Goal: Task Accomplishment & Management: Use online tool/utility

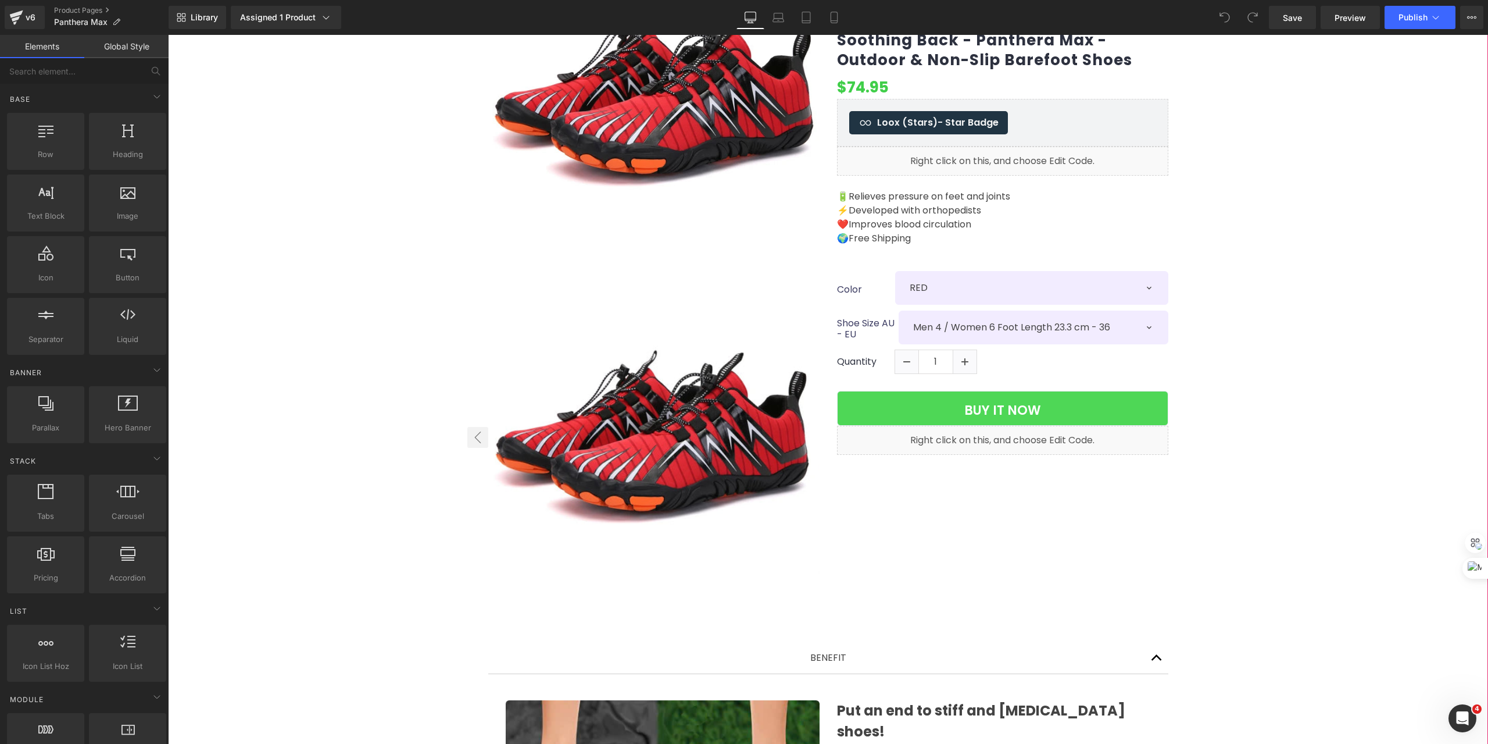
scroll to position [155, 0]
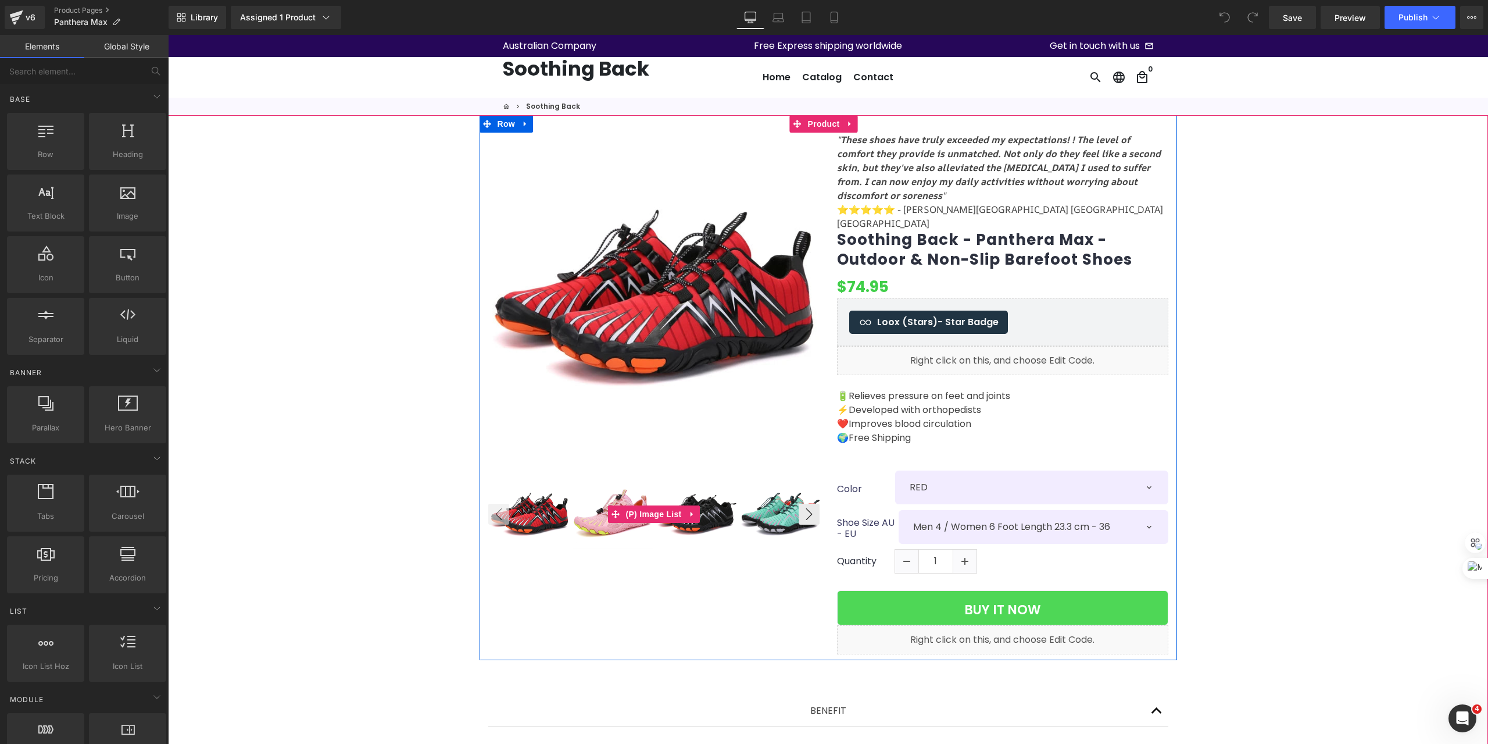
click at [540, 511] on img at bounding box center [529, 514] width 81 height 81
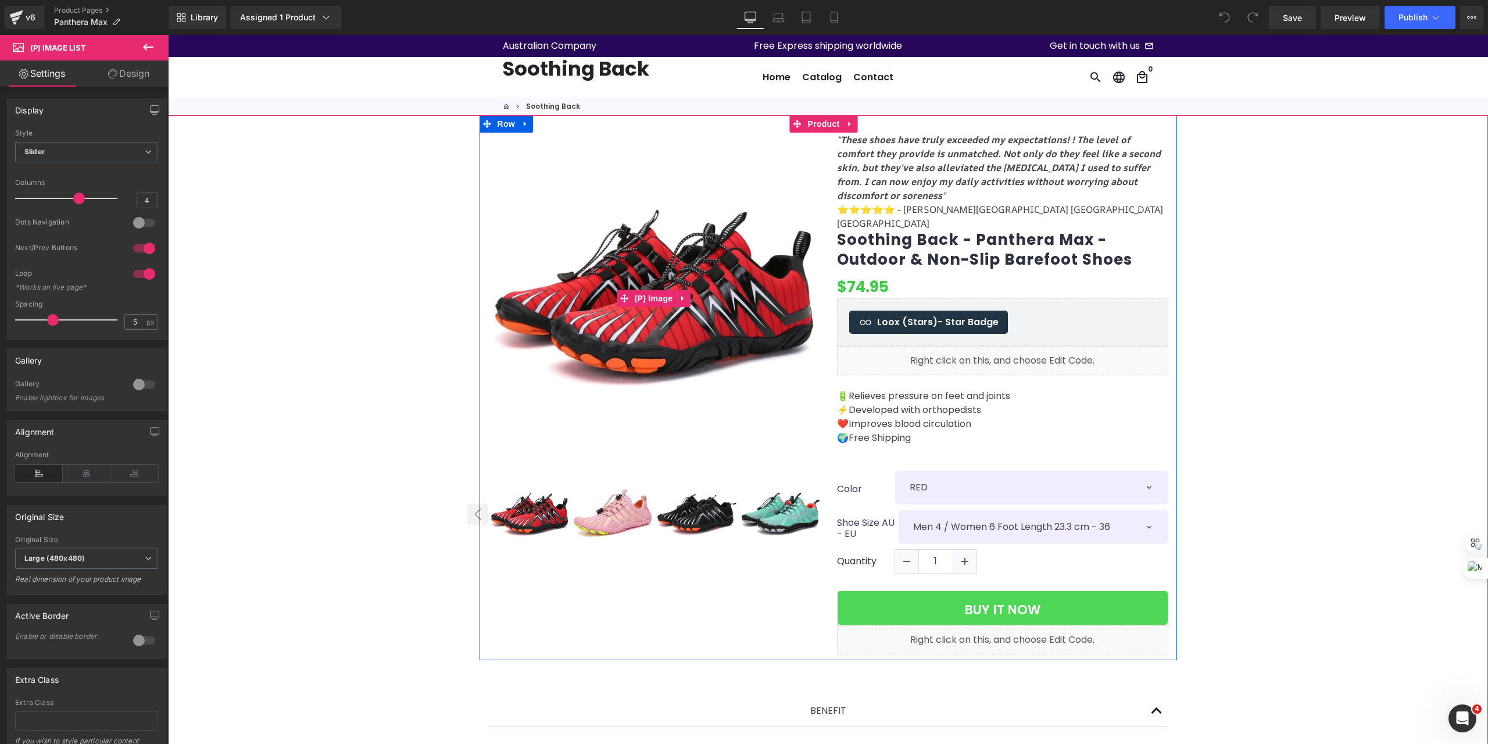
click at [671, 308] on img at bounding box center [653, 298] width 331 height 331
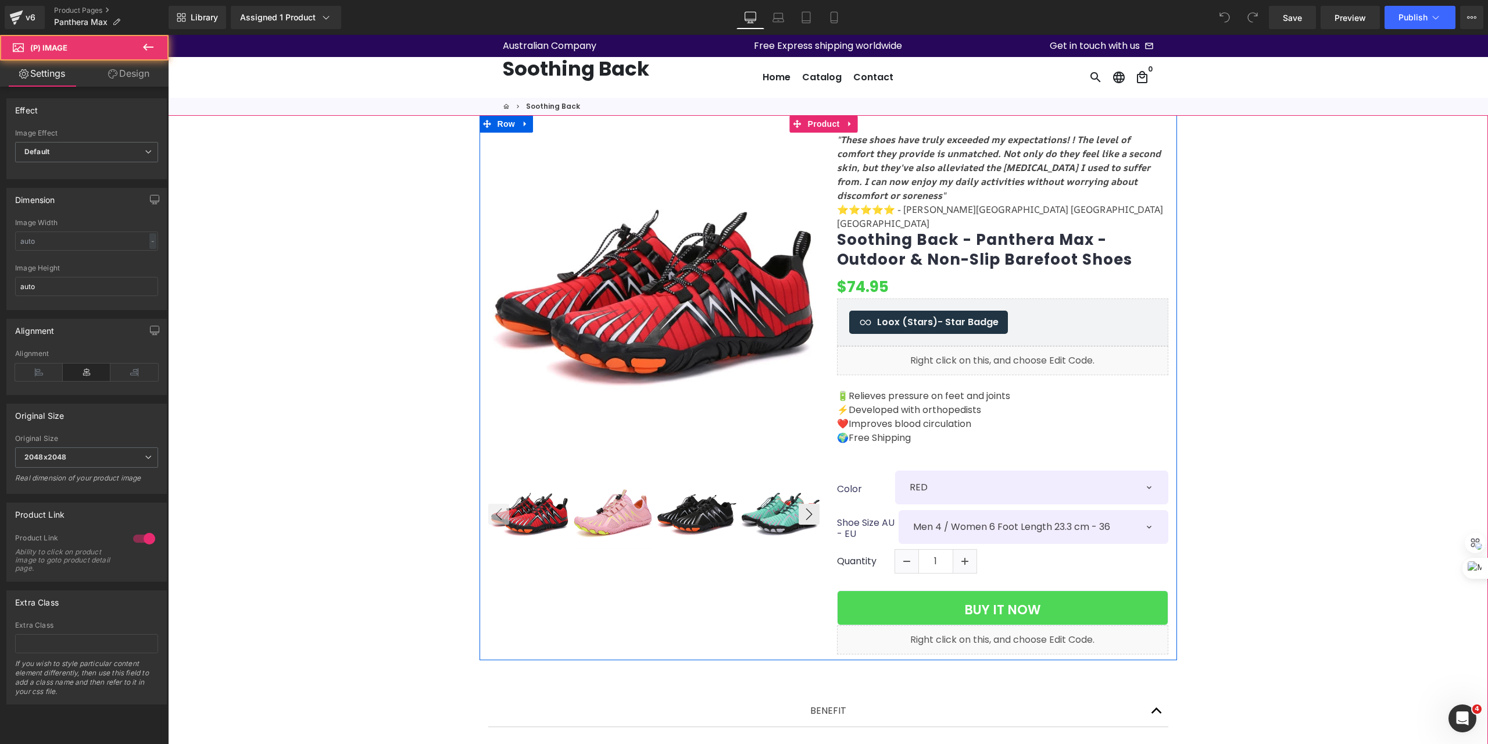
click at [596, 515] on img at bounding box center [613, 514] width 81 height 81
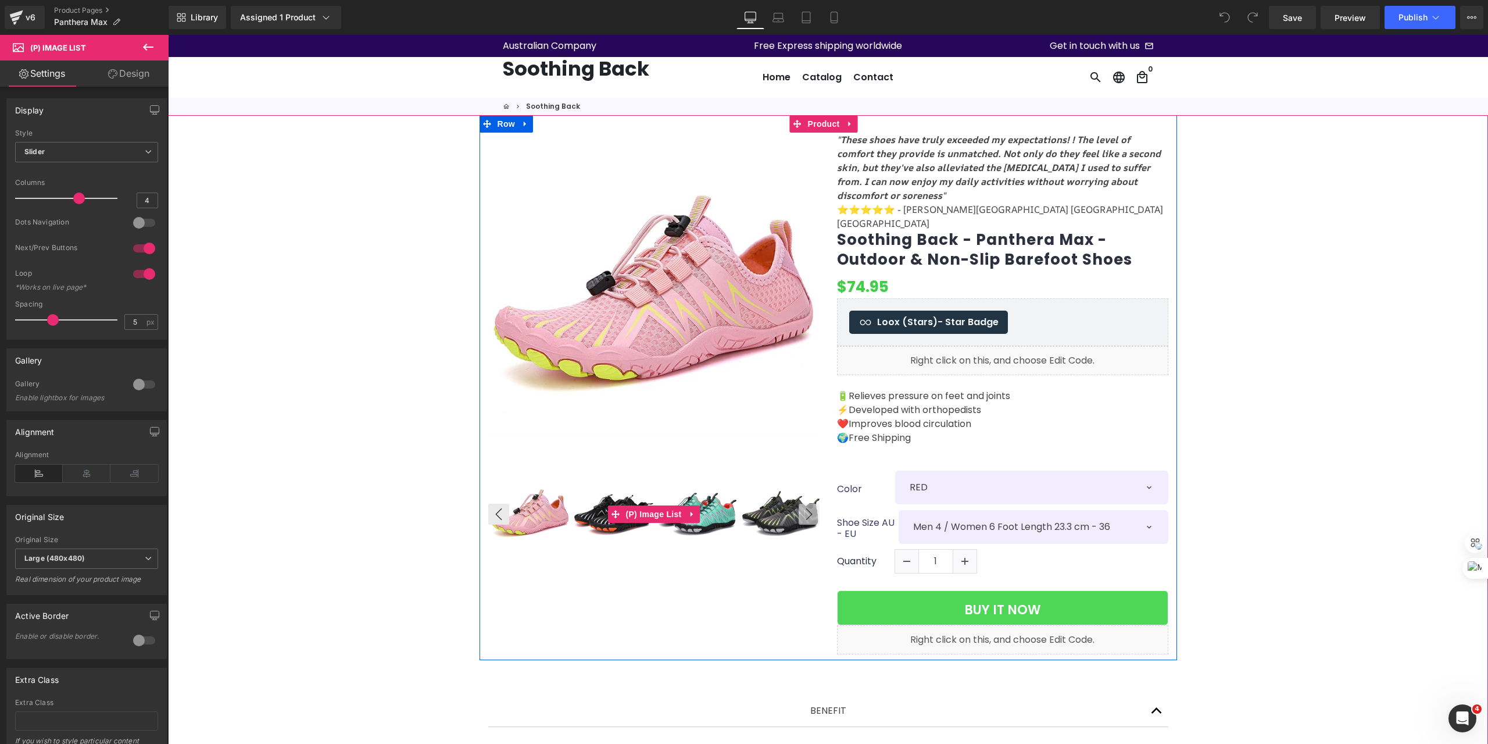
click at [727, 505] on img at bounding box center [697, 514] width 81 height 81
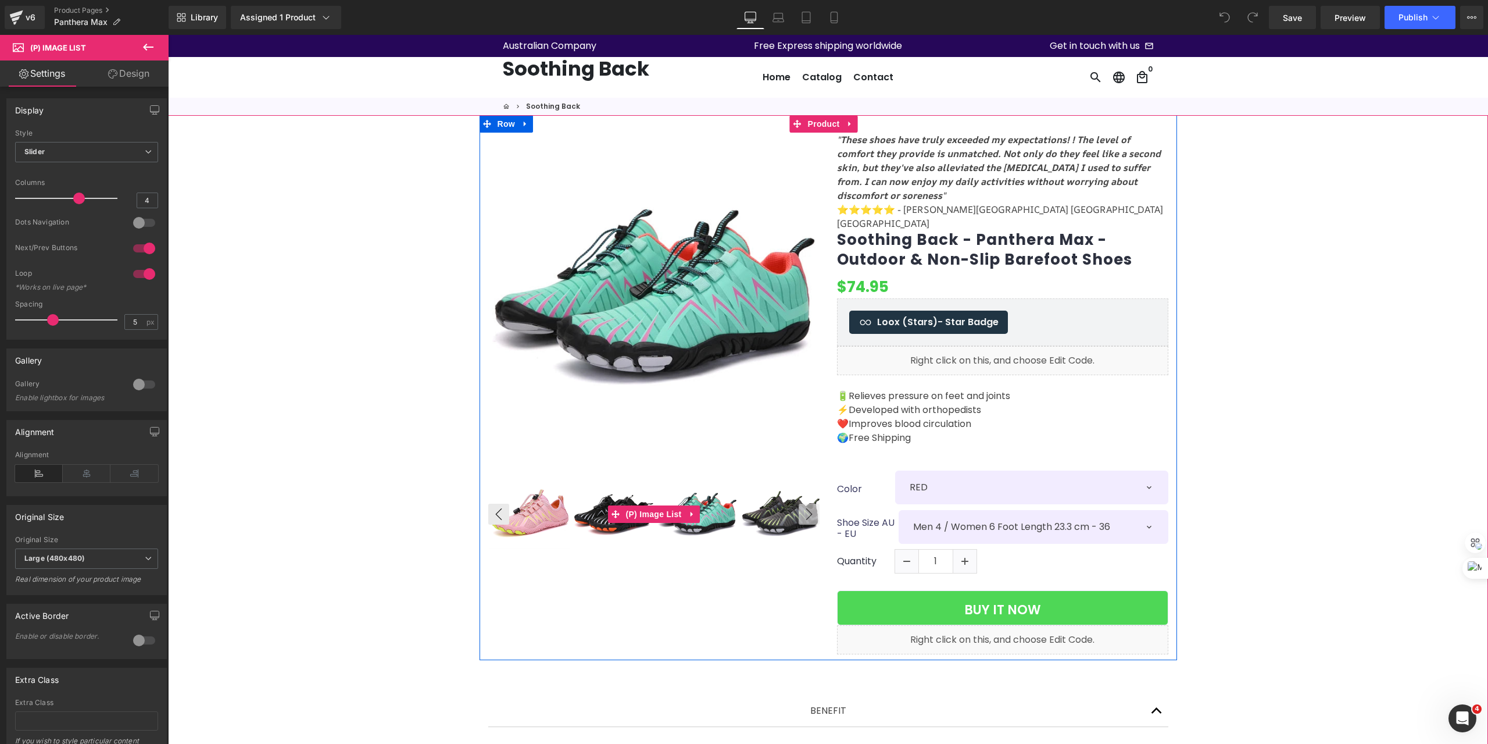
click at [762, 507] on img at bounding box center [781, 514] width 81 height 81
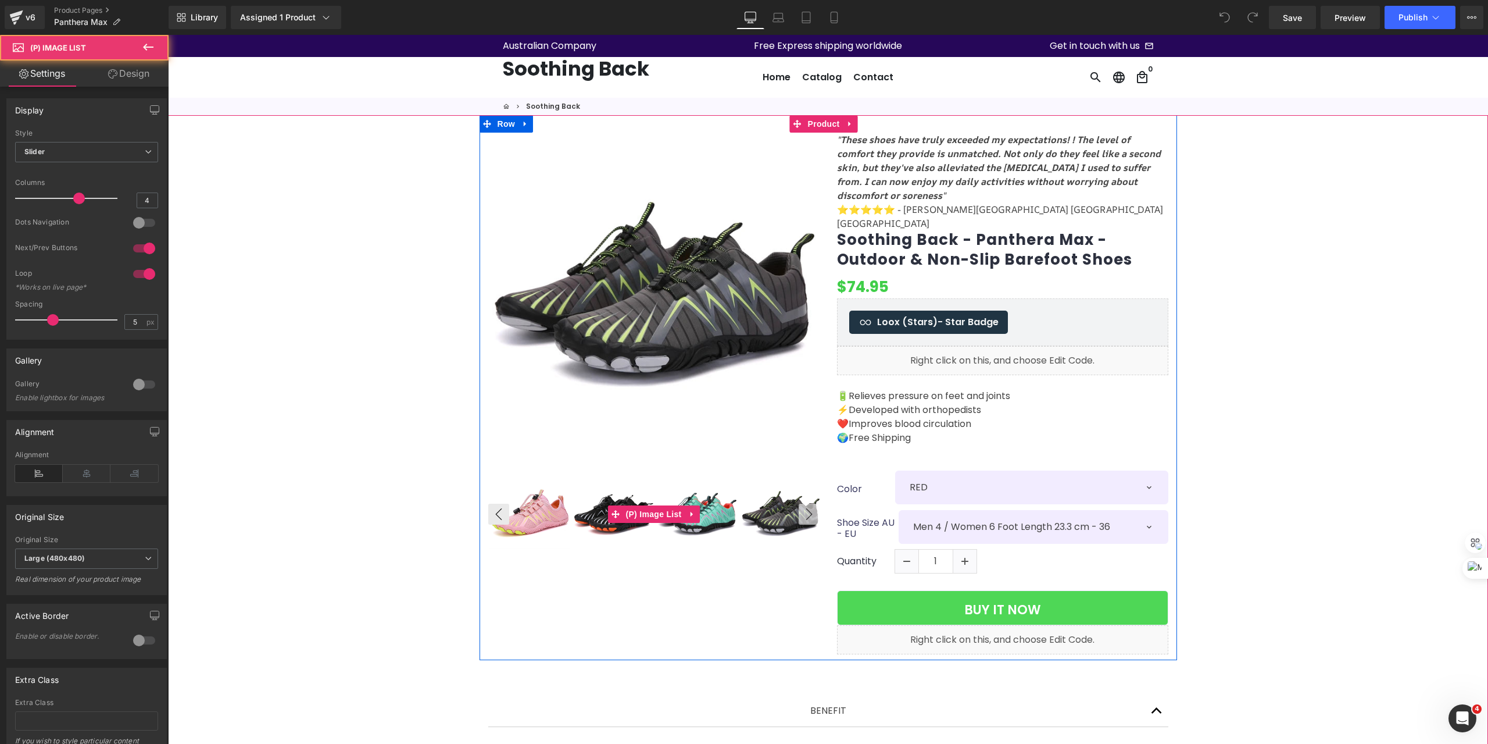
click at [808, 511] on button "›" at bounding box center [809, 513] width 21 height 21
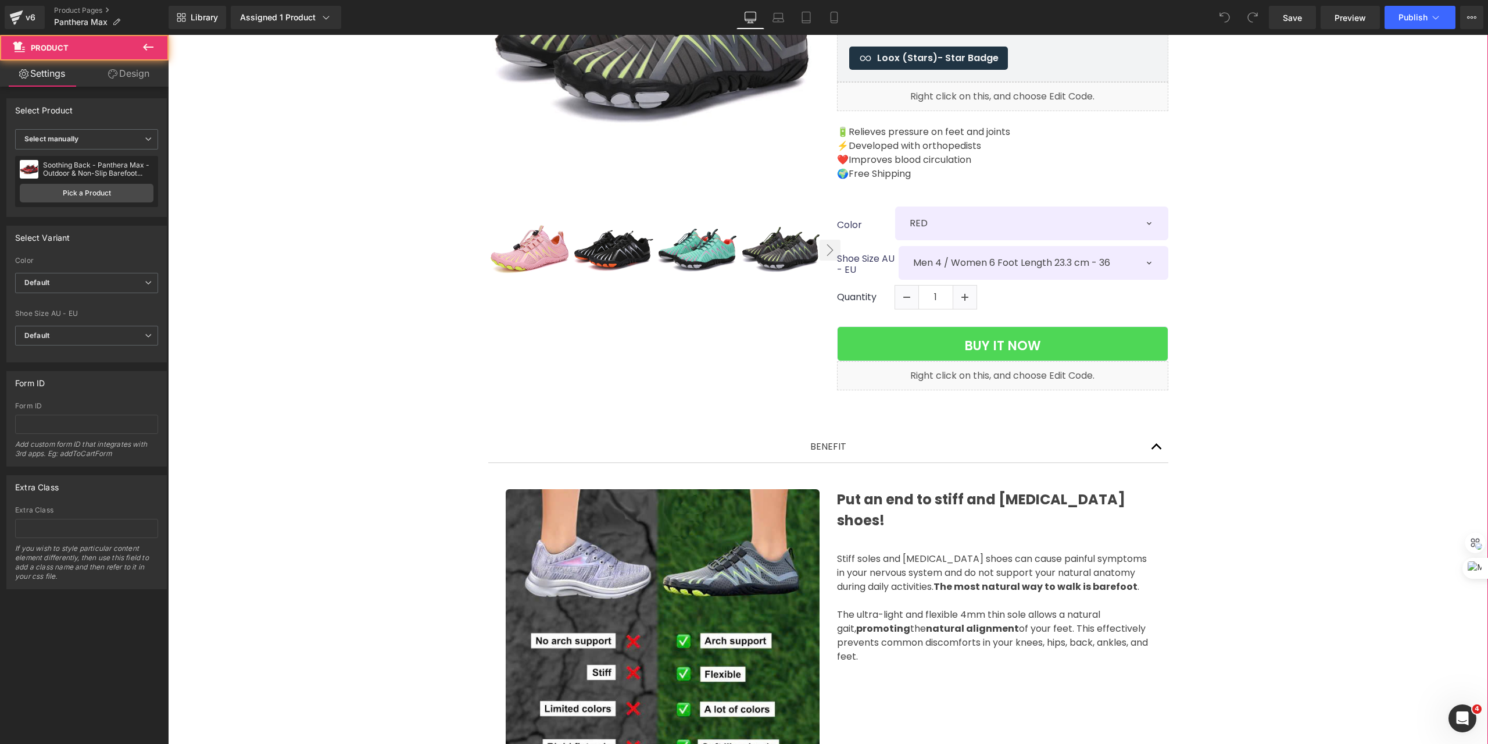
scroll to position [504, 0]
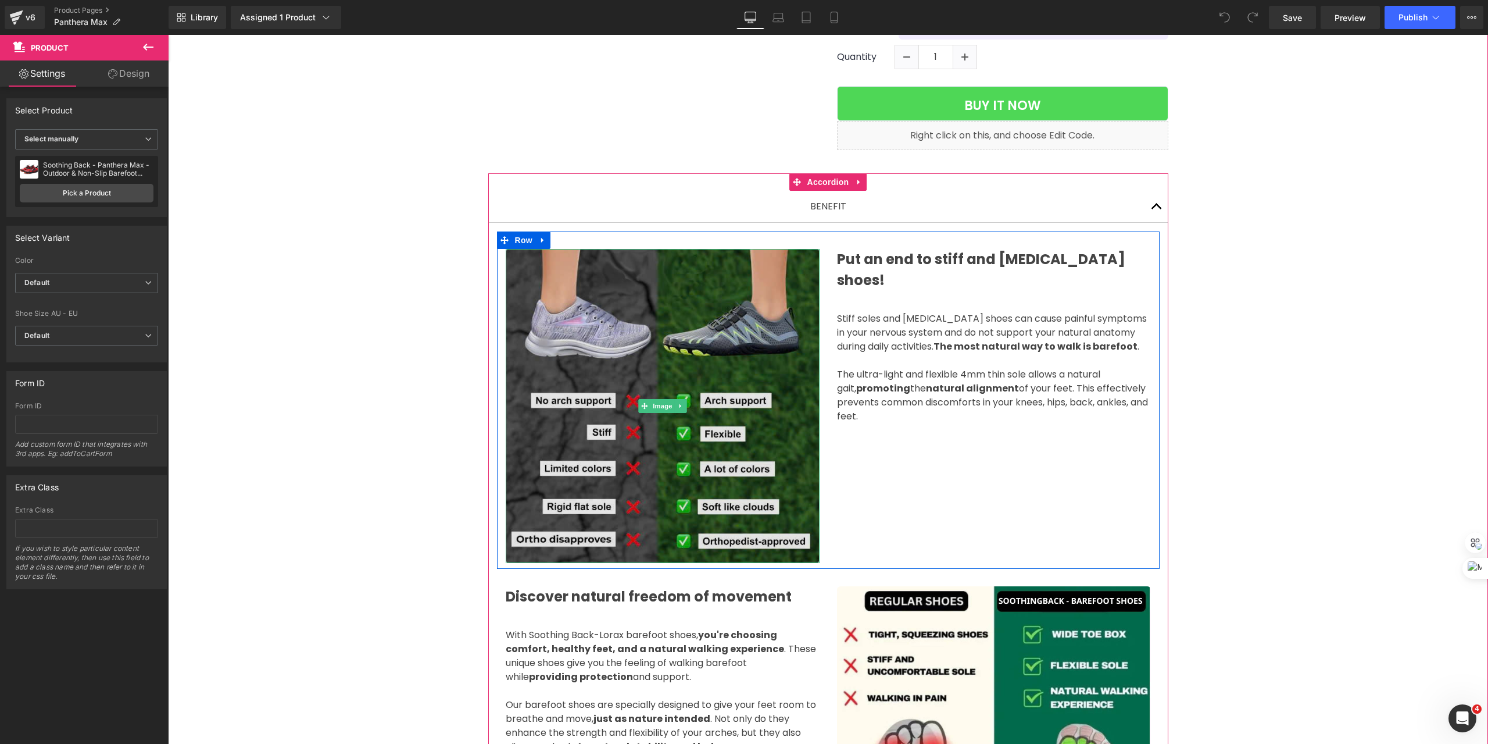
click at [697, 350] on img at bounding box center [663, 406] width 314 height 314
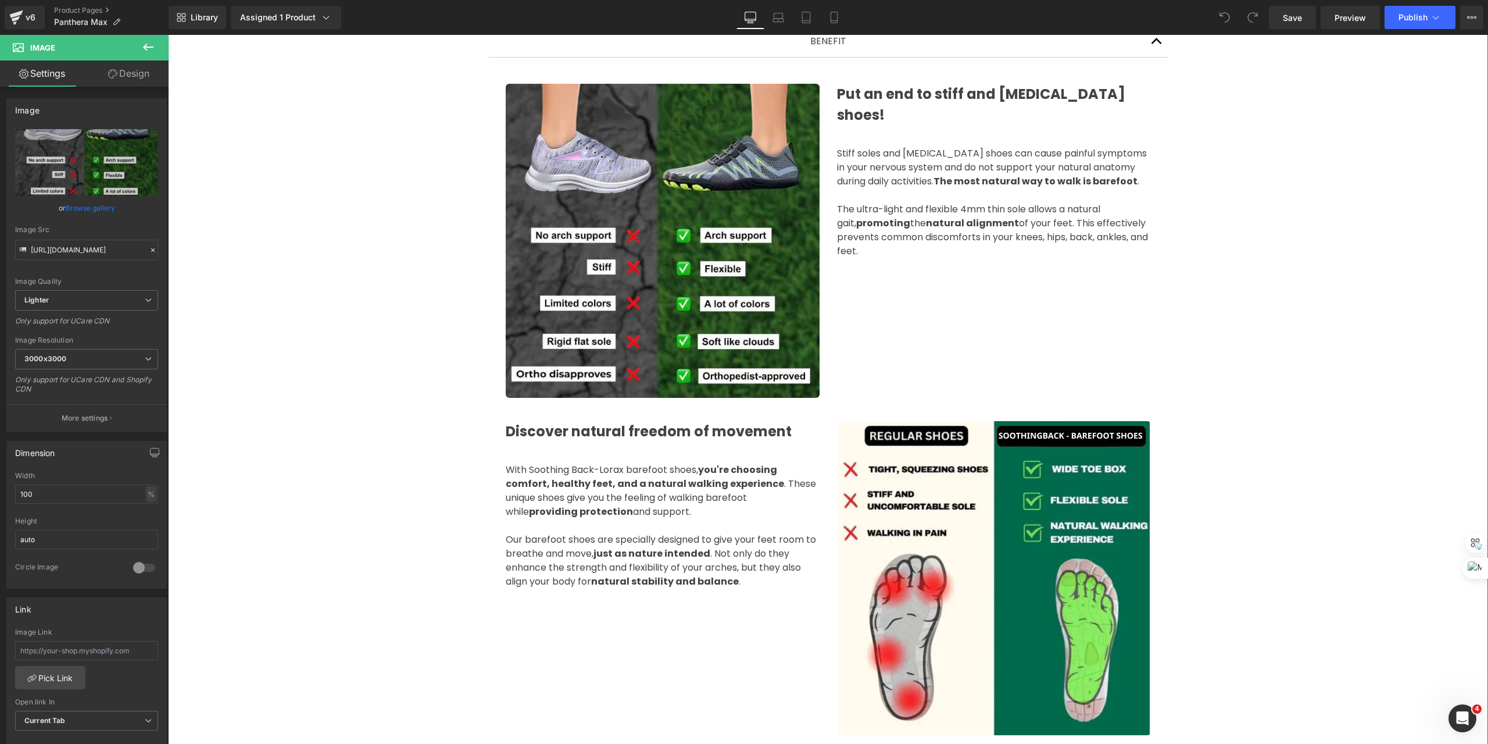
scroll to position [737, 0]
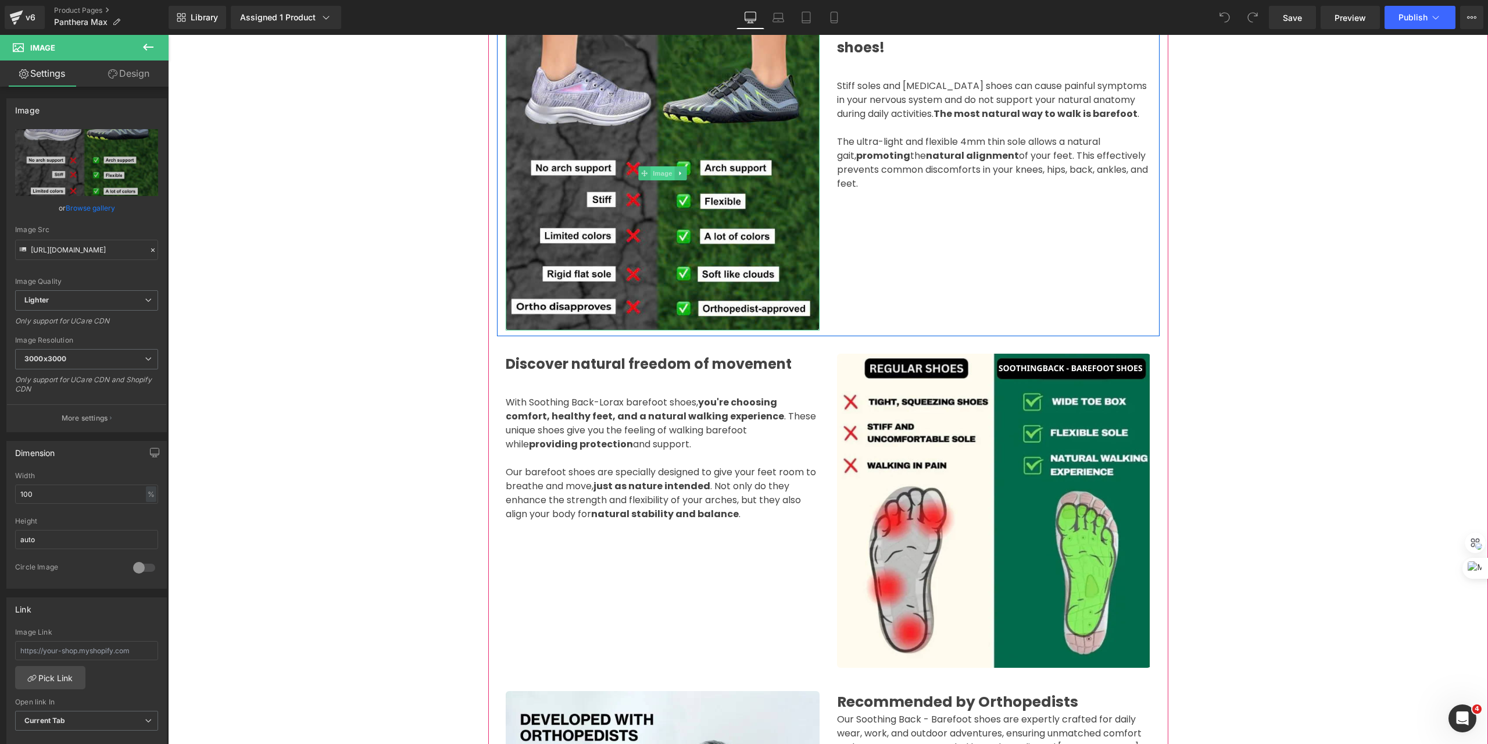
click at [652, 166] on span "Image" at bounding box center [663, 173] width 24 height 14
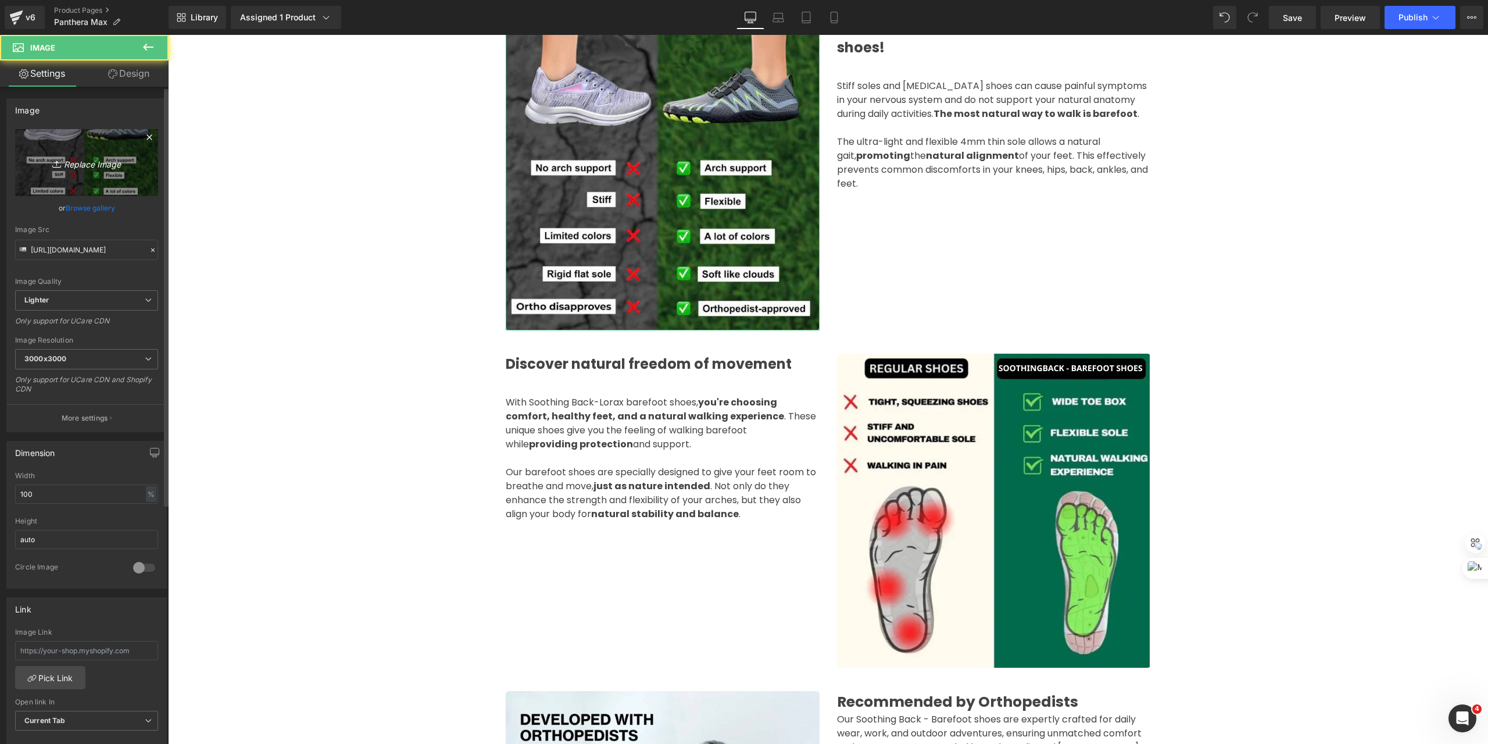
click at [88, 162] on icon "Replace Image" at bounding box center [86, 162] width 93 height 15
type input "C:\fakepath\Thiết [PERSON_NAME] có tên (9).svg"
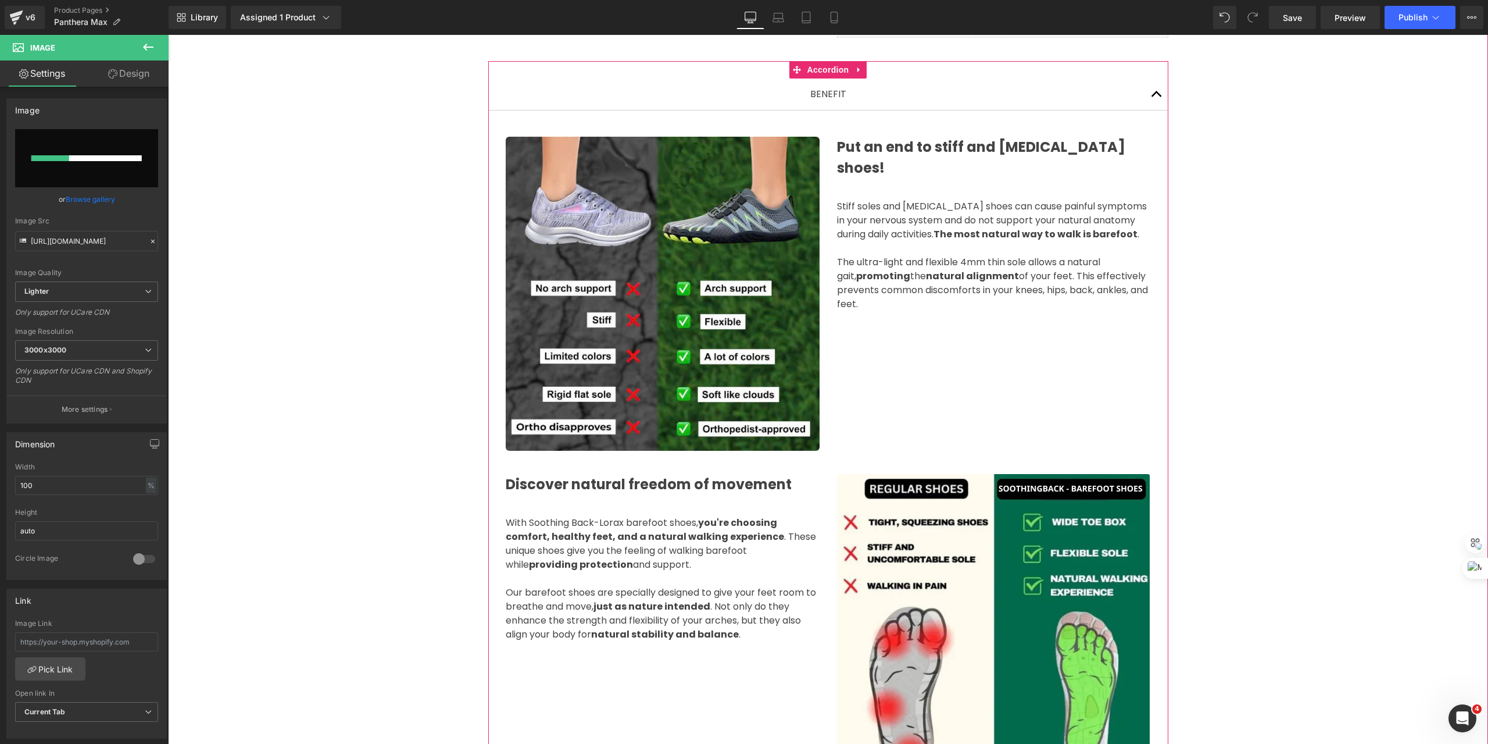
scroll to position [542, 0]
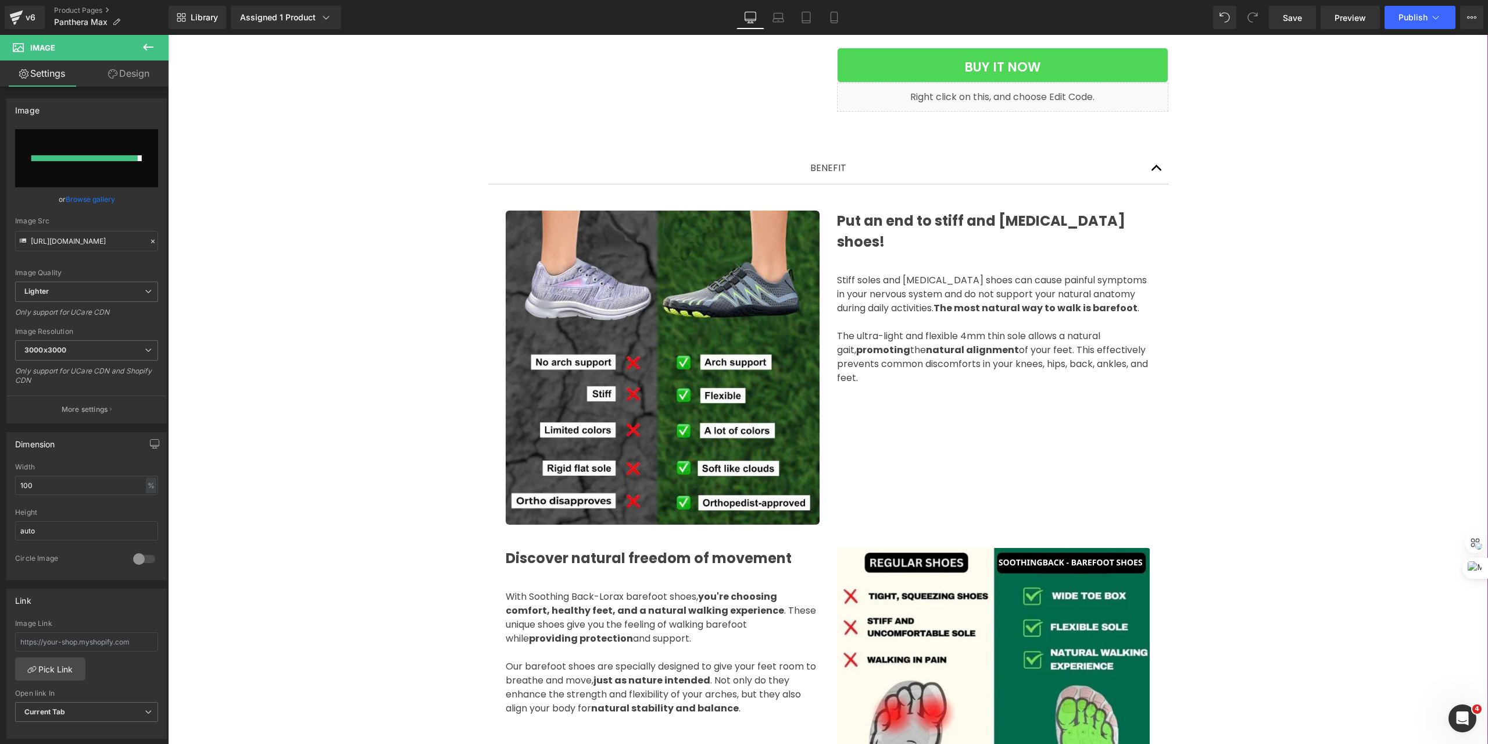
type input "[URL][DOMAIN_NAME]"
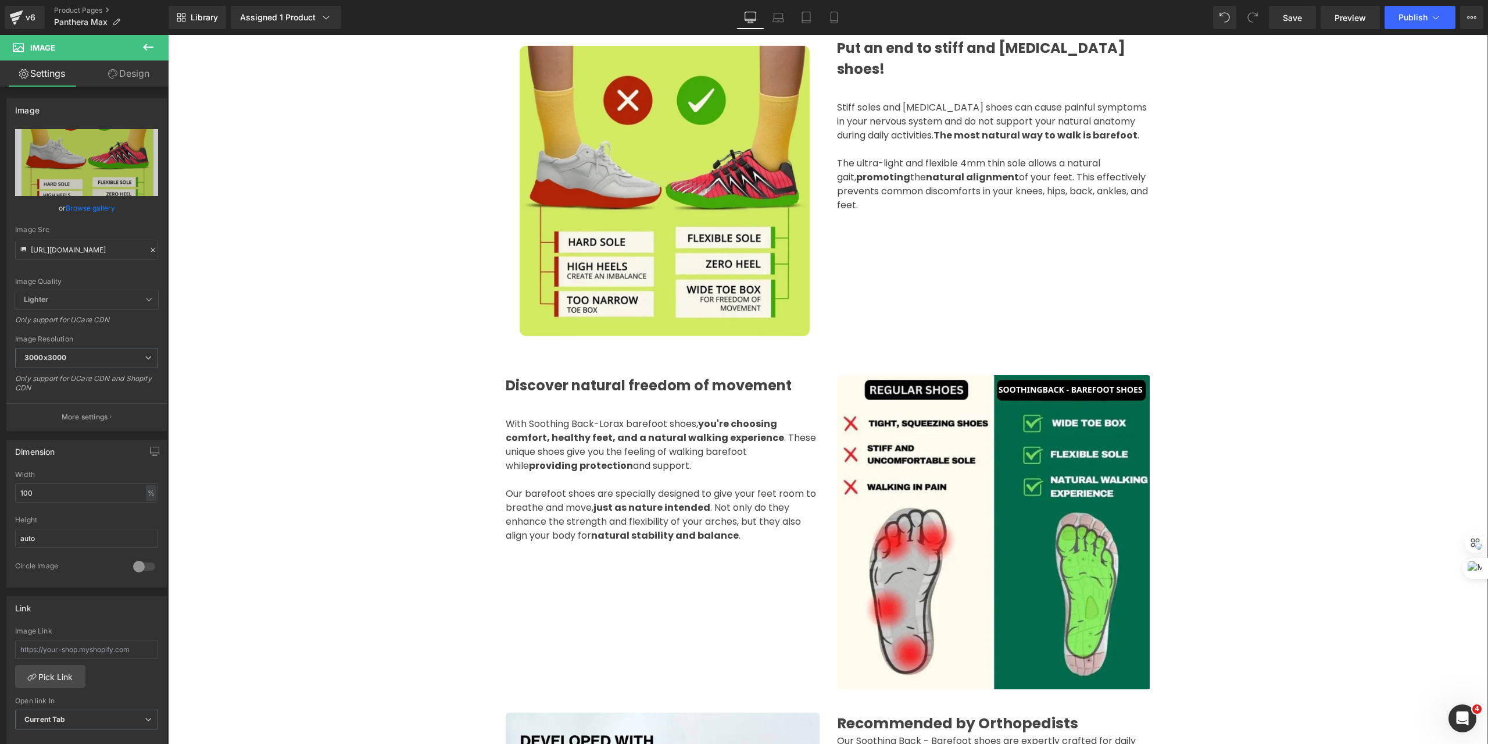
scroll to position [775, 0]
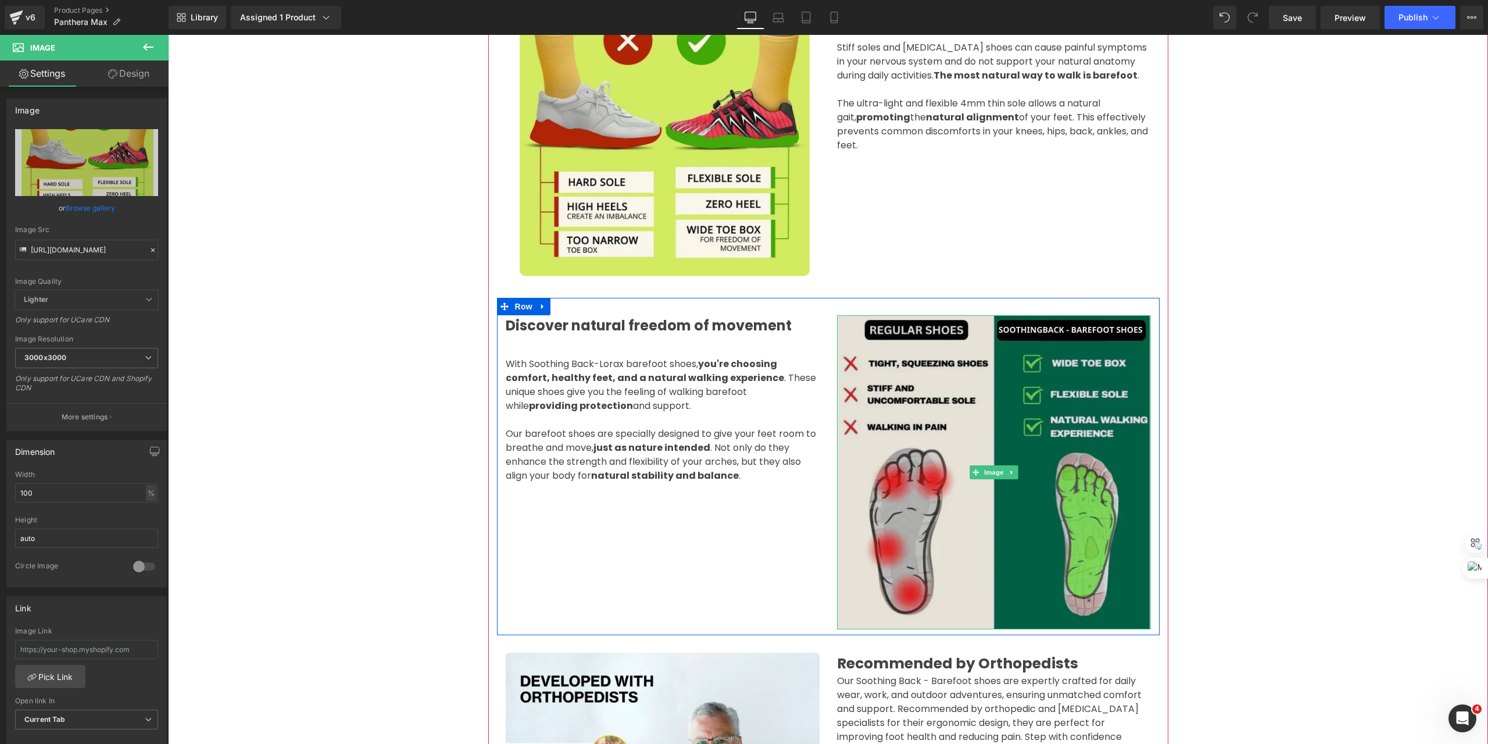
click at [1038, 414] on img at bounding box center [994, 472] width 314 height 314
type input "[URL][DOMAIN_NAME]"
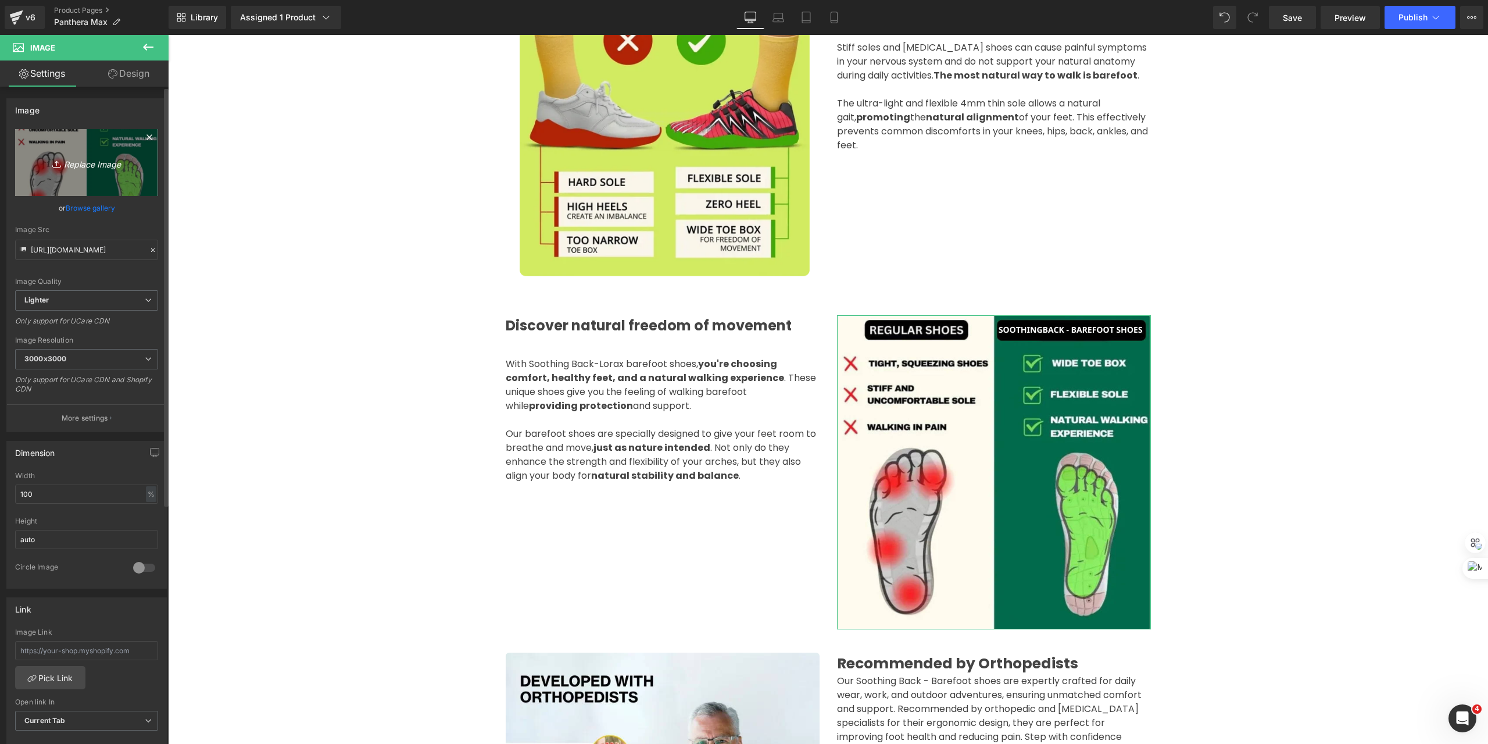
click at [67, 153] on link "Replace Image" at bounding box center [86, 162] width 143 height 67
type input "C:\fakepath\12275e90-2195-4130-b4cc-2af79413a6e6.png"
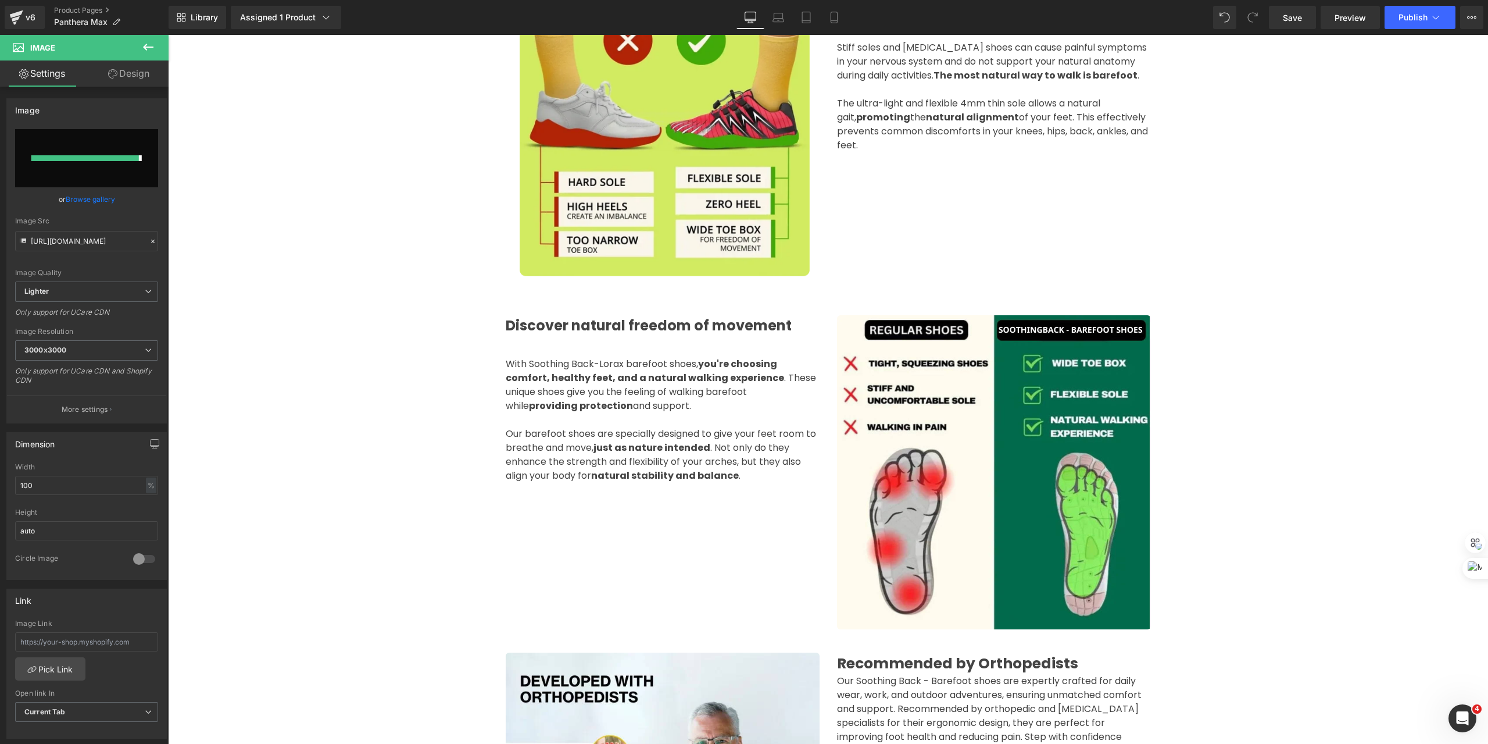
type input "[URL][DOMAIN_NAME]"
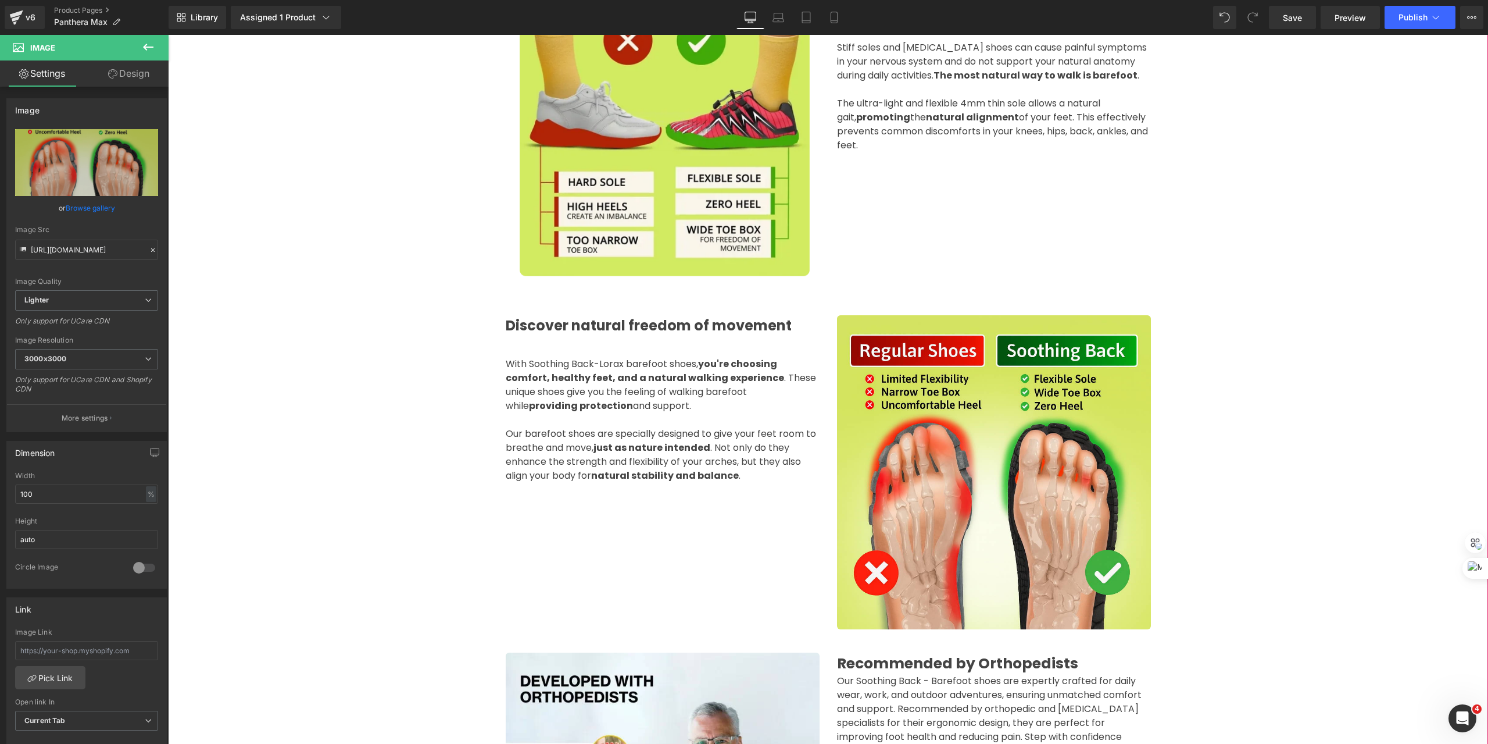
click at [1388, 121] on div "(P) Image ‹ › (P) Image List" at bounding box center [828, 381] width 1320 height 2082
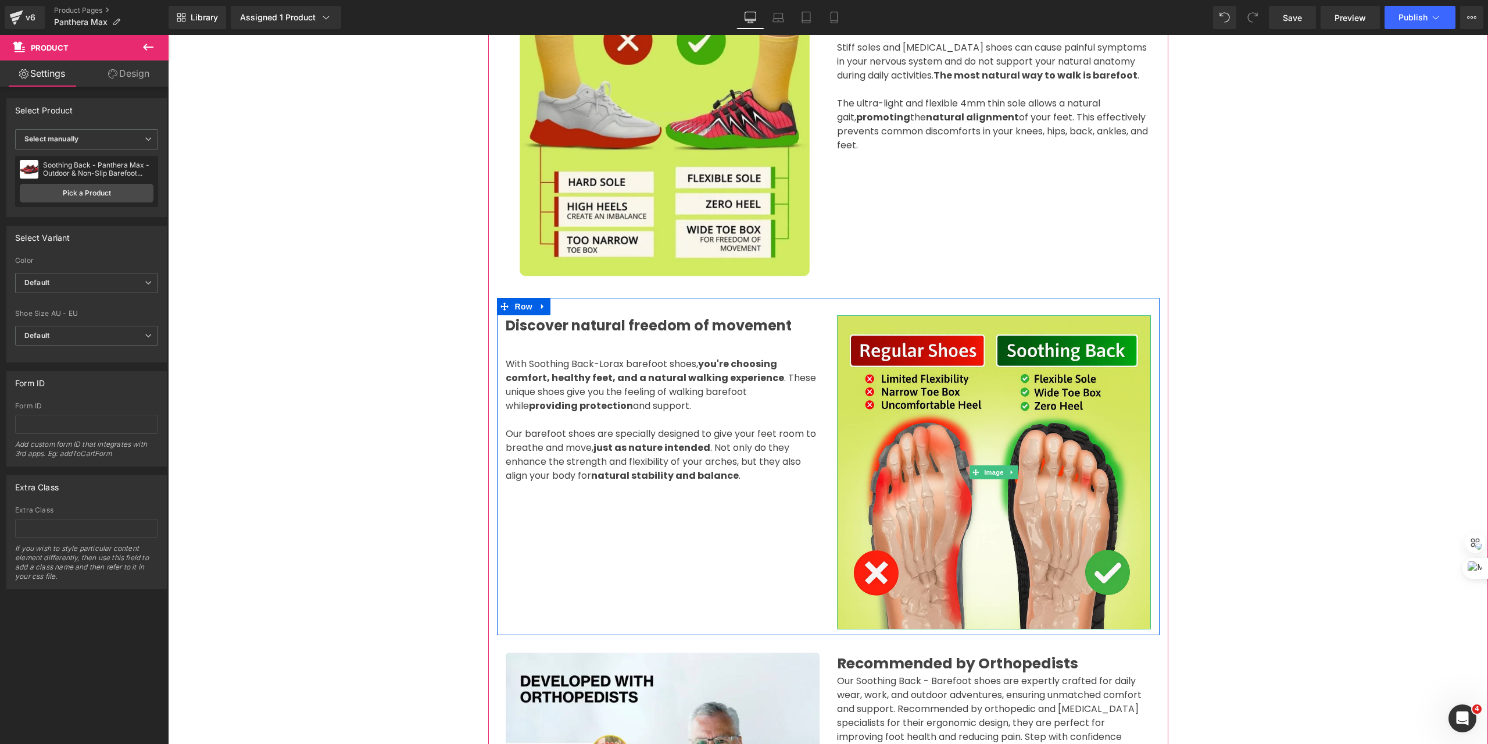
click at [998, 470] on img at bounding box center [994, 472] width 314 height 314
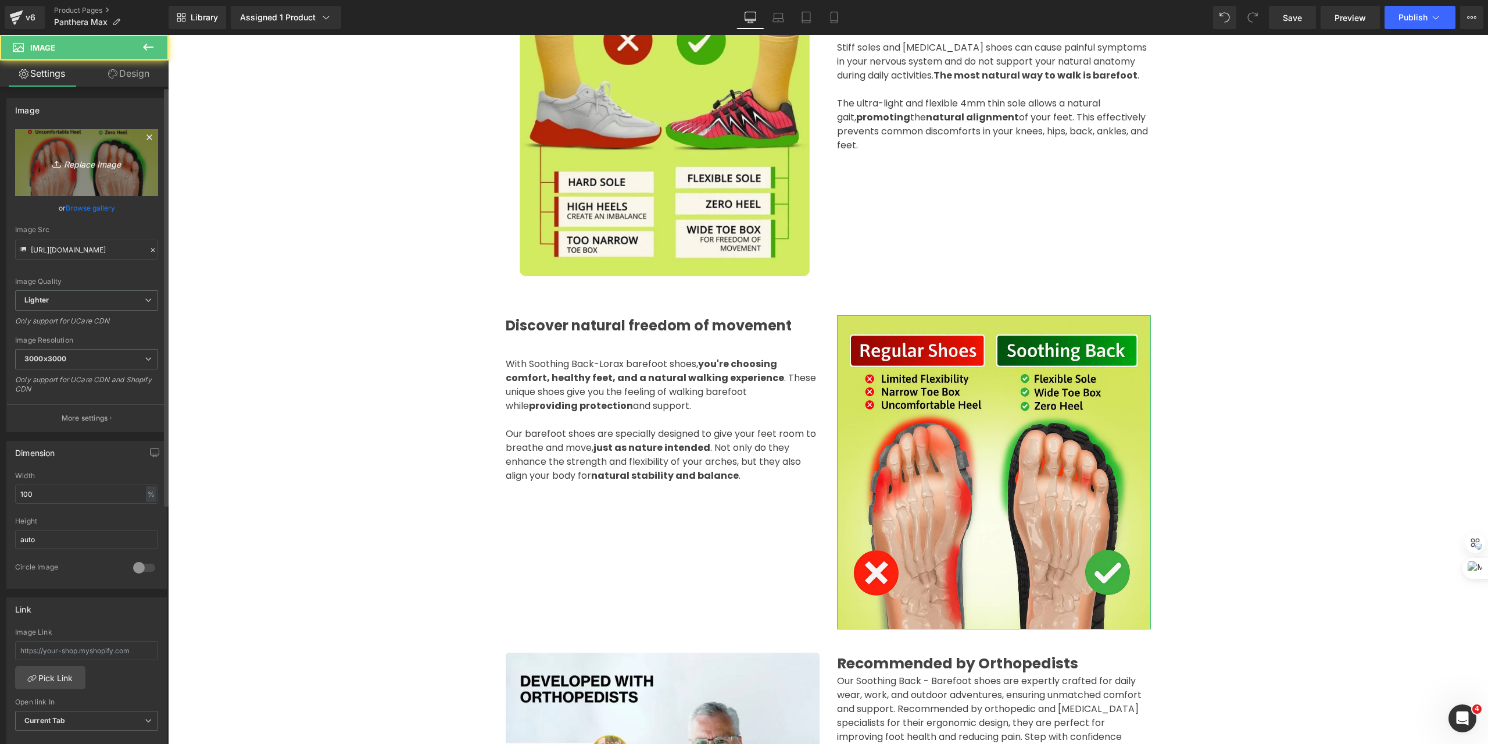
click at [65, 153] on link "Replace Image" at bounding box center [86, 162] width 143 height 67
type input "C:\fakepath\12275e90-2195-4130-b4cc-2af79413a6e6.svg"
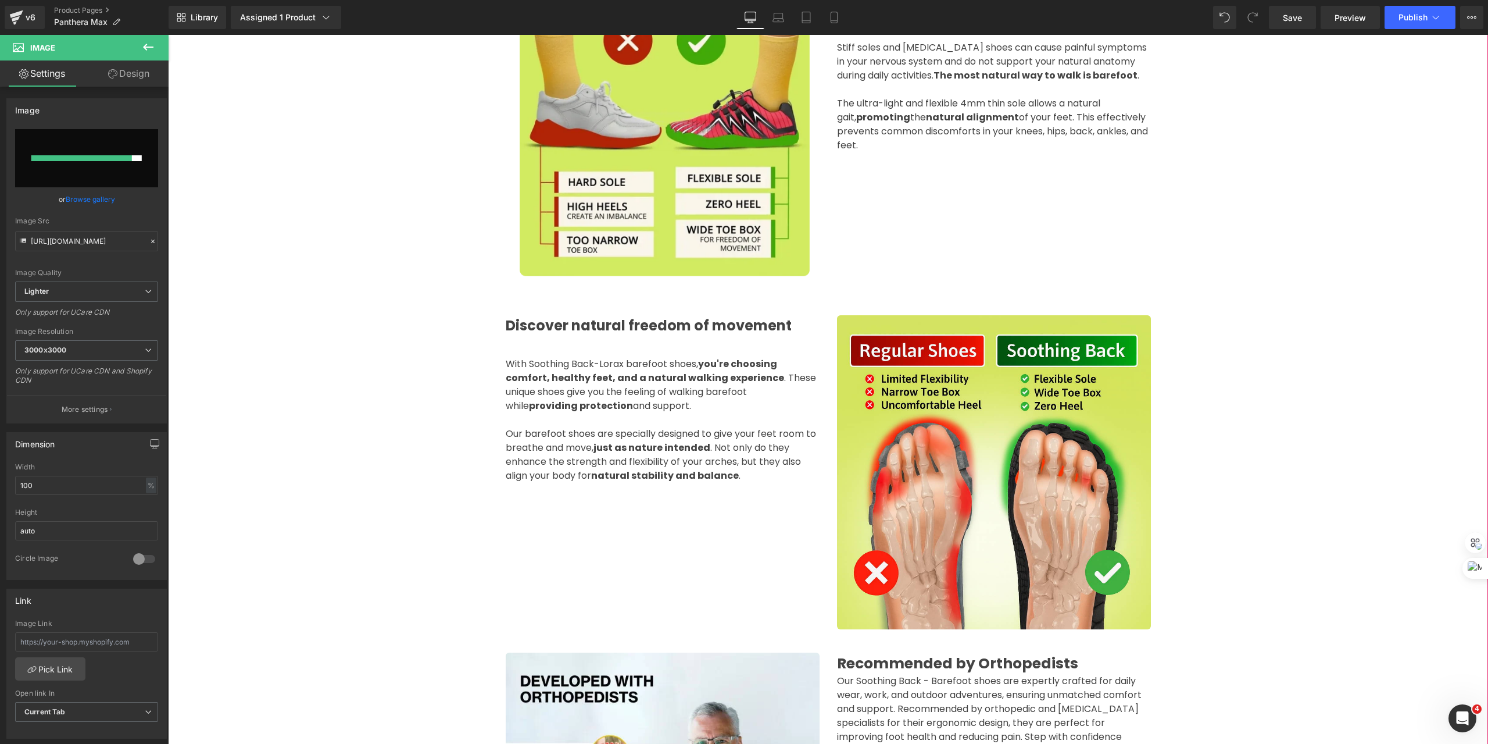
type input "[URL][DOMAIN_NAME]"
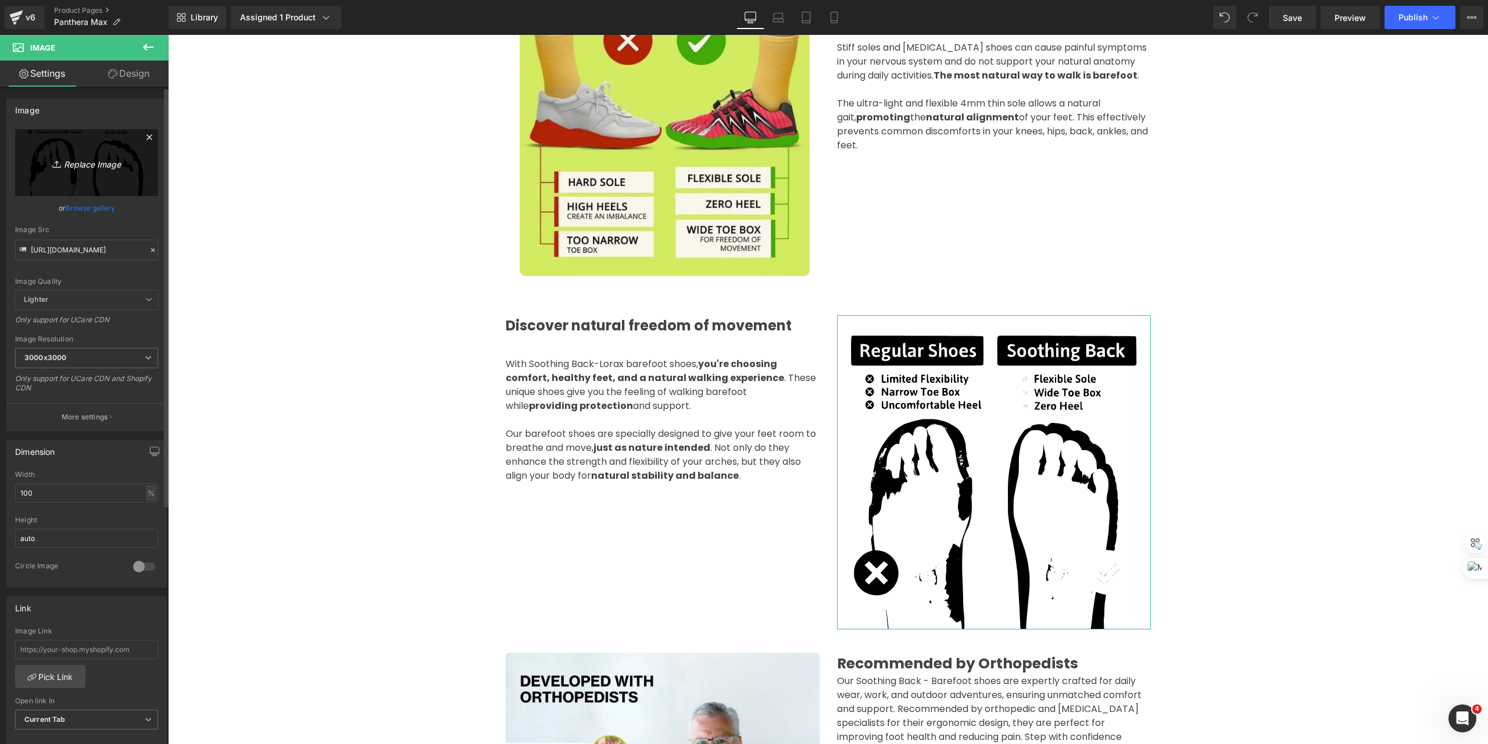
click at [76, 171] on link "Replace Image" at bounding box center [86, 162] width 143 height 67
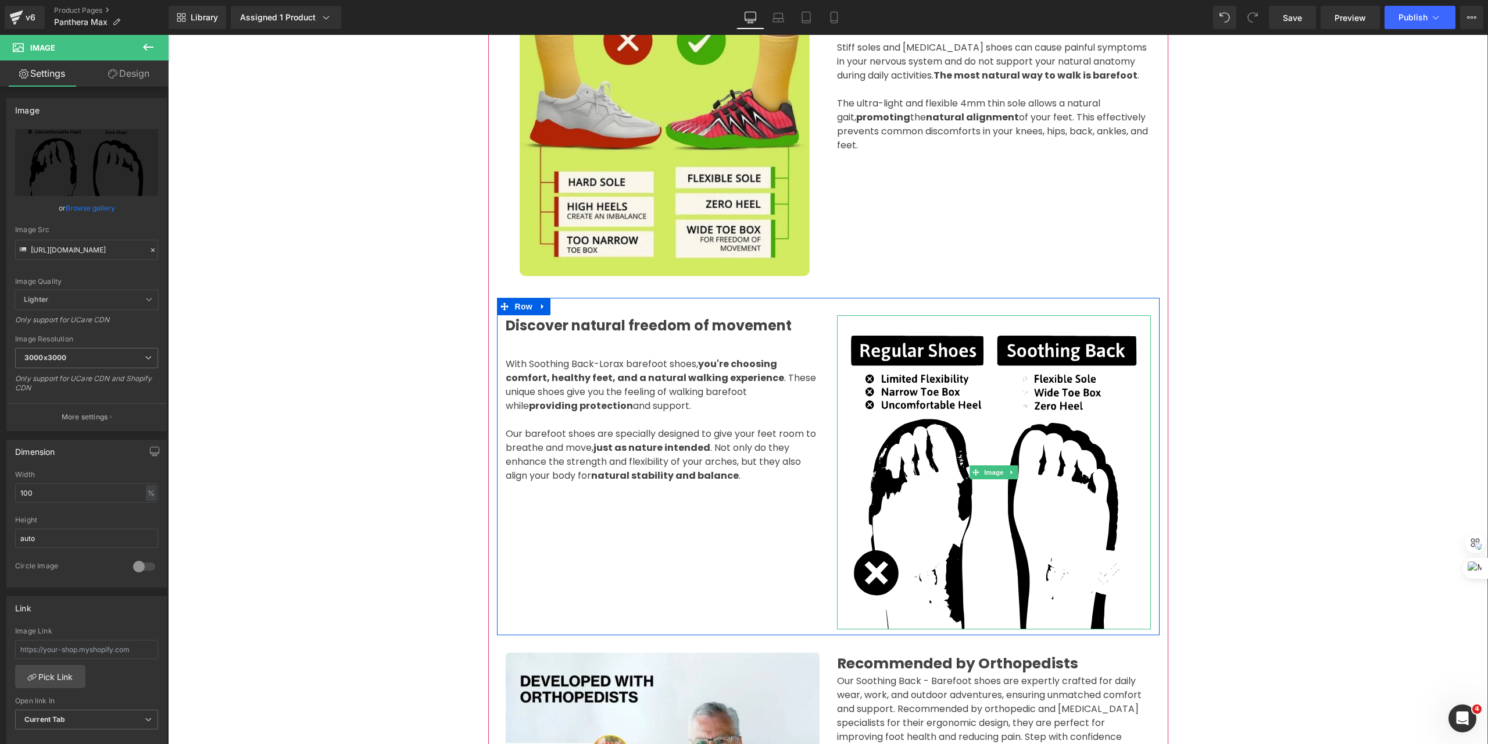
click at [987, 468] on img at bounding box center [994, 472] width 314 height 314
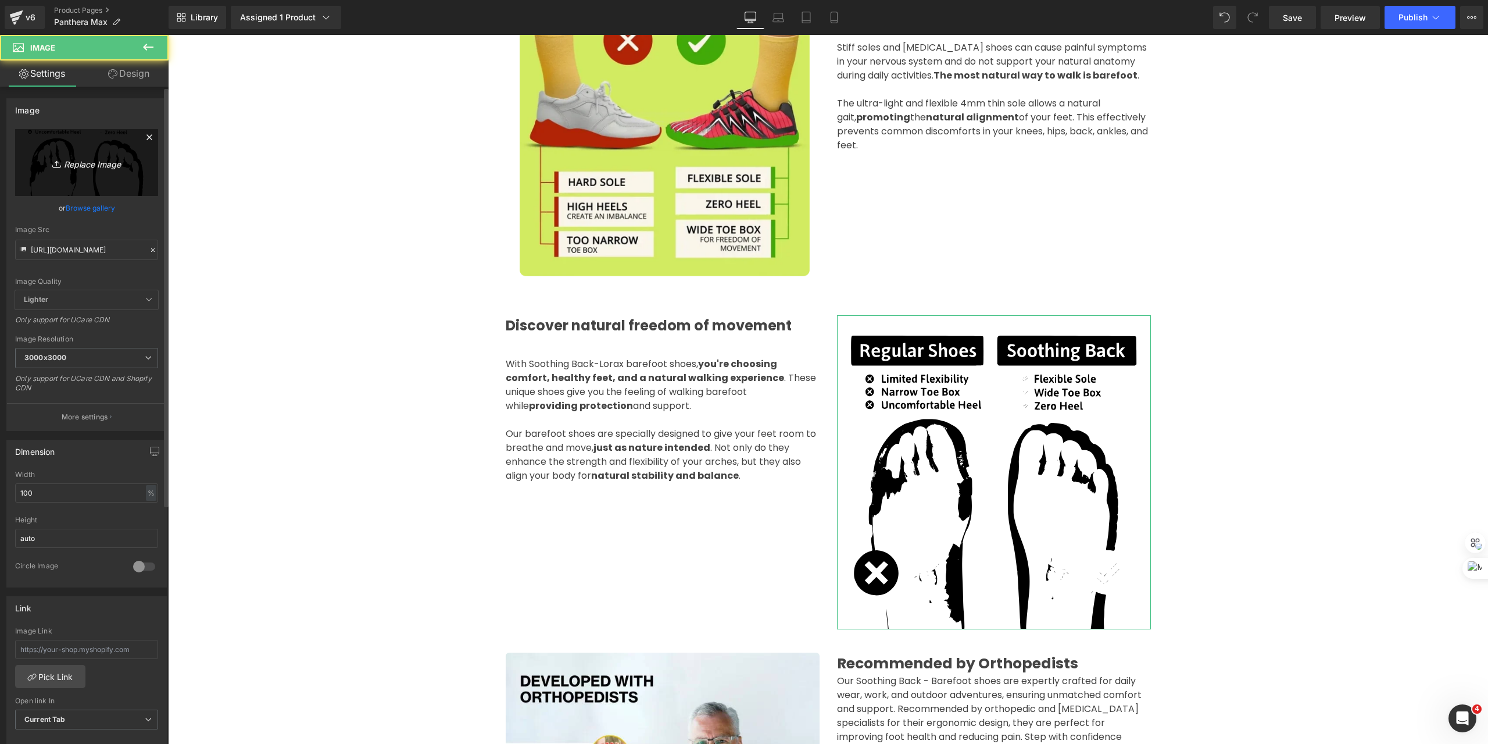
click at [41, 153] on link "Replace Image" at bounding box center [86, 162] width 143 height 67
type input "C:\fakepath\Thiết [PERSON_NAME] có tên (10).svg"
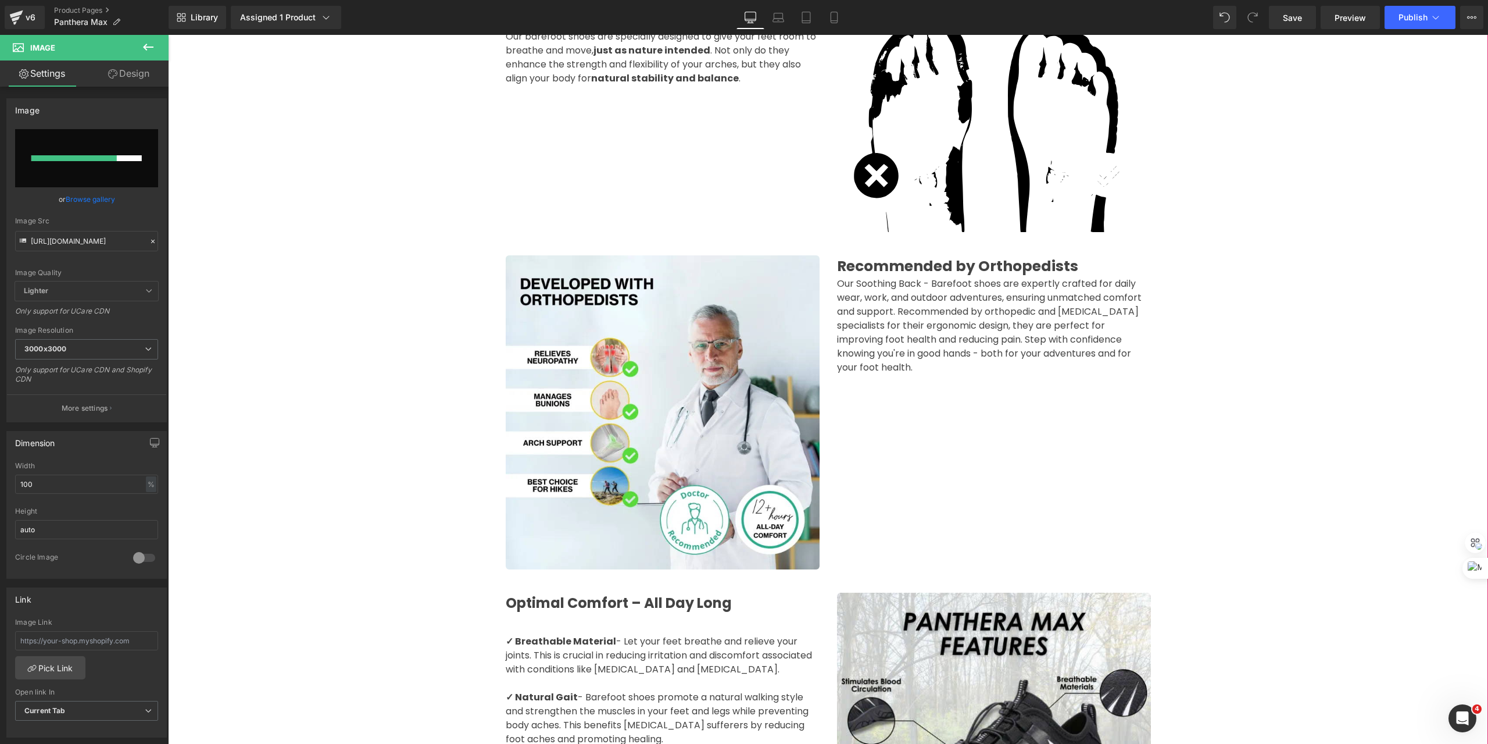
scroll to position [1202, 0]
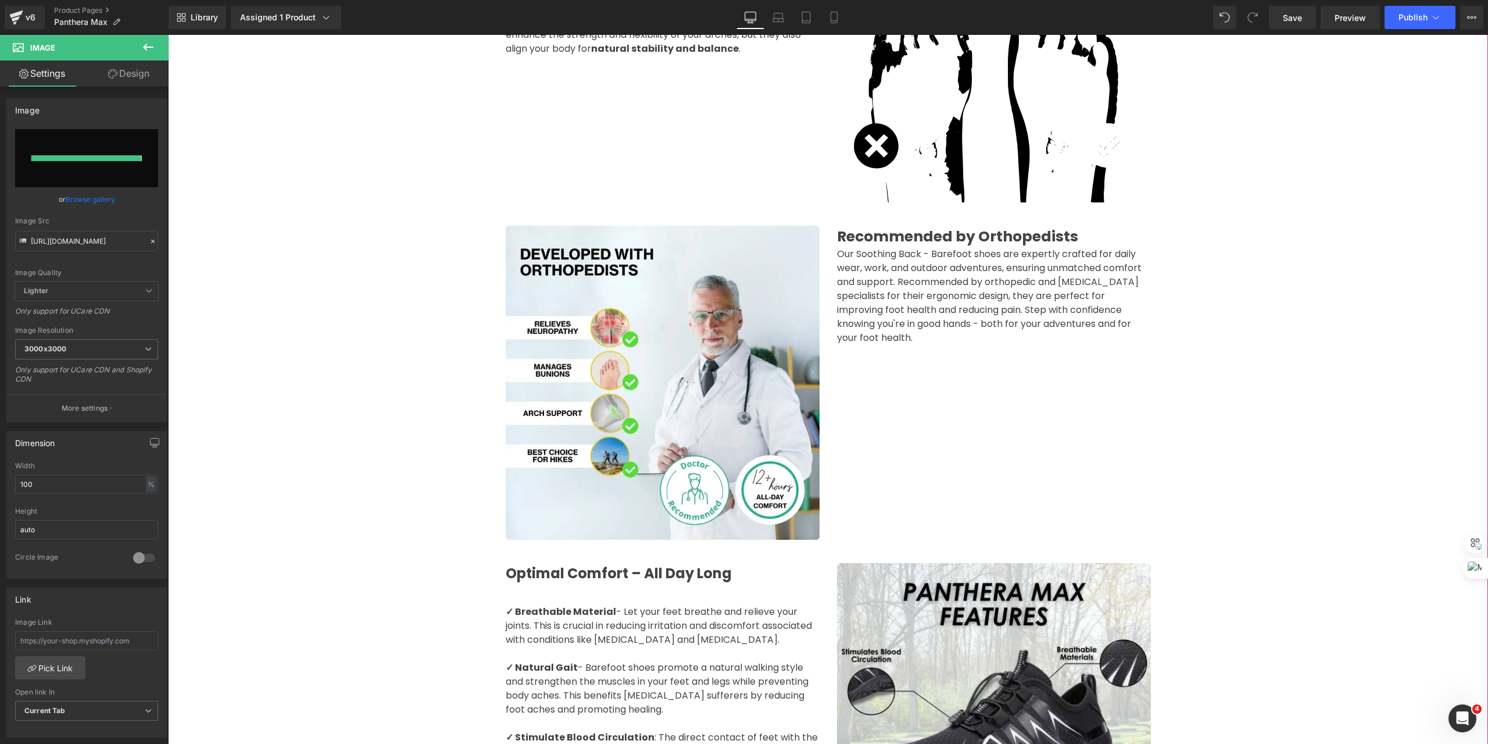
type input "[URL][DOMAIN_NAME]"
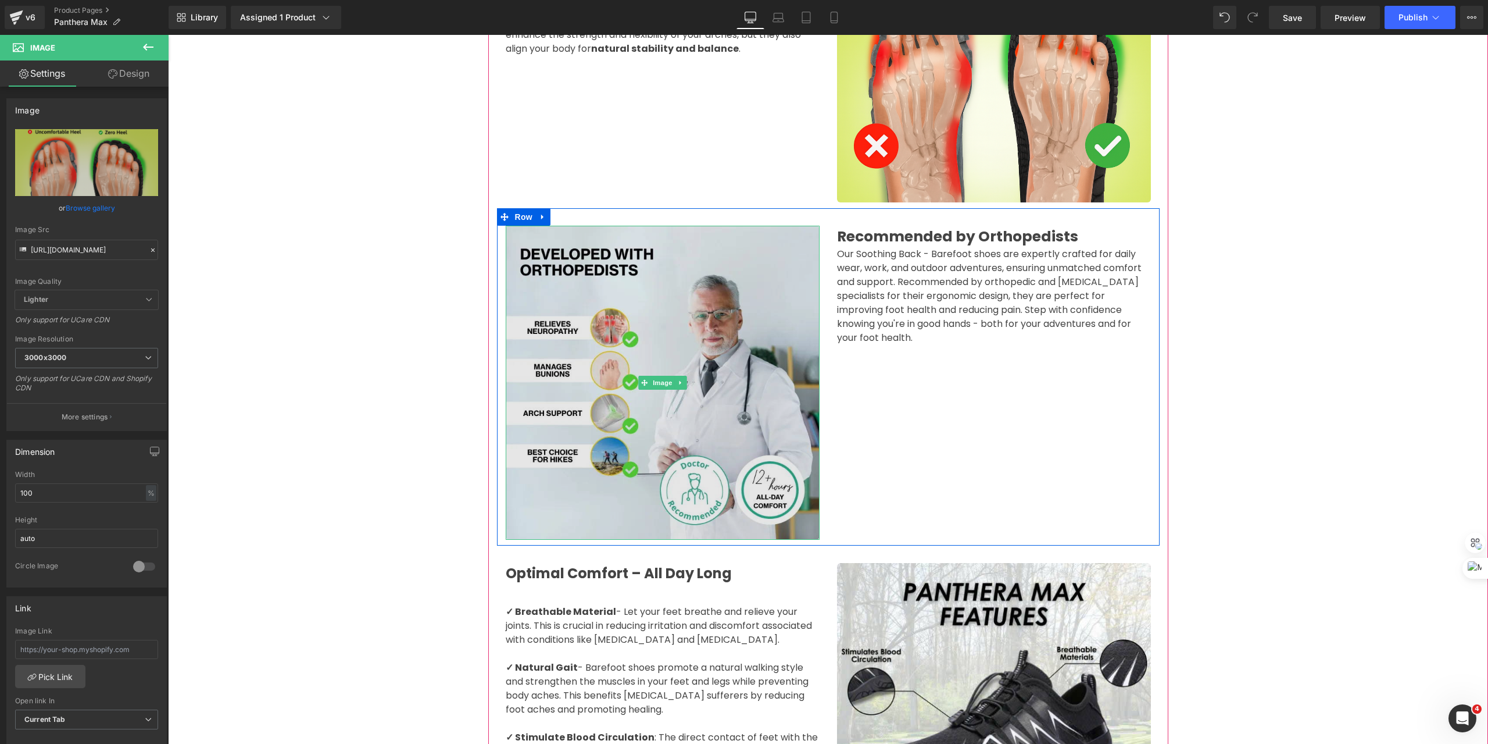
click at [613, 370] on img at bounding box center [663, 383] width 314 height 314
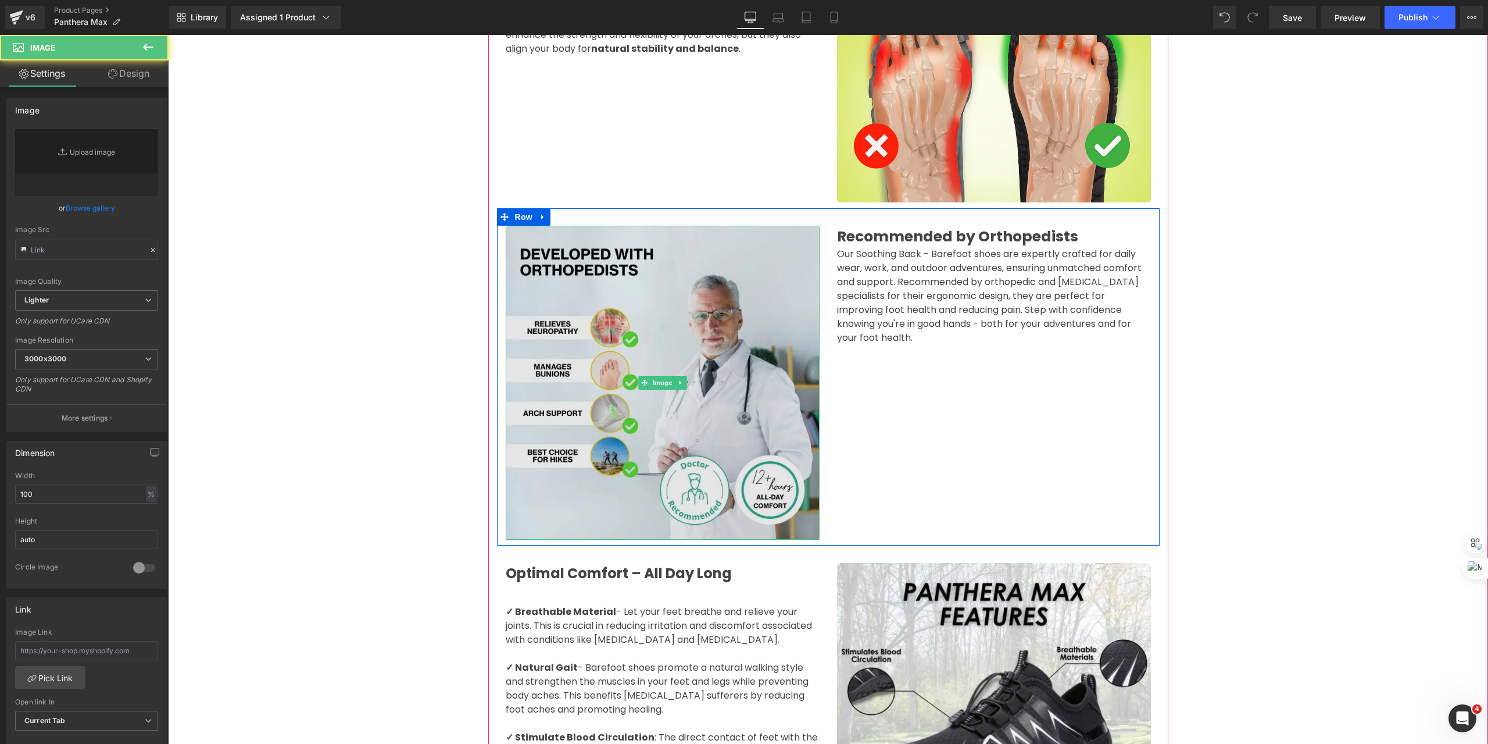
type input "[URL][DOMAIN_NAME]"
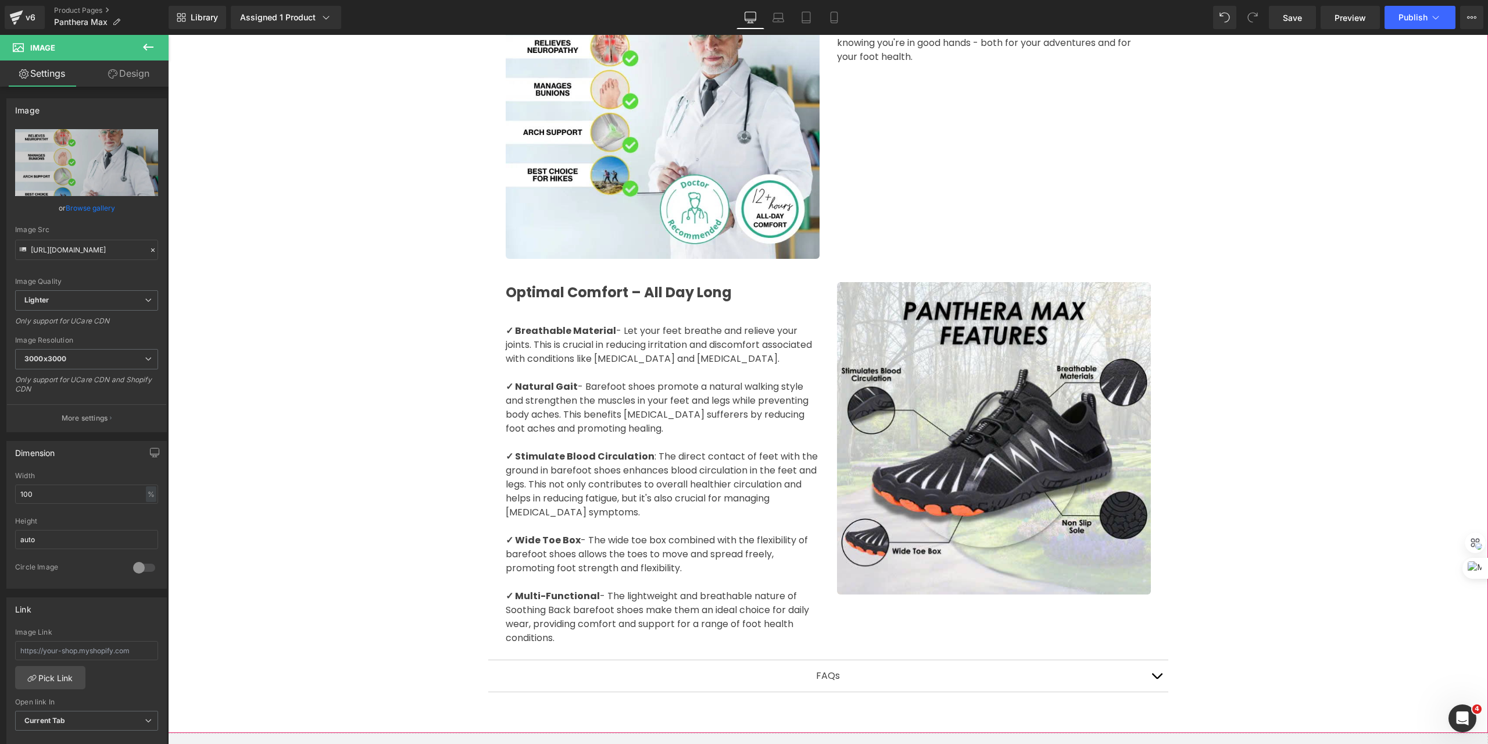
scroll to position [1511, 0]
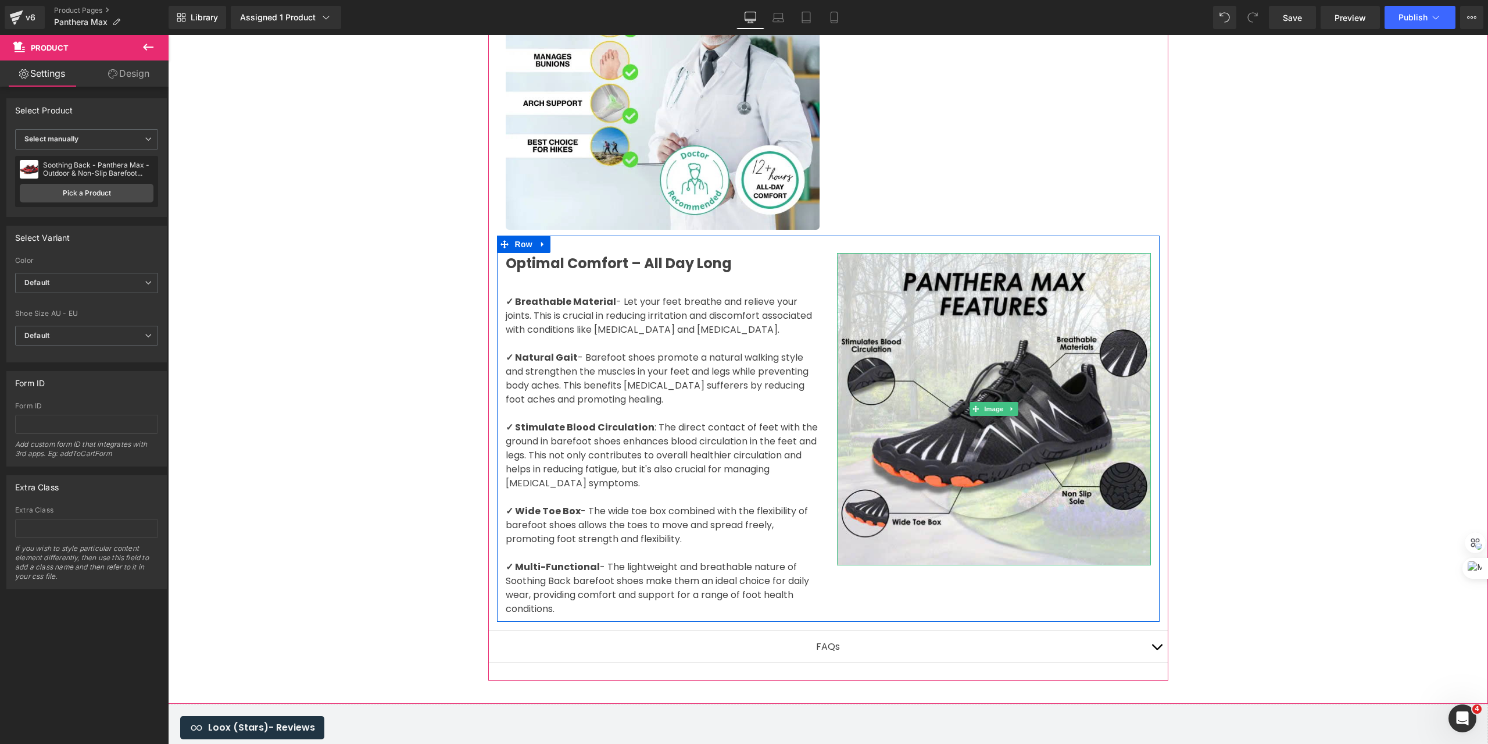
click at [1032, 427] on img at bounding box center [994, 409] width 314 height 312
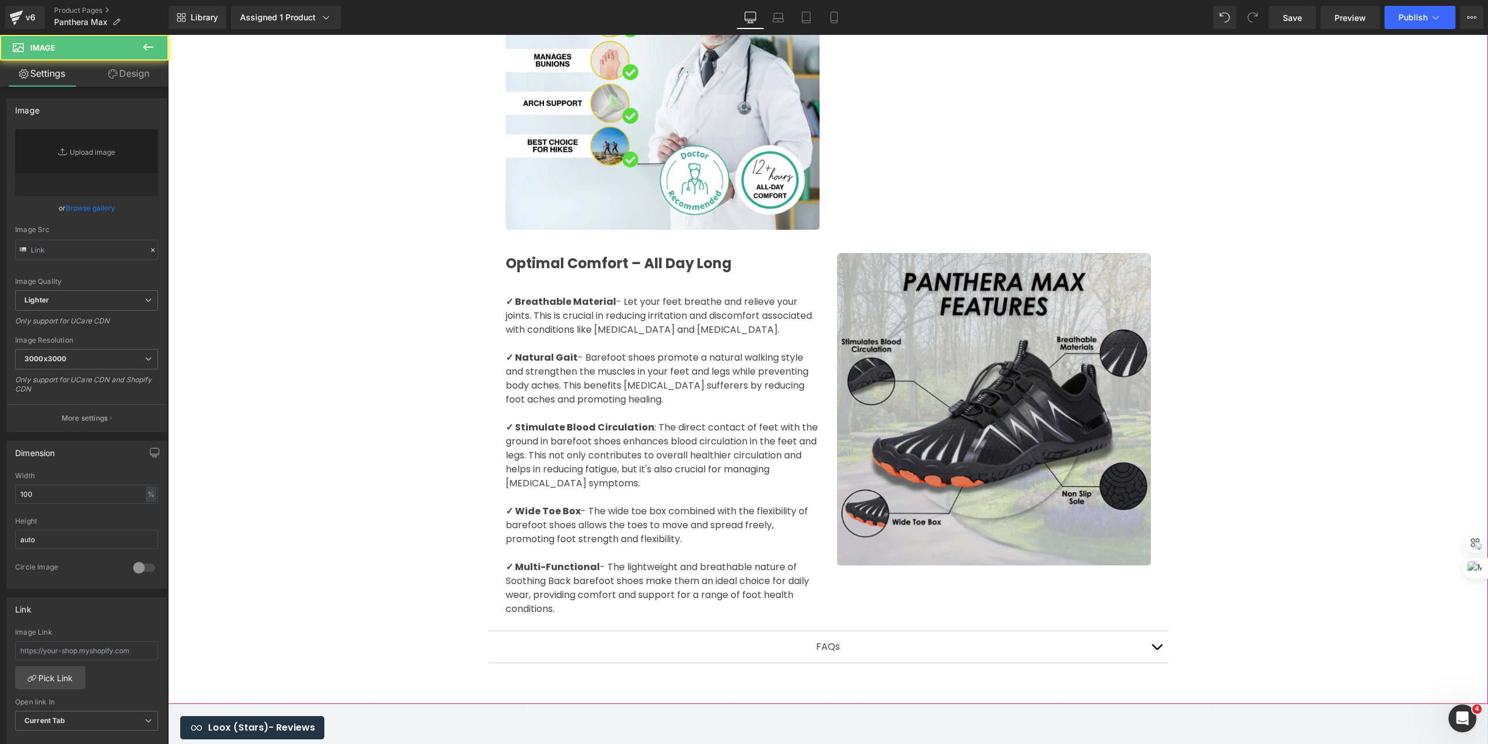
type input "[URL][DOMAIN_NAME]"
click at [1059, 384] on img at bounding box center [994, 409] width 314 height 312
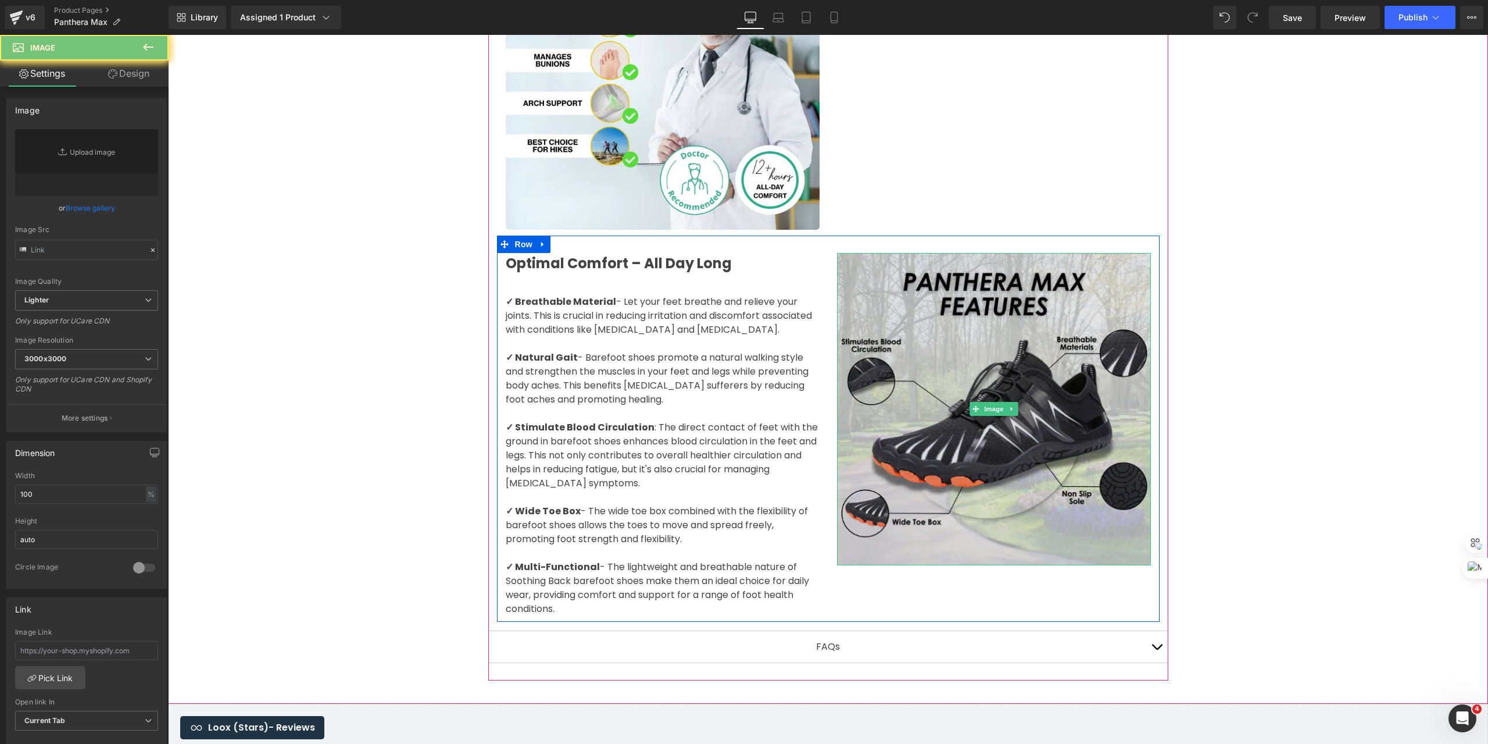
type input "[URL][DOMAIN_NAME]"
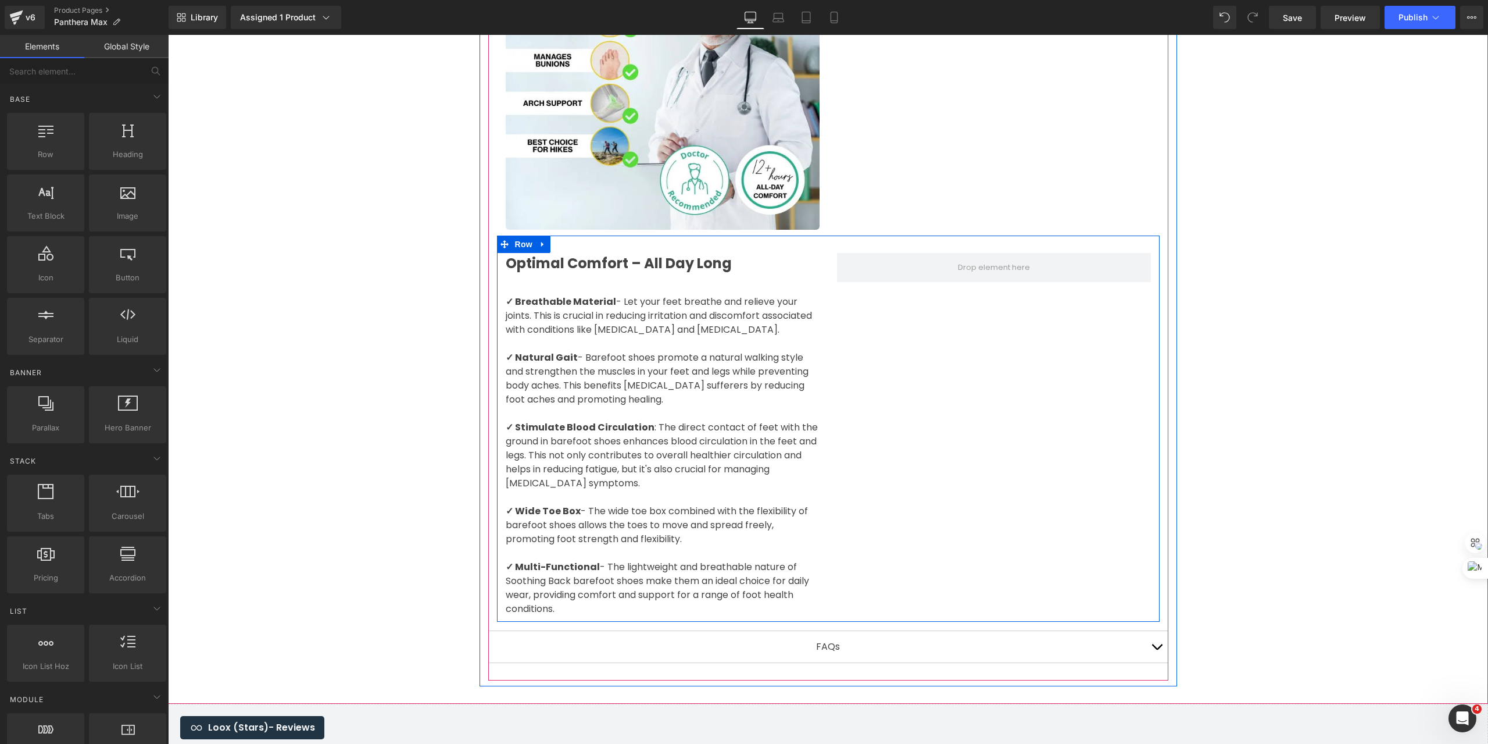
click at [1034, 378] on div "Optimal Comfort – All Day Long Text Block ✓ Breathable Material - Let your feet…" at bounding box center [828, 428] width 663 height 386
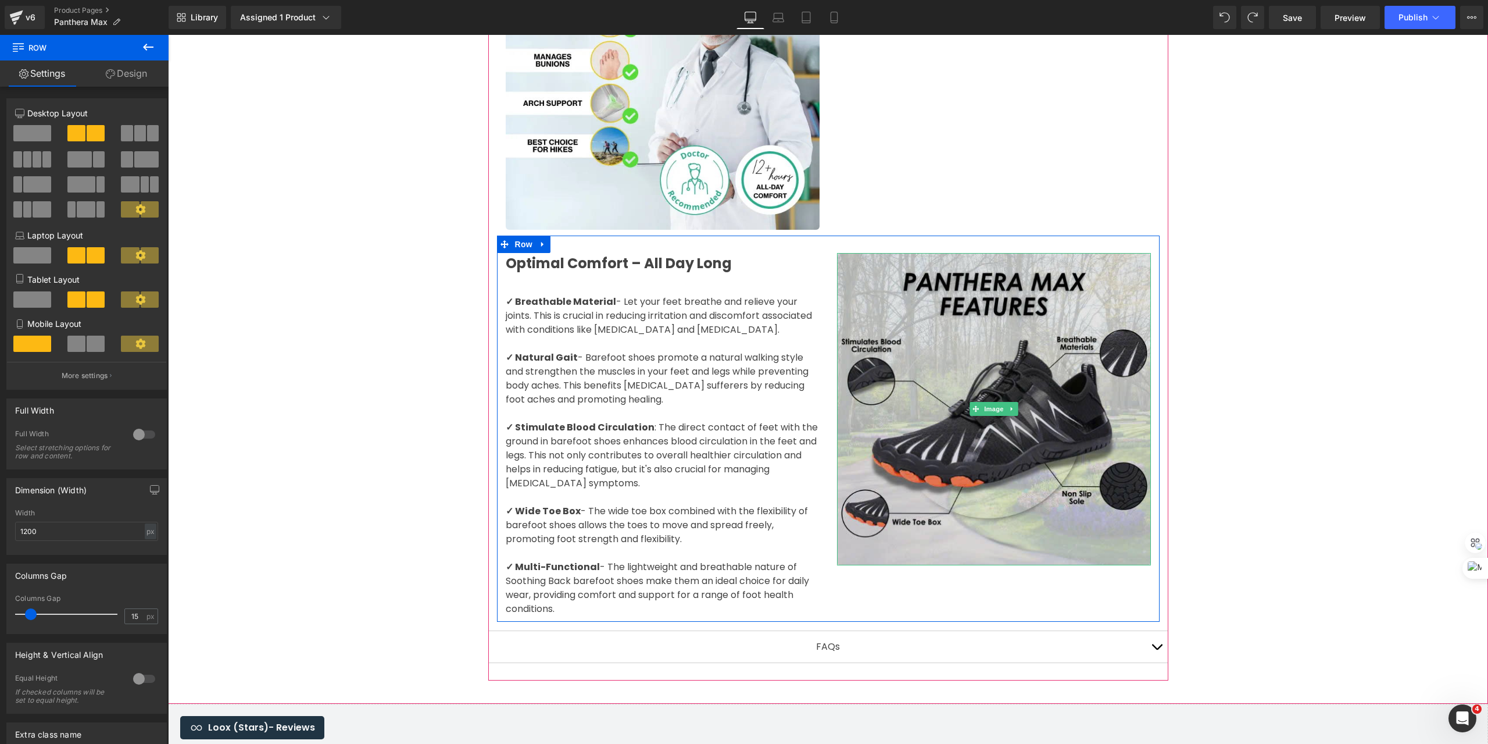
click at [982, 384] on img at bounding box center [994, 409] width 314 height 312
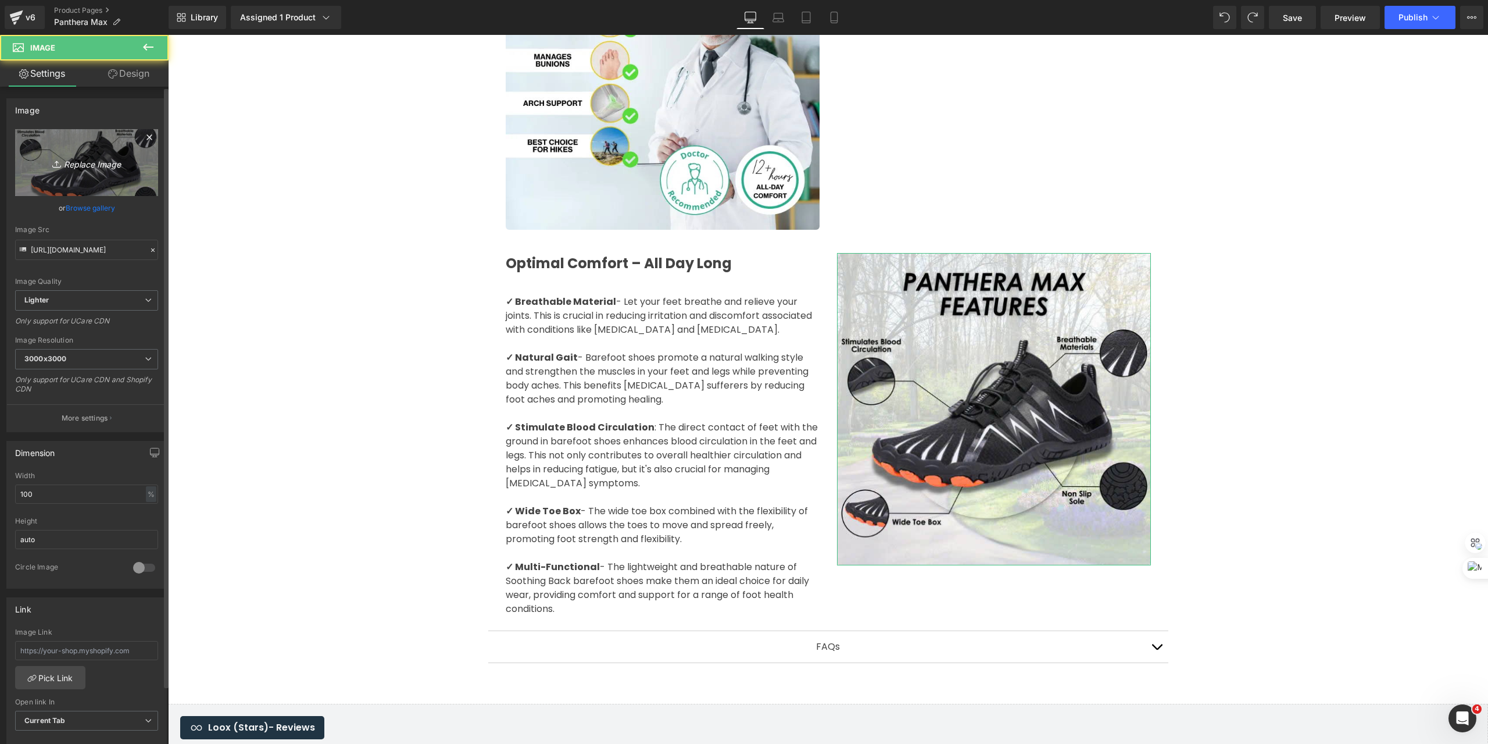
click at [99, 155] on icon "Replace Image" at bounding box center [86, 162] width 93 height 15
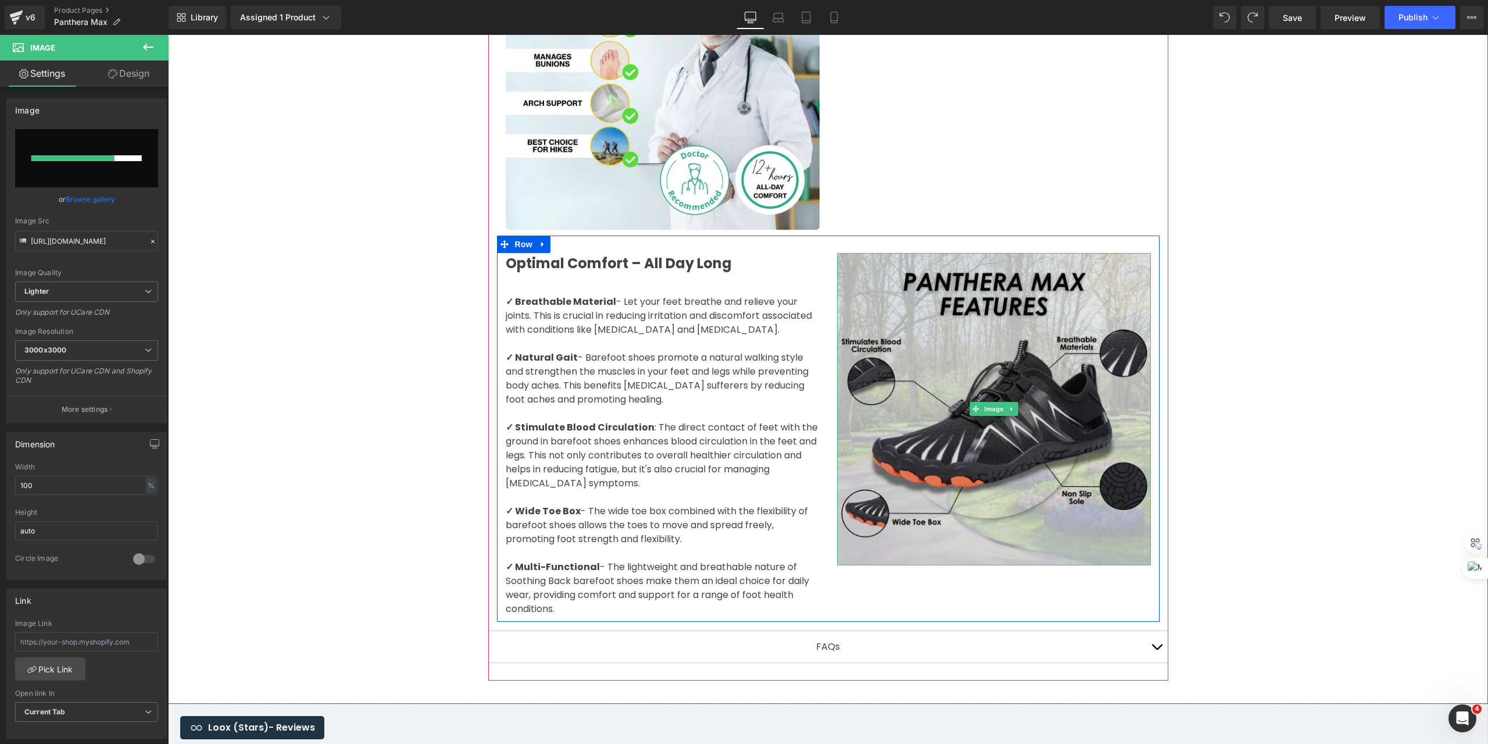
click at [982, 335] on img at bounding box center [994, 409] width 314 height 312
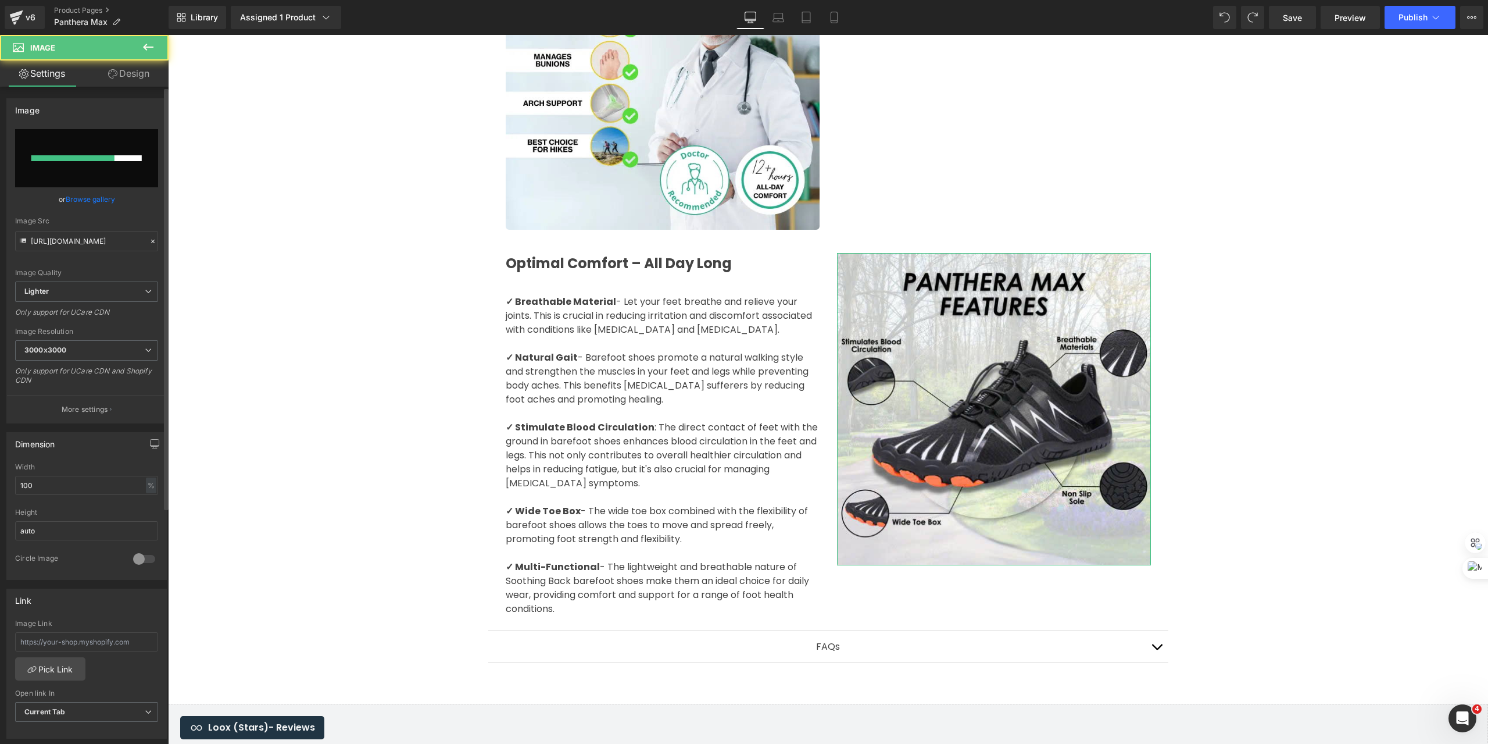
click at [68, 158] on div at bounding box center [72, 158] width 83 height 6
click at [72, 164] on input "file" at bounding box center [86, 158] width 143 height 58
type input "C:\fakepath\Thiết [PERSON_NAME] có tên (12).svg"
type input "[URL][DOMAIN_NAME]"
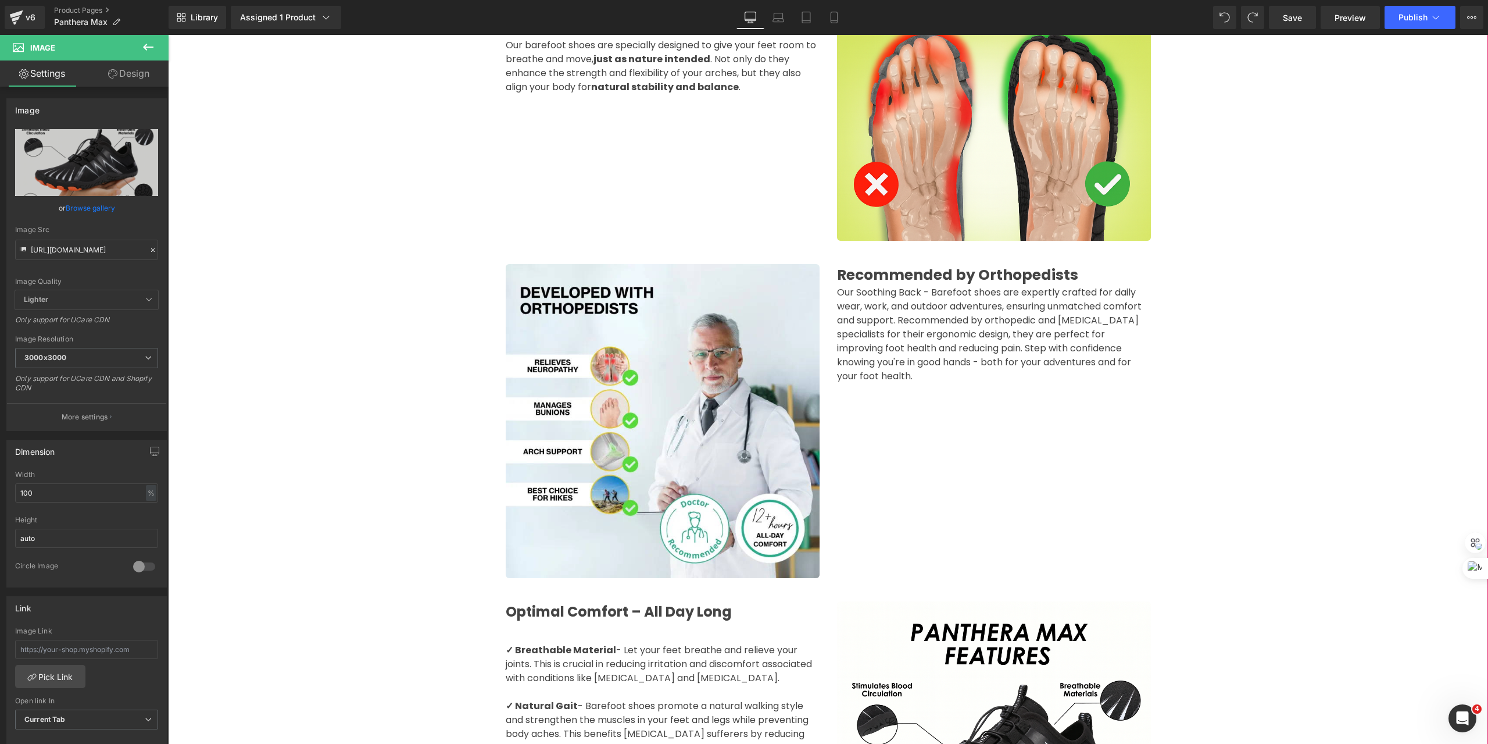
scroll to position [1163, 0]
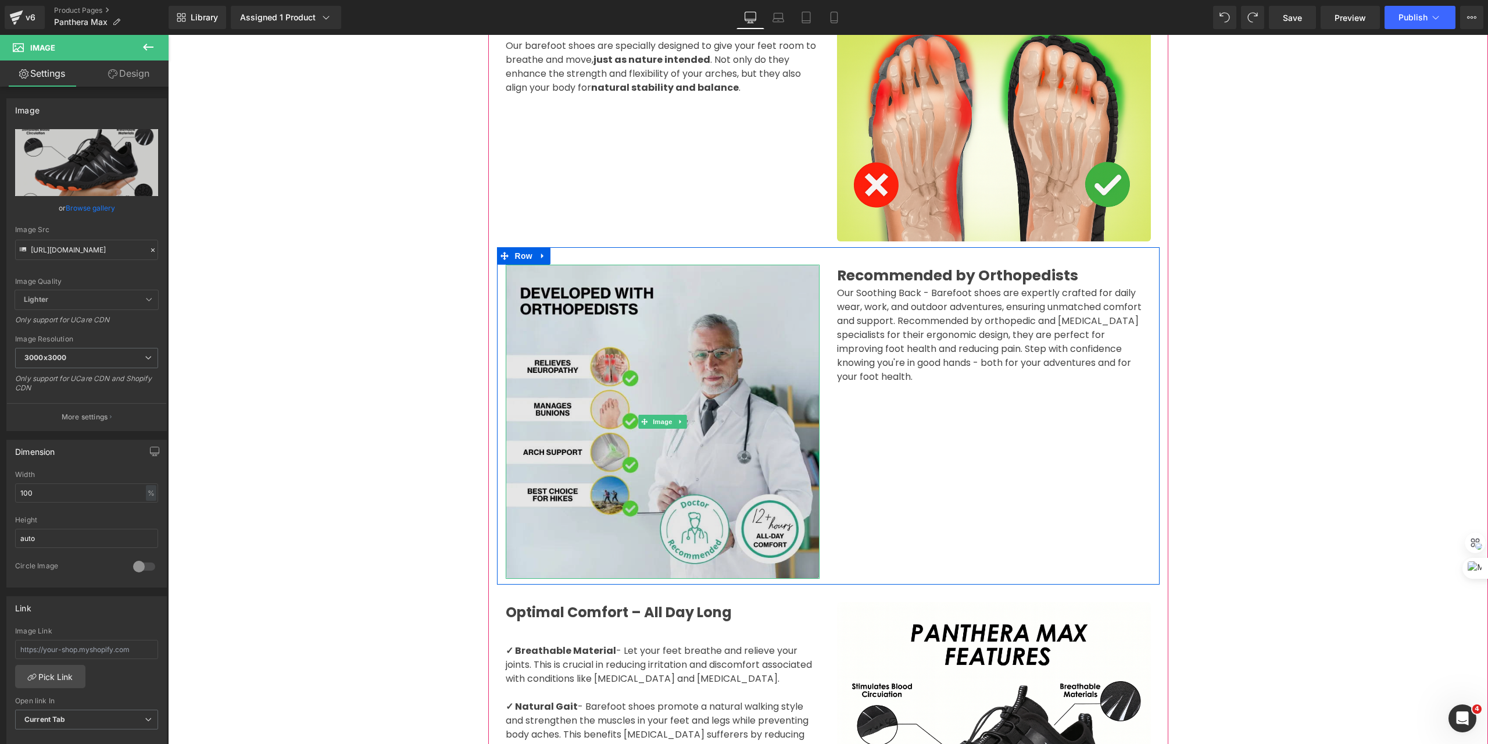
click at [696, 316] on img at bounding box center [663, 422] width 314 height 314
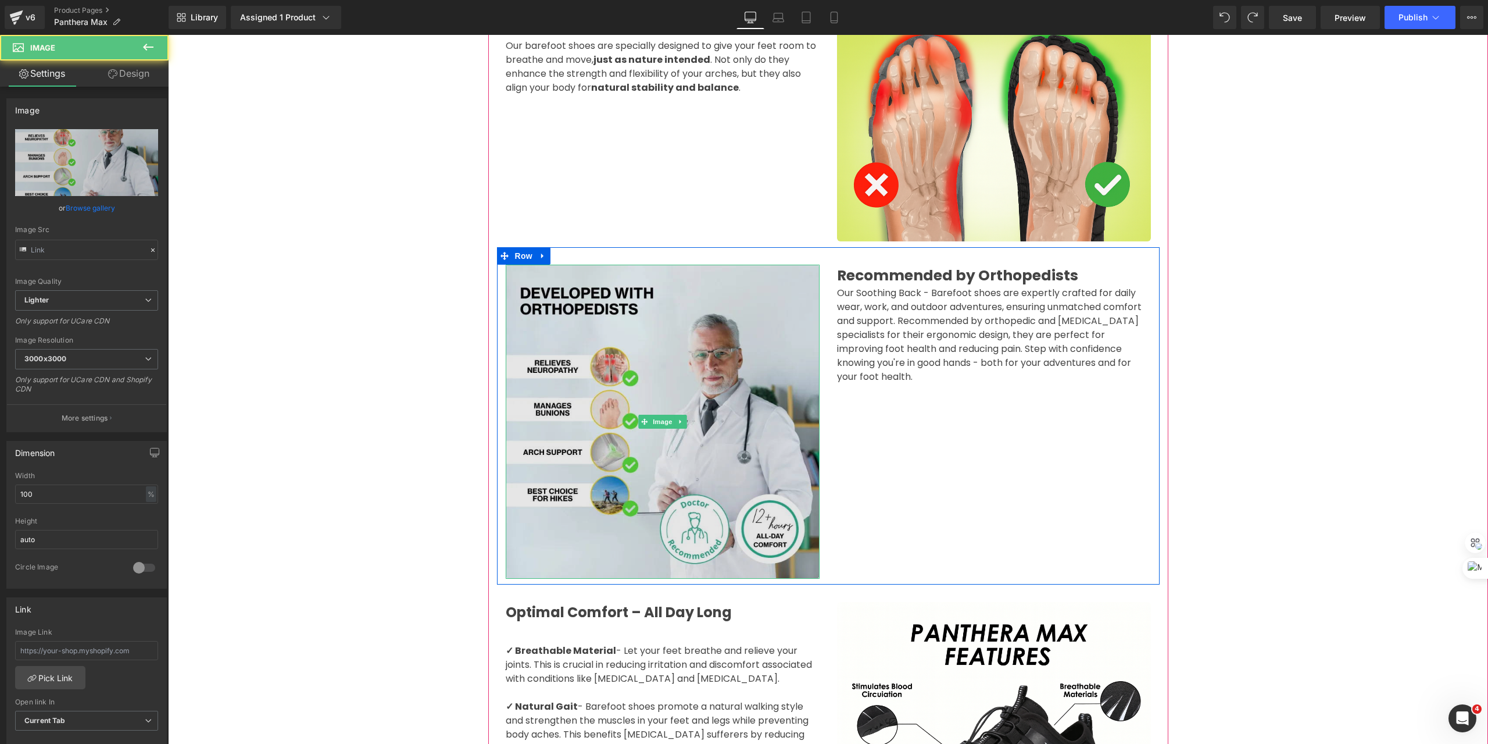
type input "[URL][DOMAIN_NAME]"
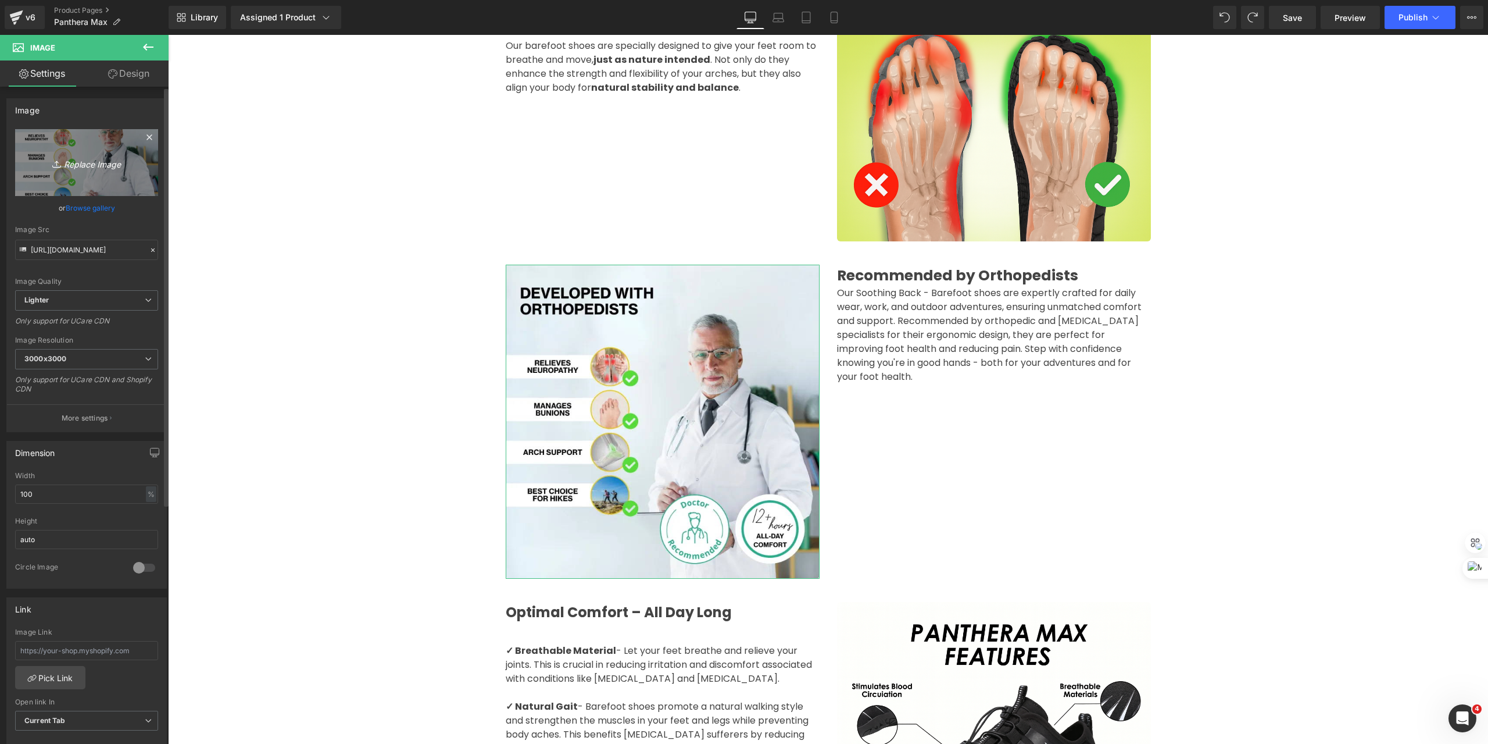
click at [76, 158] on icon "Replace Image" at bounding box center [86, 162] width 93 height 15
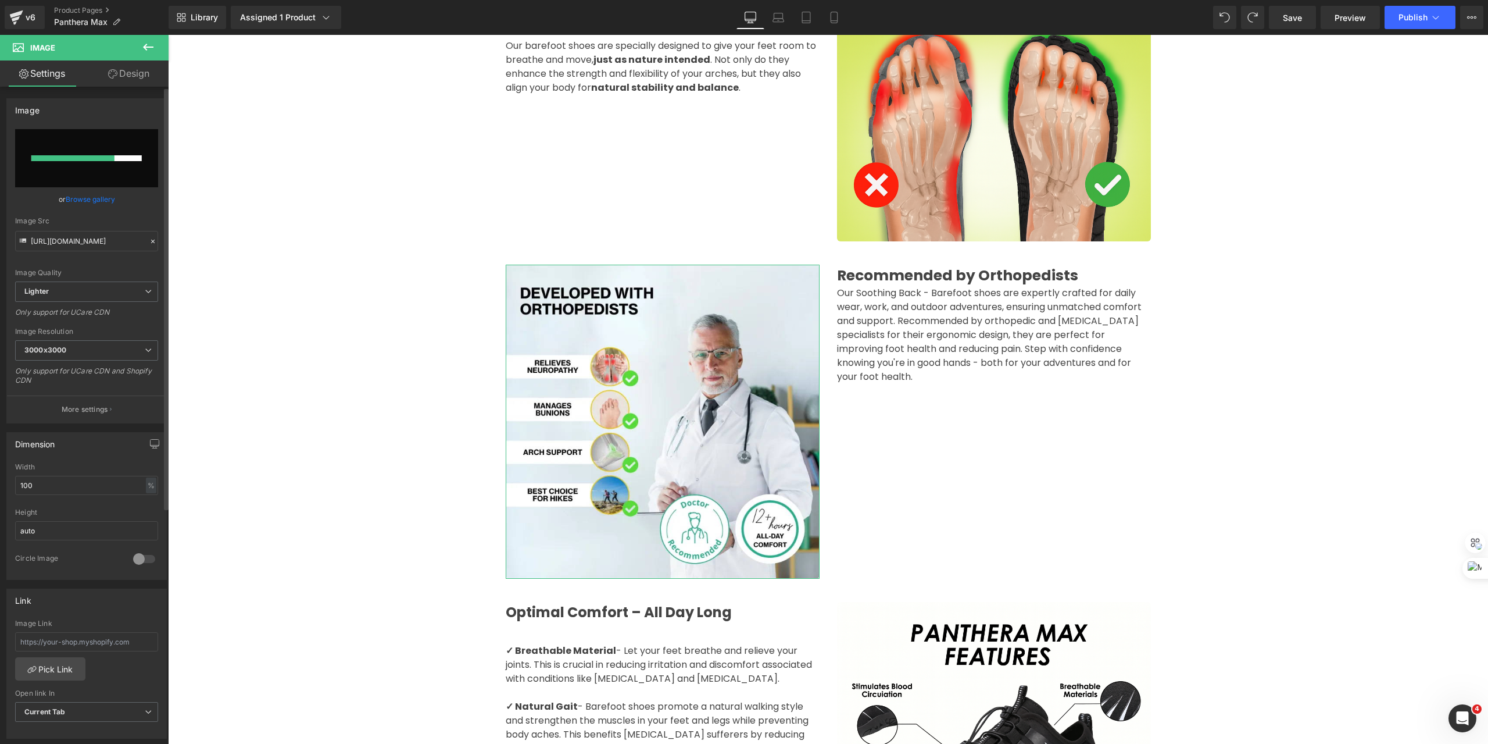
click at [73, 171] on input "file" at bounding box center [86, 158] width 143 height 58
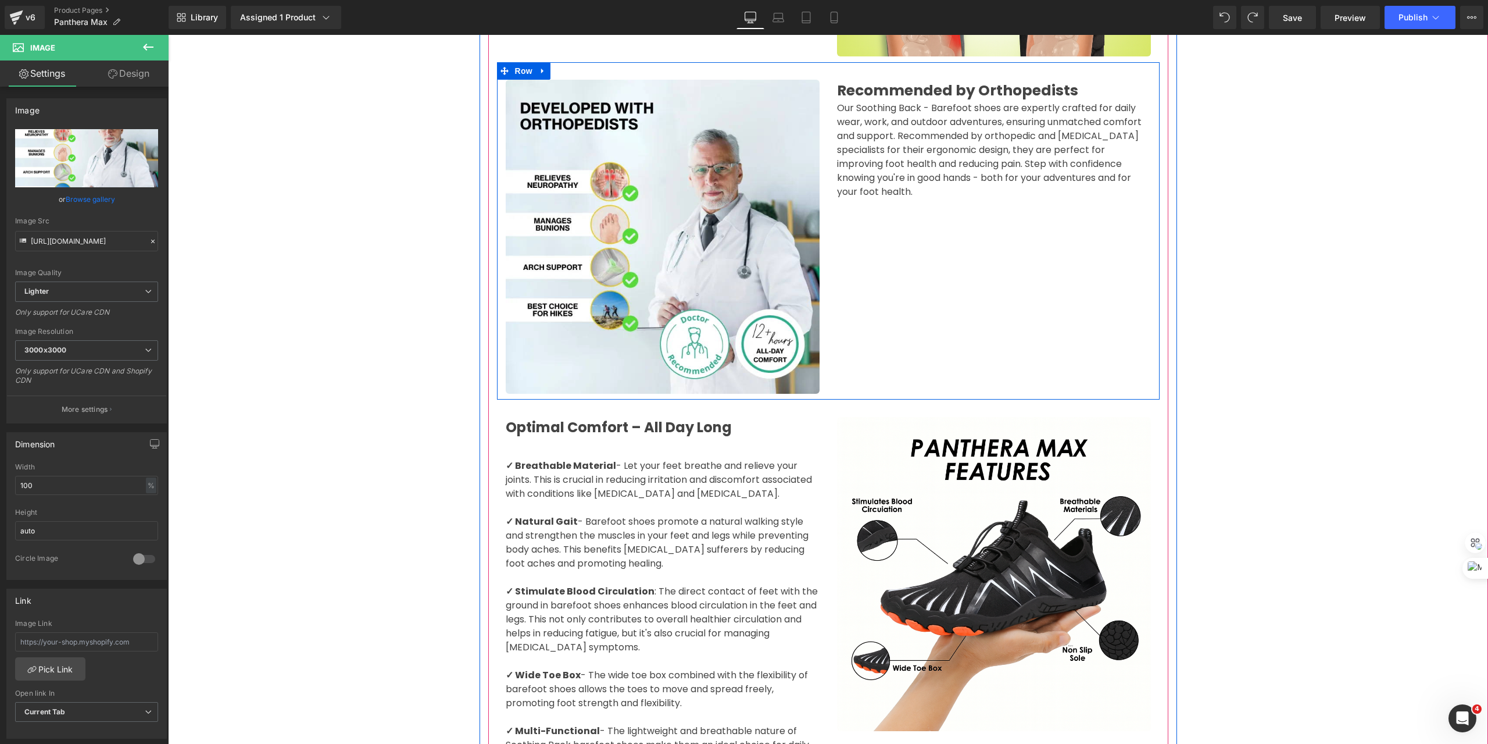
scroll to position [1395, 0]
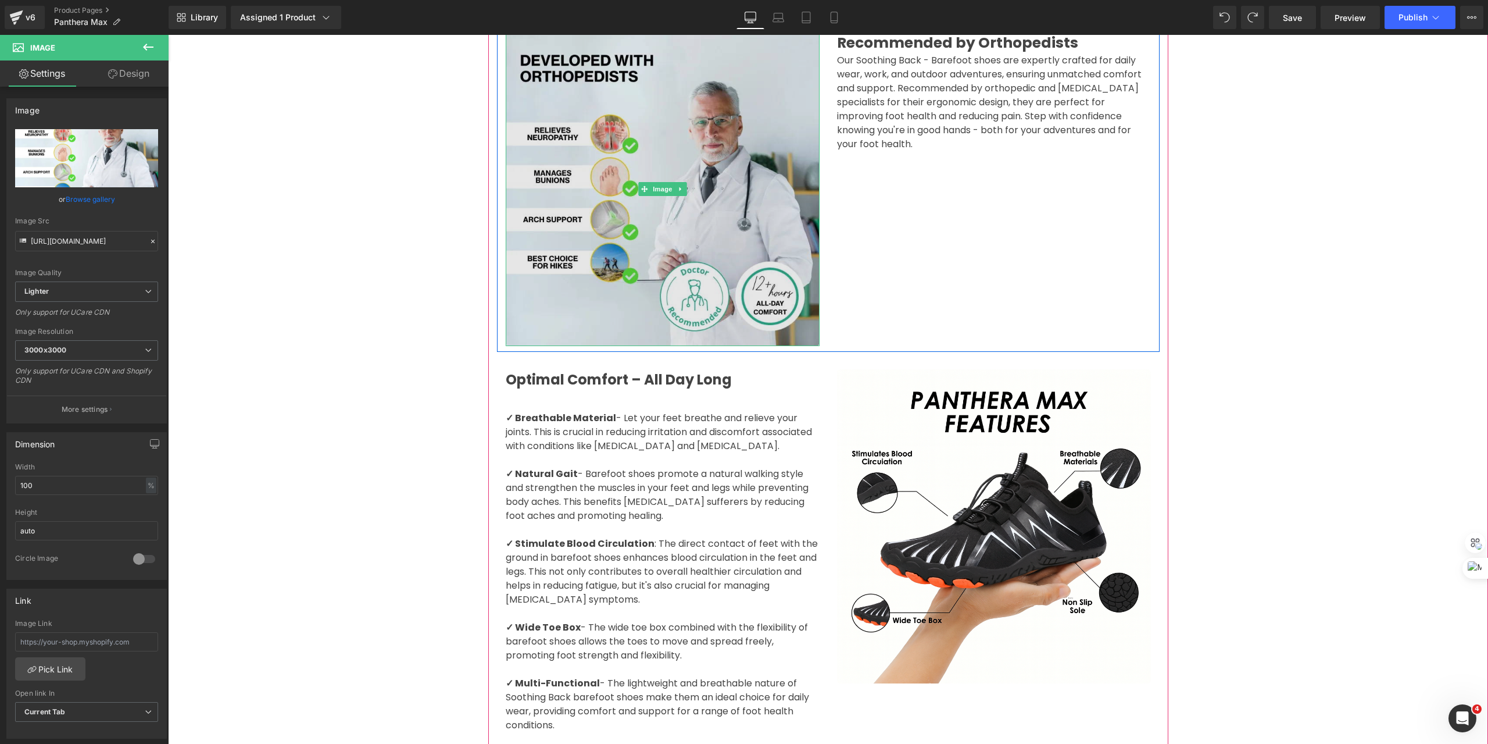
click at [624, 256] on img at bounding box center [663, 189] width 314 height 314
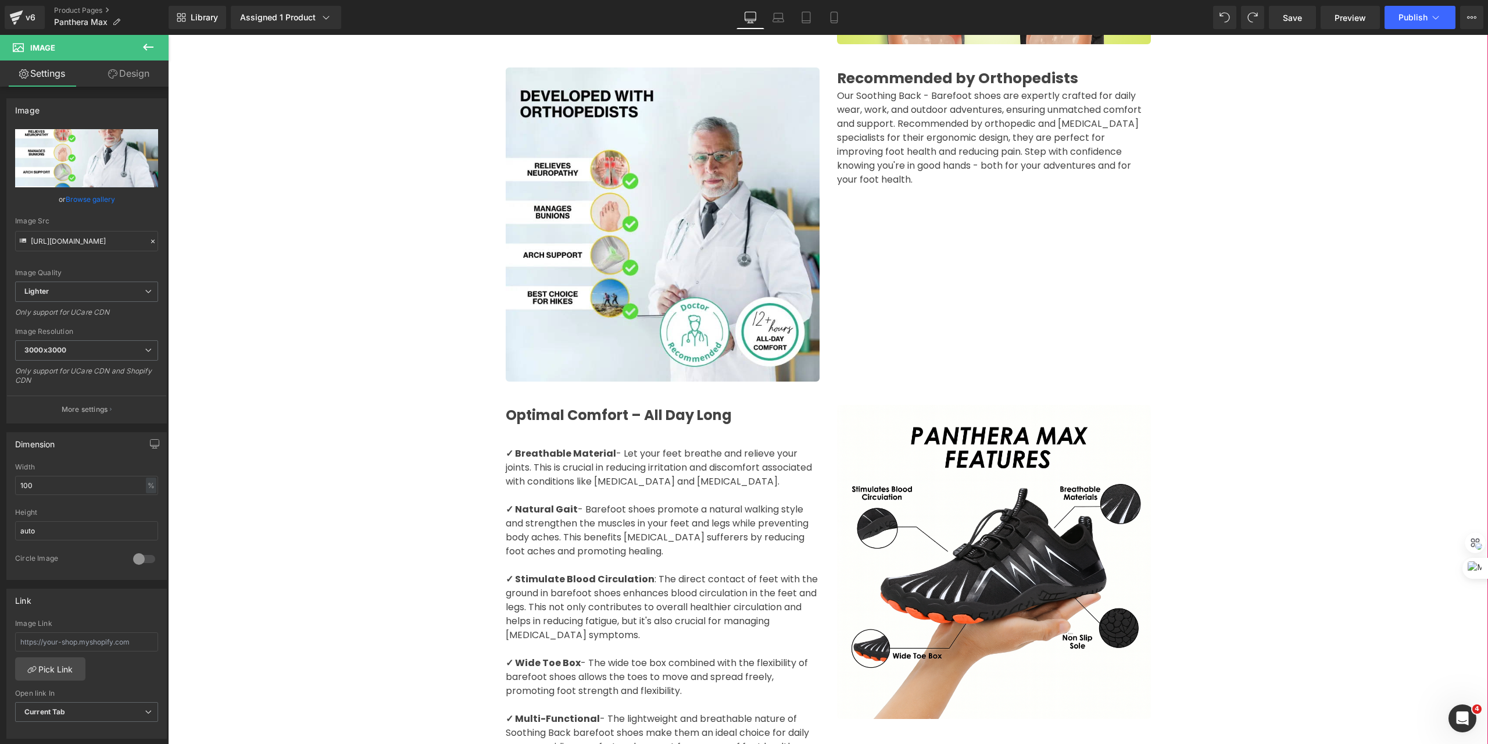
scroll to position [1356, 0]
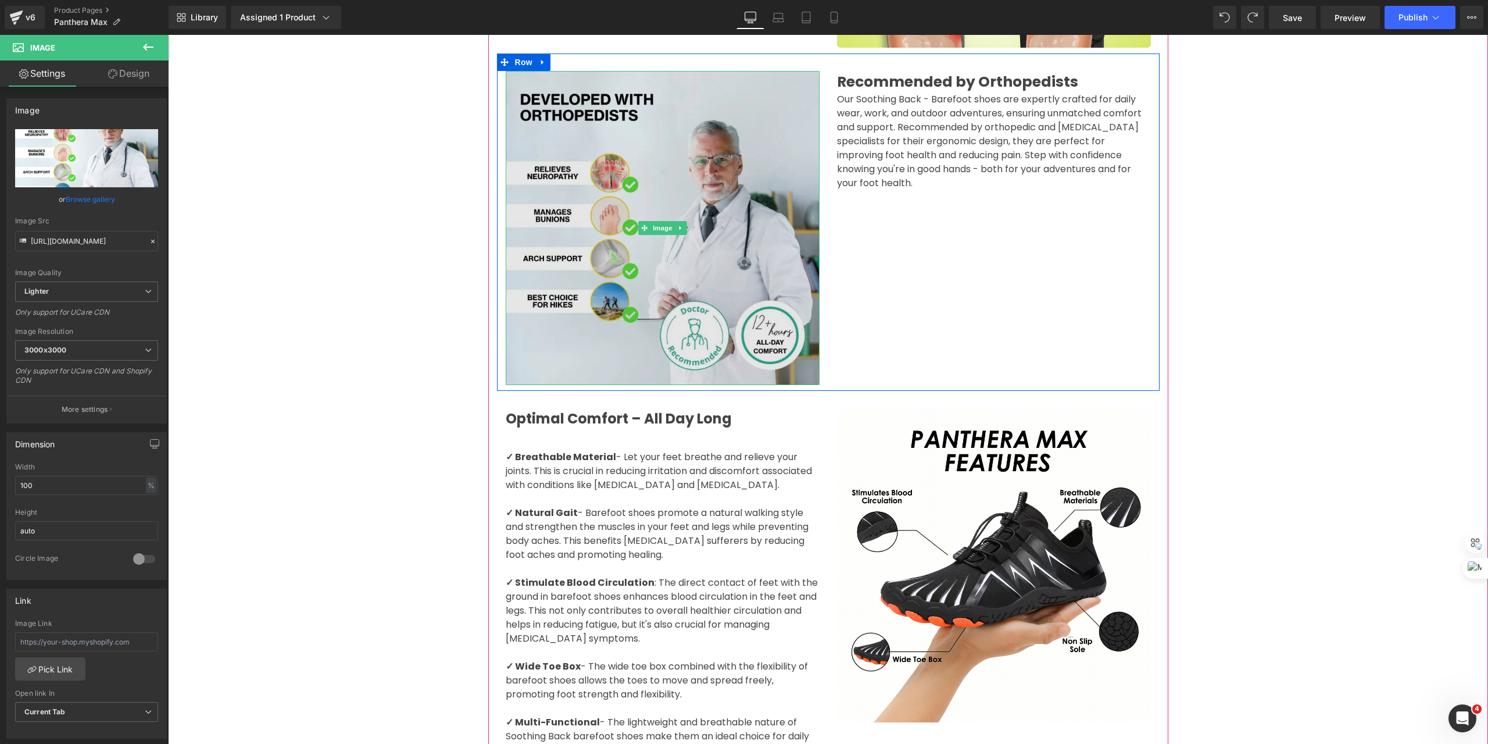
click at [563, 241] on img at bounding box center [663, 228] width 314 height 314
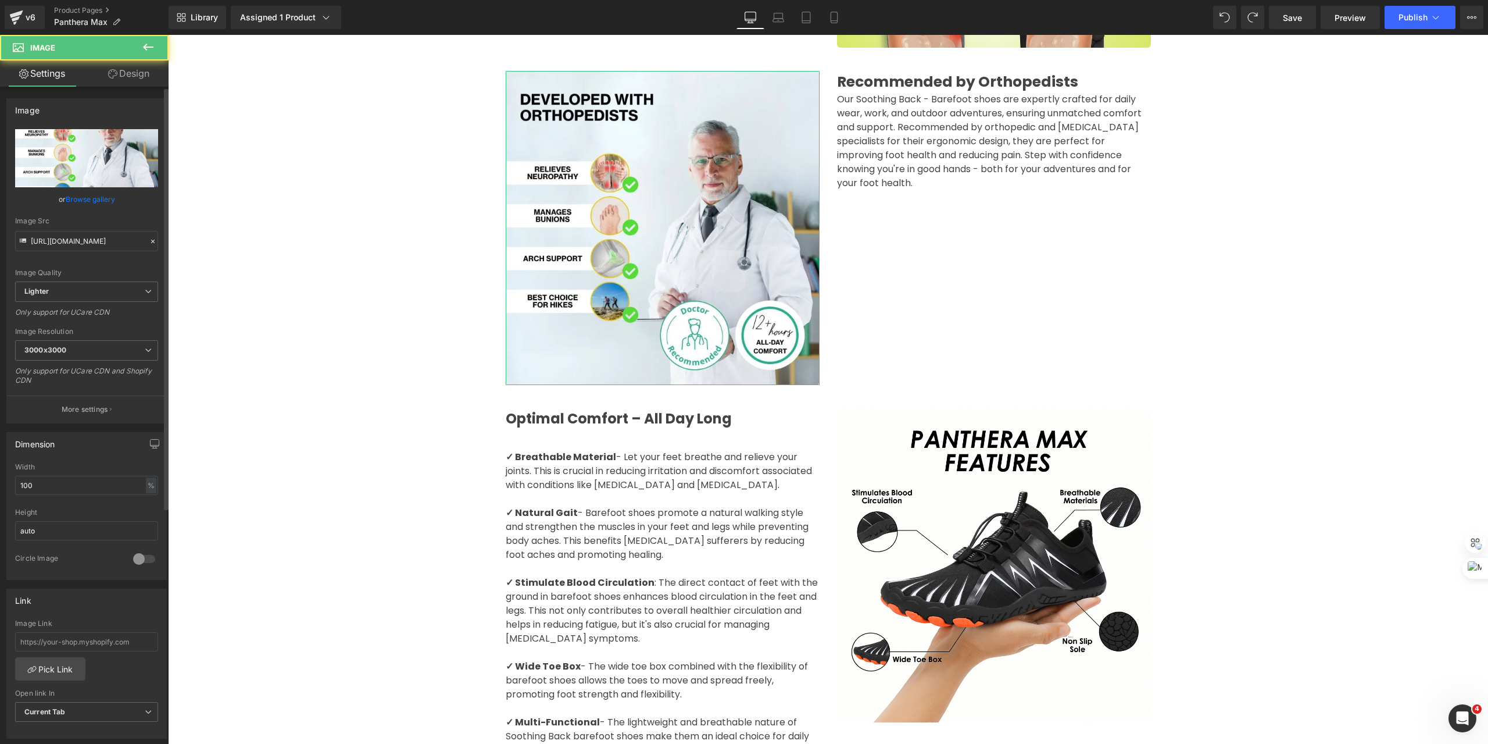
click at [80, 159] on input "file" at bounding box center [86, 158] width 143 height 58
type input "C:\fakepath\Thiết [PERSON_NAME] có tên (13).svg"
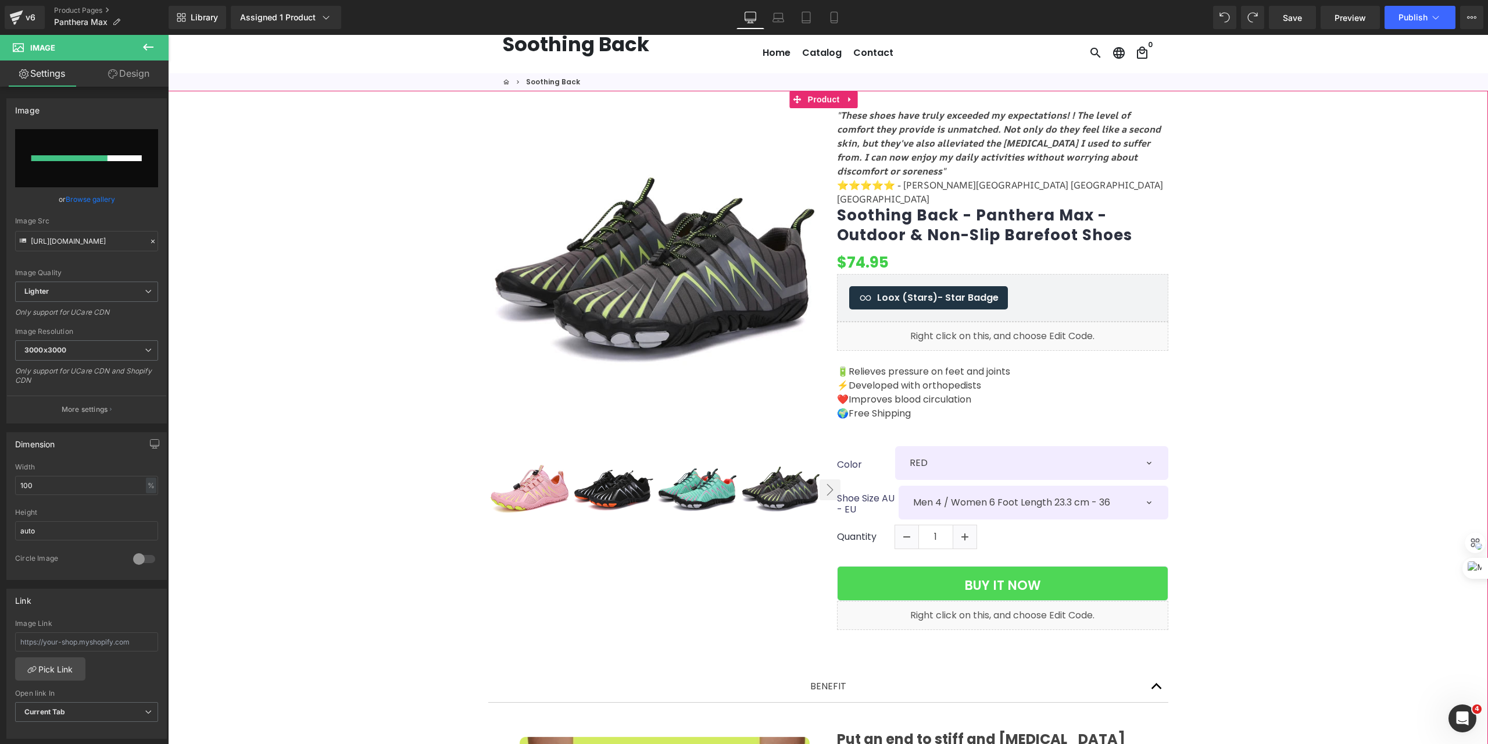
scroll to position [0, 0]
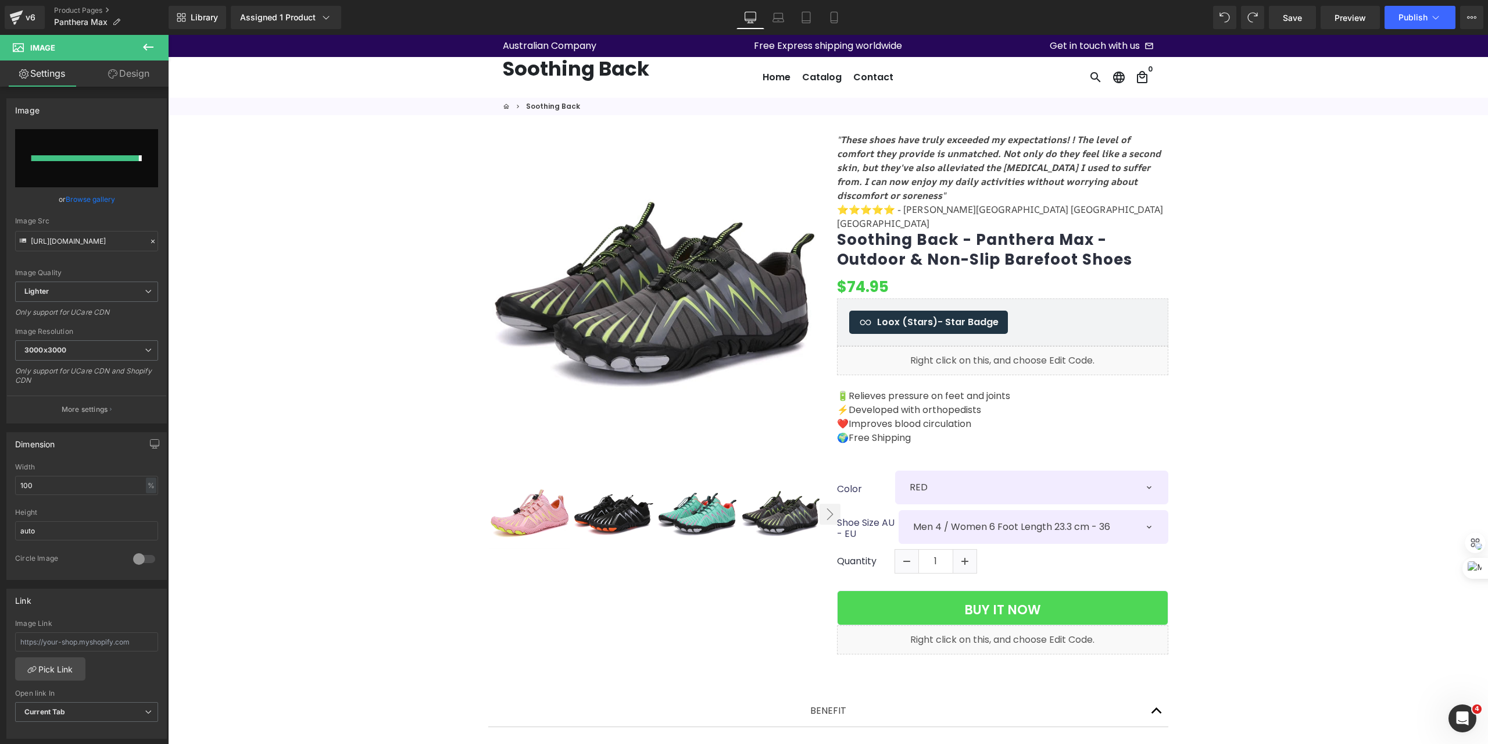
type input "[URL][DOMAIN_NAME]"
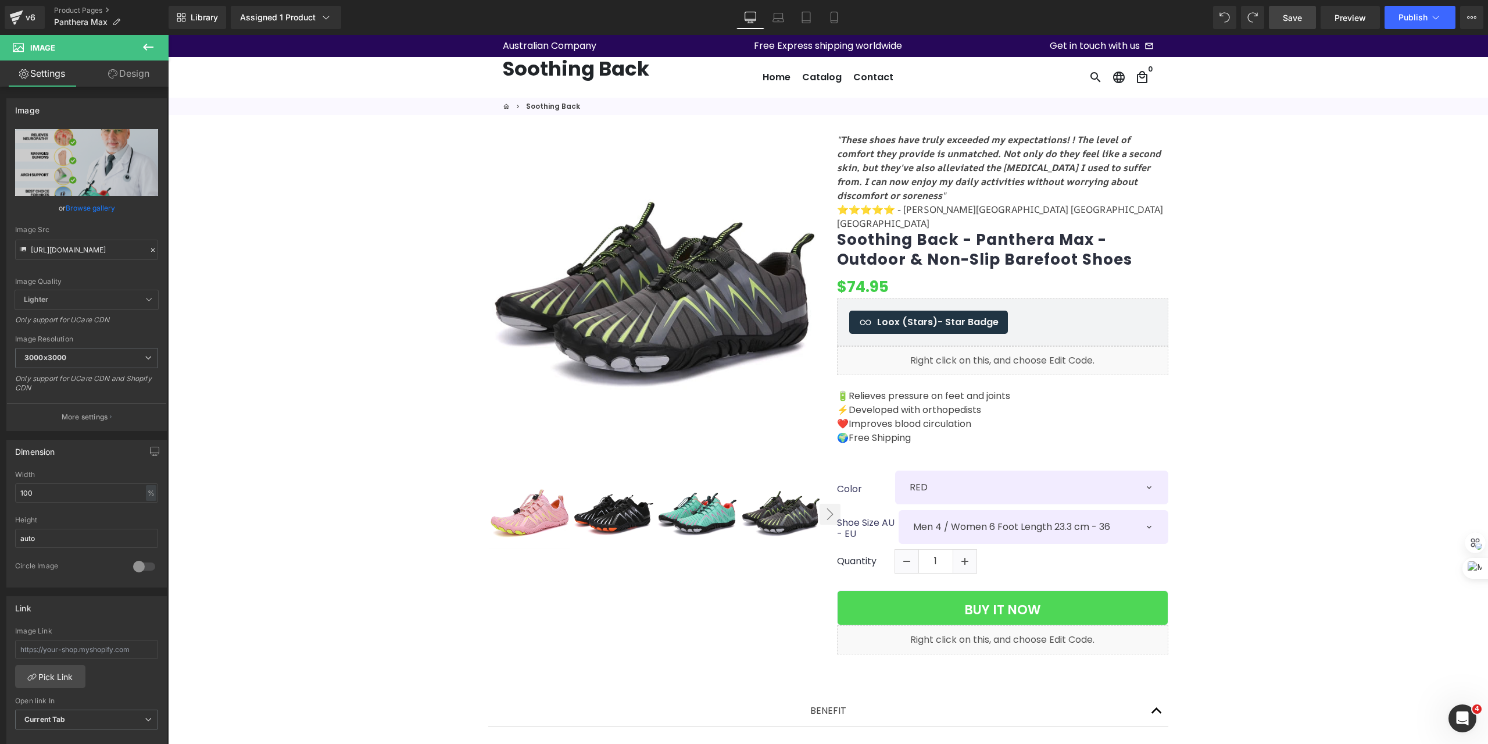
drag, startPoint x: 1307, startPoint y: 20, endPoint x: 1117, endPoint y: 342, distance: 374.0
click at [1307, 20] on link "Save" at bounding box center [1292, 17] width 47 height 23
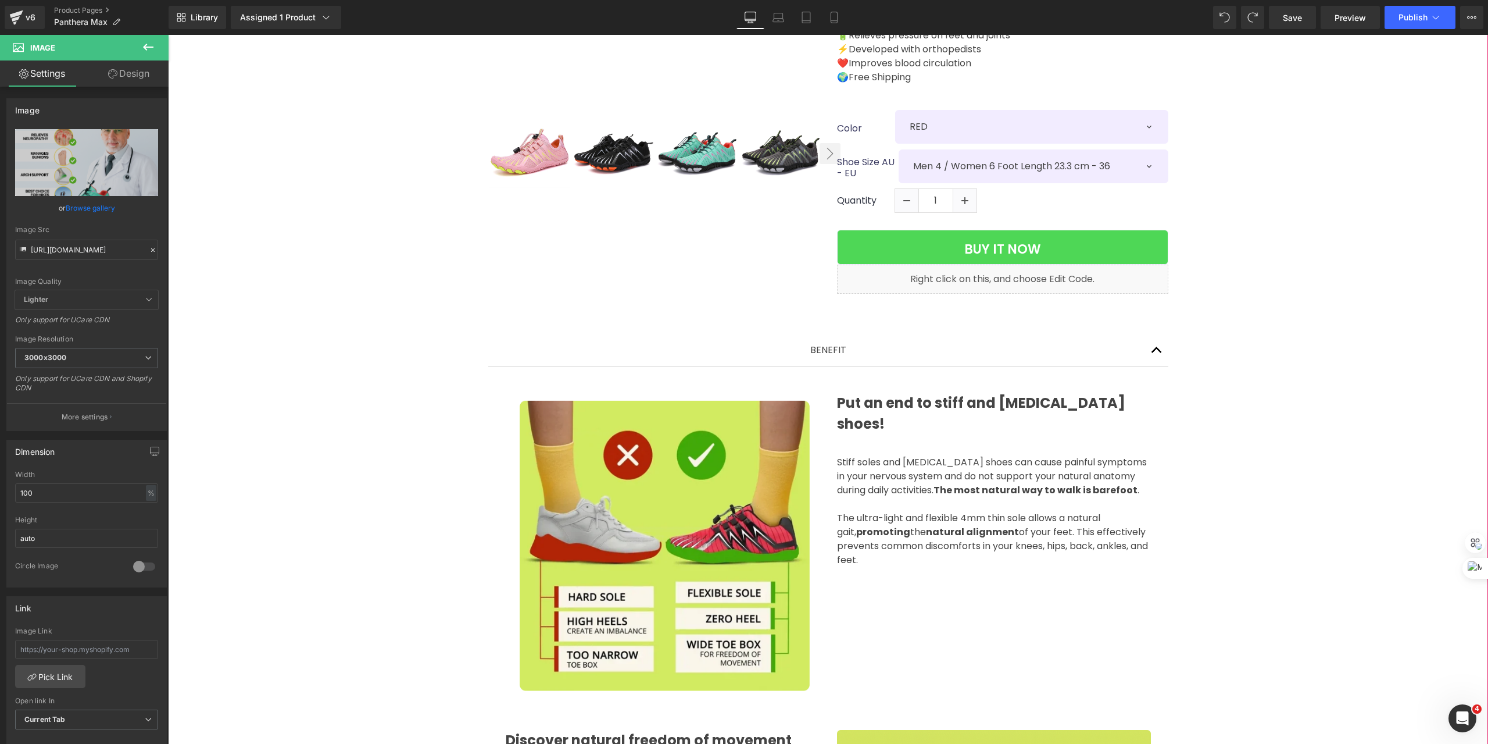
scroll to position [310, 0]
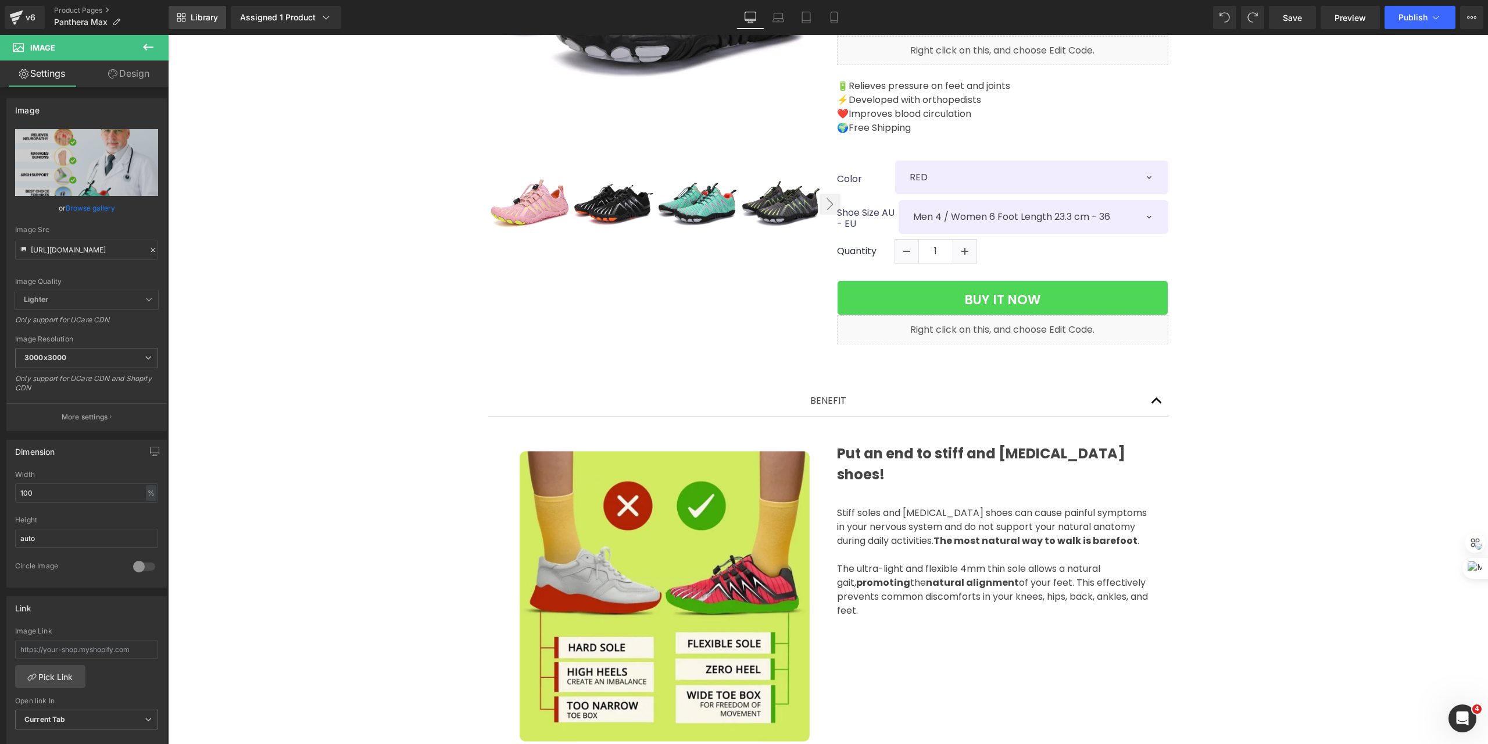
click at [195, 15] on span "Library" at bounding box center [204, 17] width 27 height 10
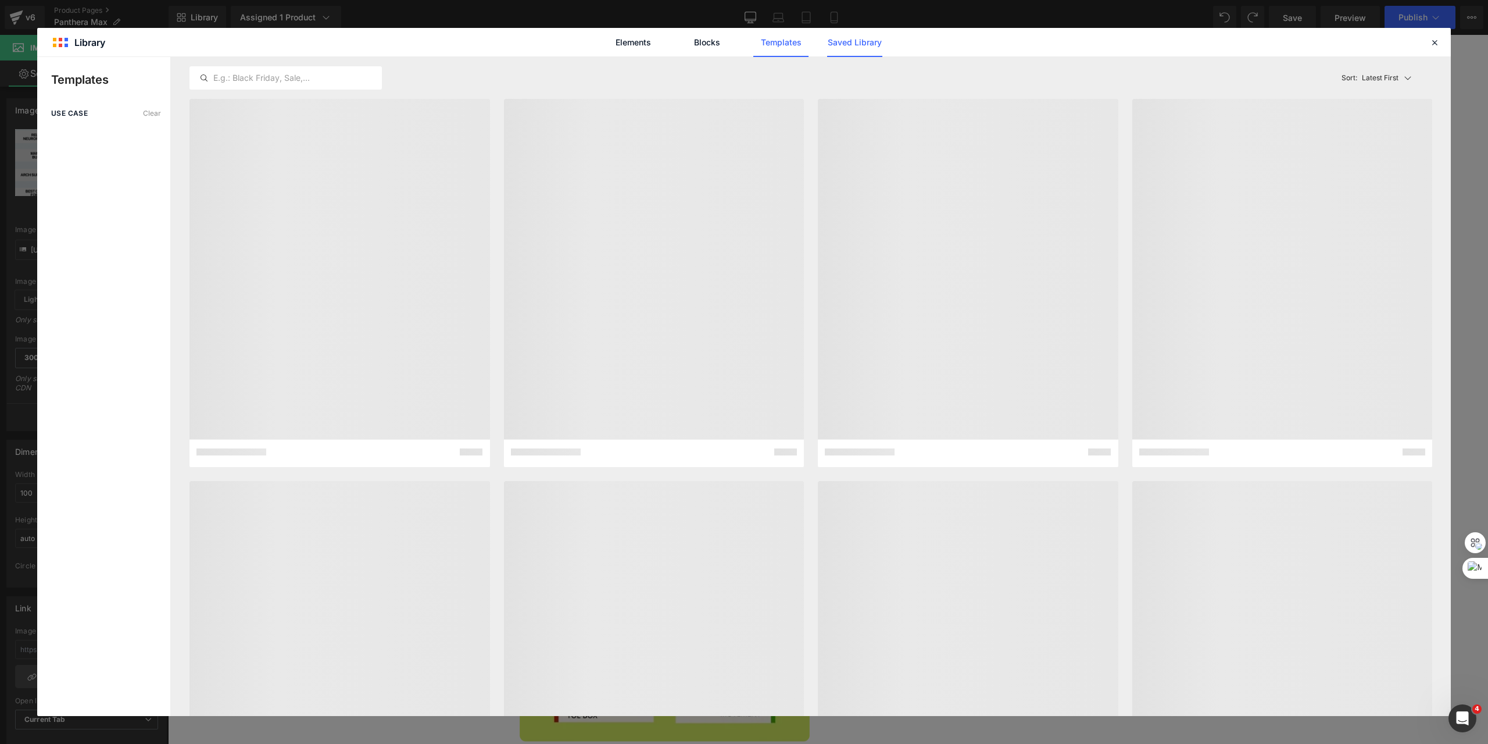
click at [853, 44] on link "Saved Library" at bounding box center [854, 42] width 55 height 29
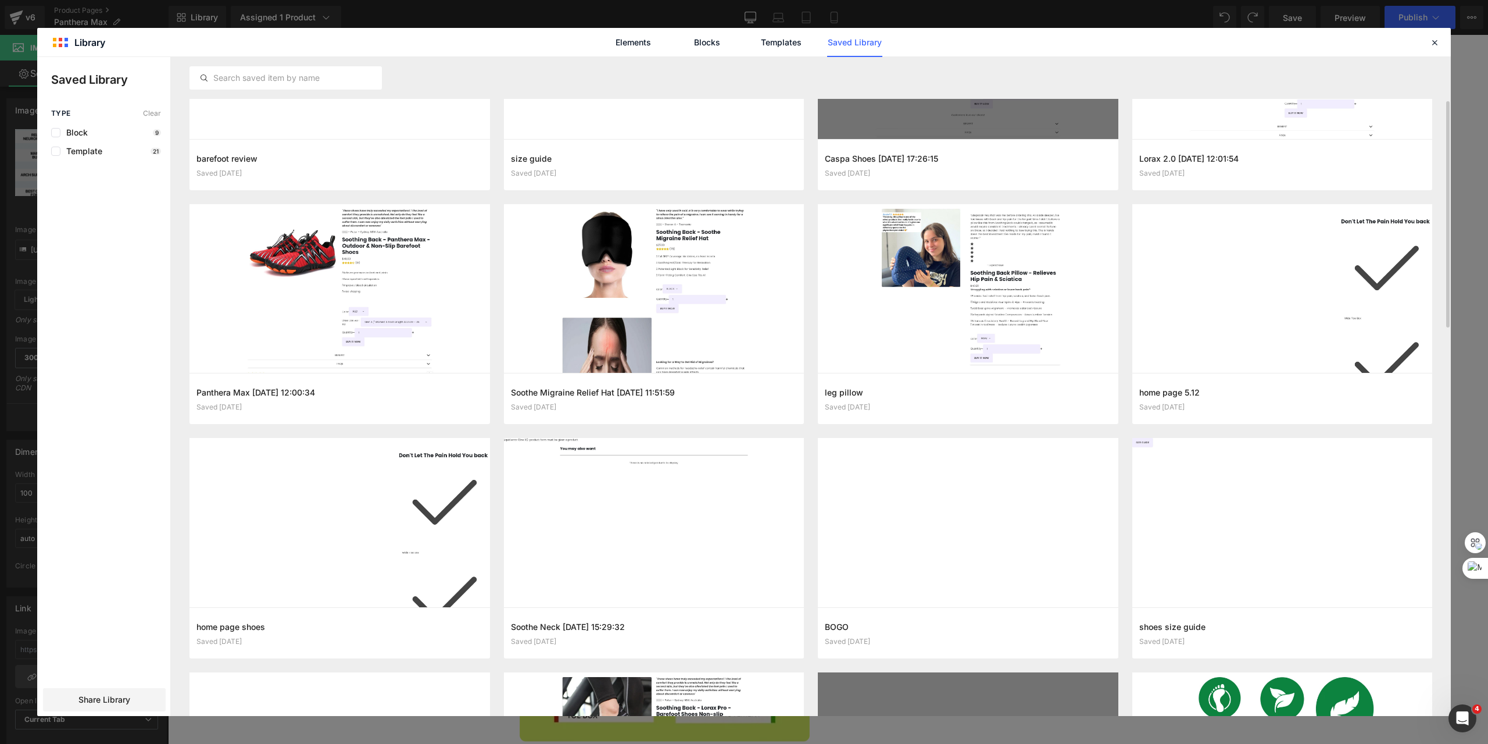
scroll to position [0, 0]
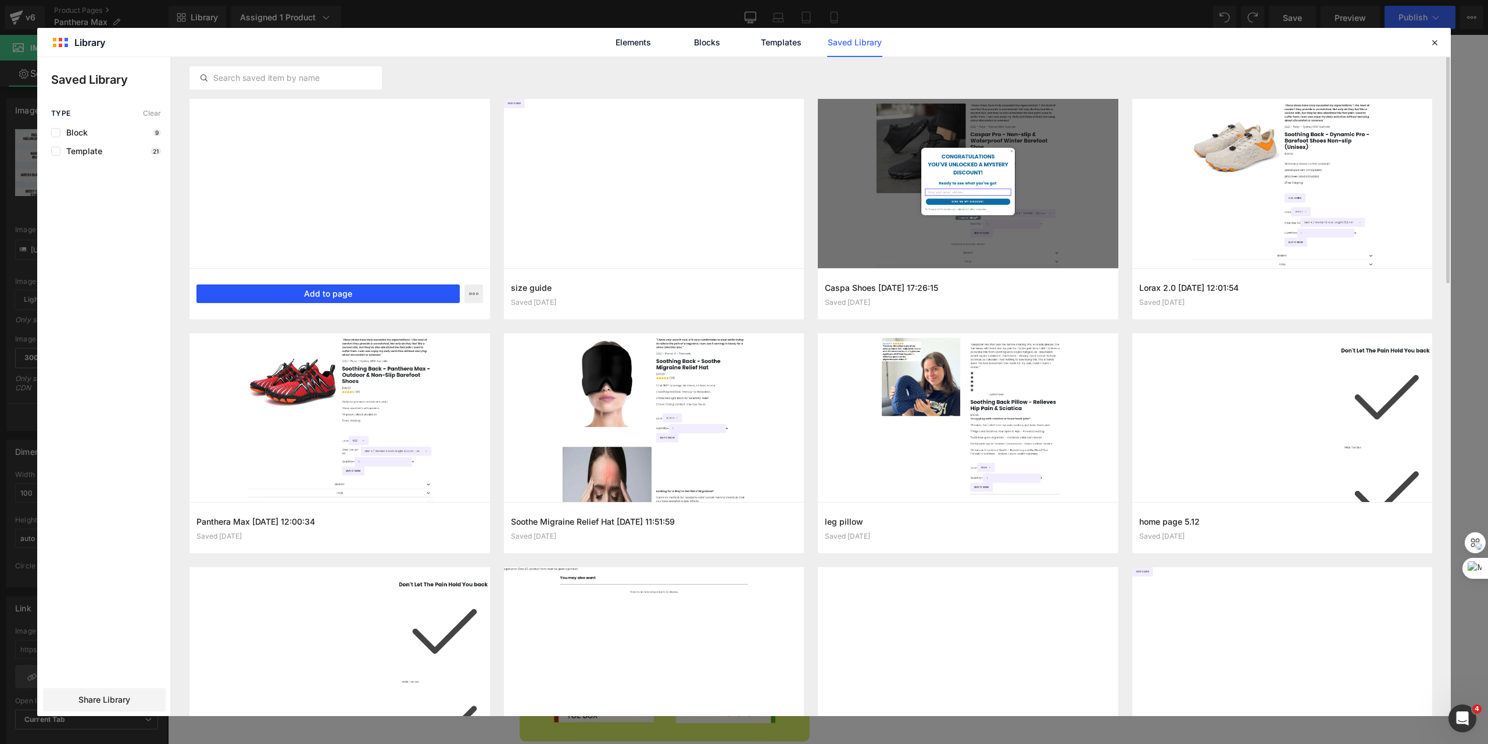
click at [326, 293] on button "Add to page" at bounding box center [327, 293] width 263 height 19
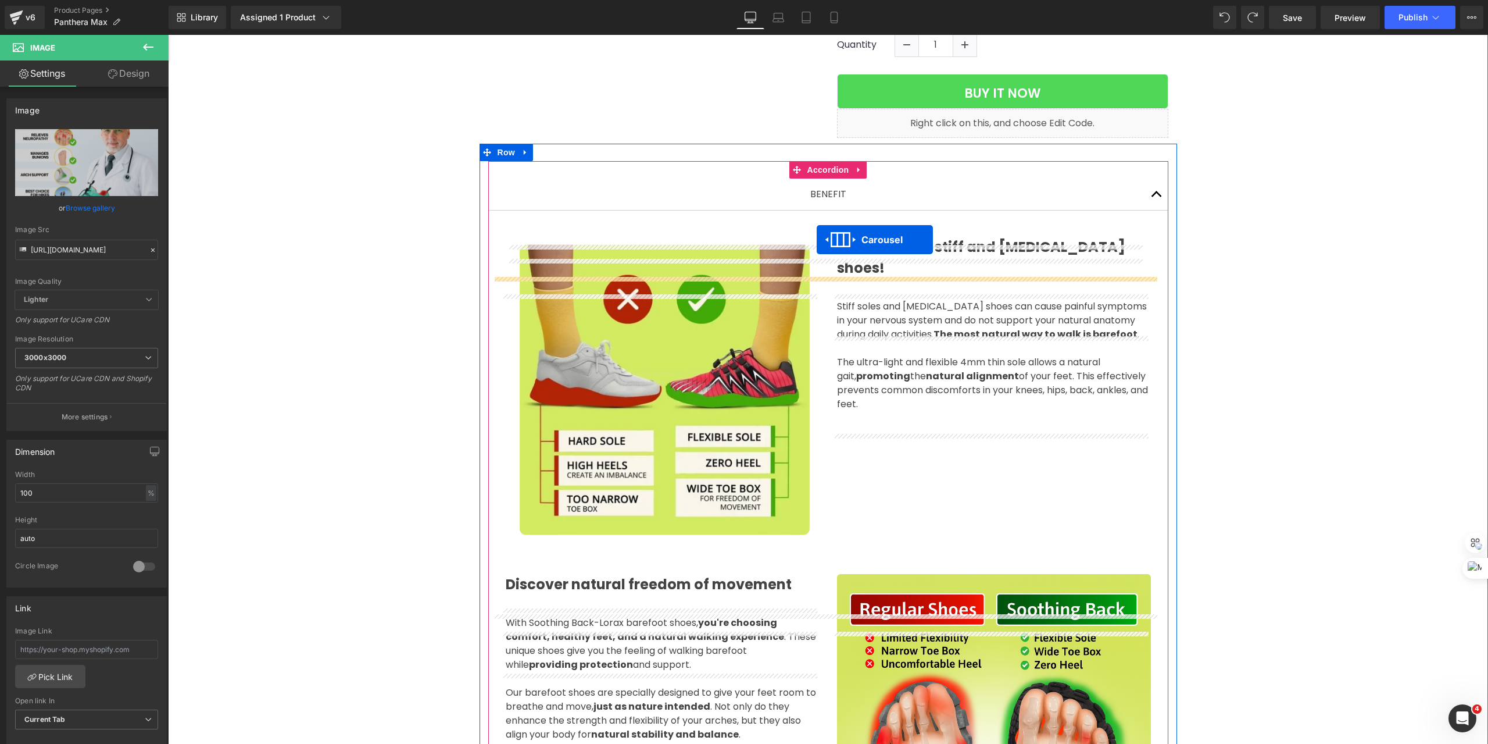
scroll to position [444, 0]
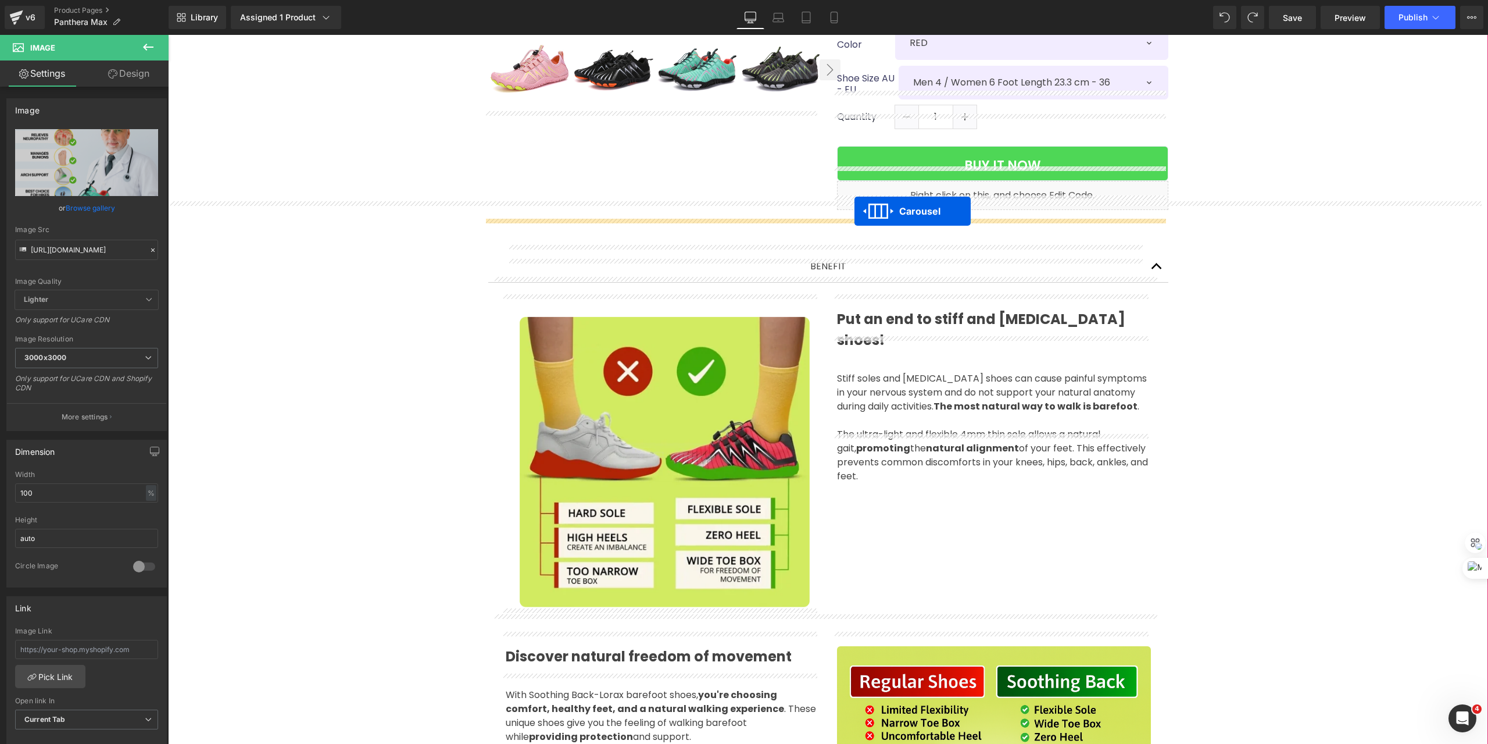
drag, startPoint x: 794, startPoint y: 306, endPoint x: 855, endPoint y: 211, distance: 113.2
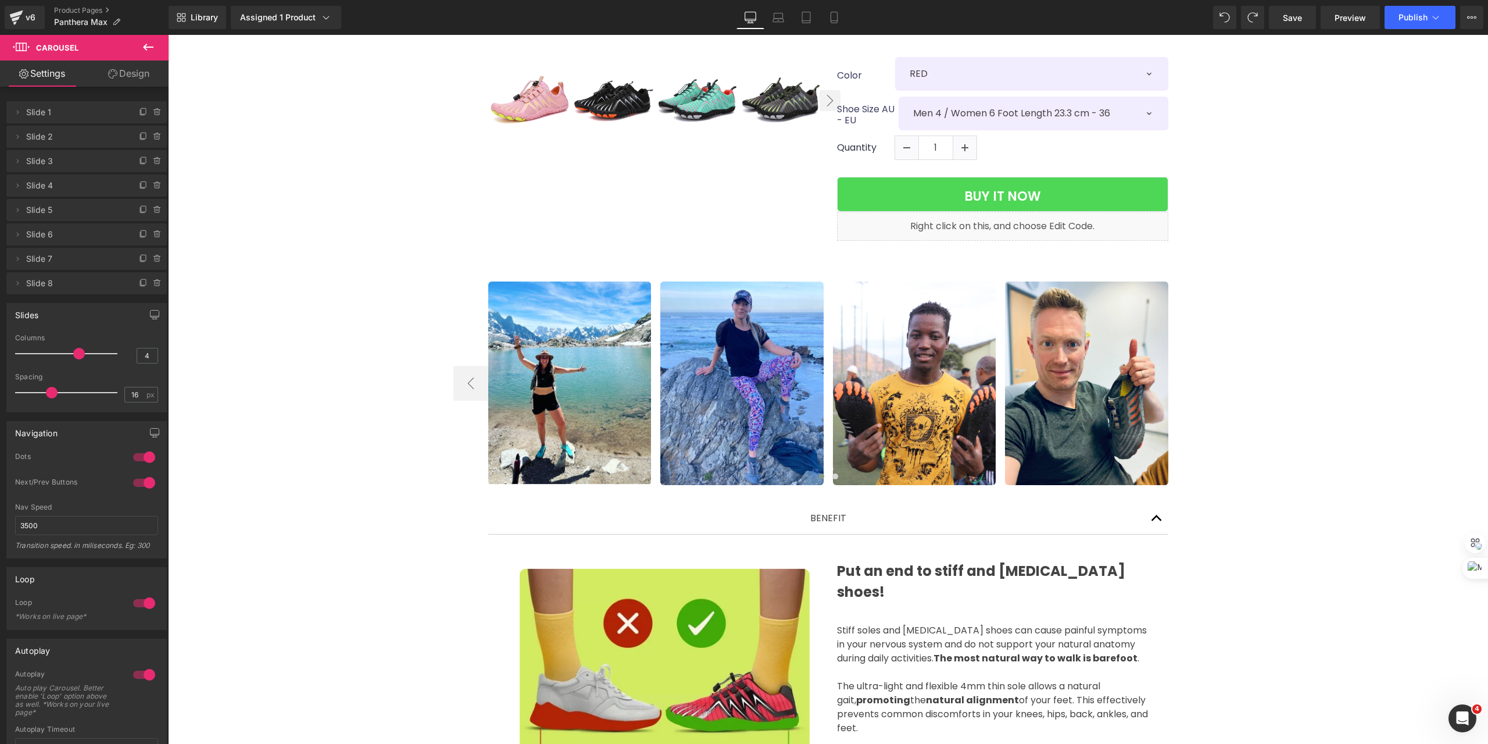
scroll to position [388, 0]
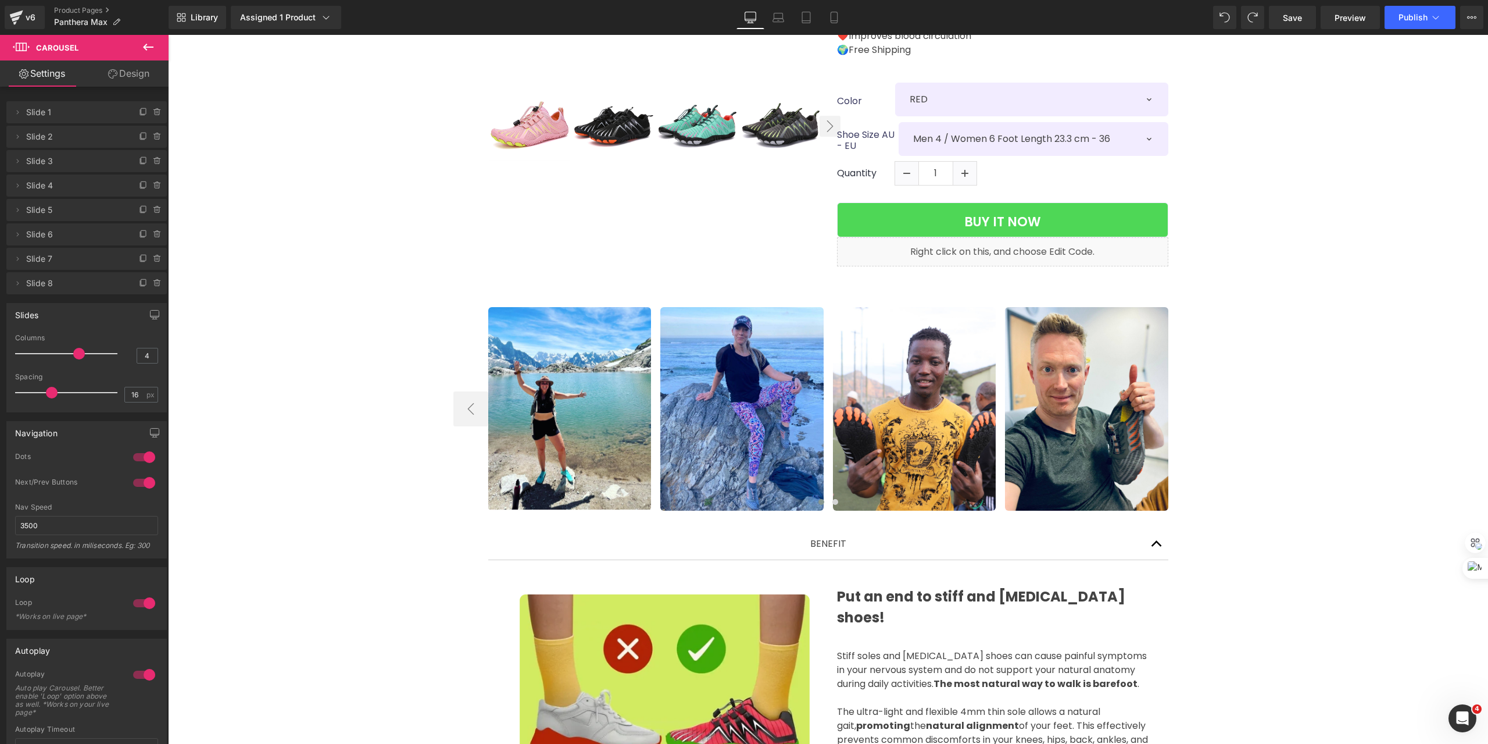
click at [152, 47] on icon at bounding box center [148, 47] width 10 height 7
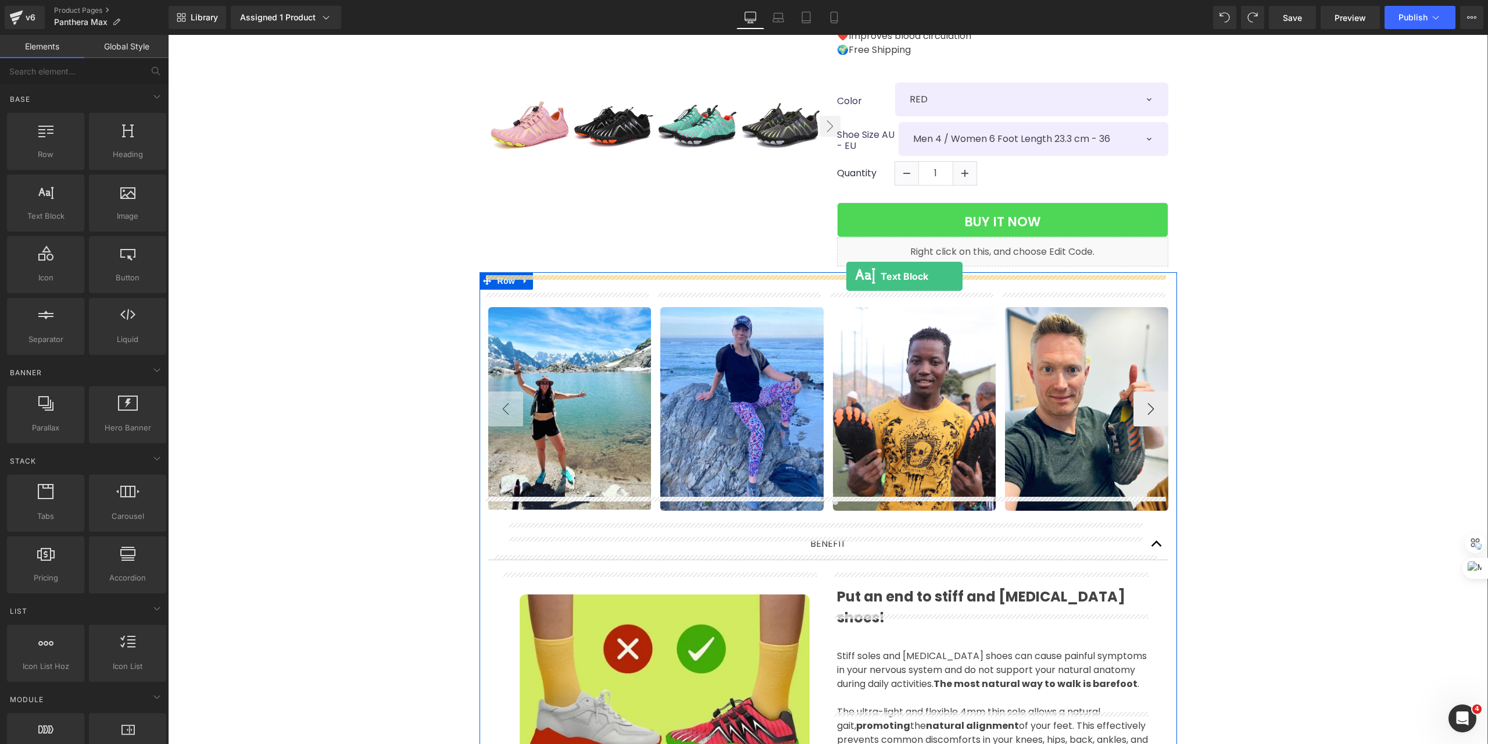
drag, startPoint x: 220, startPoint y: 241, endPoint x: 846, endPoint y: 276, distance: 627.6
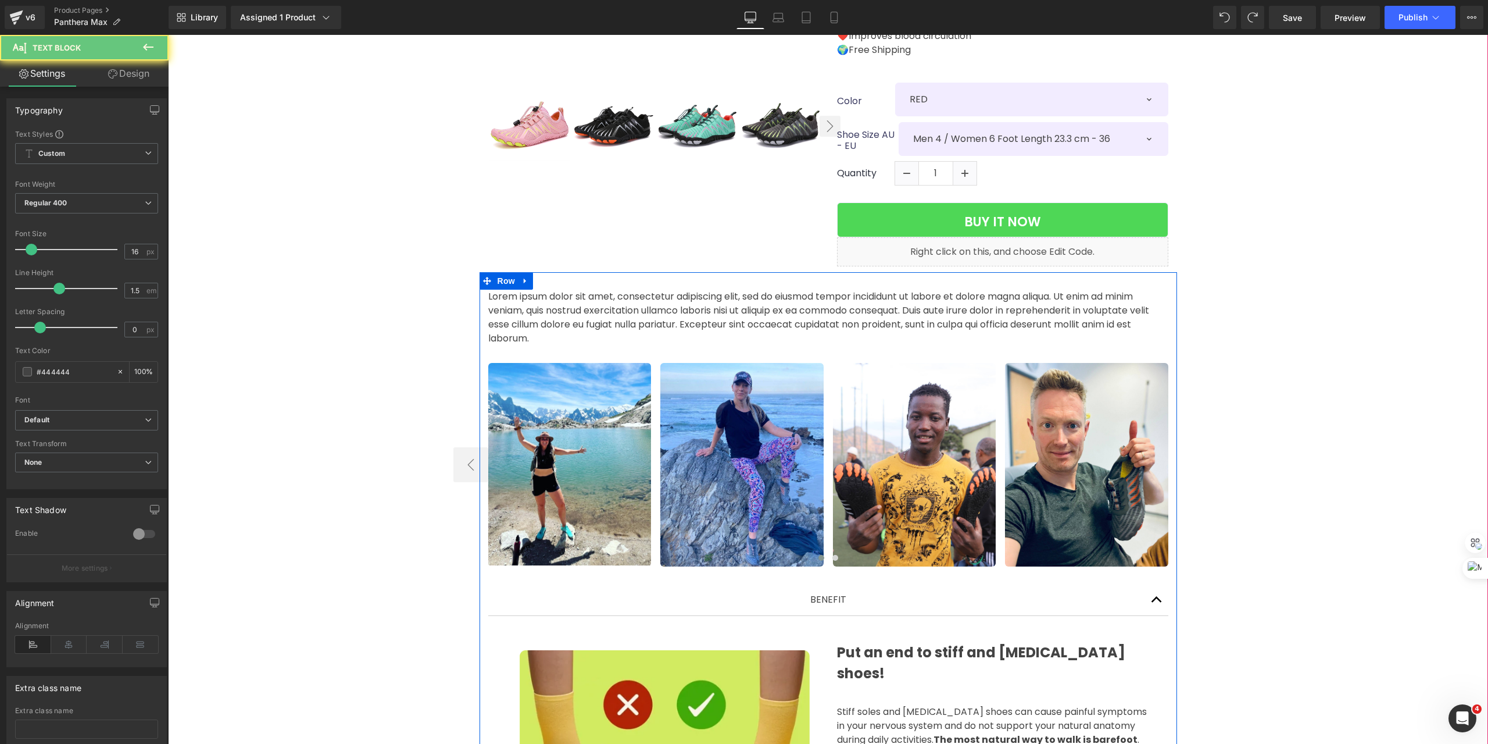
click at [826, 295] on div "Lorem ipsum dolor sit amet, consectetur adipiscing elit, sed do eiusmod tempor …" at bounding box center [828, 318] width 680 height 56
click at [826, 295] on p "Lorem ipsum dolor sit amet, consectetur adipiscing elit, sed do eiusmod tempor …" at bounding box center [828, 318] width 680 height 56
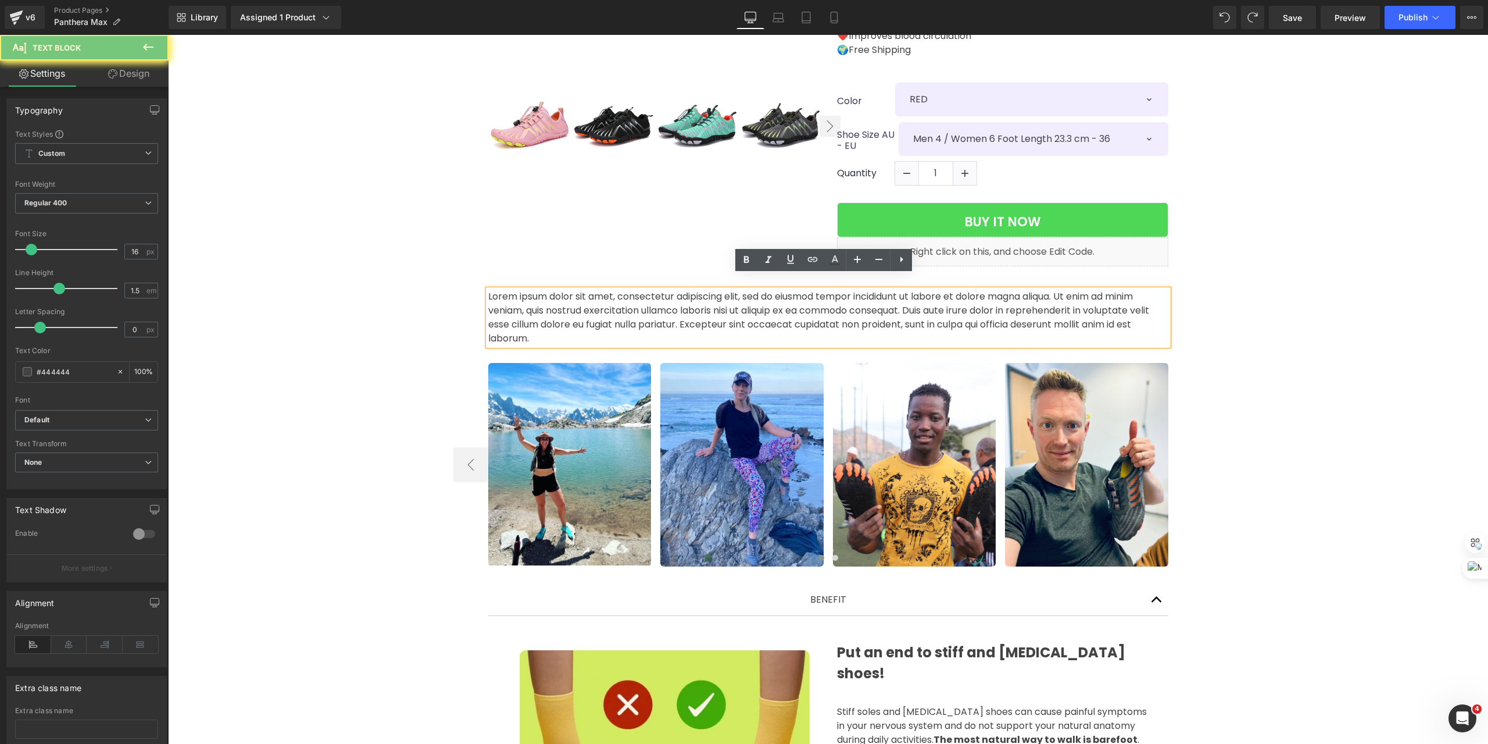
click at [826, 295] on p "Lorem ipsum dolor sit amet, consectetur adipiscing elit, sed do eiusmod tempor …" at bounding box center [828, 318] width 680 height 56
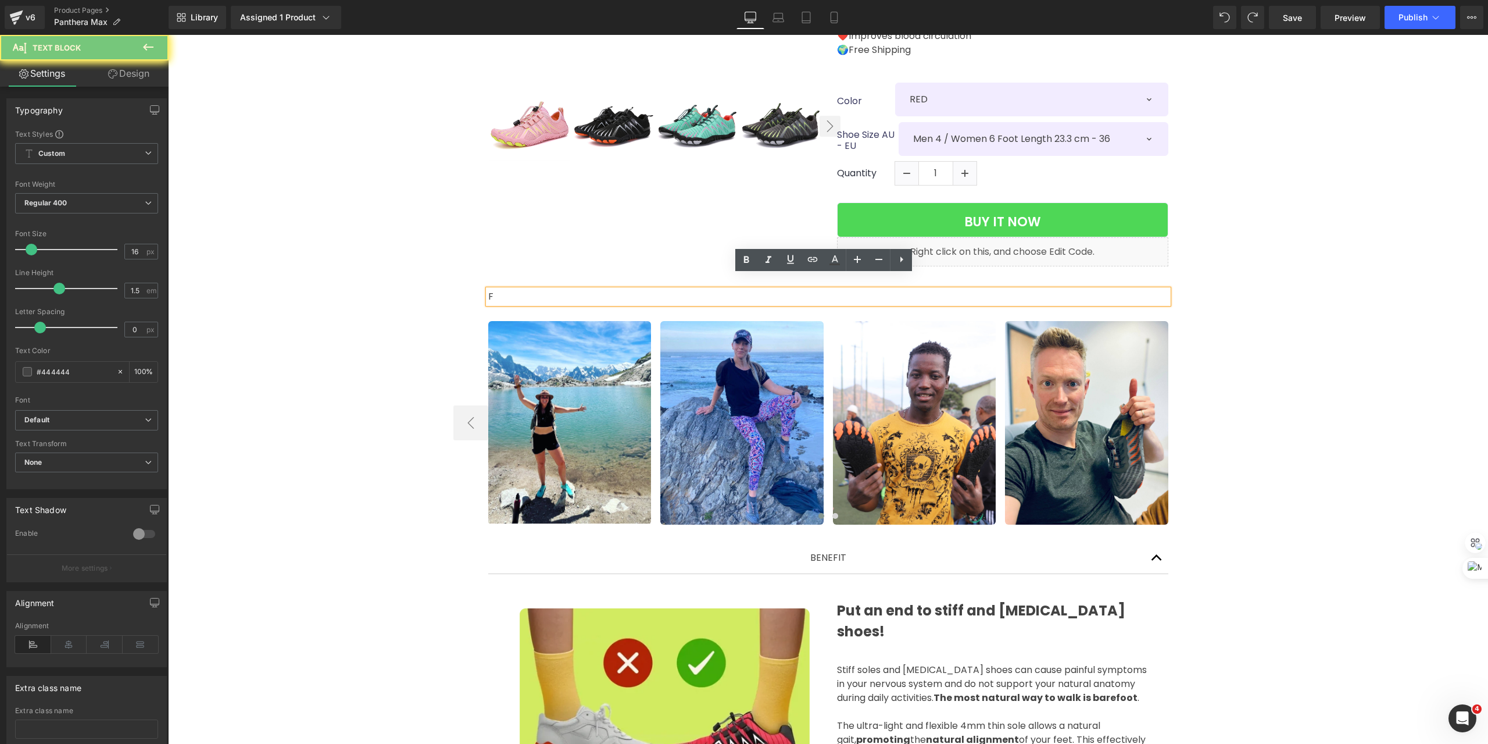
click at [938, 290] on p "F" at bounding box center [828, 297] width 680 height 14
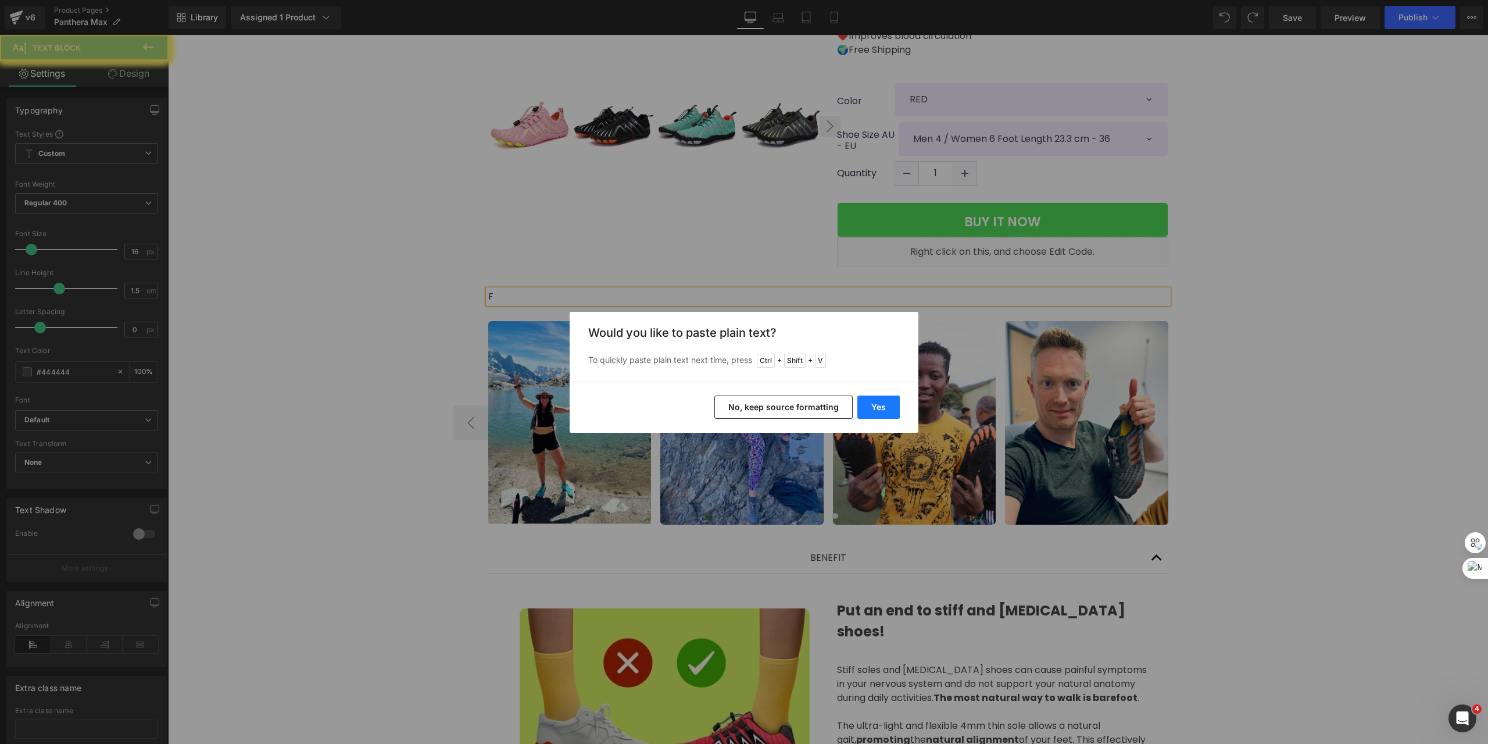
click at [894, 404] on button "Yes" at bounding box center [878, 406] width 42 height 23
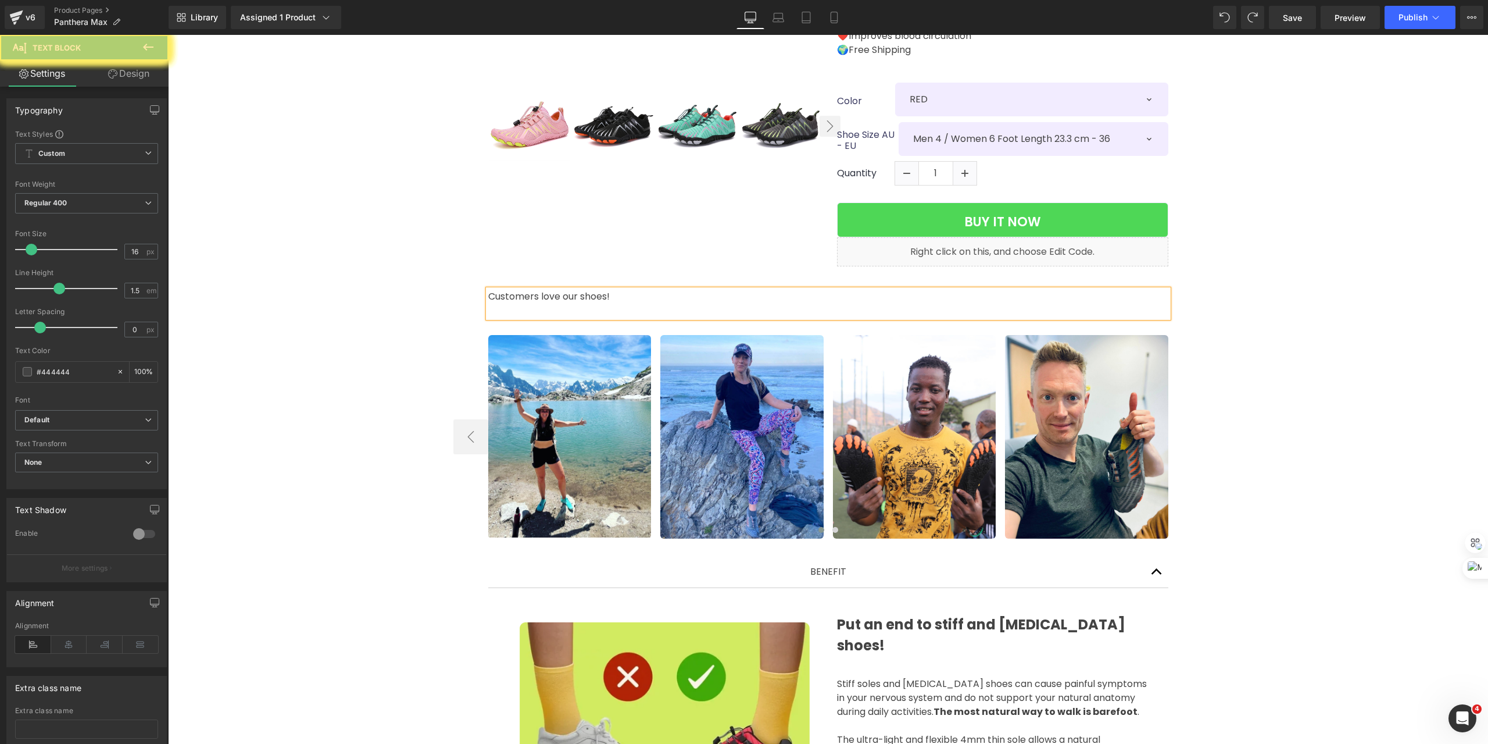
click at [858, 303] on p at bounding box center [828, 310] width 680 height 14
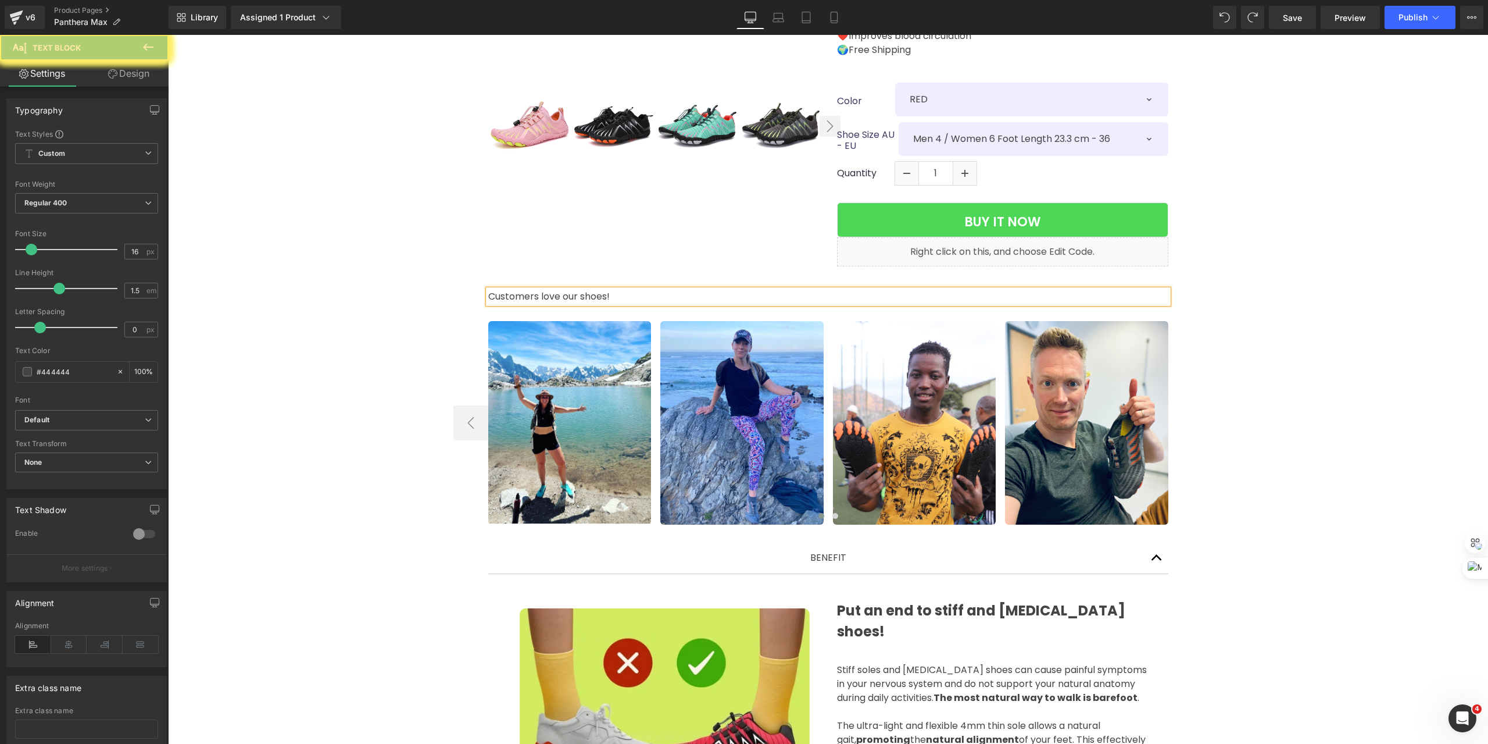
click at [870, 290] on p "Customers love our shoes!" at bounding box center [828, 297] width 680 height 14
click at [66, 645] on icon at bounding box center [69, 643] width 36 height 17
drag, startPoint x: 32, startPoint y: 248, endPoint x: 48, endPoint y: 248, distance: 15.7
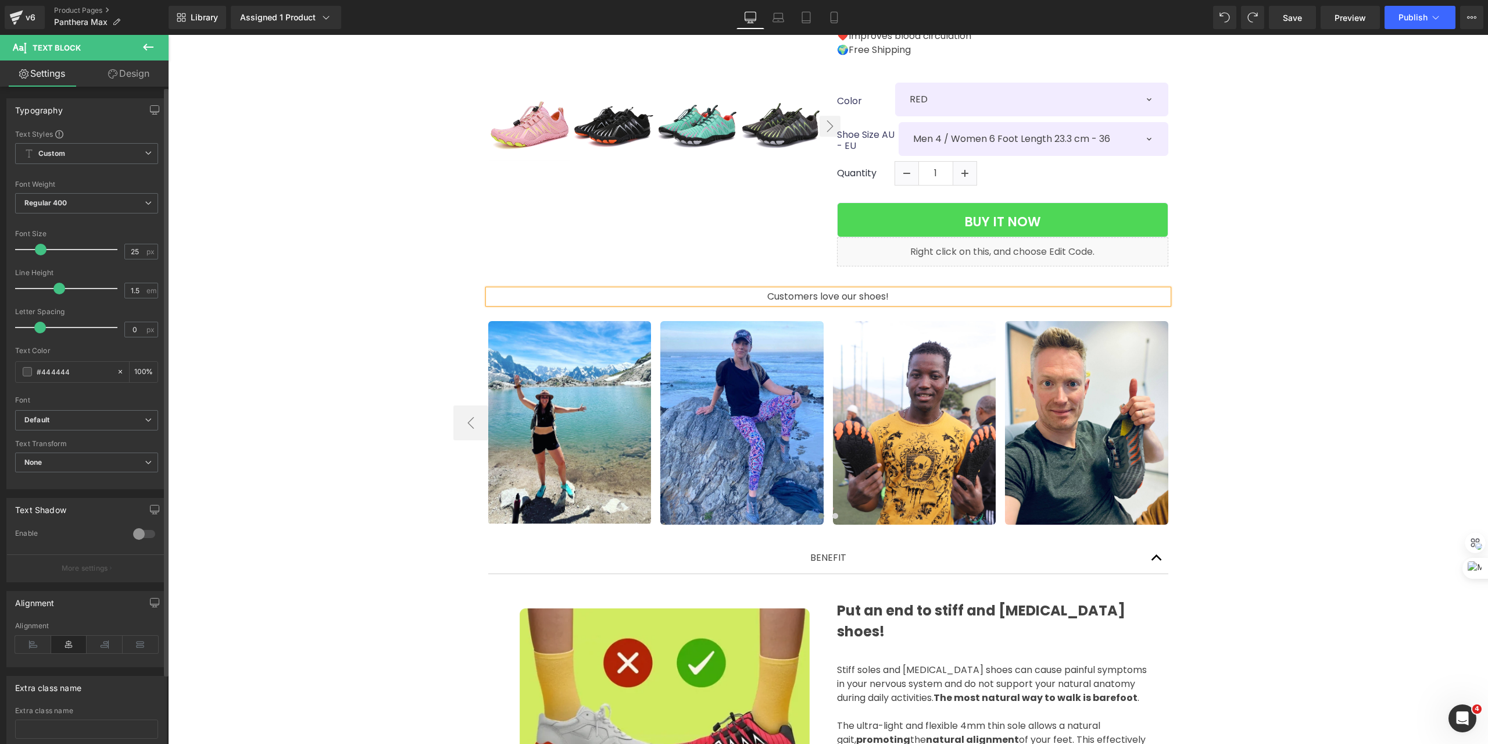
click at [47, 248] on span at bounding box center [41, 250] width 12 height 12
click at [799, 290] on p "Customers love our shoes!" at bounding box center [828, 297] width 680 height 14
drag, startPoint x: 48, startPoint y: 248, endPoint x: 26, endPoint y: 249, distance: 22.1
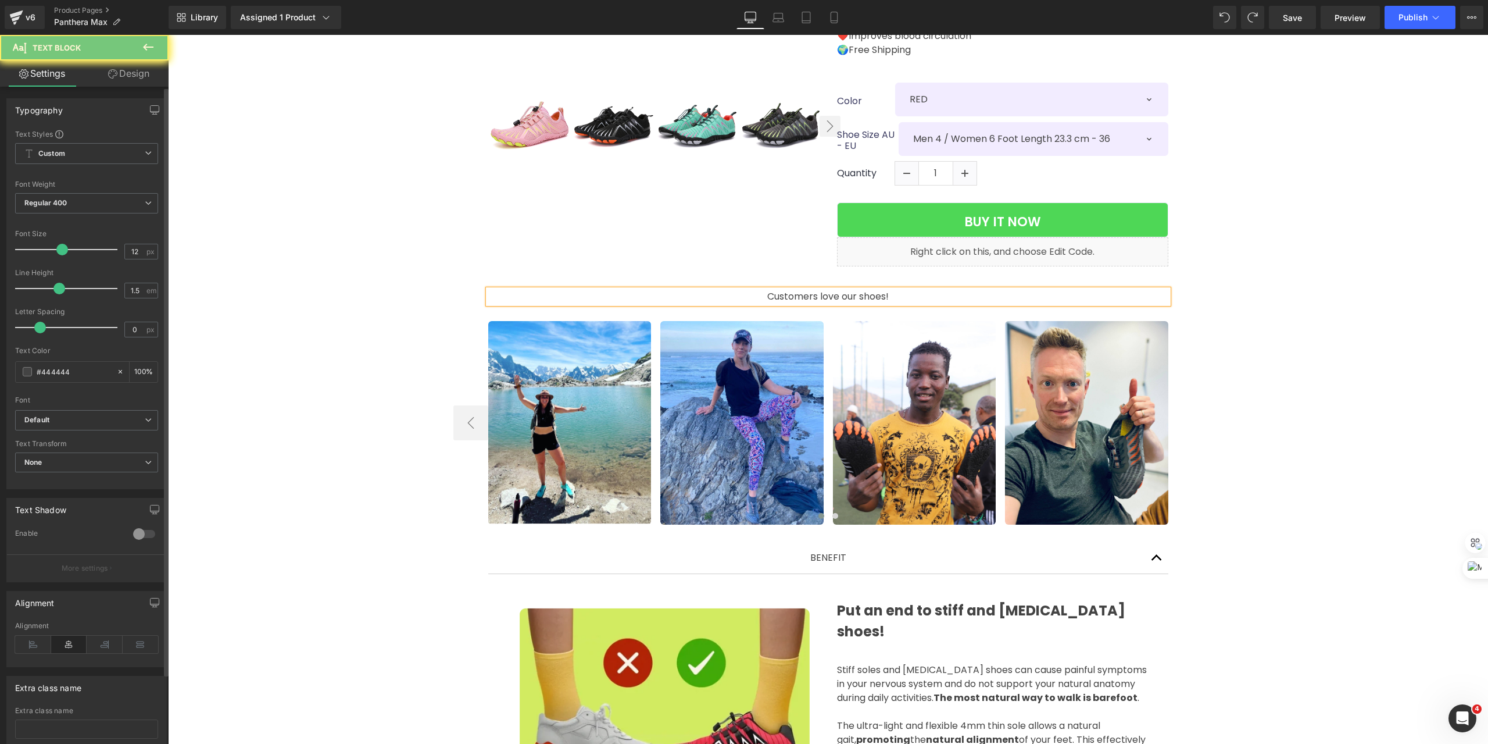
click at [56, 249] on span at bounding box center [62, 250] width 12 height 12
click at [811, 290] on p "Customers love our shoes!" at bounding box center [828, 297] width 680 height 14
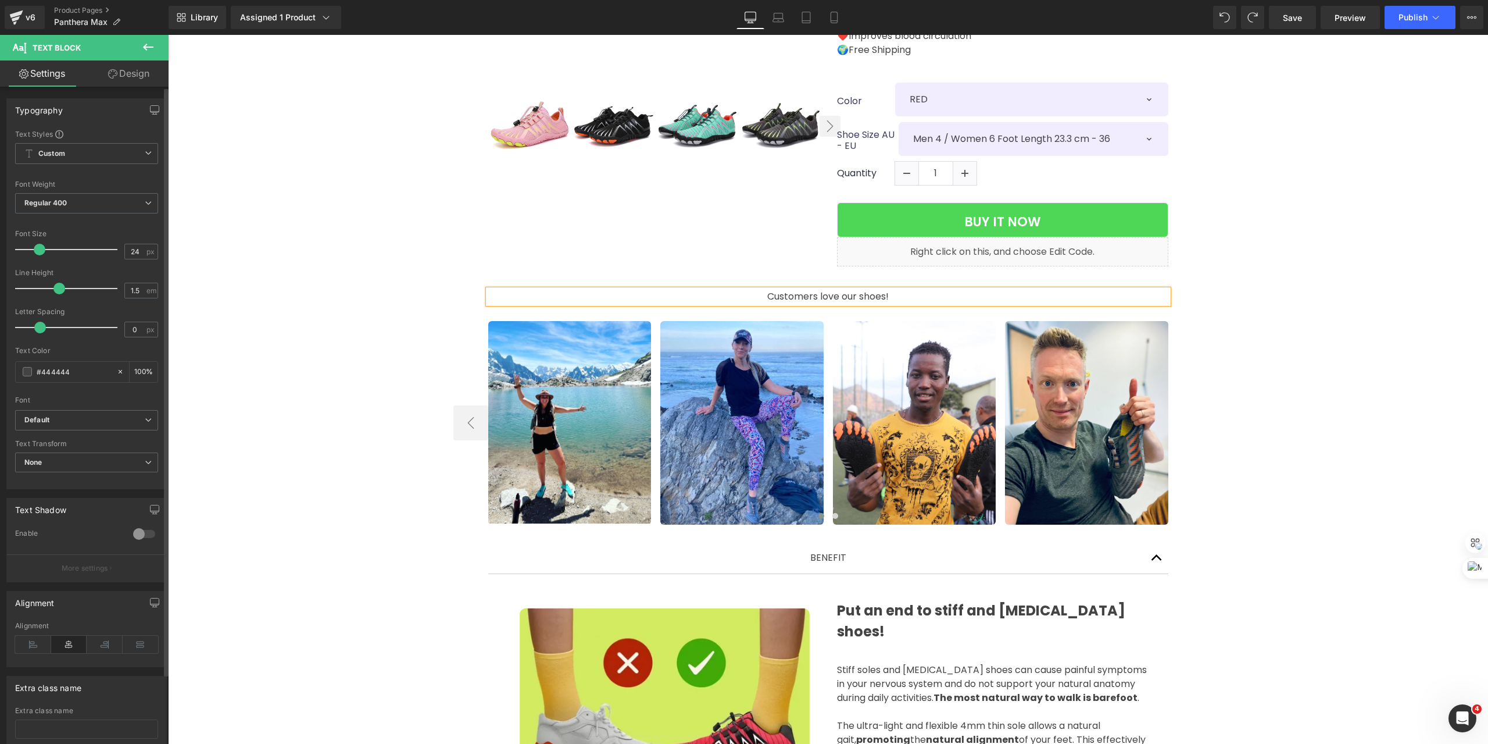
drag, startPoint x: 24, startPoint y: 246, endPoint x: 45, endPoint y: 243, distance: 21.2
click at [45, 245] on span at bounding box center [40, 250] width 12 height 12
drag, startPoint x: 45, startPoint y: 243, endPoint x: 6, endPoint y: 242, distance: 38.4
click at [6, 242] on div "Typography Text Styles Custom Custom Setup Global Style Custom Setup Global Sty…" at bounding box center [86, 293] width 160 height 391
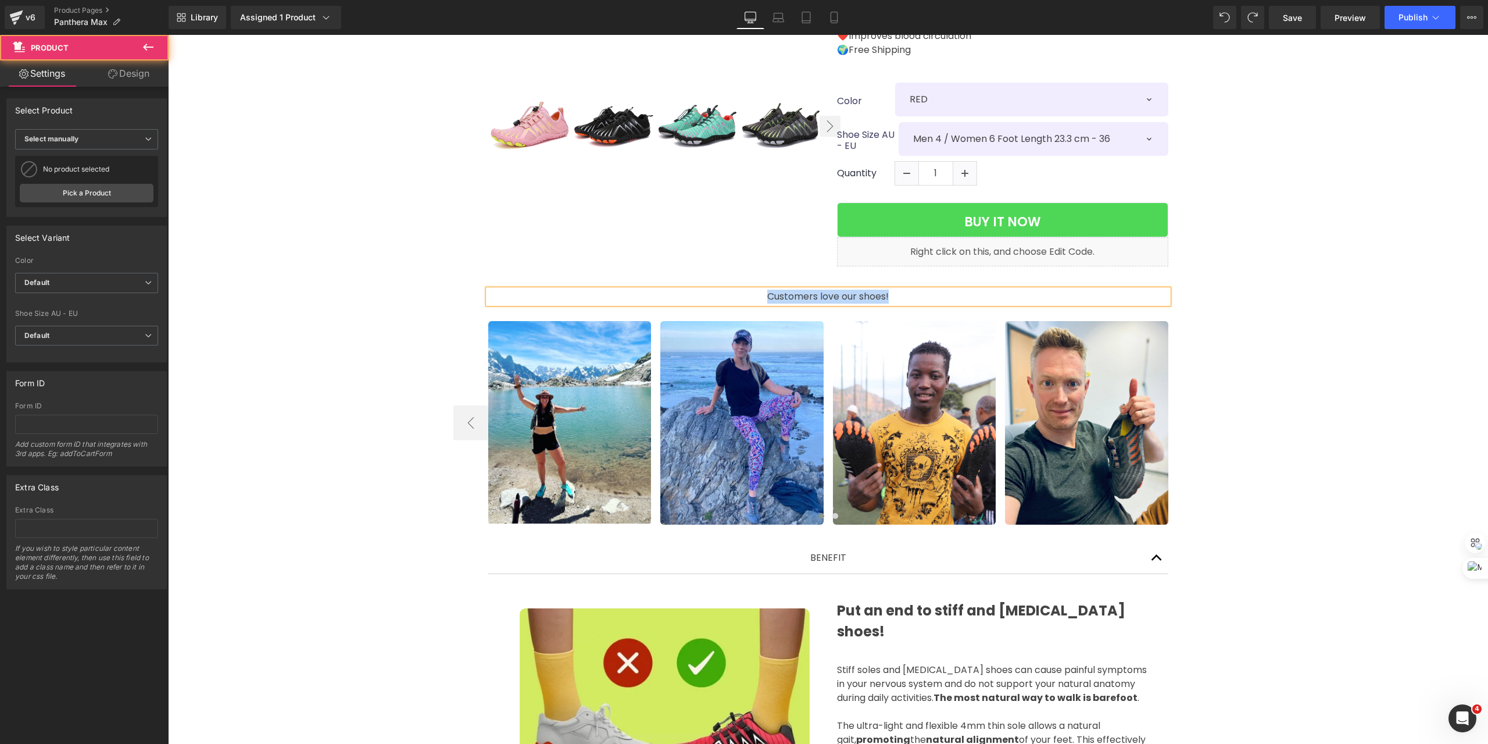
click at [879, 290] on p "Customers love our shoes!" at bounding box center [828, 297] width 680 height 14
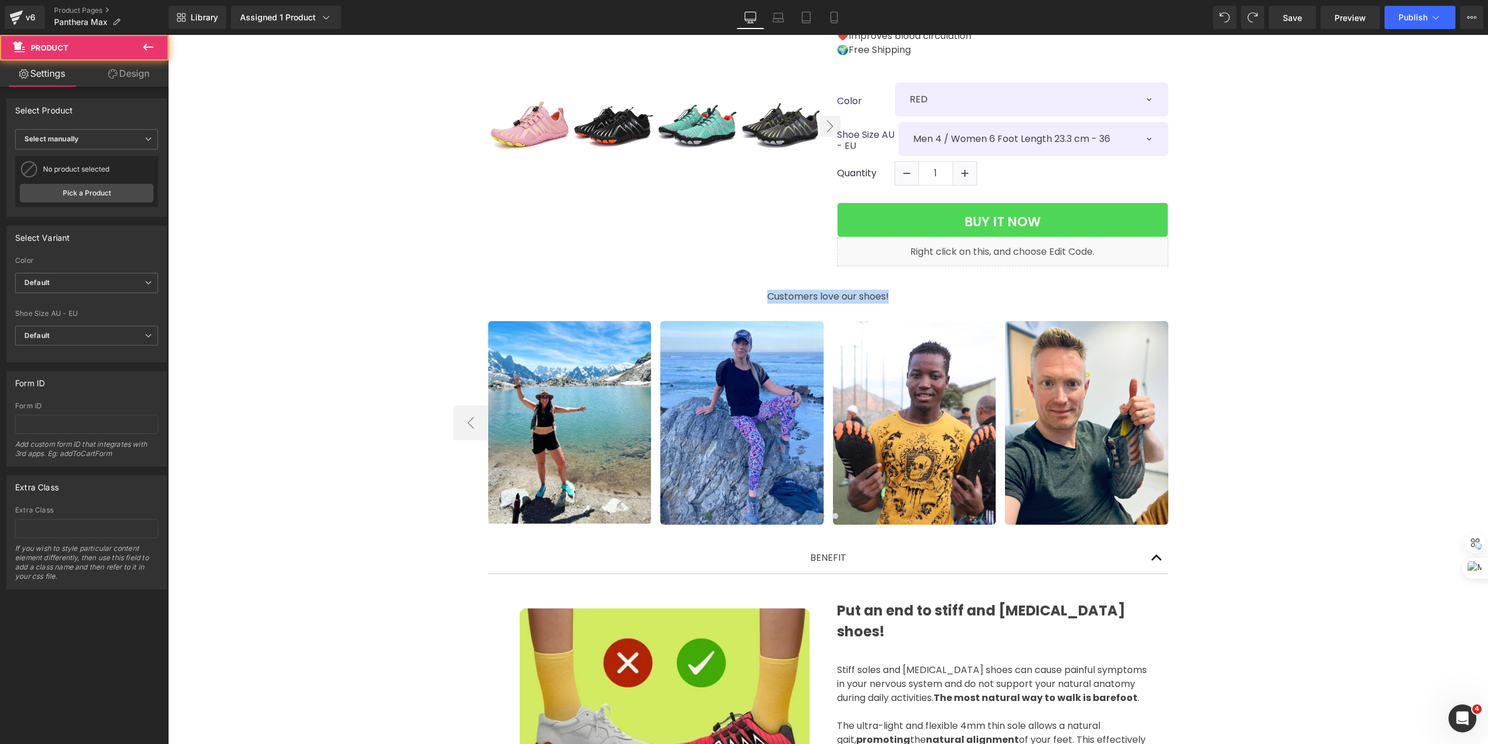
click at [1303, 23] on link "Save" at bounding box center [1292, 17] width 47 height 23
click at [1303, 23] on link "Saving . . ." at bounding box center [1280, 17] width 73 height 23
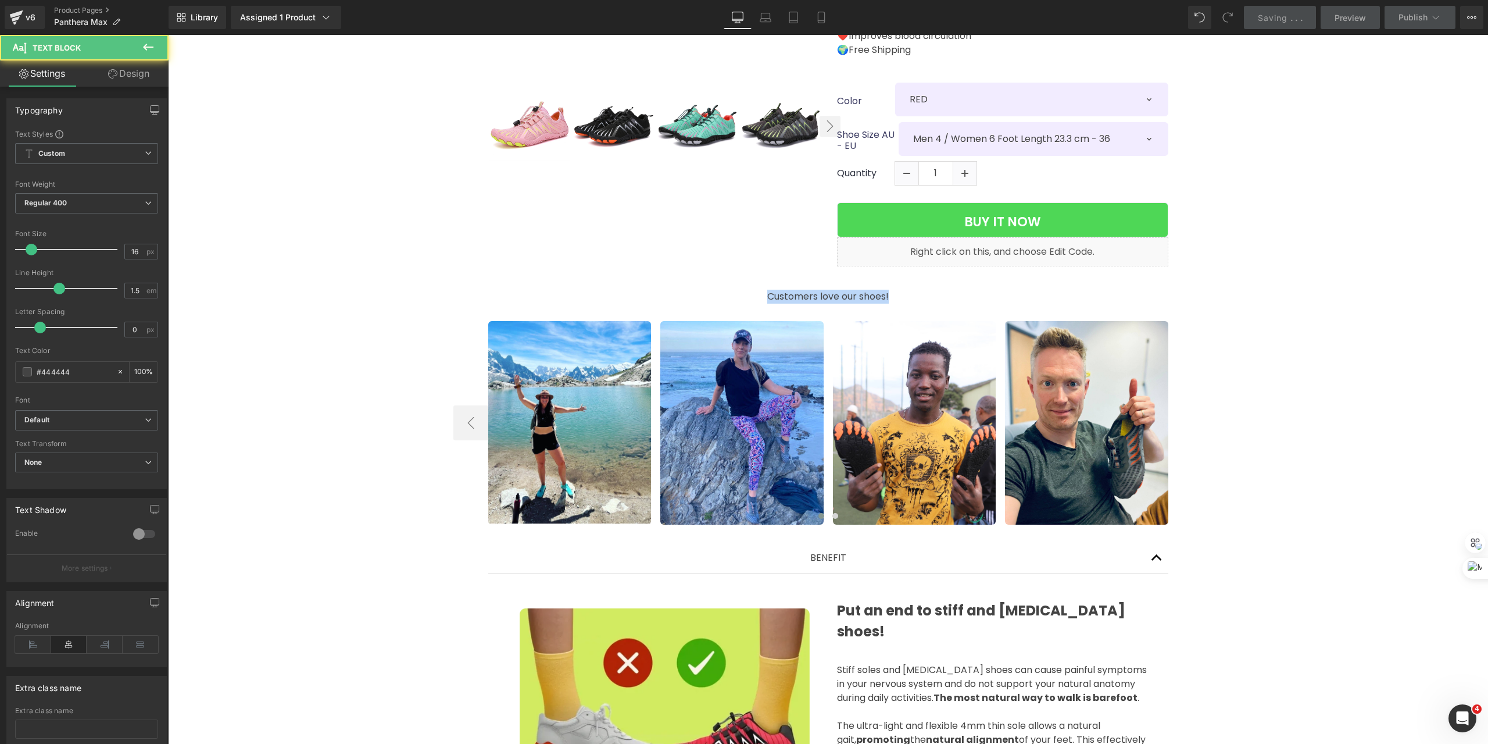
click at [813, 303] on div "Customers love our shoes! Text Block" at bounding box center [828, 297] width 680 height 14
click at [813, 303] on p "Customers love our shoes!" at bounding box center [828, 297] width 680 height 14
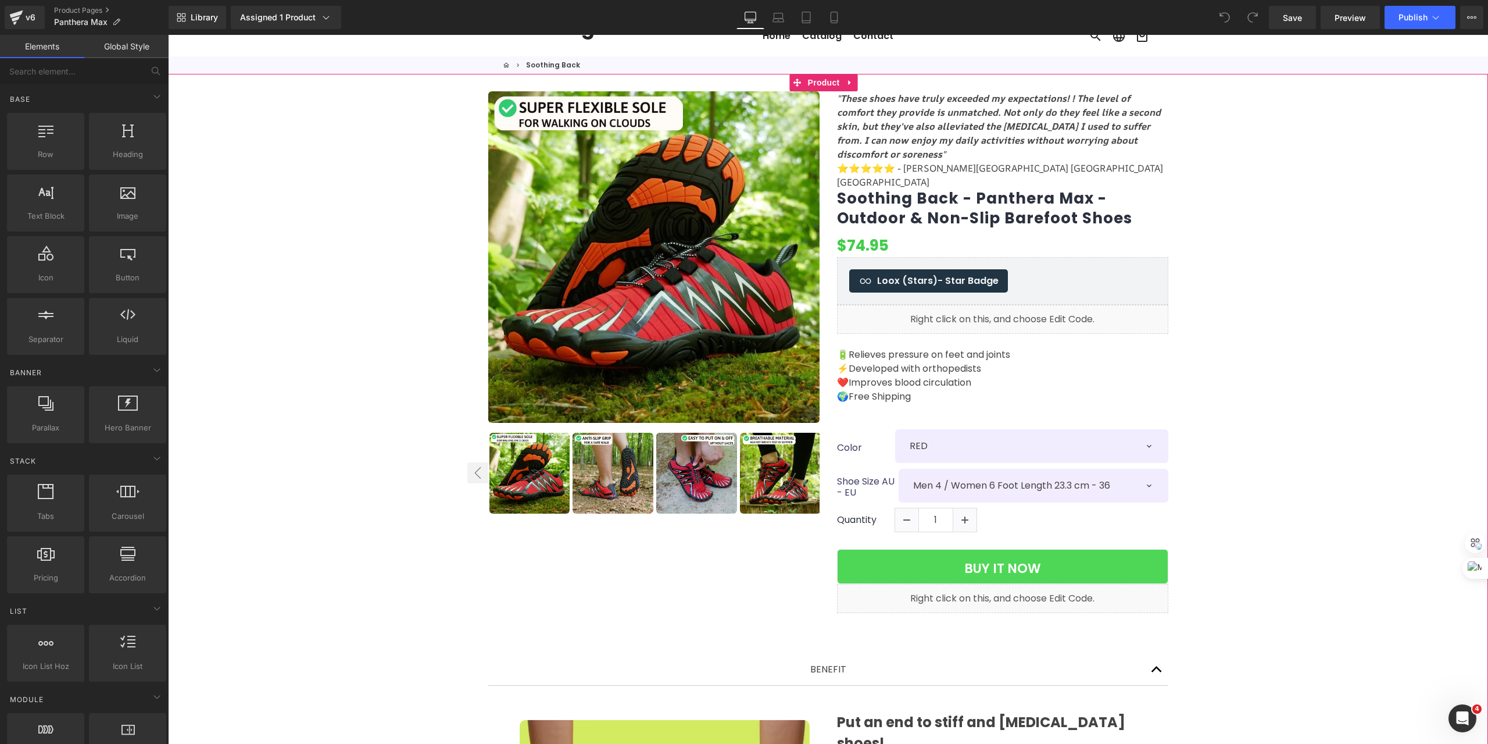
scroll to position [39, 0]
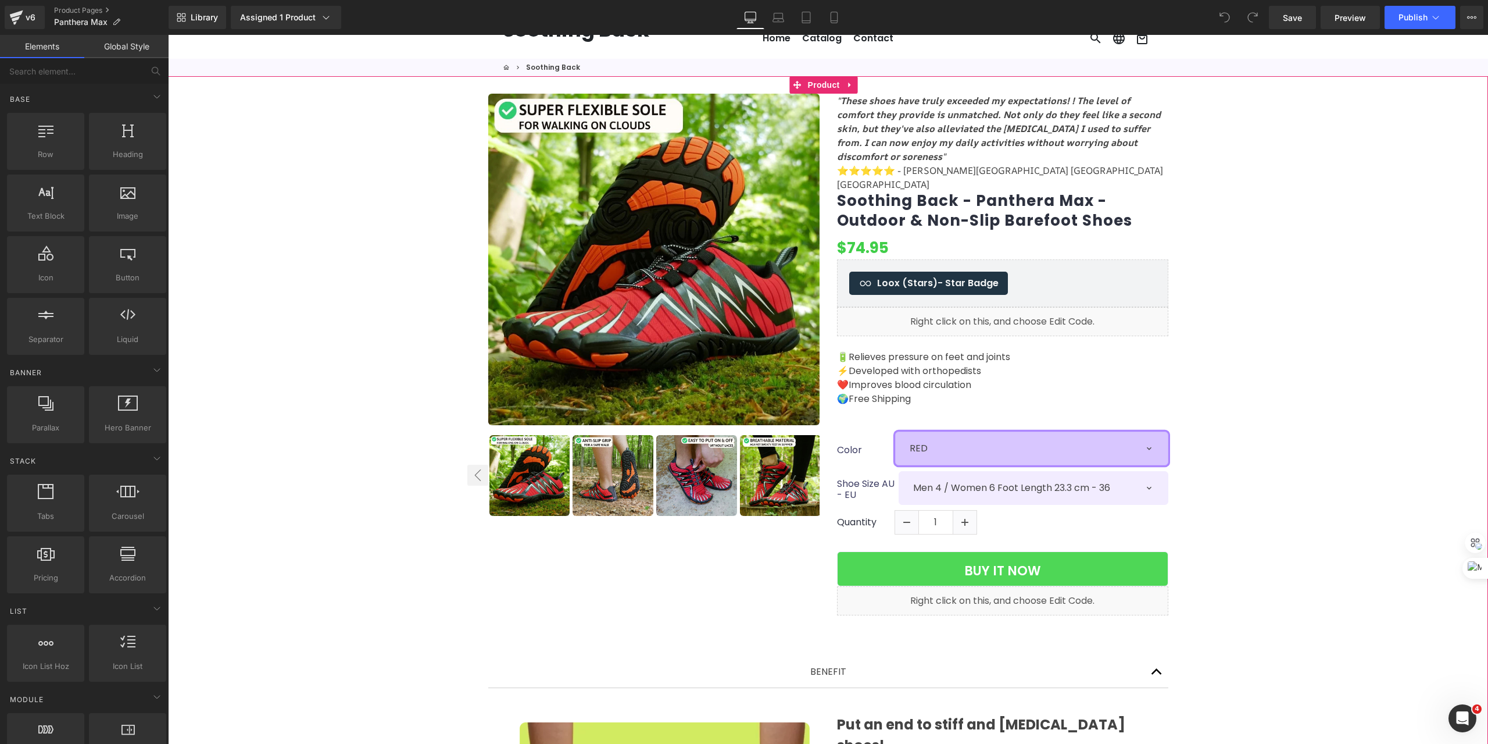
click at [1013, 431] on select "RED BLACK GREEN PINK GREY" at bounding box center [1031, 448] width 273 height 34
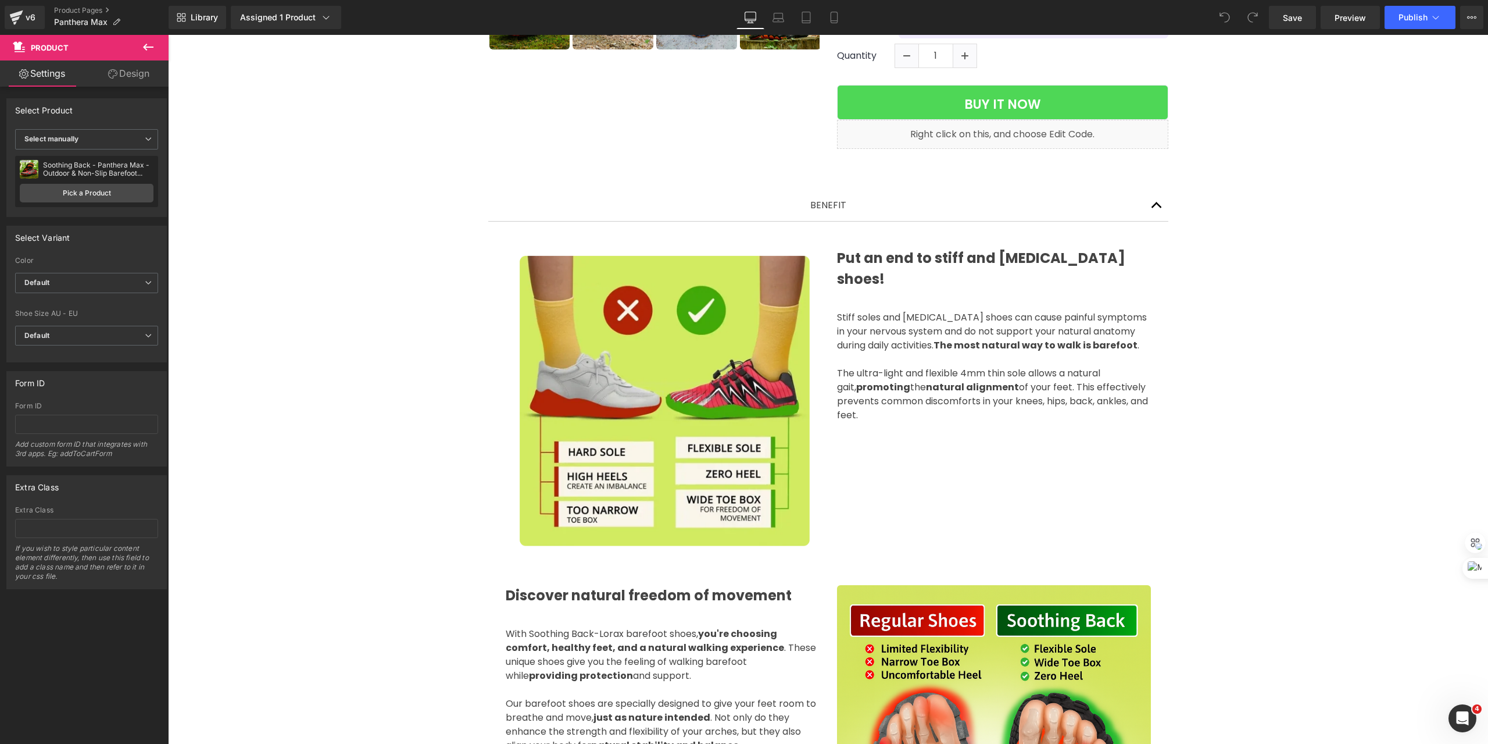
scroll to position [465, 0]
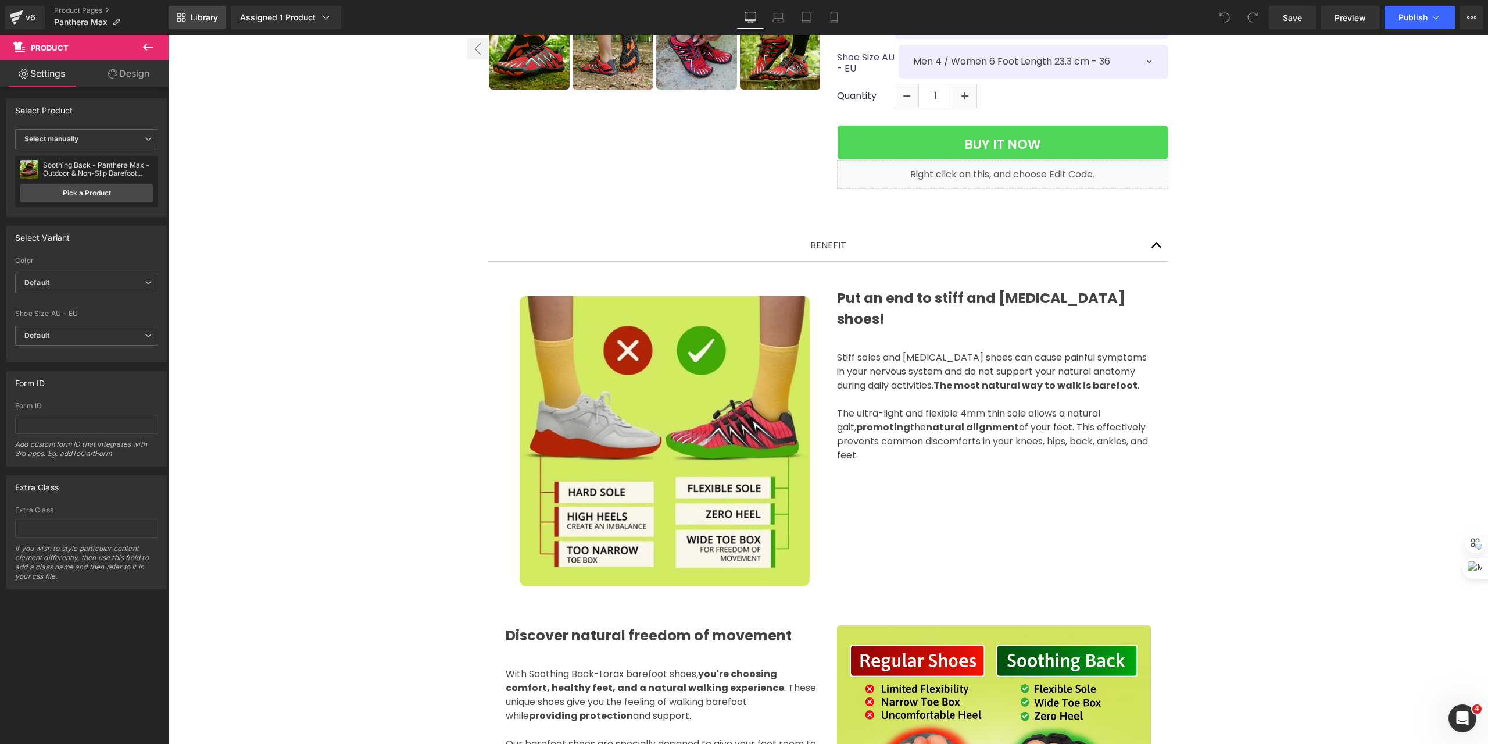
click at [194, 17] on span "Library" at bounding box center [204, 17] width 27 height 10
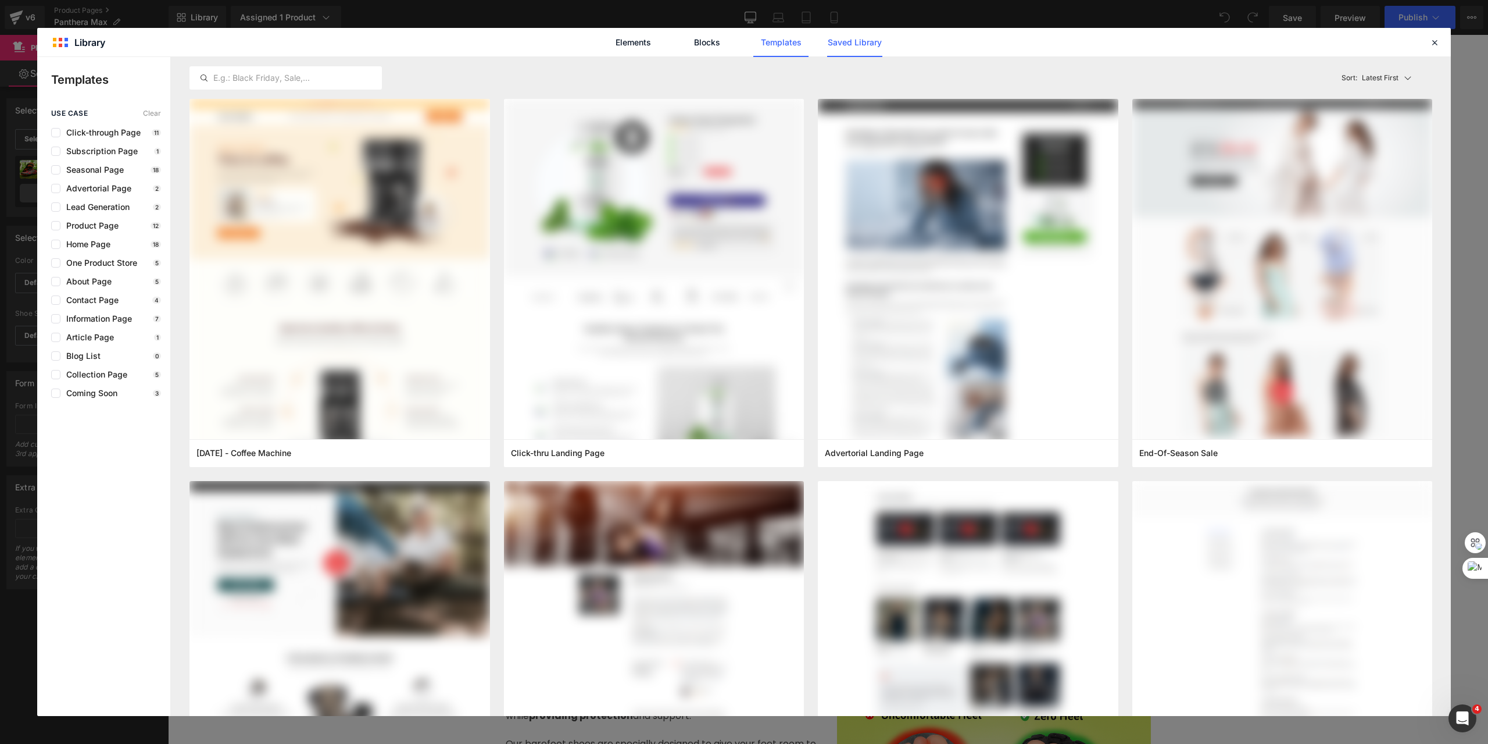
click at [863, 40] on link "Saved Library" at bounding box center [854, 42] width 55 height 29
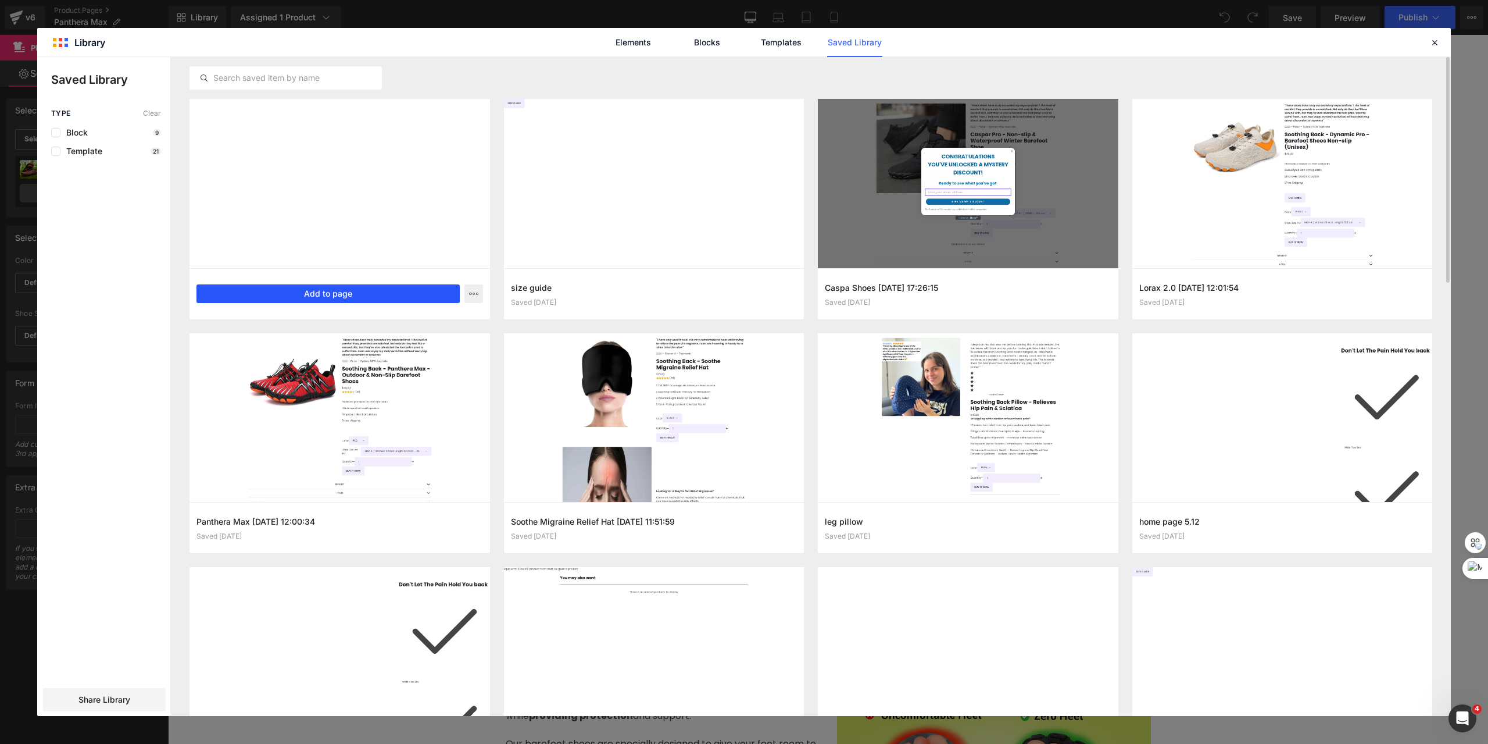
click at [296, 294] on button "Add to page" at bounding box center [327, 293] width 263 height 19
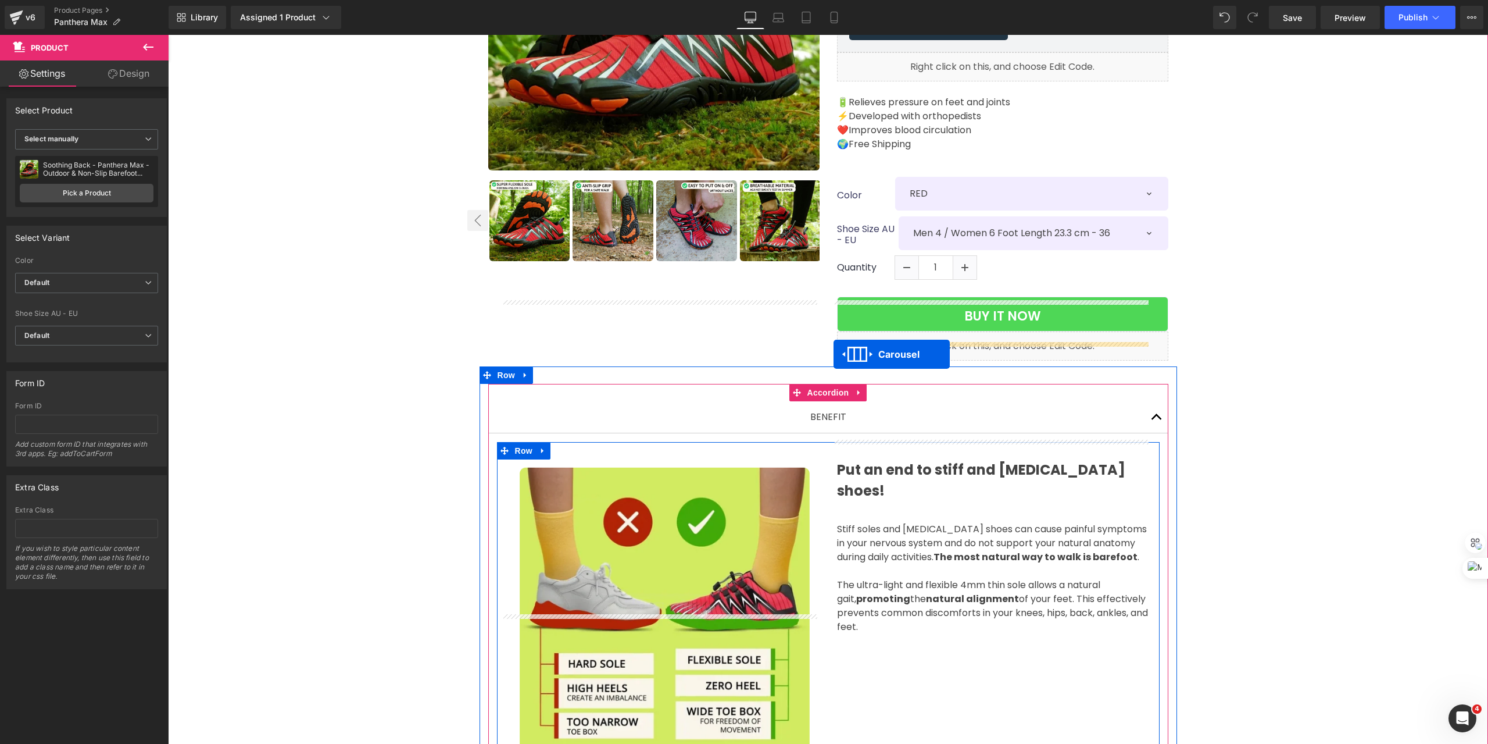
scroll to position [289, 0]
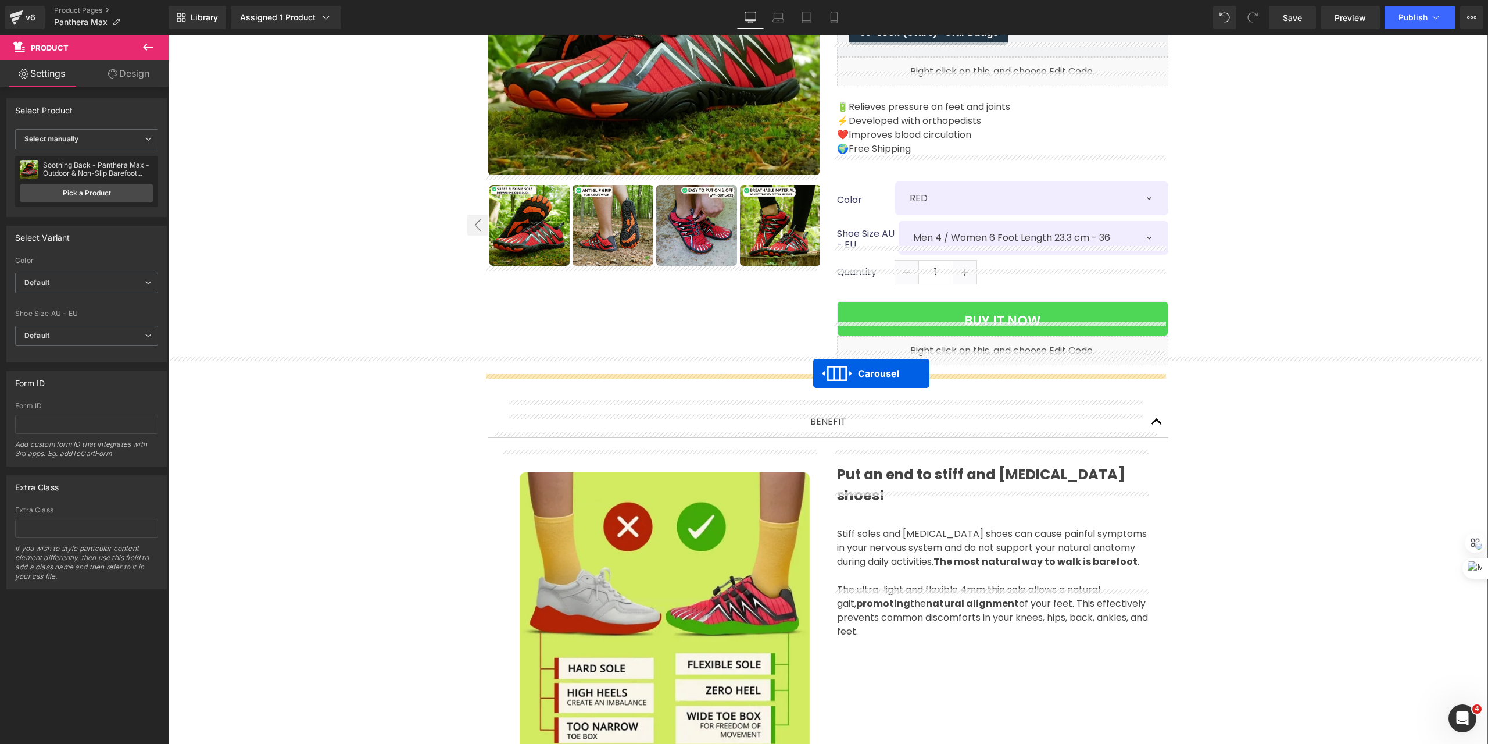
drag, startPoint x: 792, startPoint y: 385, endPoint x: 813, endPoint y: 373, distance: 24.5
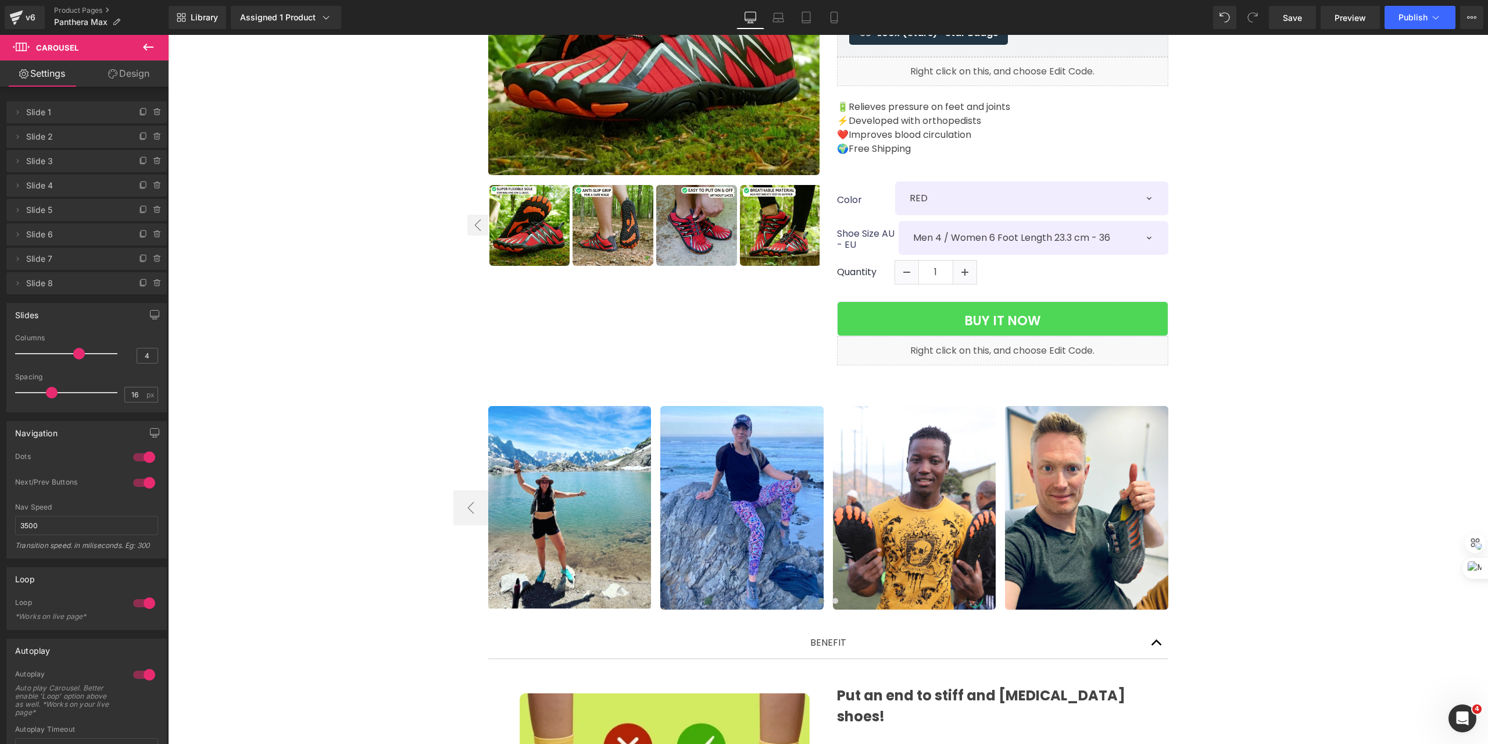
click at [149, 48] on icon at bounding box center [148, 47] width 10 height 7
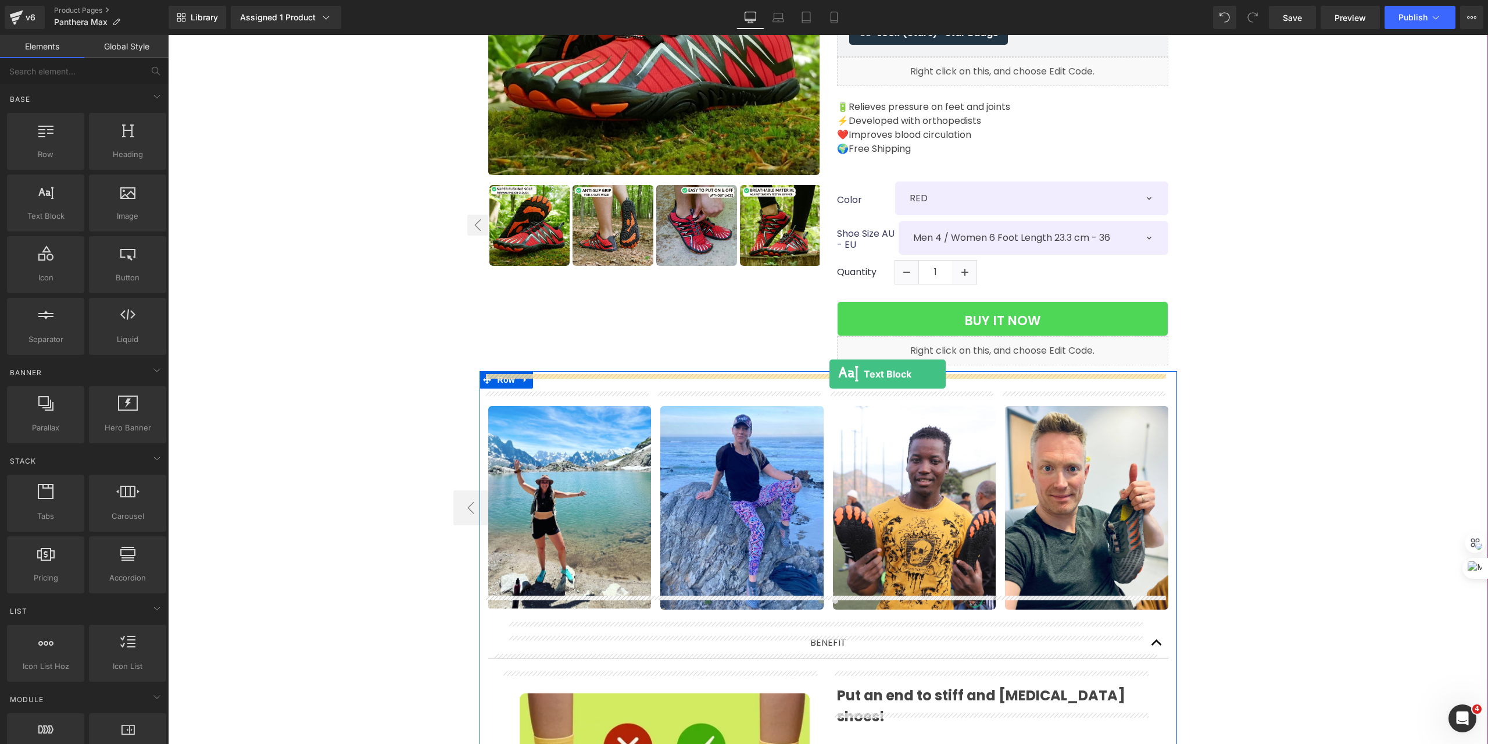
drag, startPoint x: 546, startPoint y: 317, endPoint x: 830, endPoint y: 374, distance: 289.4
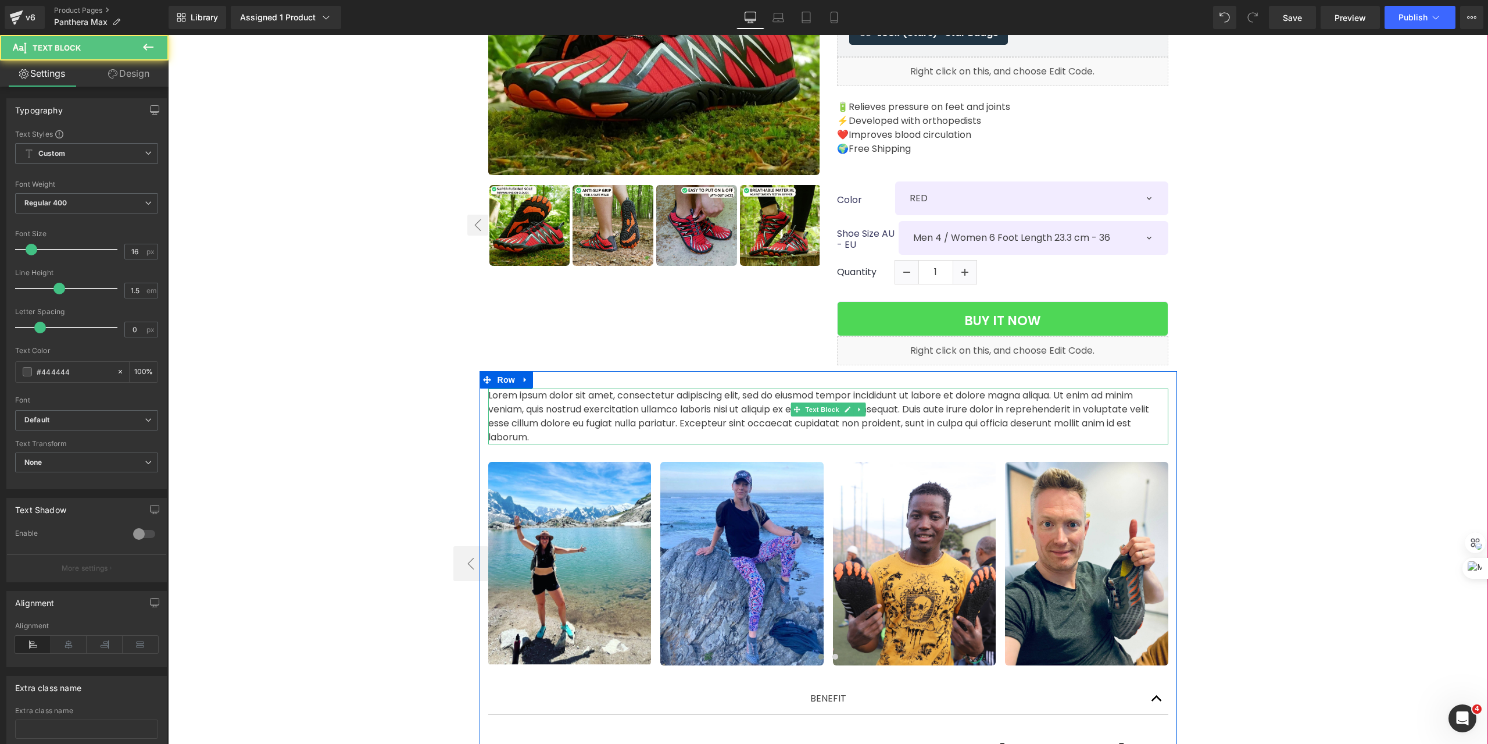
click at [858, 407] on icon at bounding box center [859, 409] width 2 height 4
click at [168, 35] on link at bounding box center [168, 35] width 0 height 0
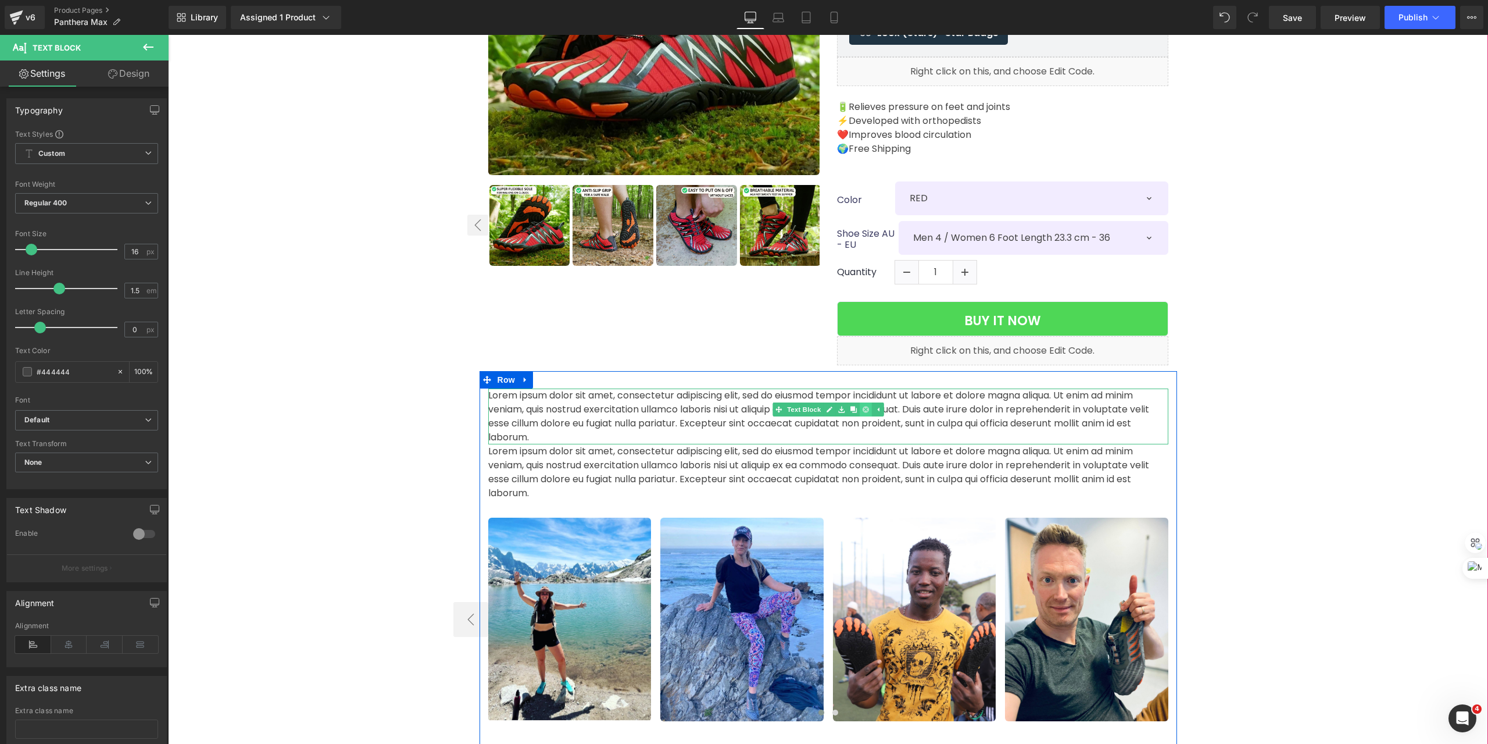
click at [863, 402] on link at bounding box center [865, 409] width 12 height 14
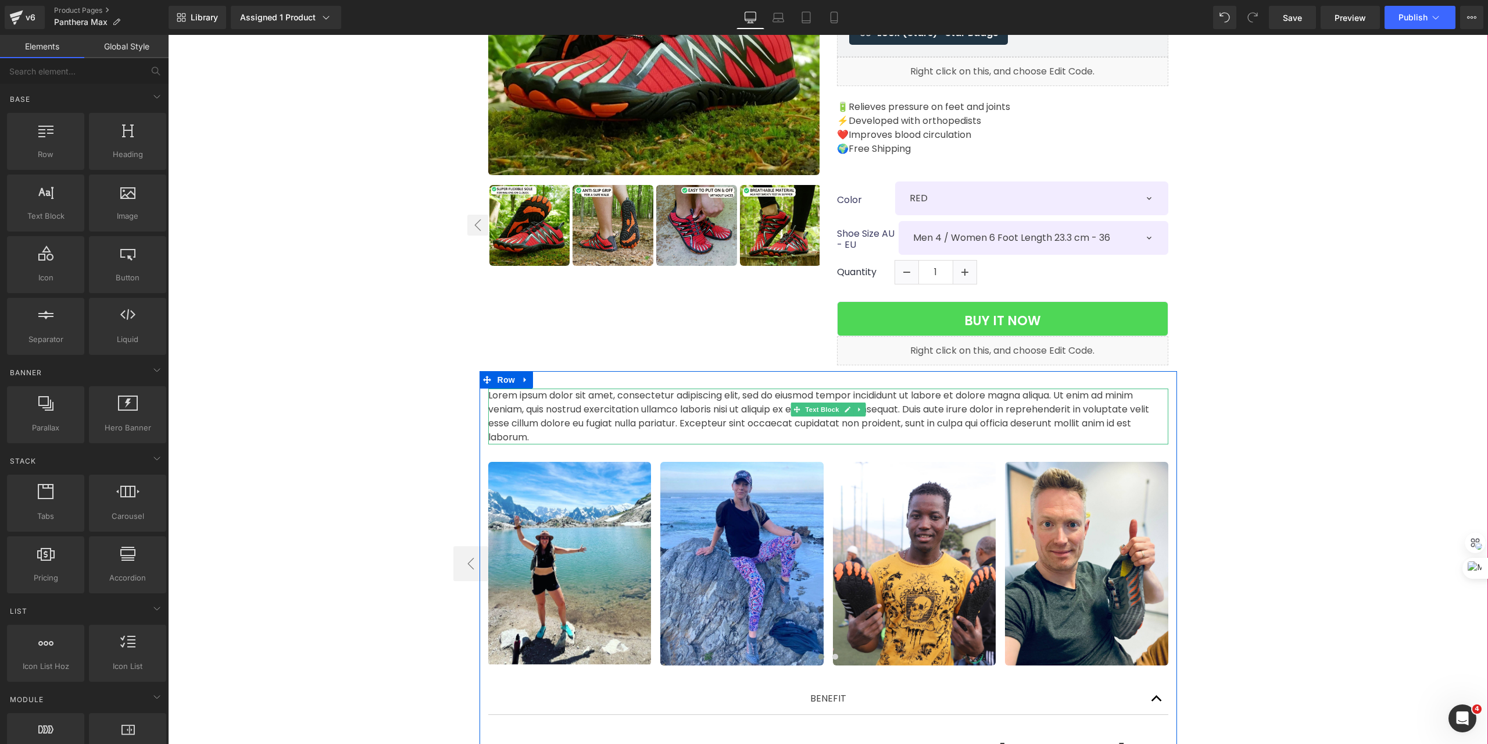
click at [949, 389] on p "Lorem ipsum dolor sit amet, consectetur adipiscing elit, sed do eiusmod tempor …" at bounding box center [828, 416] width 680 height 56
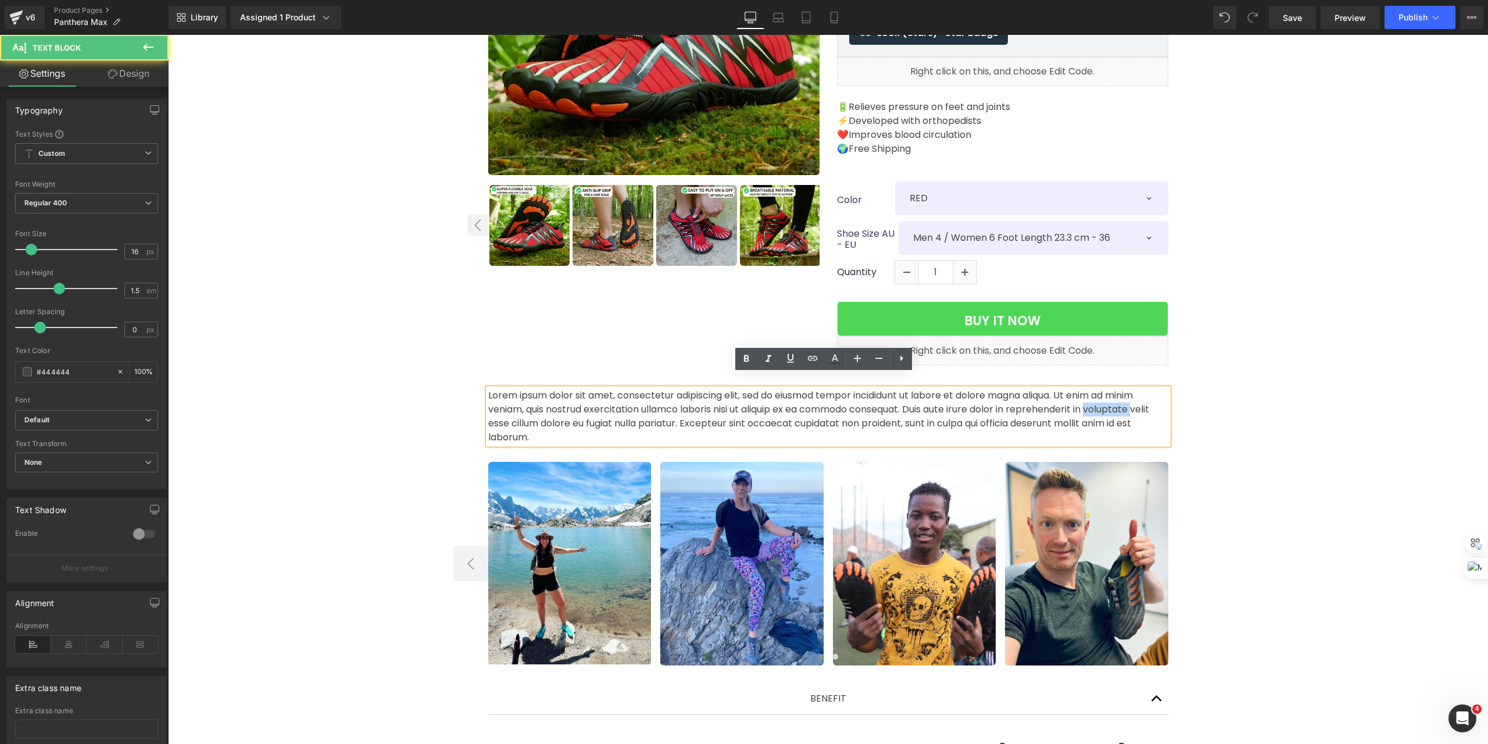
click at [949, 389] on p "Lorem ipsum dolor sit amet, consectetur adipiscing elit, sed do eiusmod tempor …" at bounding box center [828, 416] width 680 height 56
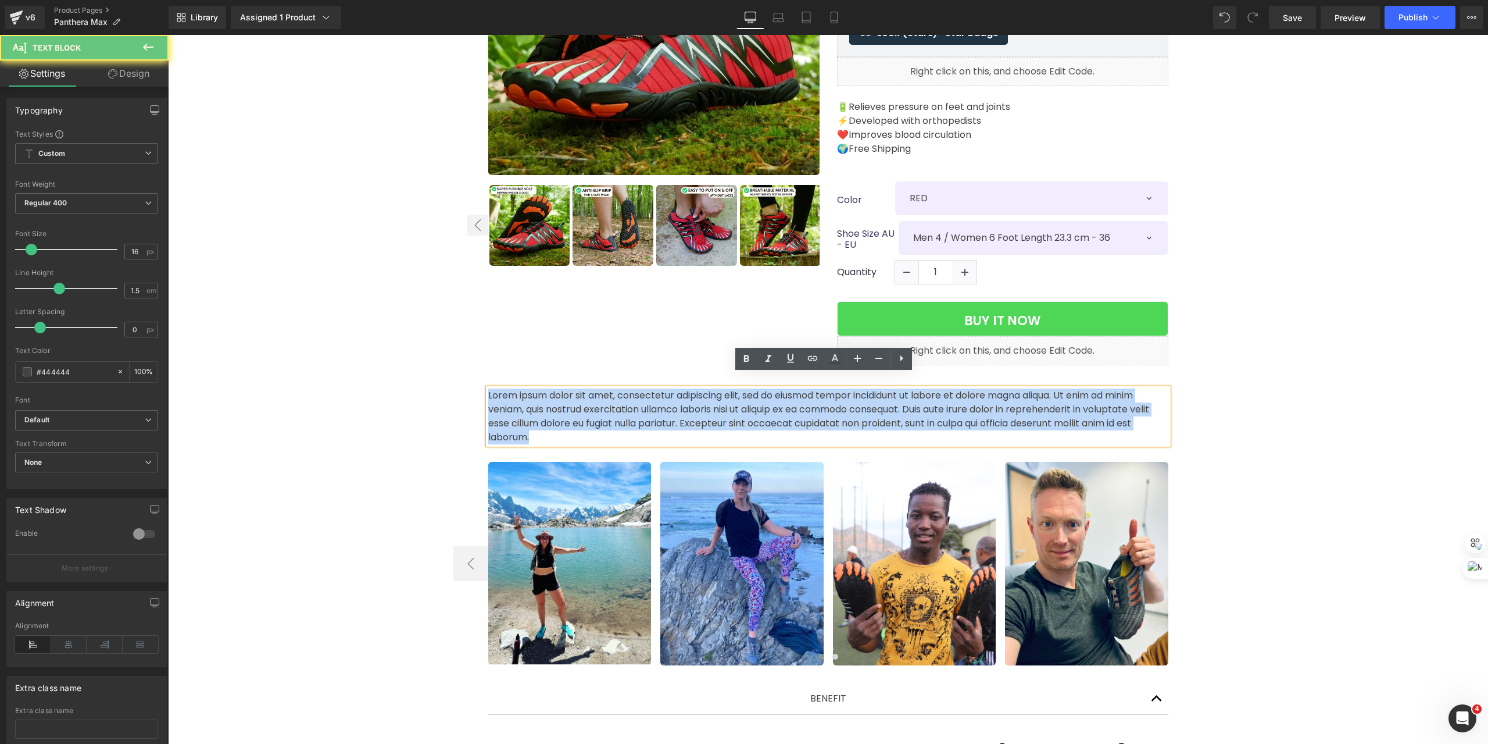
click at [949, 389] on p "Lorem ipsum dolor sit amet, consectetur adipiscing elit, sed do eiusmod tempor …" at bounding box center [828, 416] width 680 height 56
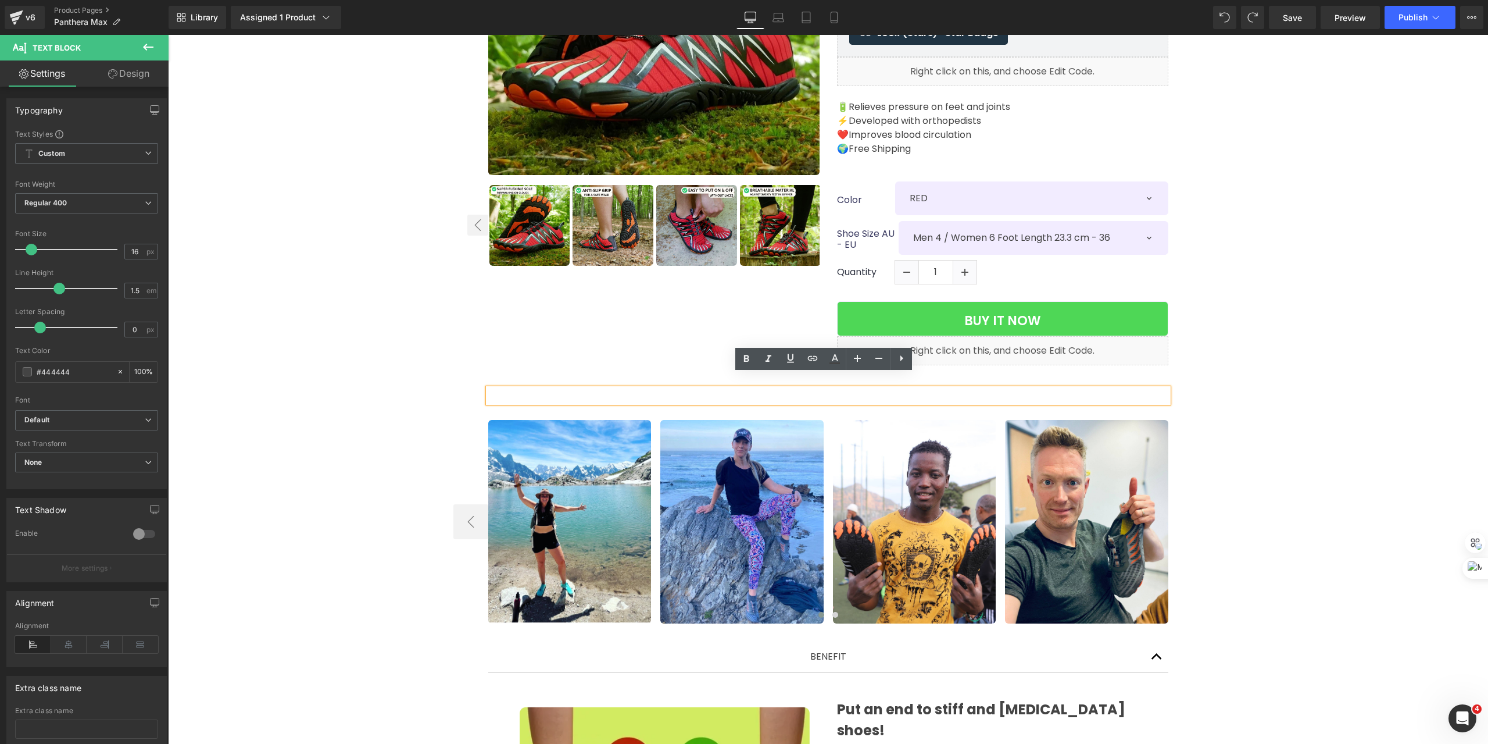
click at [980, 388] on p at bounding box center [828, 395] width 680 height 14
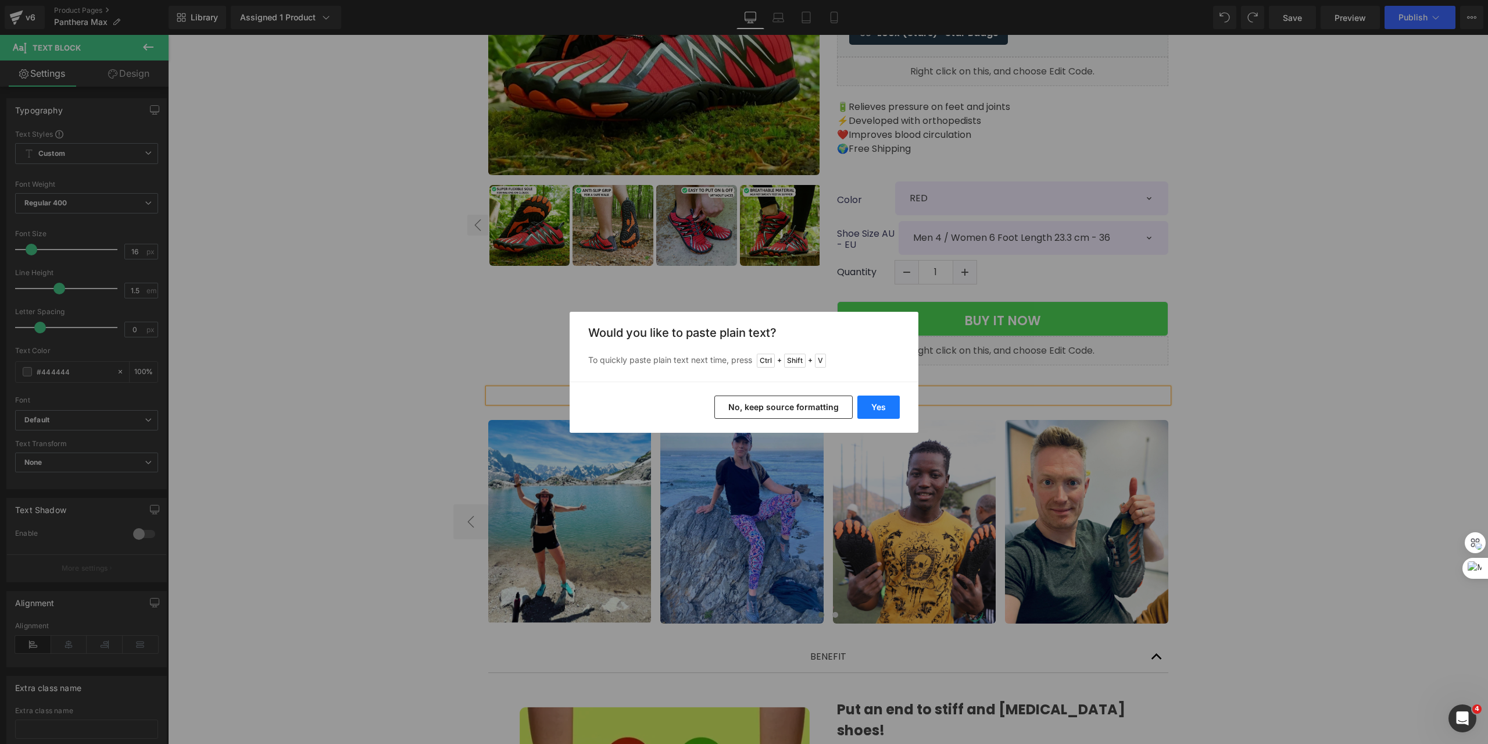
click at [874, 408] on button "Yes" at bounding box center [878, 406] width 42 height 23
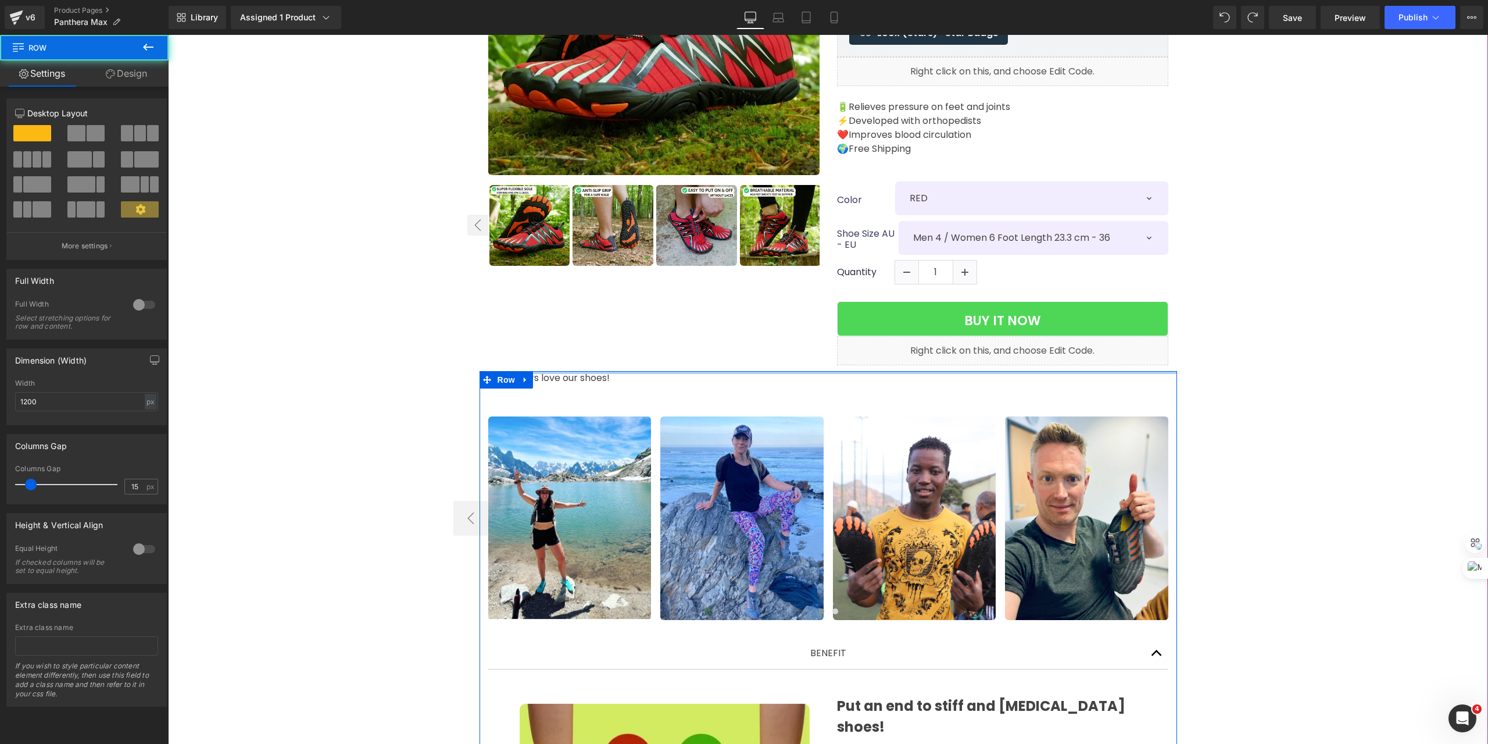
drag, startPoint x: 967, startPoint y: 367, endPoint x: 978, endPoint y: 346, distance: 23.9
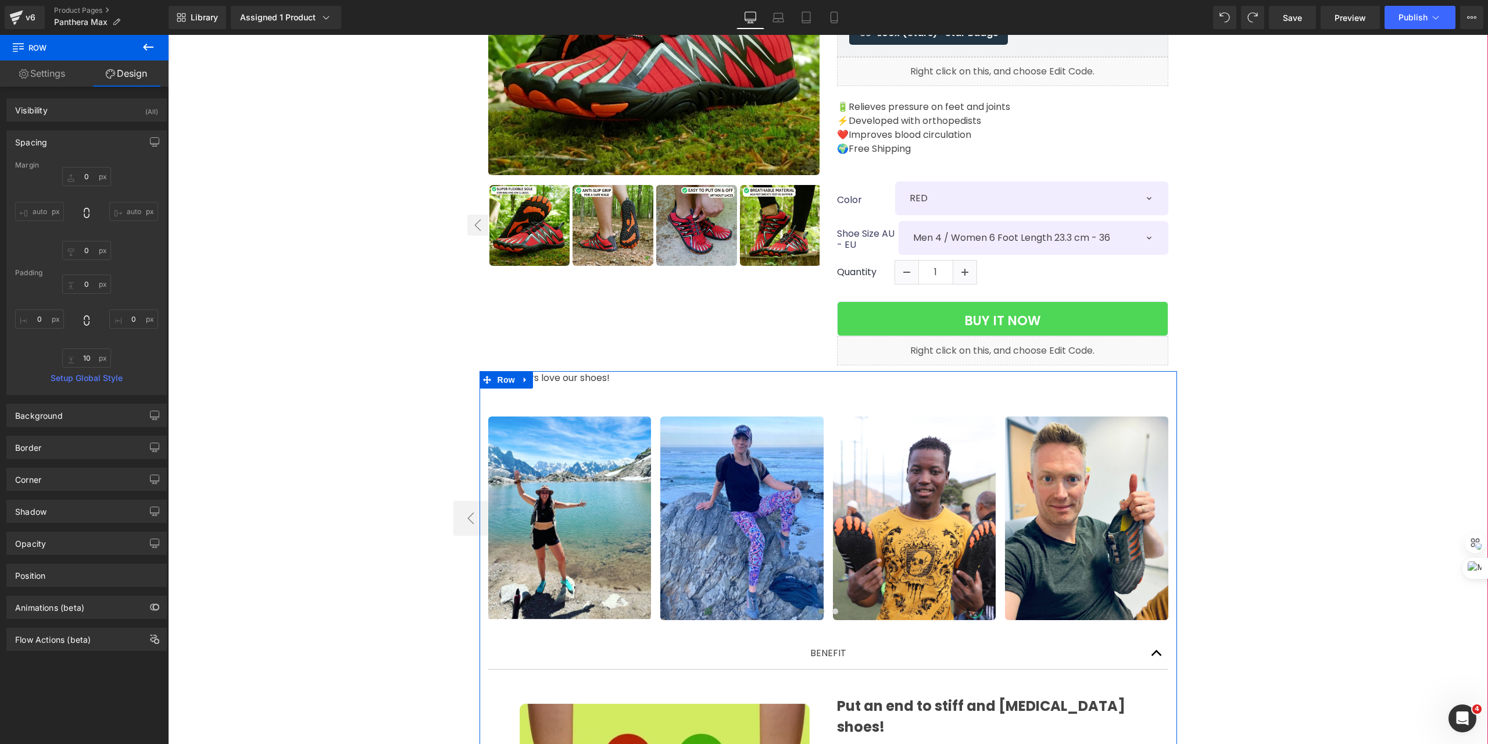
click at [668, 383] on div "Customers love our shoes!  Text Block" at bounding box center [828, 385] width 680 height 28
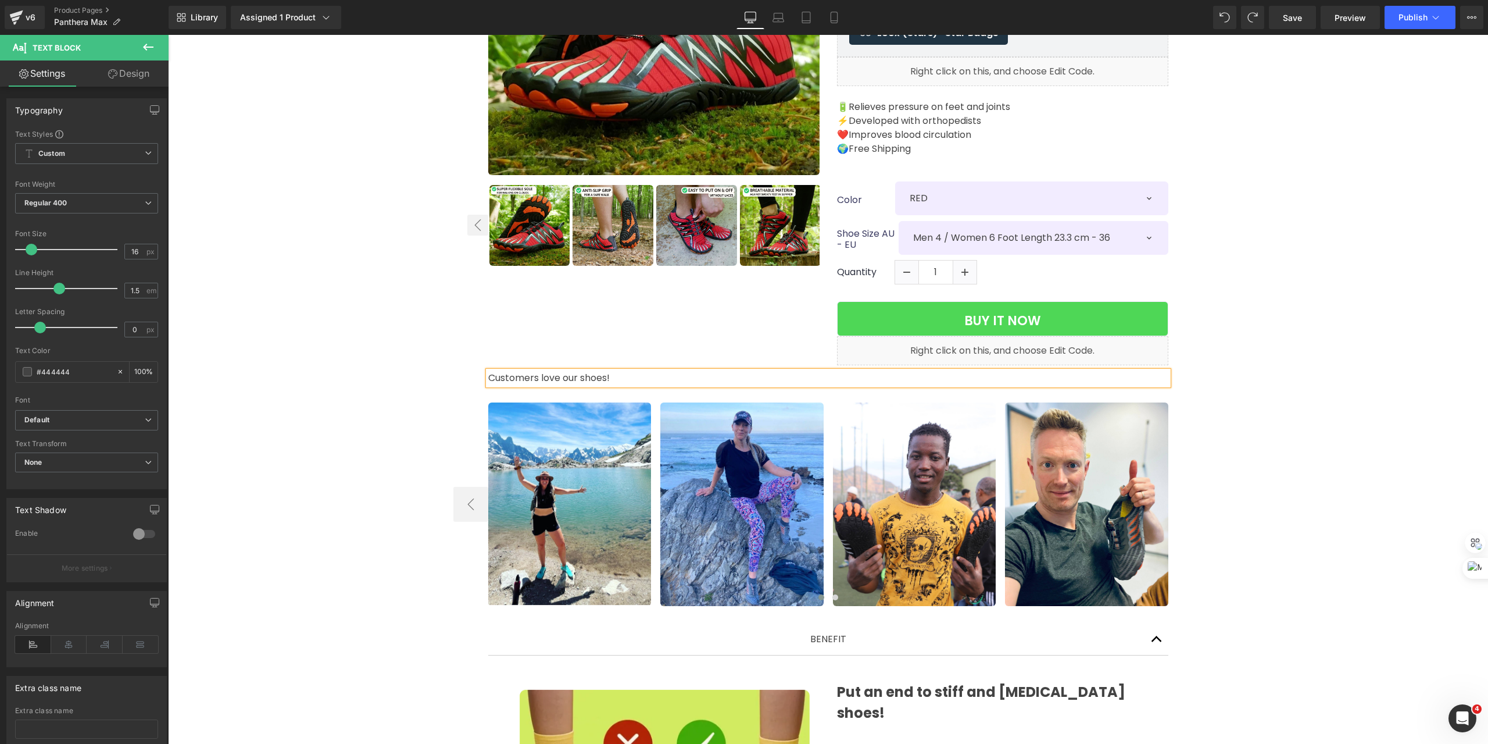
click at [639, 371] on p "Customers love our shoes!" at bounding box center [828, 378] width 680 height 14
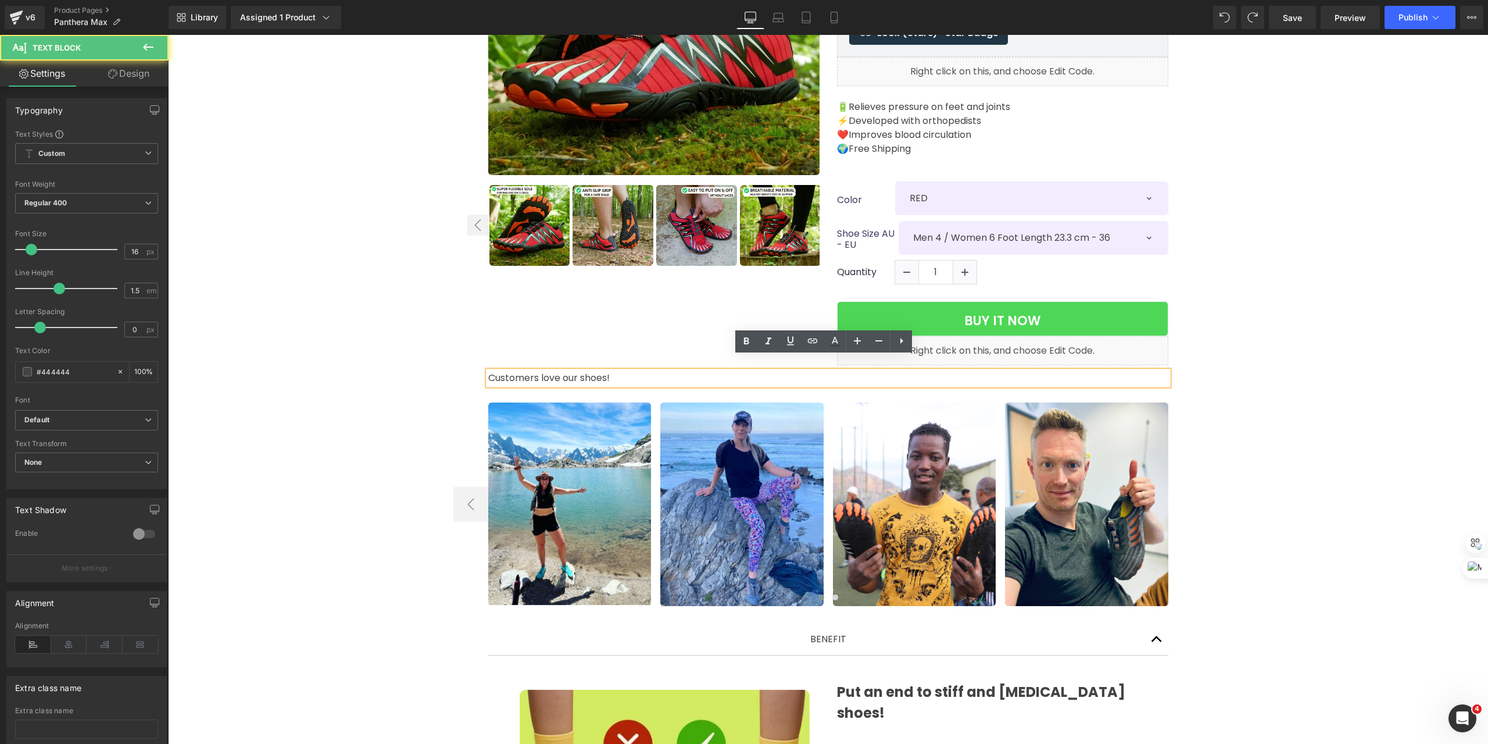
click at [639, 371] on p "Customers love our shoes!" at bounding box center [828, 378] width 680 height 14
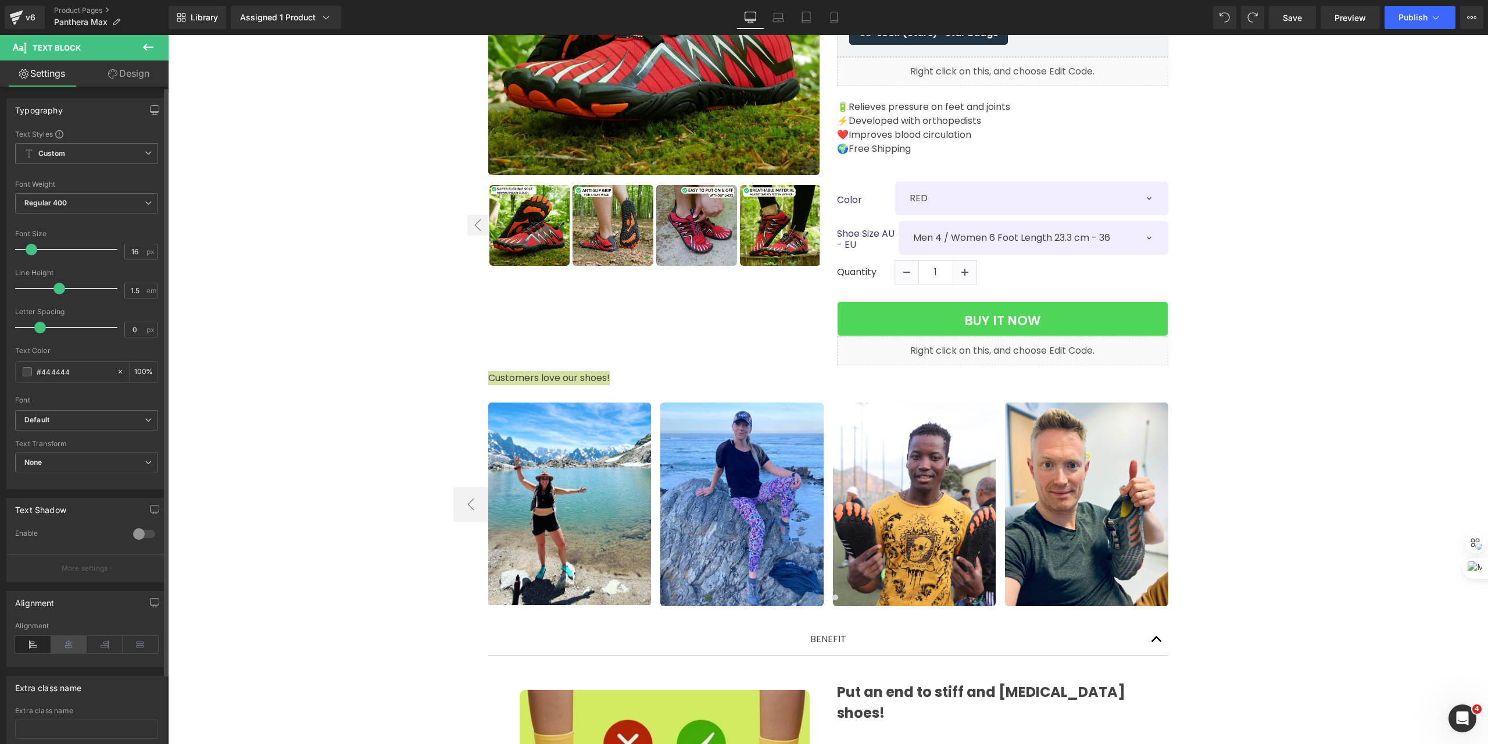
click at [72, 646] on icon at bounding box center [69, 643] width 36 height 17
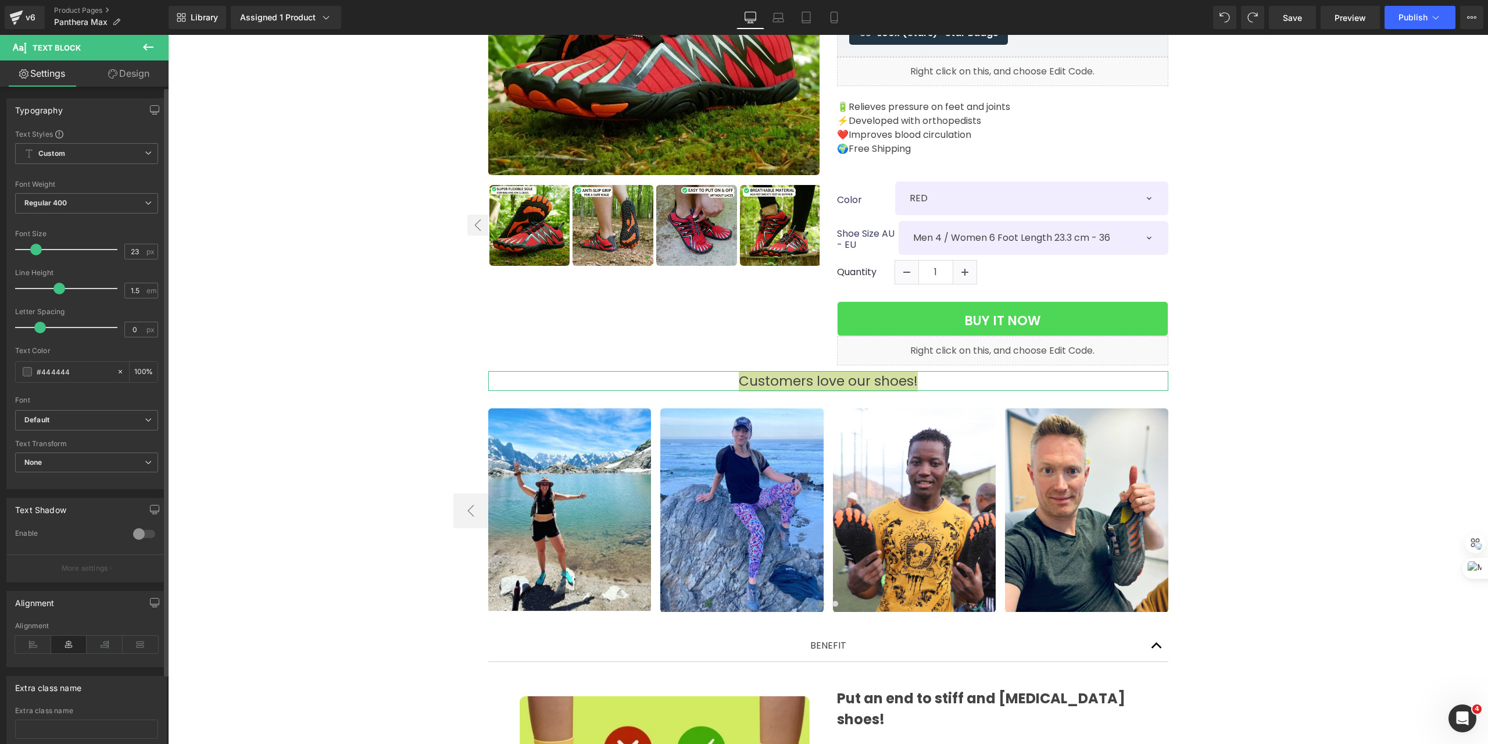
type input "24"
drag, startPoint x: 34, startPoint y: 250, endPoint x: 41, endPoint y: 250, distance: 7.6
click at [41, 250] on span at bounding box center [40, 250] width 12 height 12
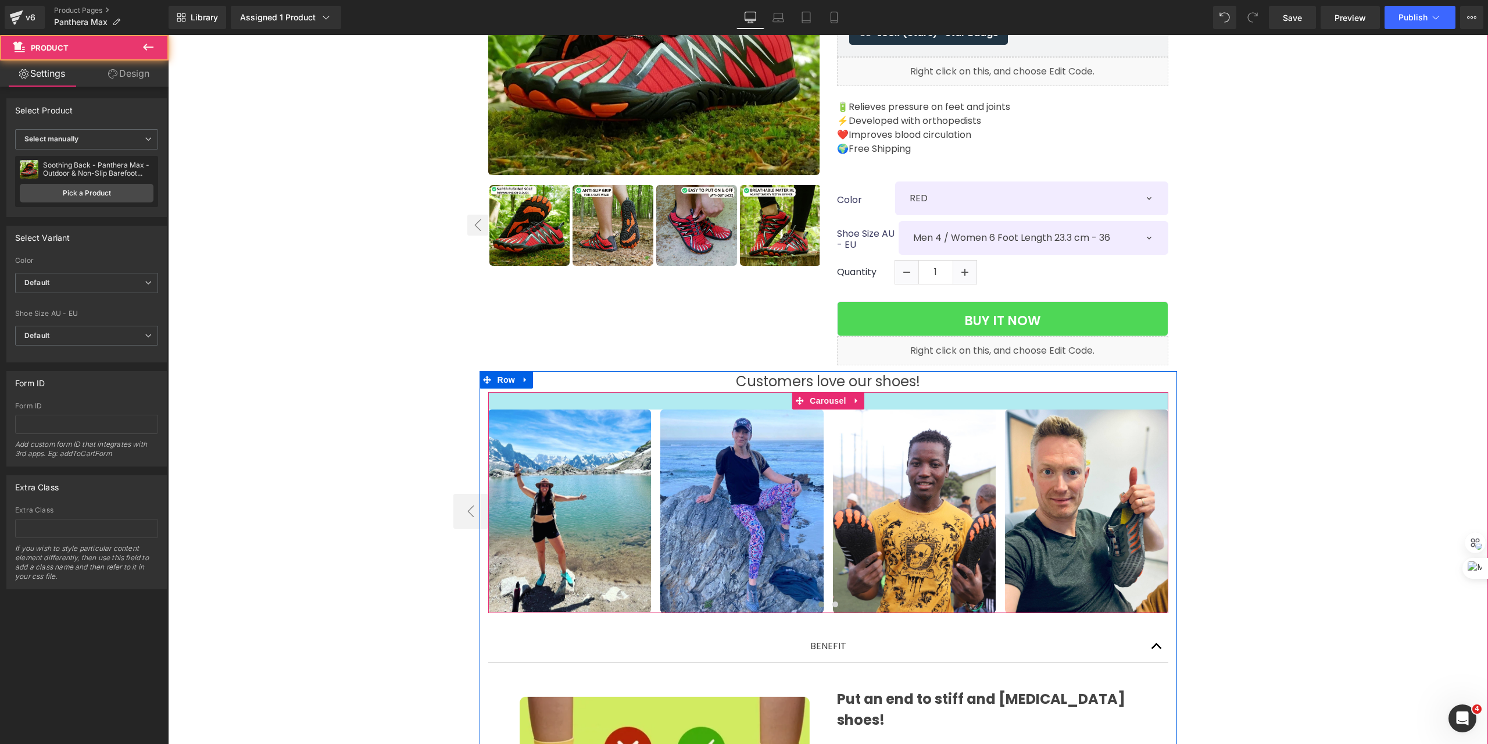
click at [874, 371] on p "Customers love our shoes!" at bounding box center [828, 381] width 680 height 21
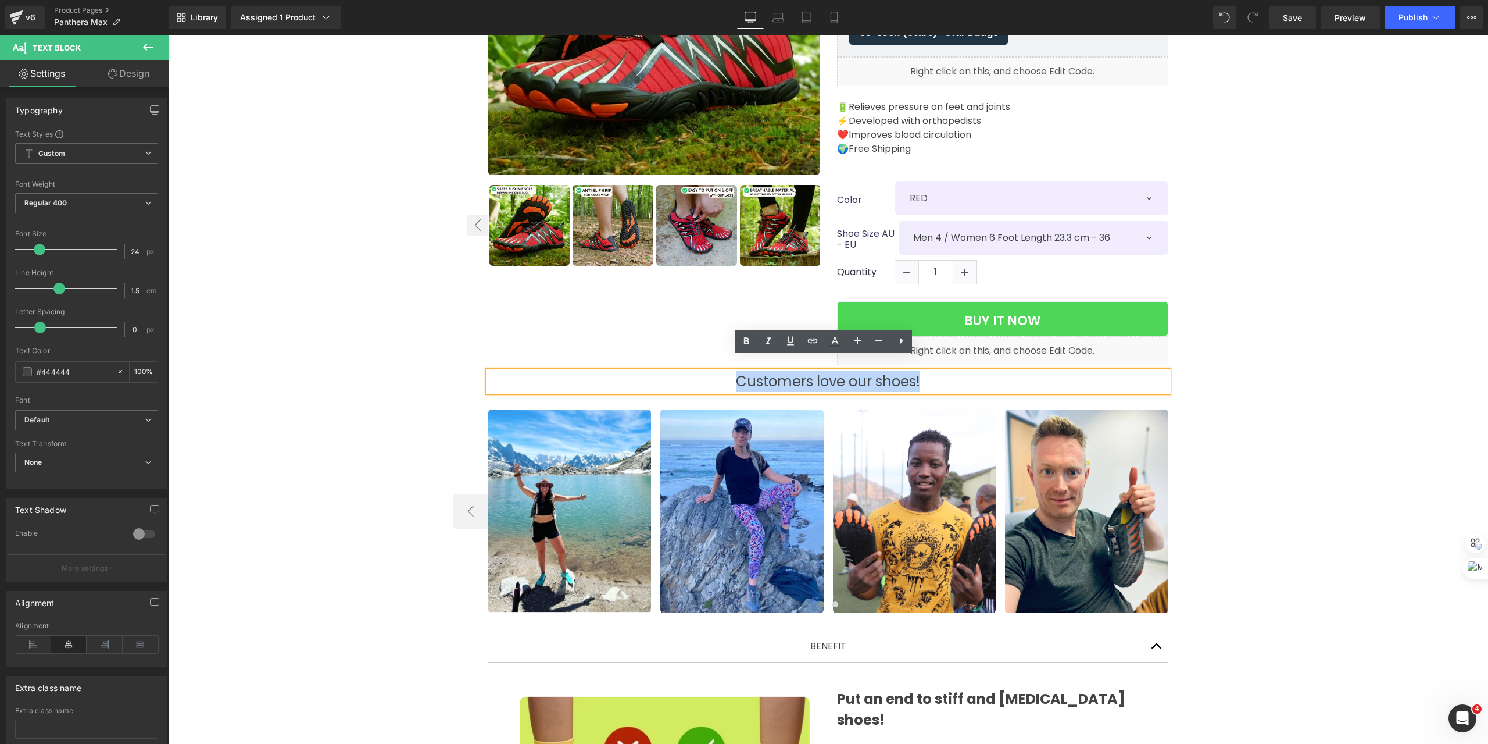
click at [874, 371] on p "Customers love our shoes!" at bounding box center [828, 381] width 680 height 21
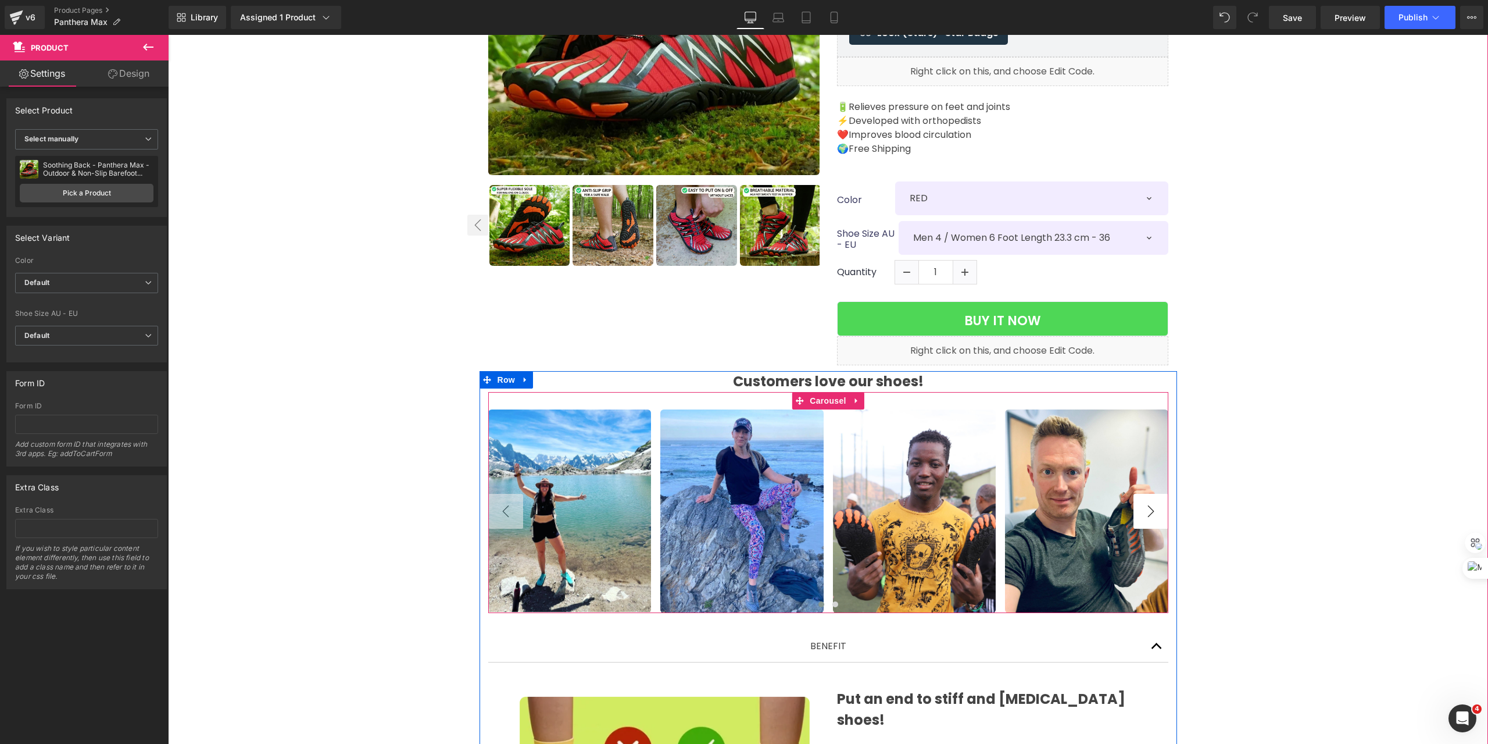
click at [1146, 499] on button "›" at bounding box center [1151, 511] width 35 height 35
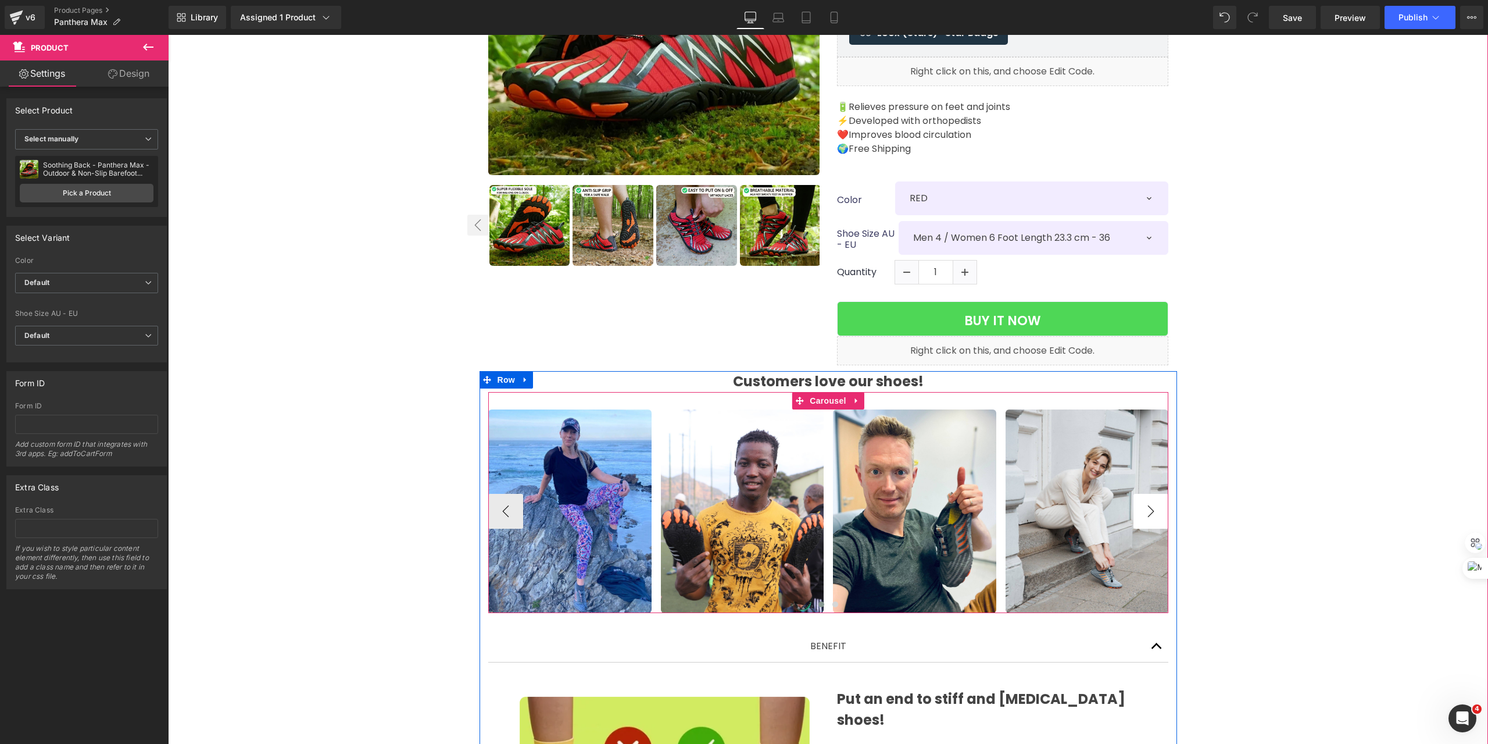
click at [1146, 499] on button "›" at bounding box center [1151, 511] width 35 height 35
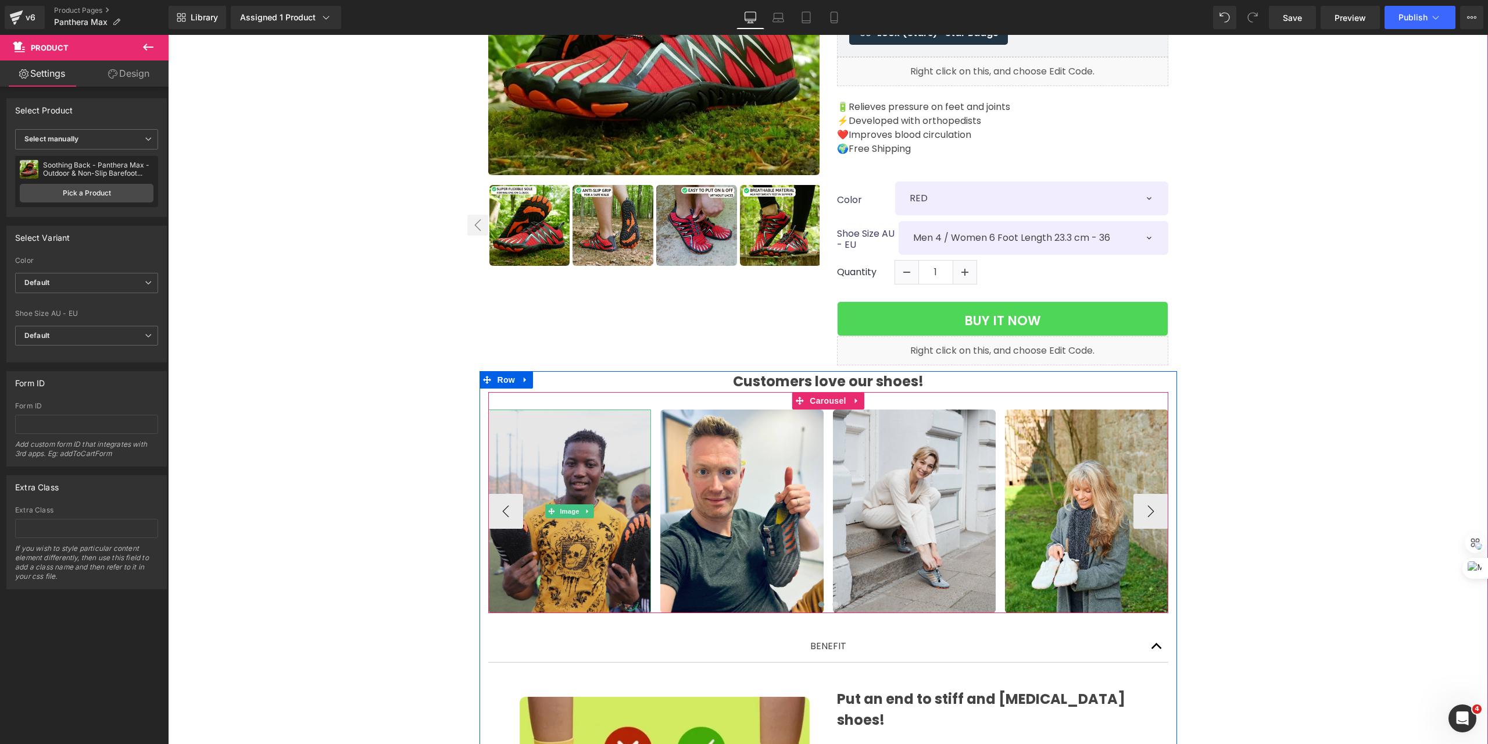
click at [604, 482] on img at bounding box center [569, 511] width 163 height 204
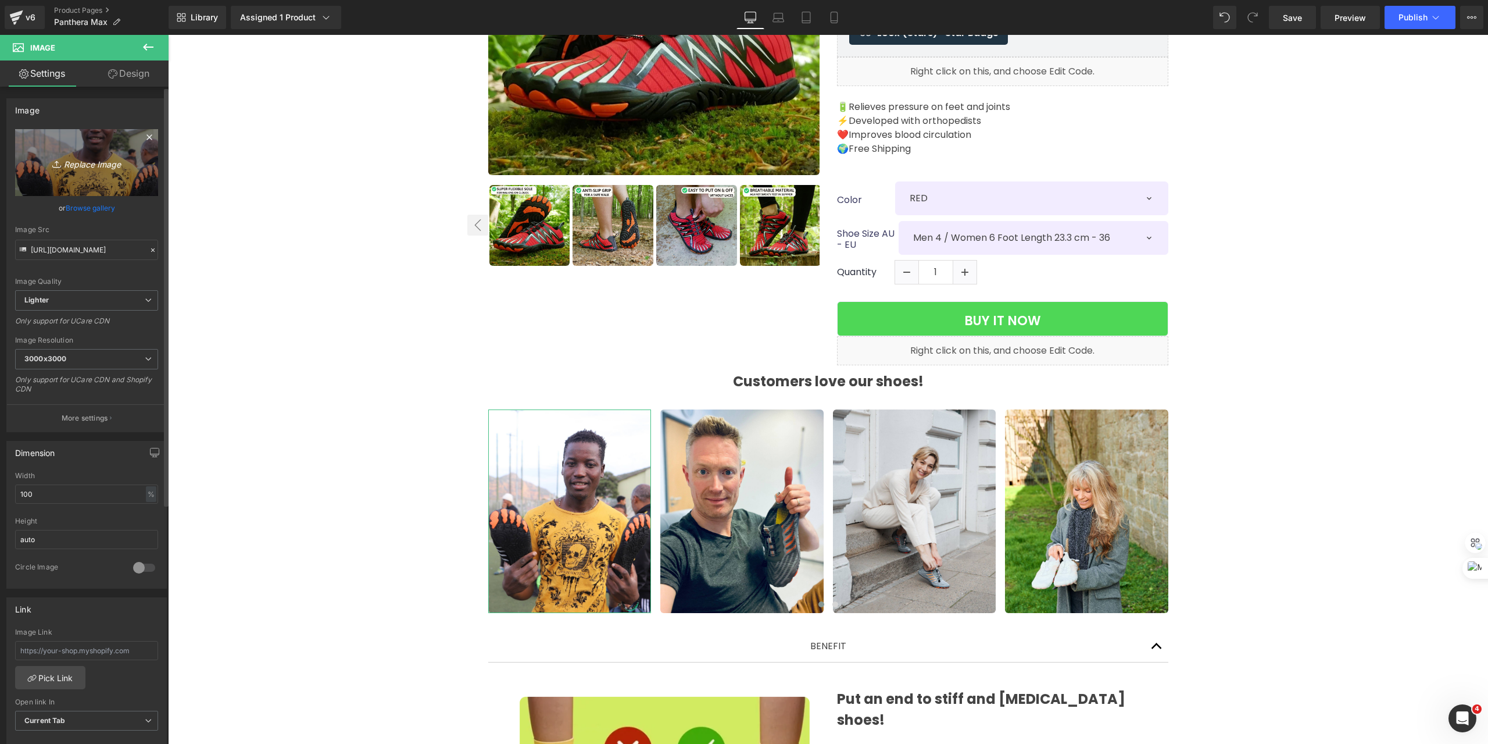
click at [55, 171] on link "Replace Image" at bounding box center [86, 162] width 143 height 67
type input "C:\fakepath\480804826_625284480394963_5141390463762053220_n.jpg"
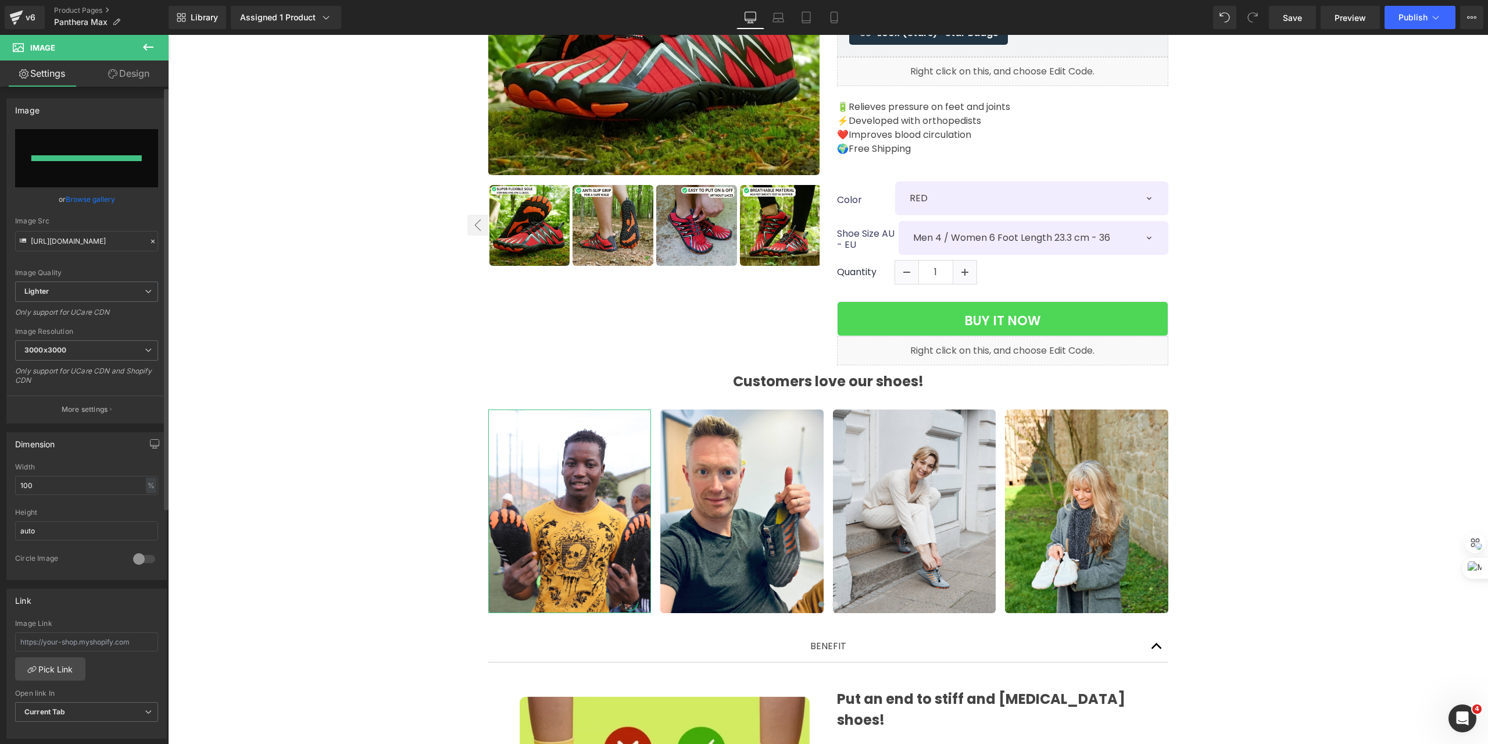
type input "https://ucarecdn.com/d3212865-c02b-4ea2-a7cc-c50c3163edcf/-/format/auto/-/previ…"
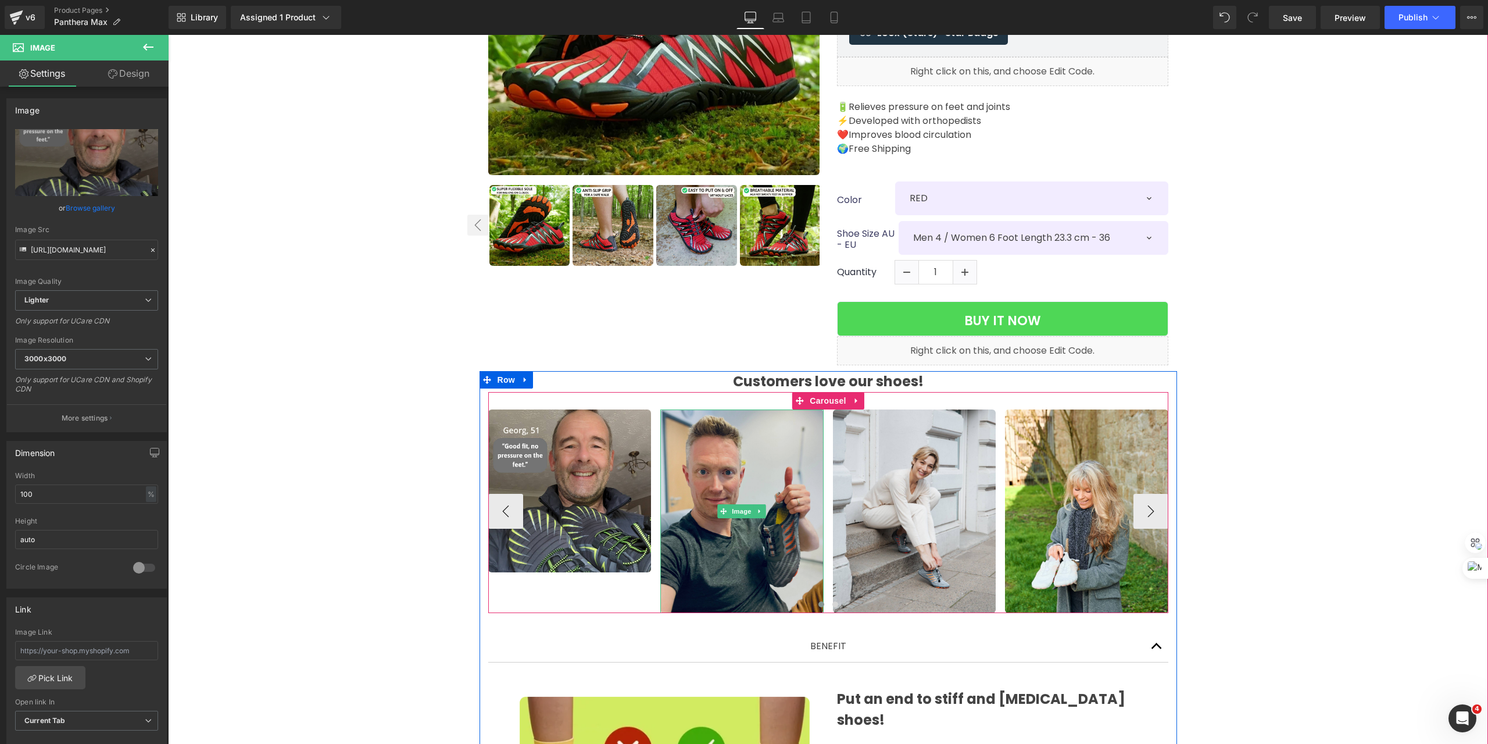
click at [730, 469] on img at bounding box center [741, 511] width 163 height 204
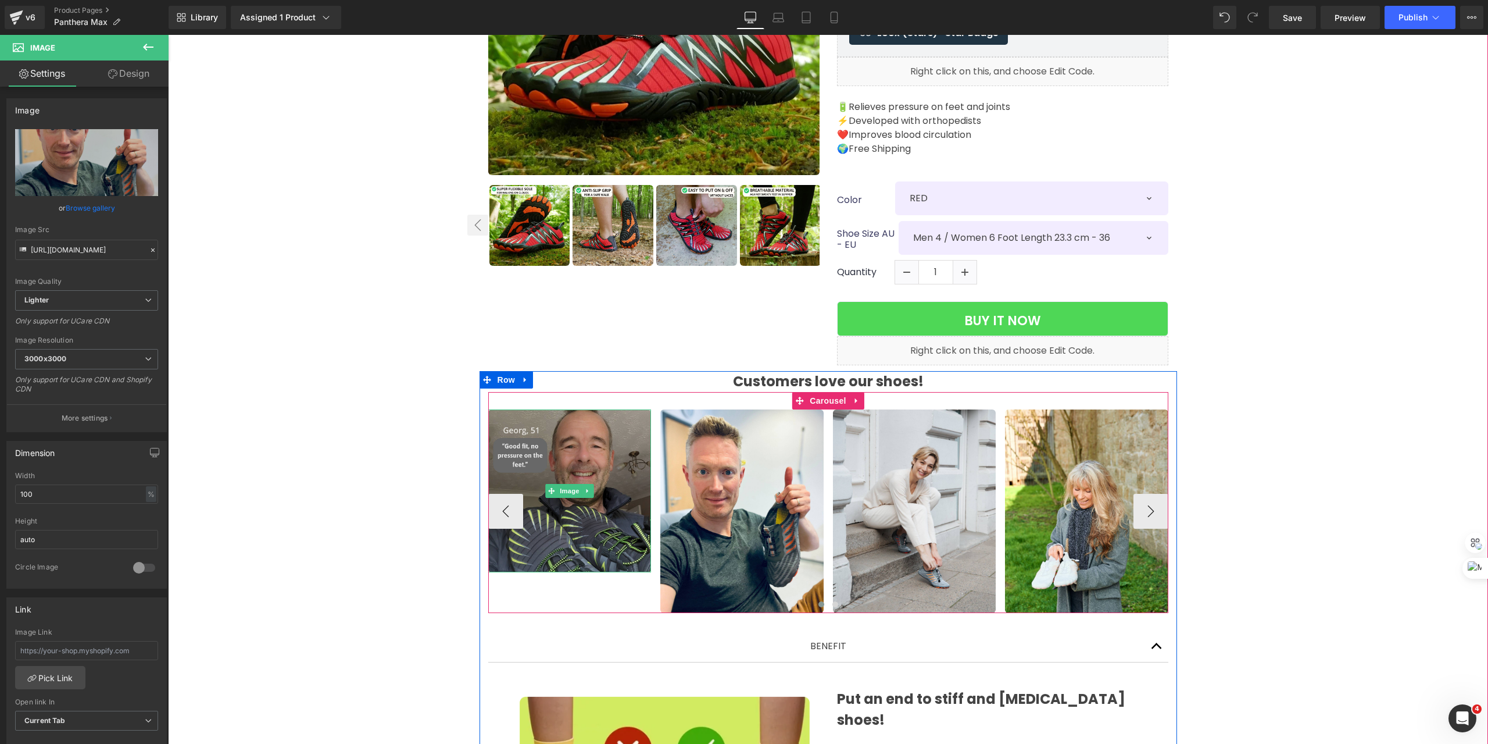
click at [557, 468] on img at bounding box center [569, 490] width 163 height 163
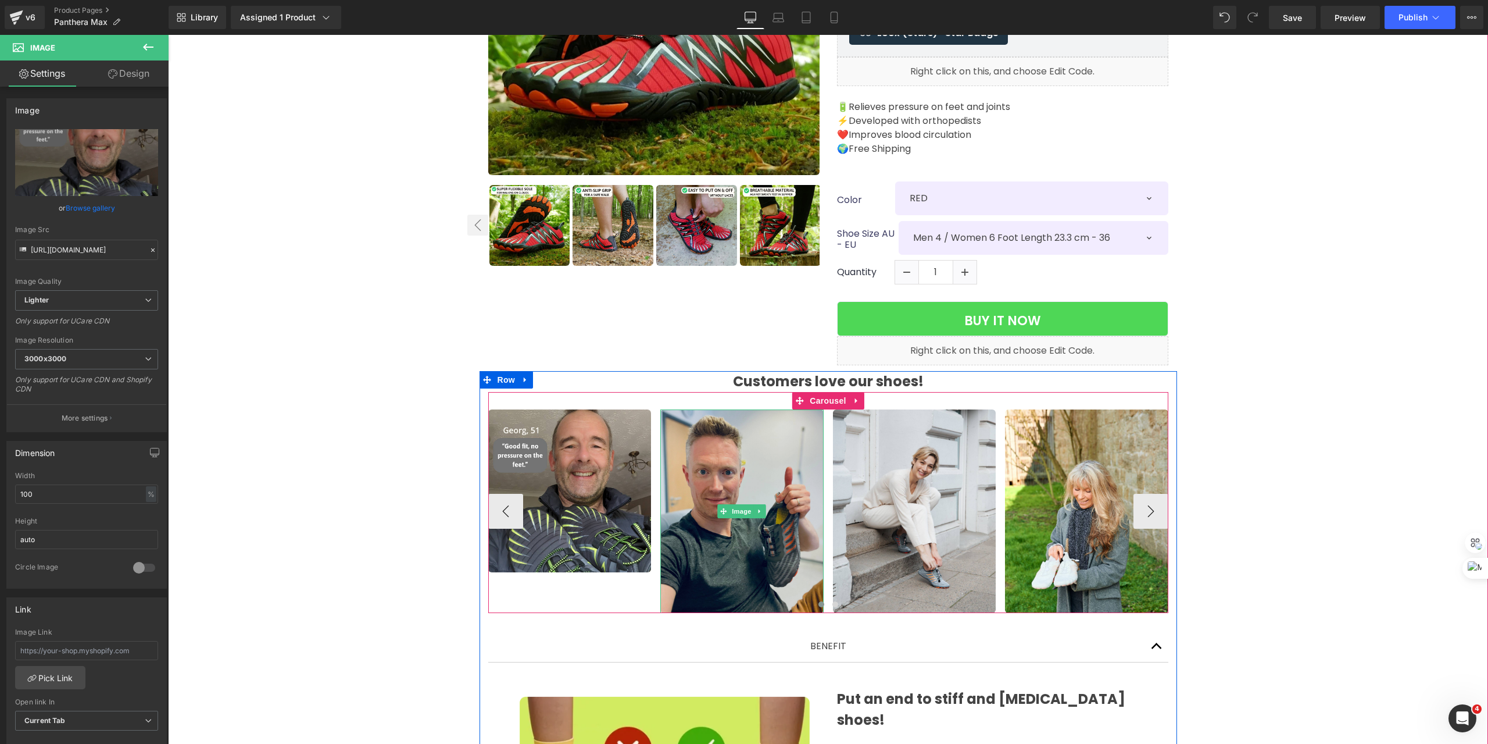
click at [740, 463] on img at bounding box center [741, 511] width 163 height 204
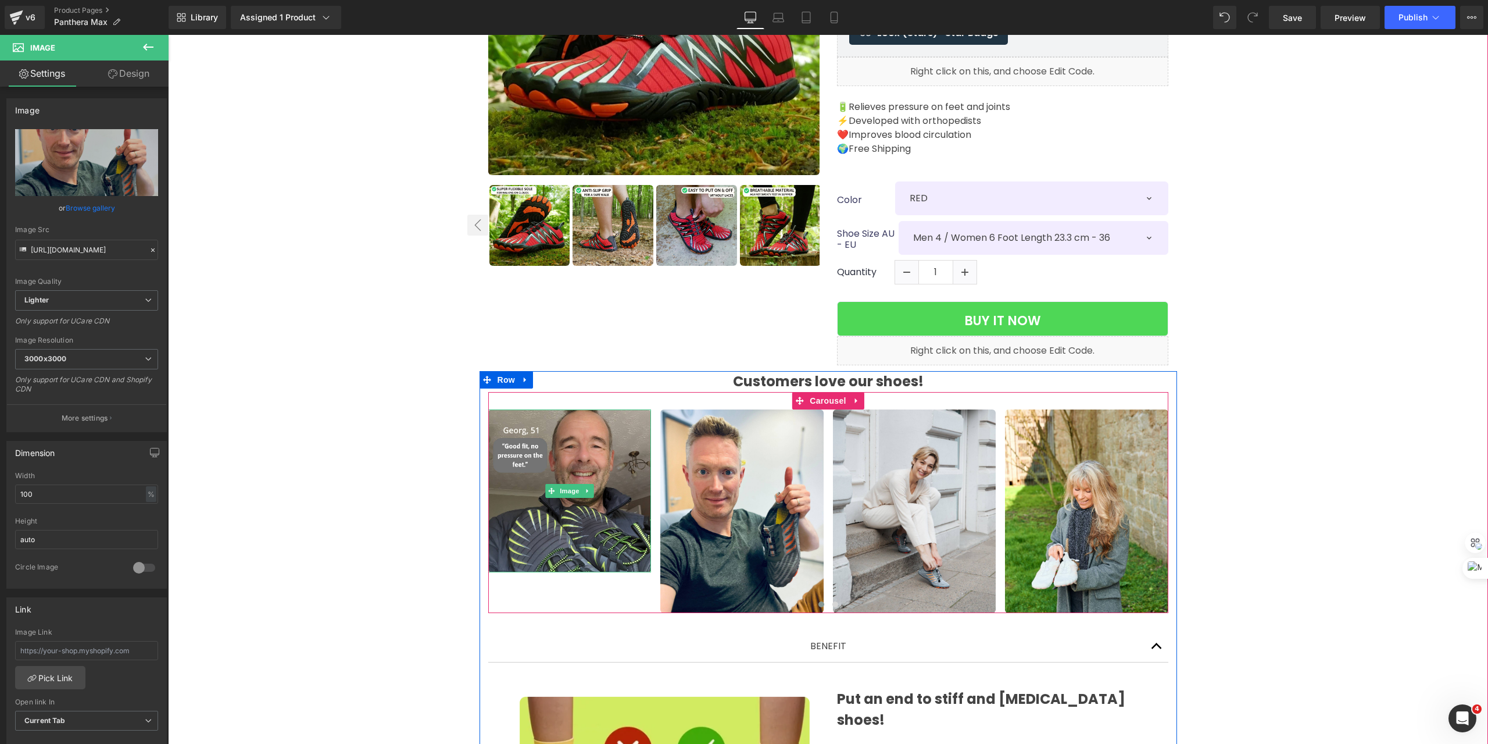
click at [599, 458] on img at bounding box center [569, 490] width 163 height 163
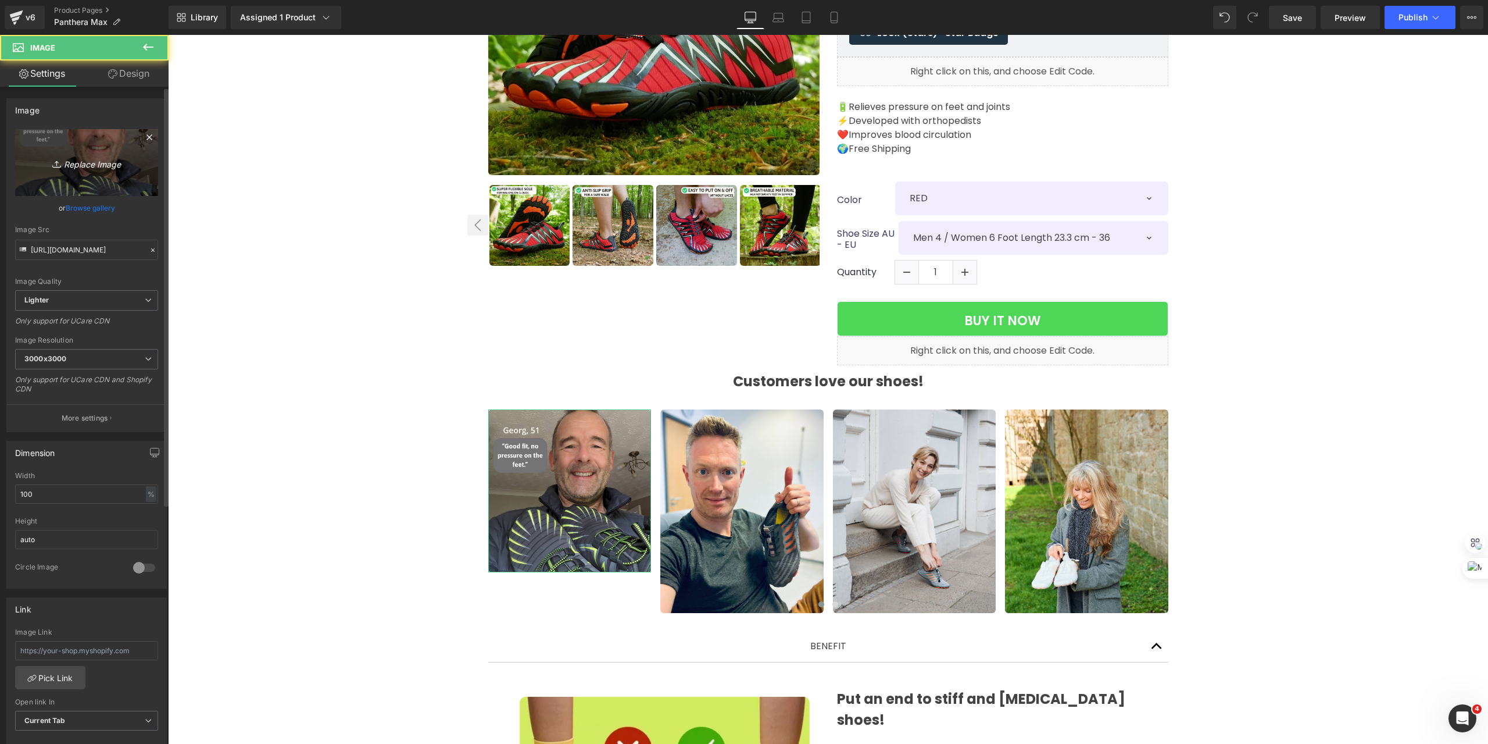
click at [98, 171] on link "Replace Image" at bounding box center [86, 162] width 143 height 67
type input "C:\fakepath\Thiết kế chưa có tên (22).svg"
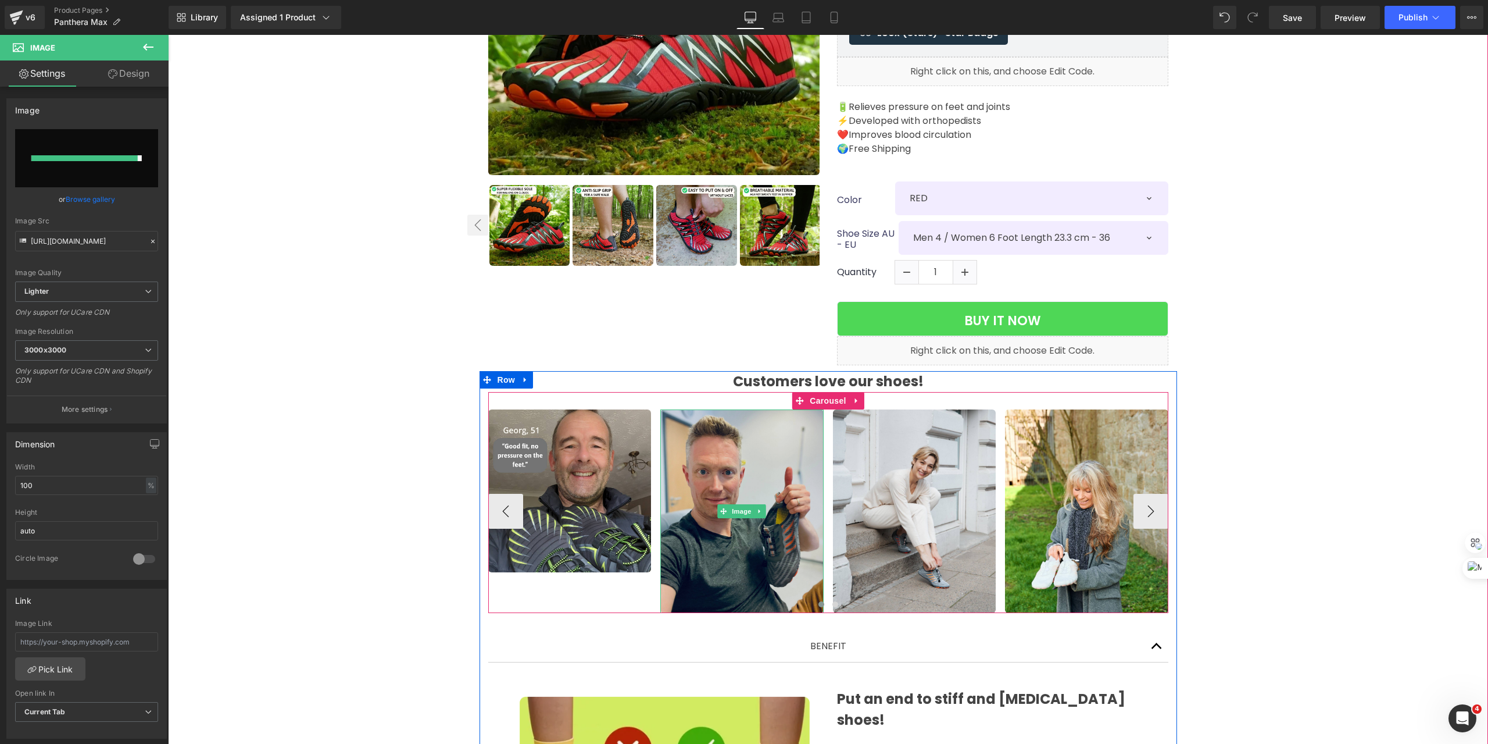
type input "https://ucarecdn.com/9e94d627-a0b2-4600-8420-081c7e412539/Thi%E1%BA%BFt%20k%E1%…"
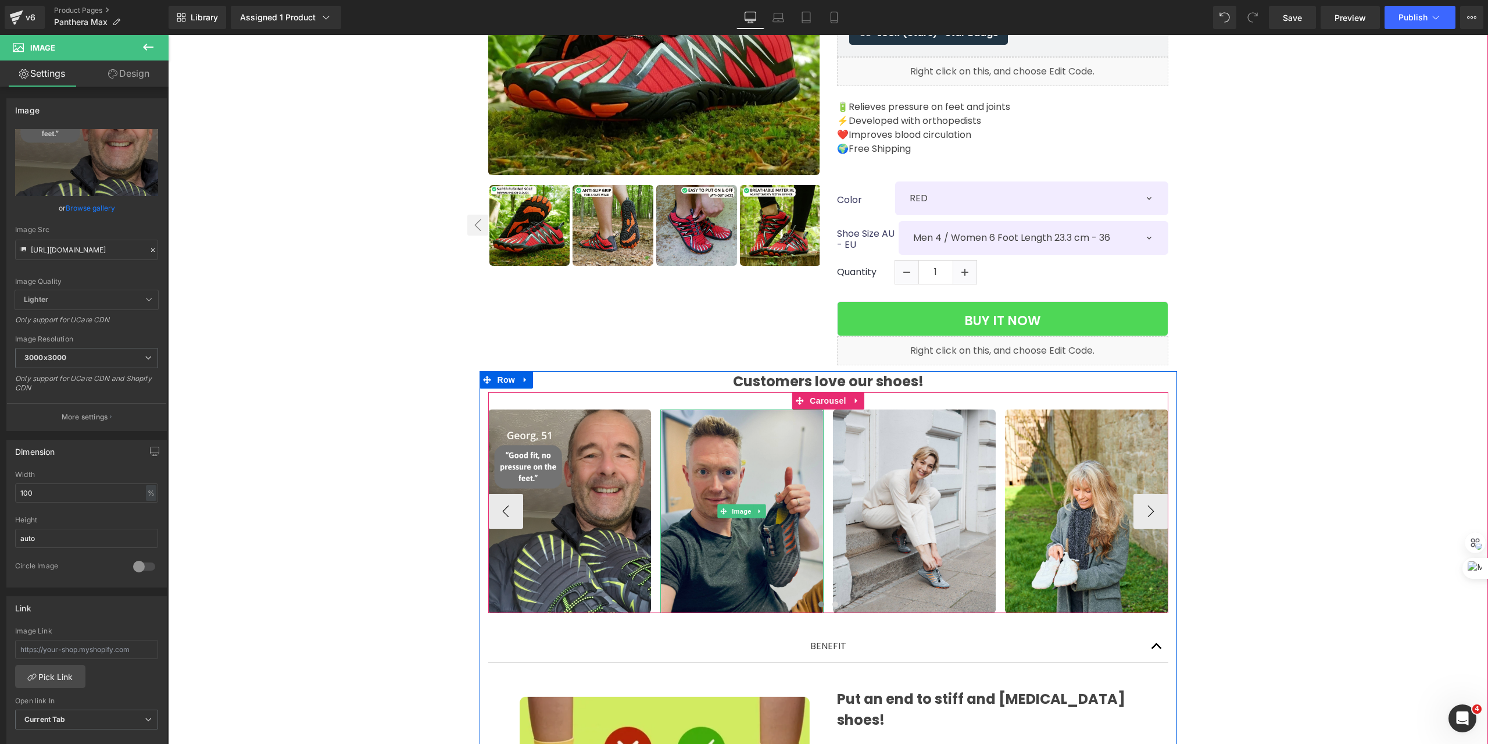
click at [732, 437] on img at bounding box center [741, 511] width 163 height 204
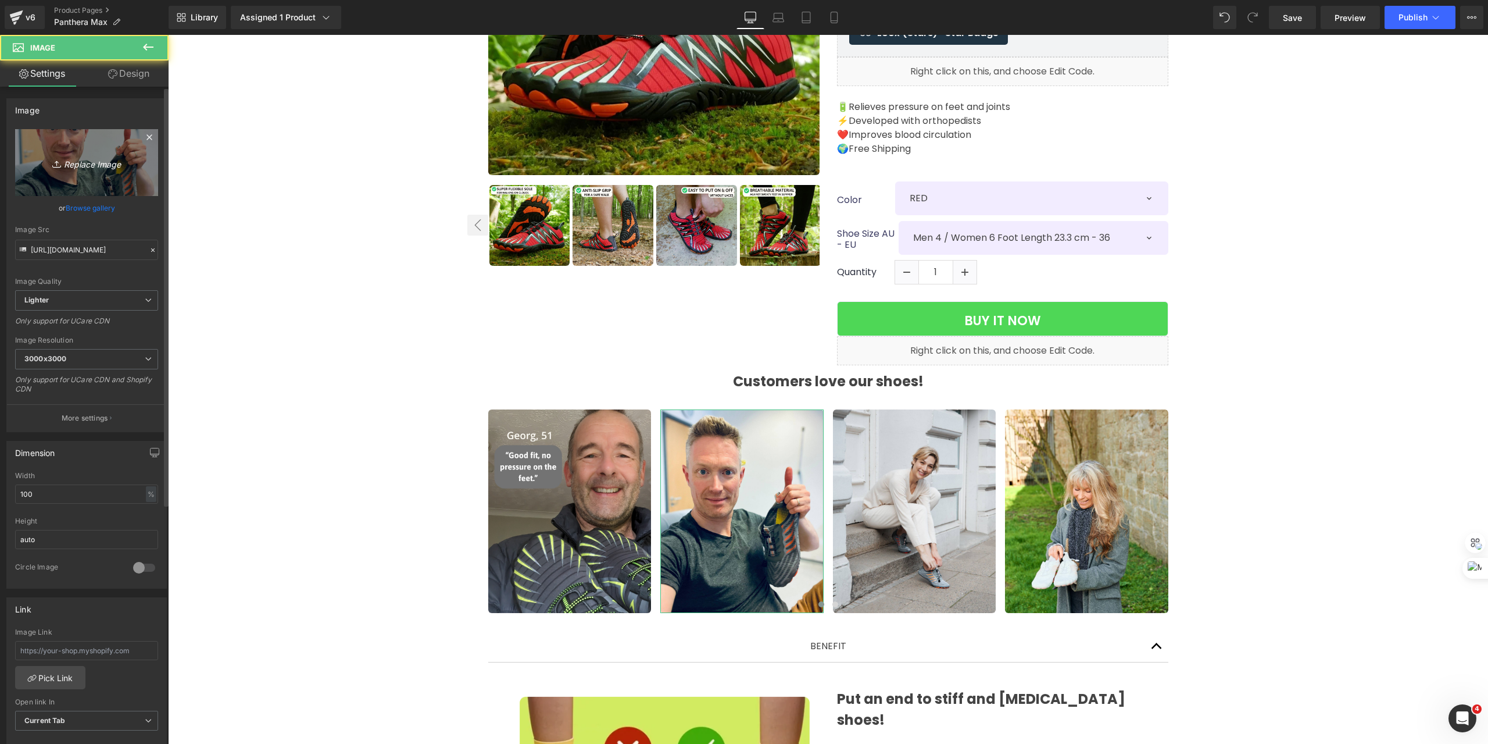
click at [48, 146] on link "Replace Image" at bounding box center [86, 162] width 143 height 67
type input "C:\fakepath\Thiết kế chưa có tên (21).svg"
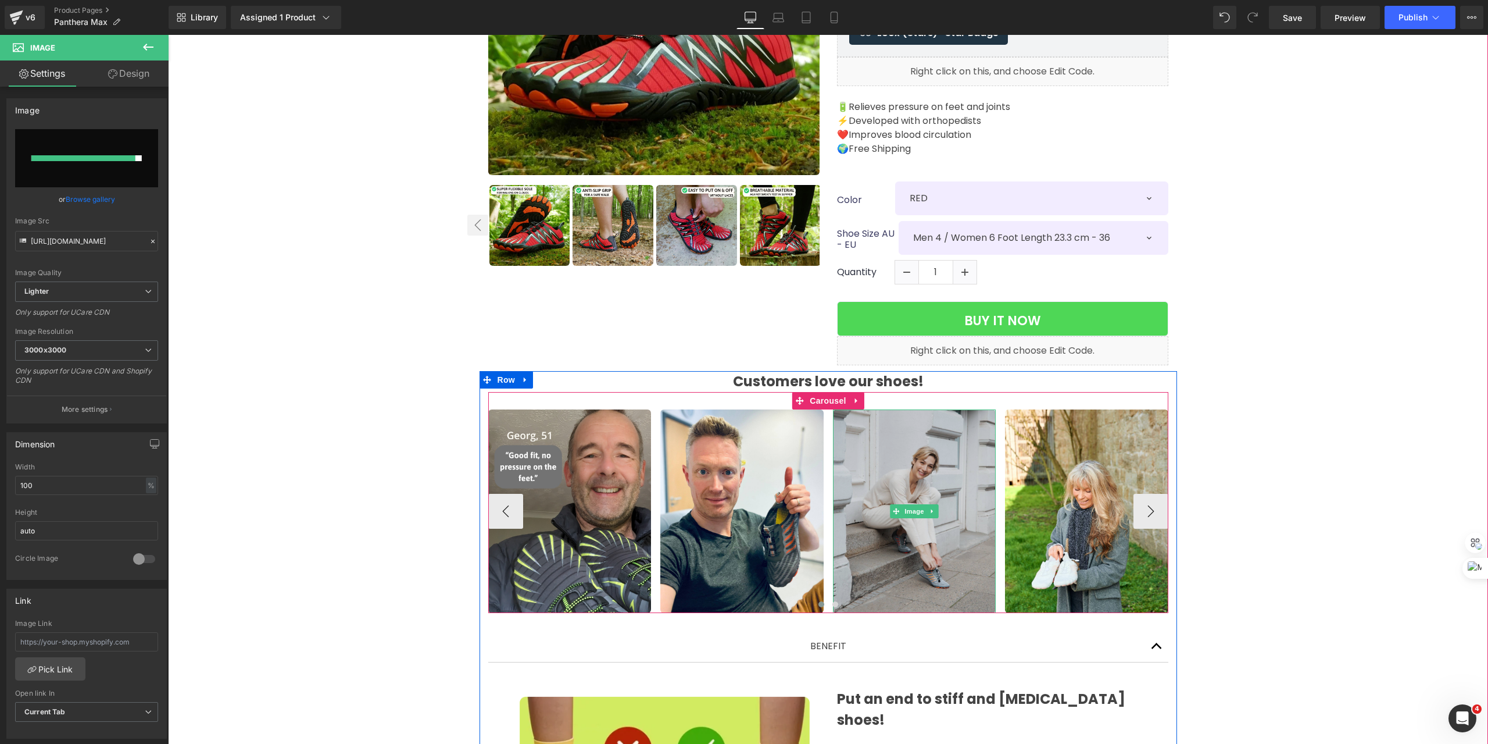
type input "https://ucarecdn.com/5e1b5d4f-743b-43f8-a098-be1520469bcc/Thi%E1%BA%BFt%20k%E1%…"
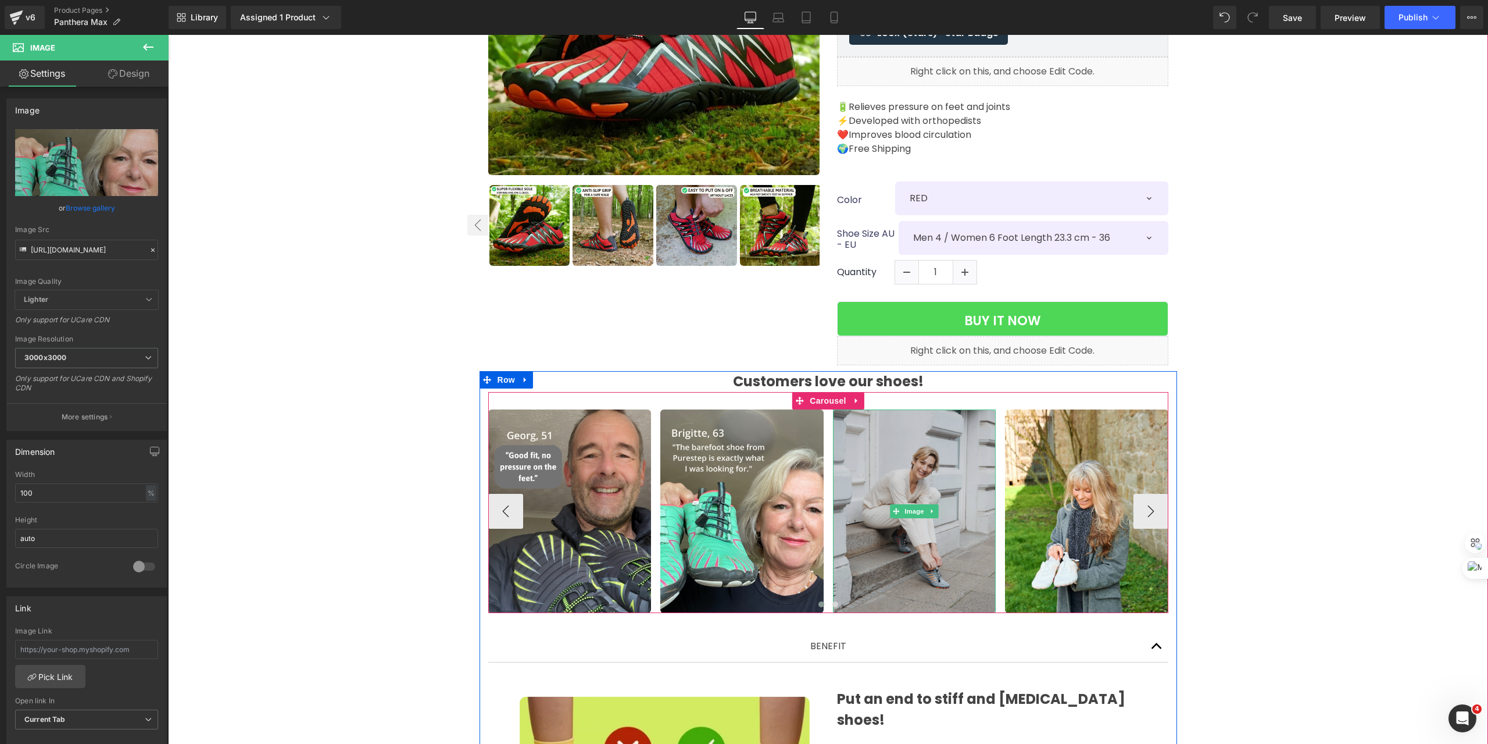
click at [930, 455] on img at bounding box center [914, 510] width 163 height 203
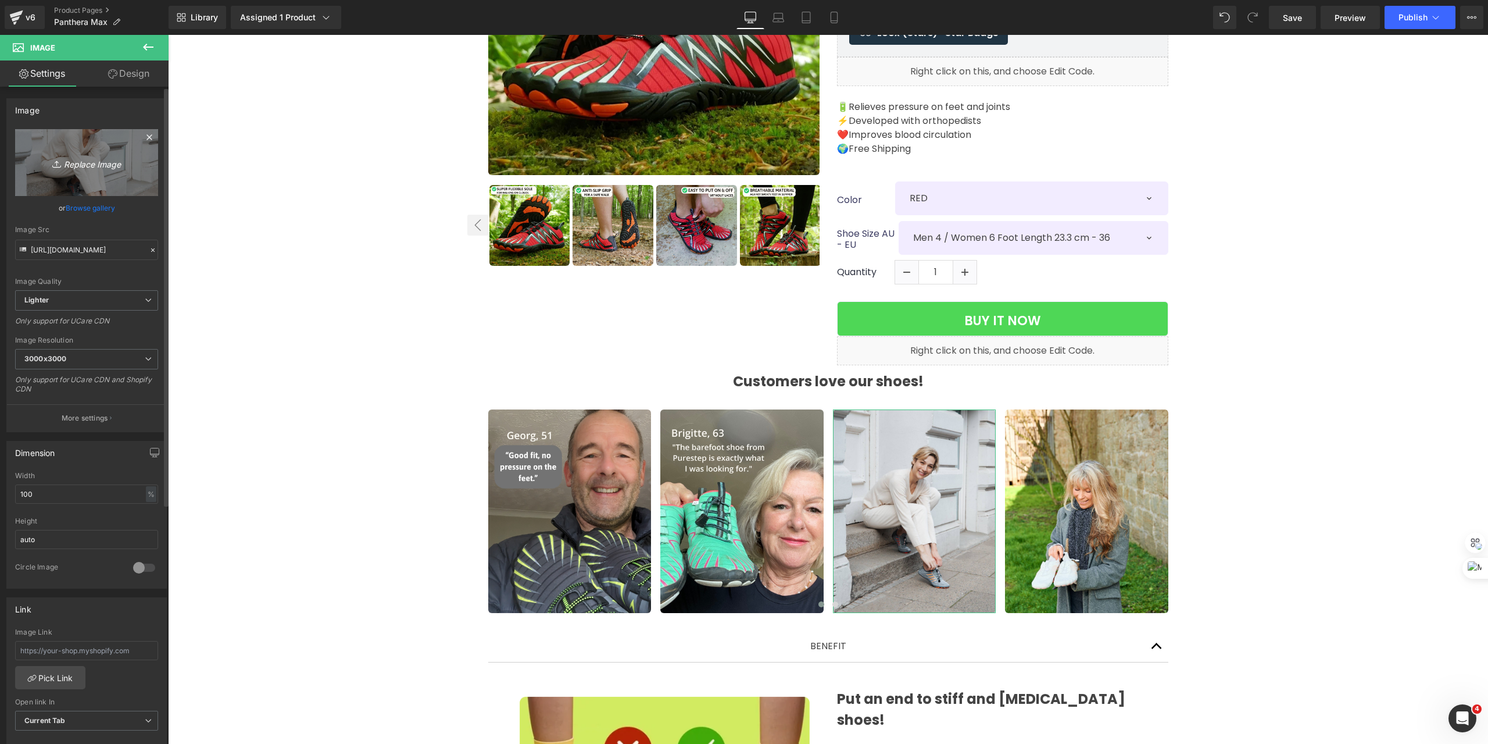
click at [72, 171] on link "Replace Image" at bounding box center [86, 162] width 143 height 67
type input "C:\fakepath\Thiết kế chưa có tên (20).svg"
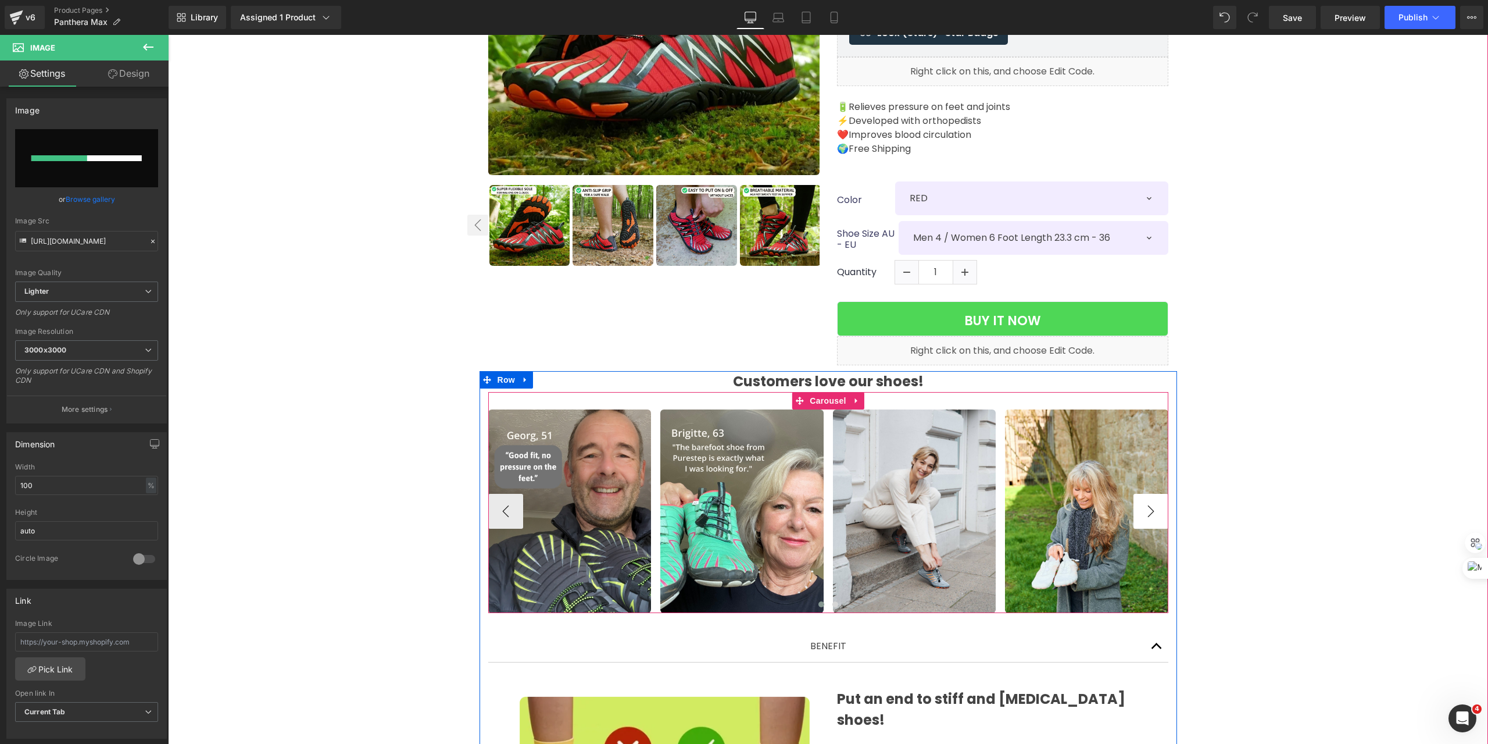
click at [1160, 502] on button "›" at bounding box center [1151, 511] width 35 height 35
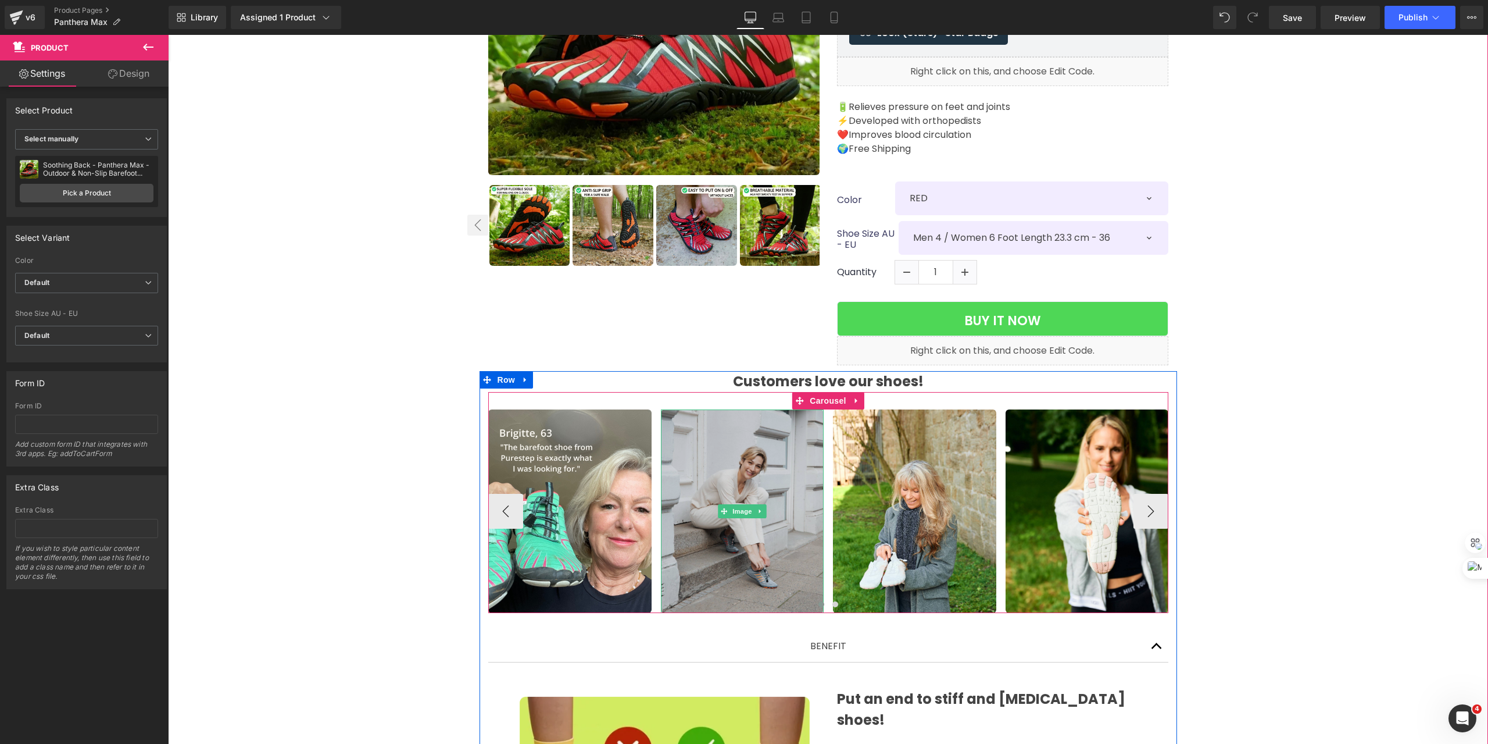
click at [731, 477] on img at bounding box center [742, 510] width 163 height 203
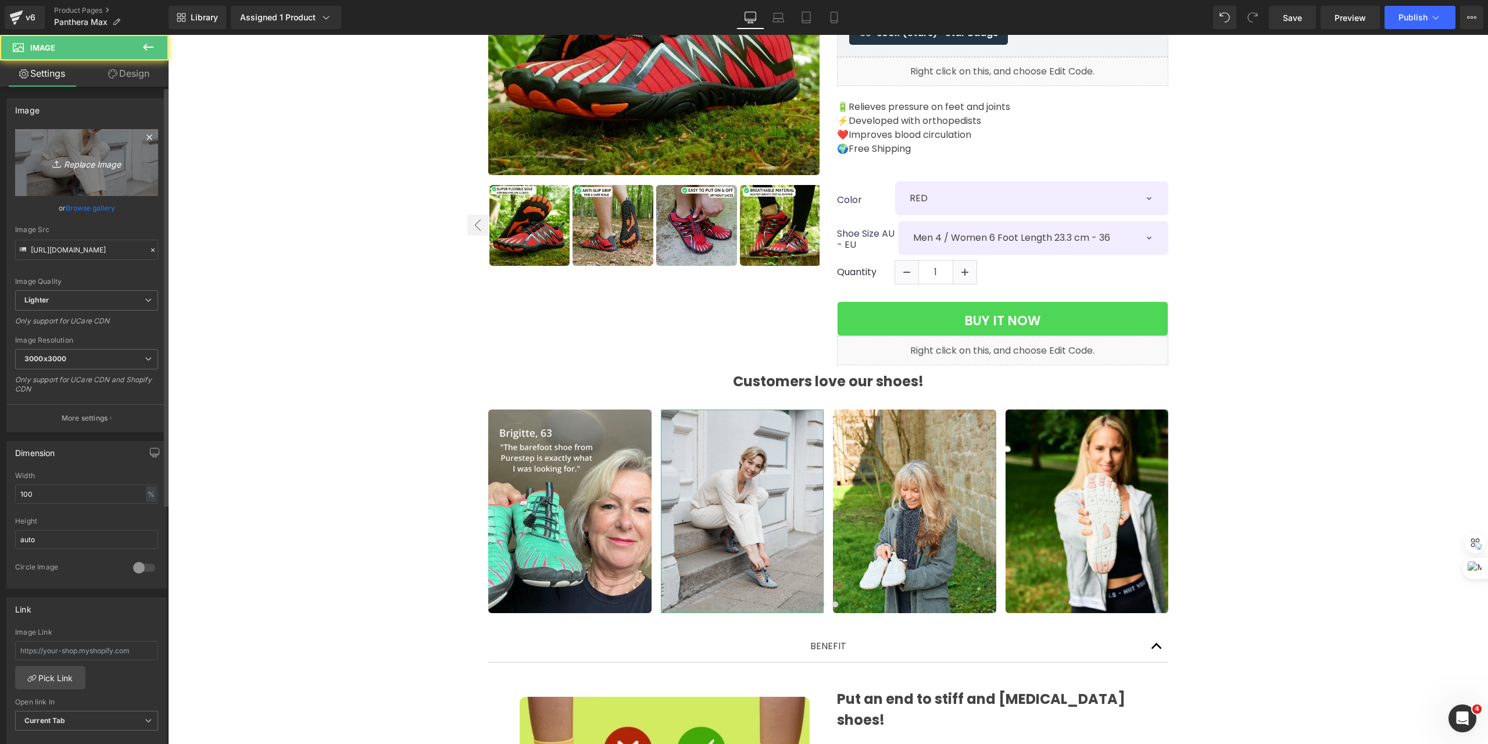
click at [105, 166] on icon "Replace Image" at bounding box center [86, 162] width 93 height 15
type input "C:\fakepath\Thiết kế chưa có tên (19).svg"
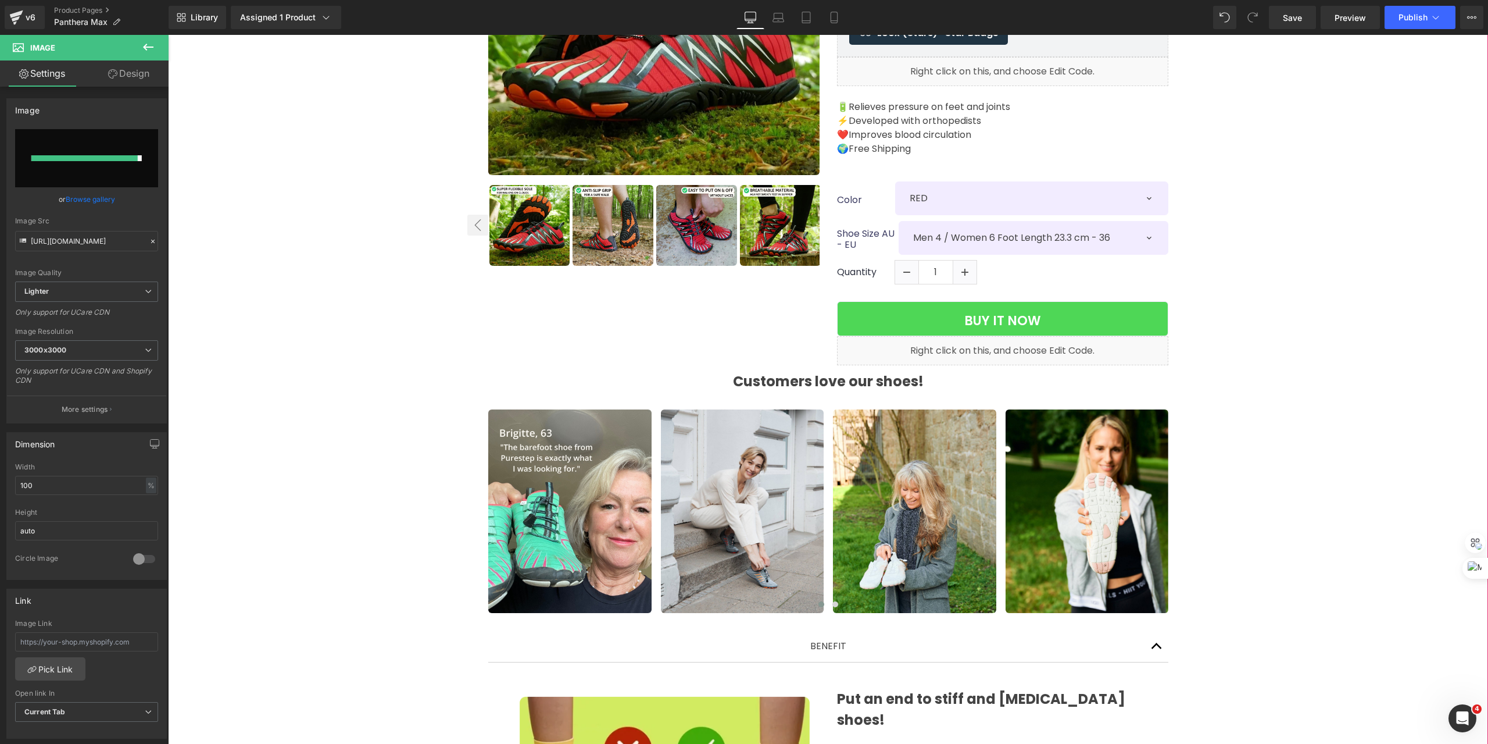
type input "https://ucarecdn.com/3fc52c66-ffc0-406b-ae4c-eaa8199223fa/Thi%E1%BA%BFt%20k%E1%…"
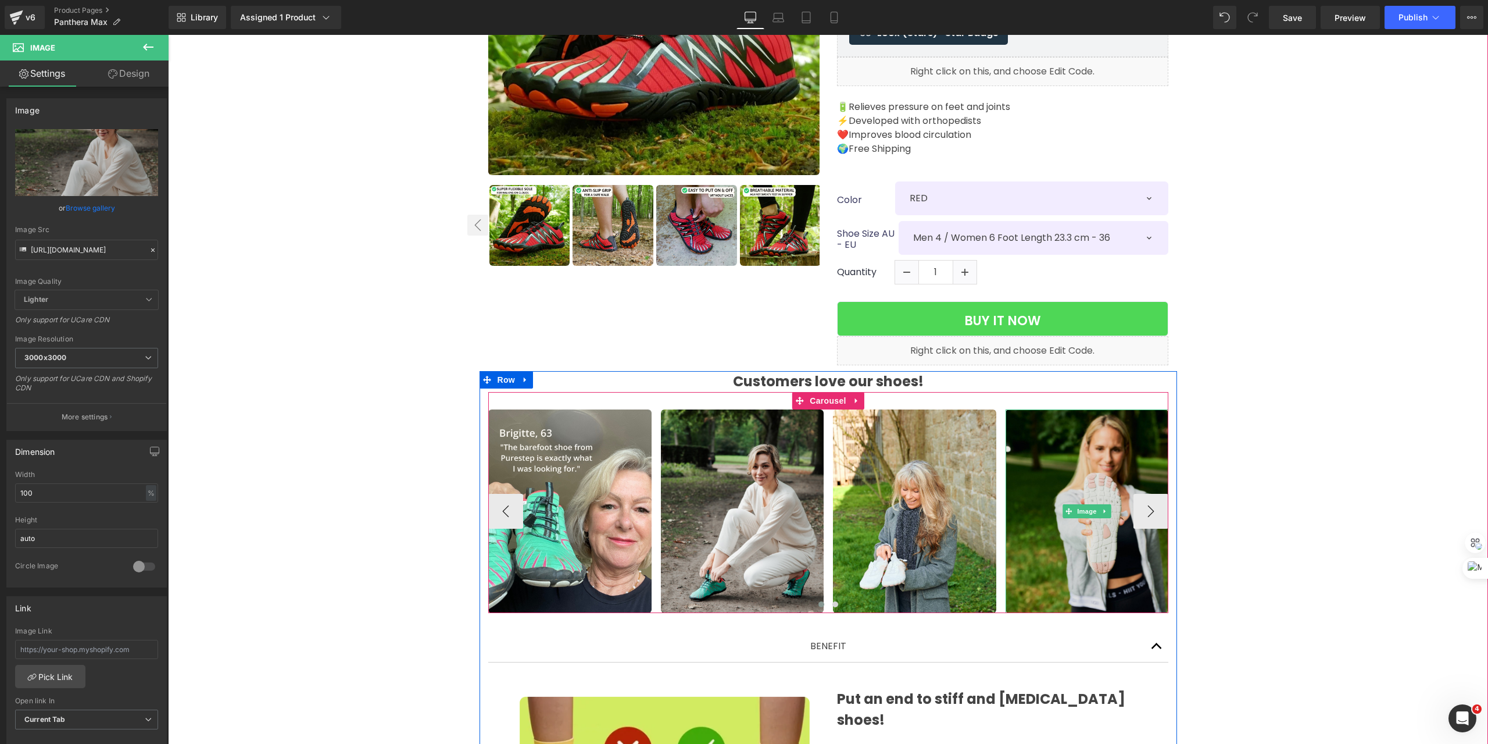
click at [1112, 451] on img at bounding box center [1087, 510] width 163 height 203
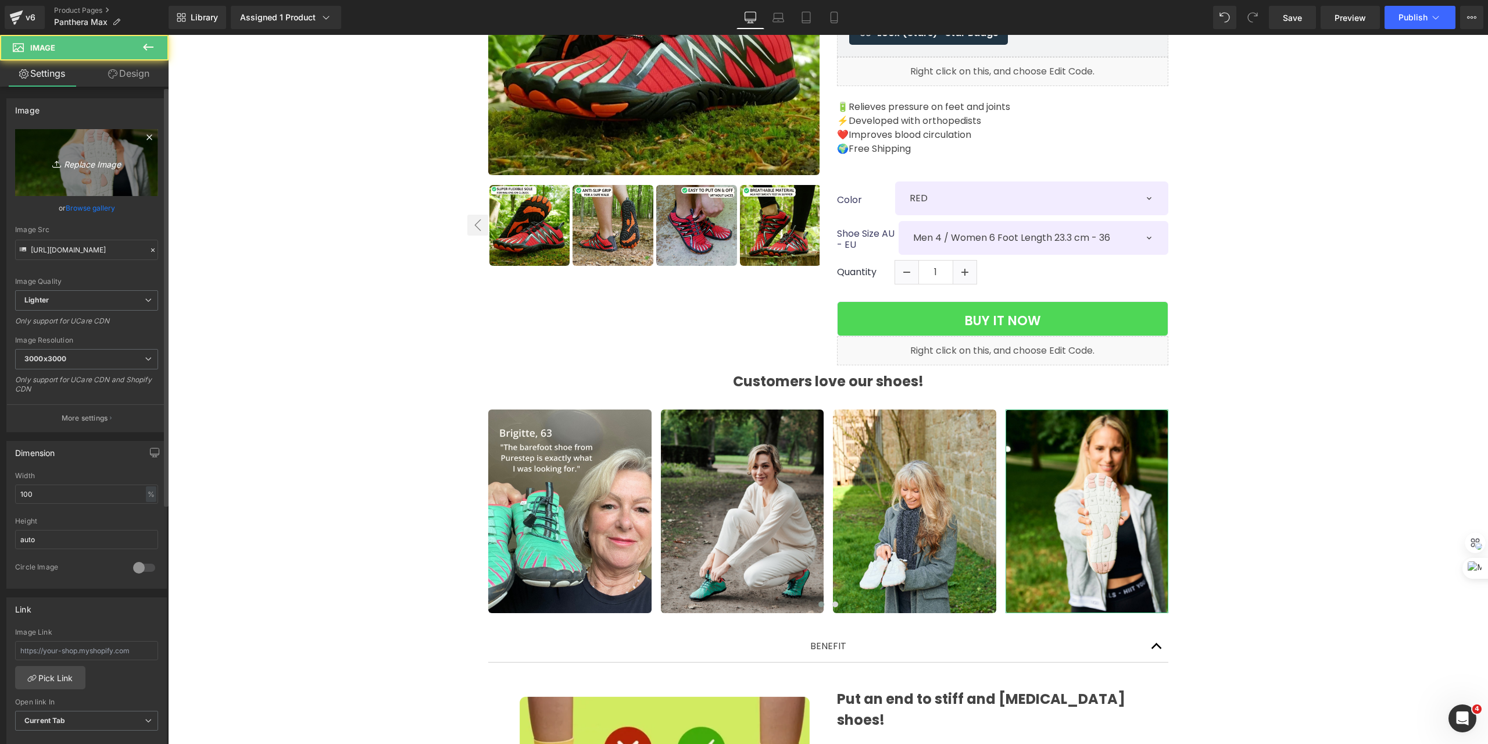
click at [92, 153] on link "Replace Image" at bounding box center [86, 162] width 143 height 67
type input "C:\fakepath\Thiết kế chưa có tên (20).svg"
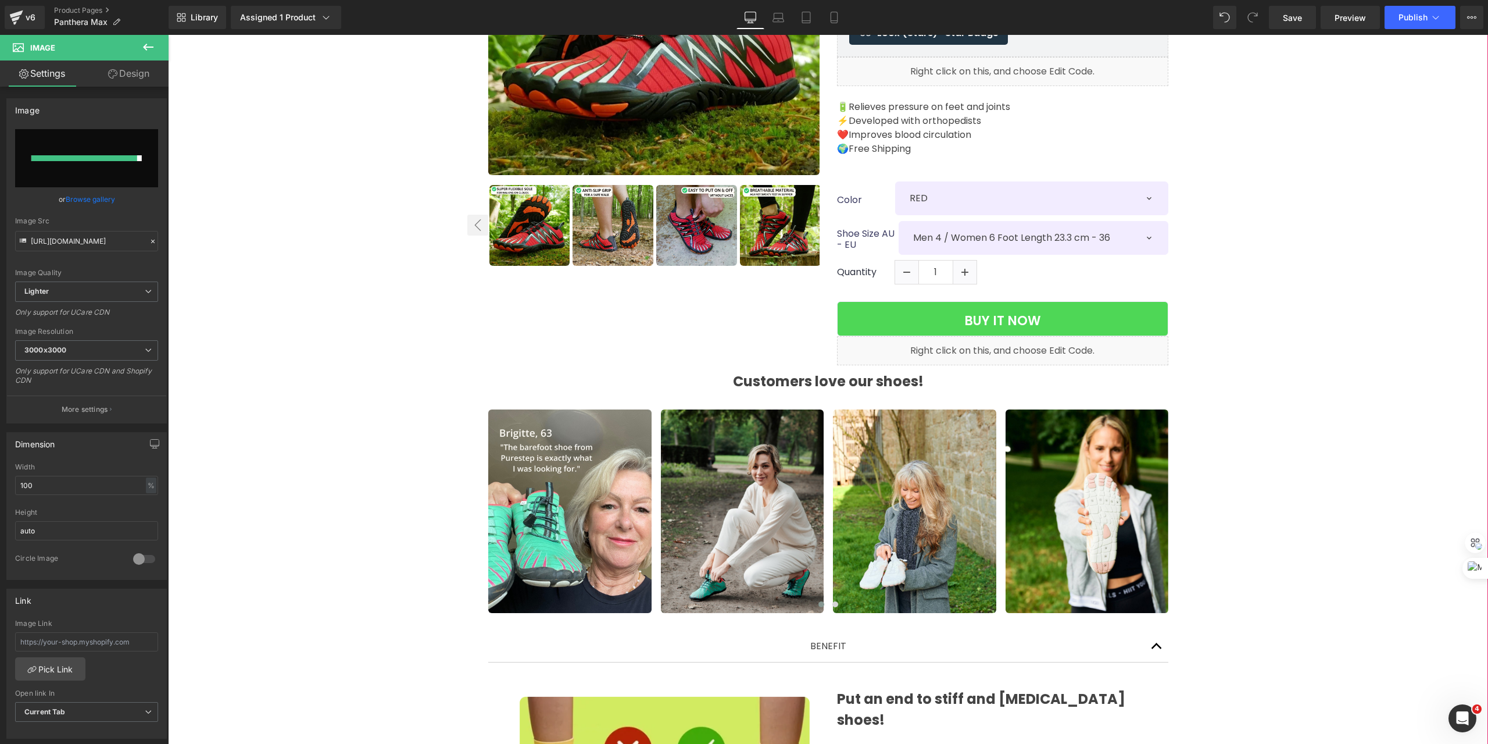
type input "https://ucarecdn.com/37d31b6f-4103-4d92-92a0-f75c09725e50/Thi%E1%BA%BFt%20k%E1%…"
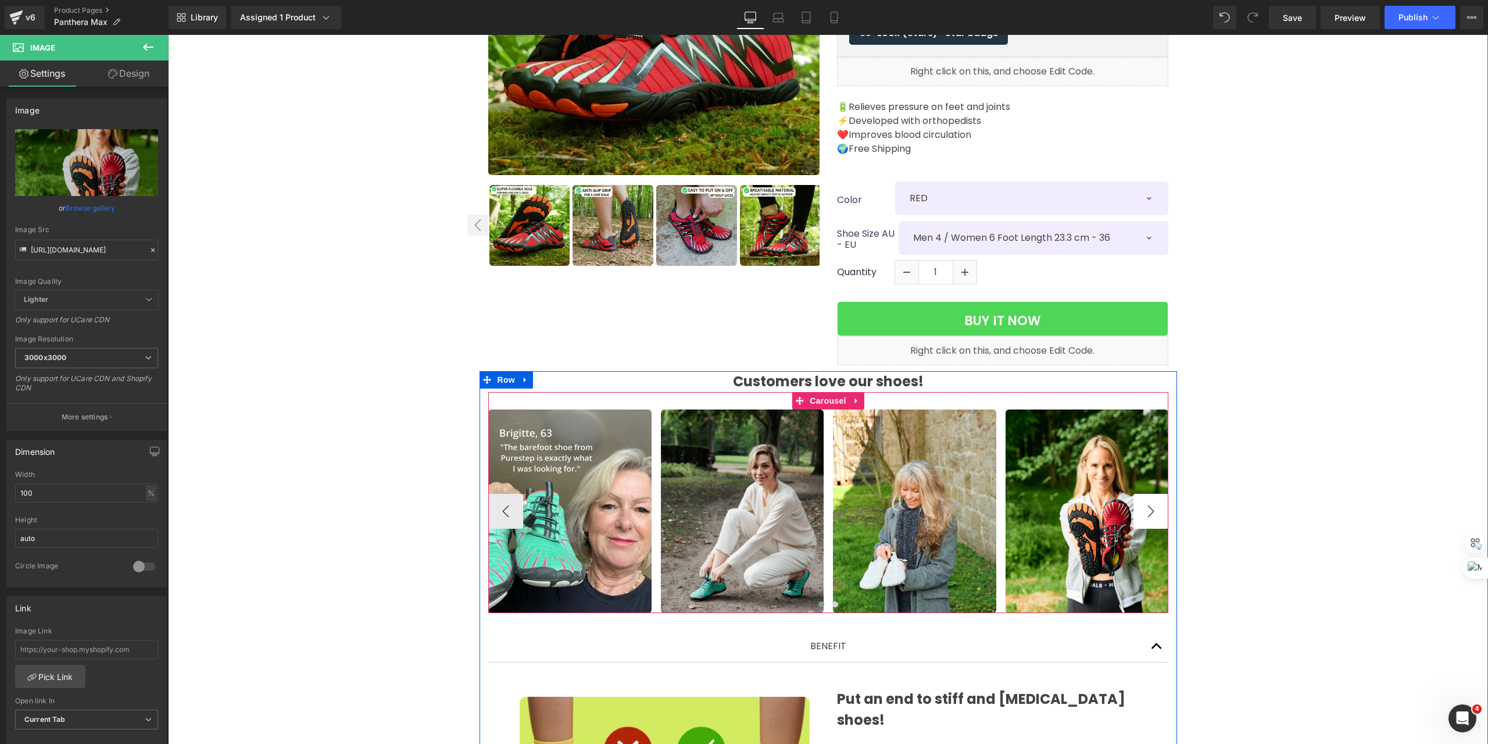
click at [1160, 502] on button "›" at bounding box center [1151, 511] width 35 height 35
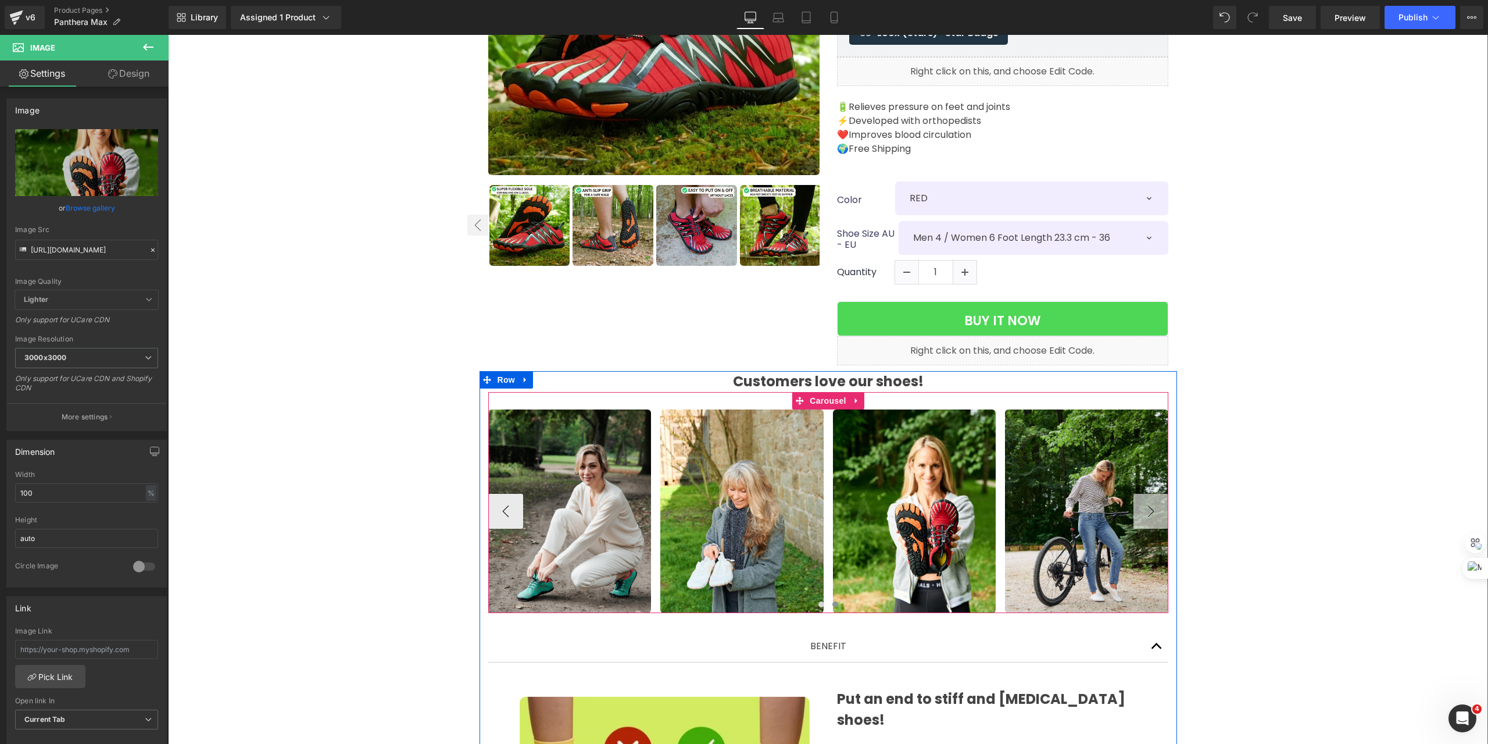
click at [1146, 504] on button "›" at bounding box center [1151, 511] width 35 height 35
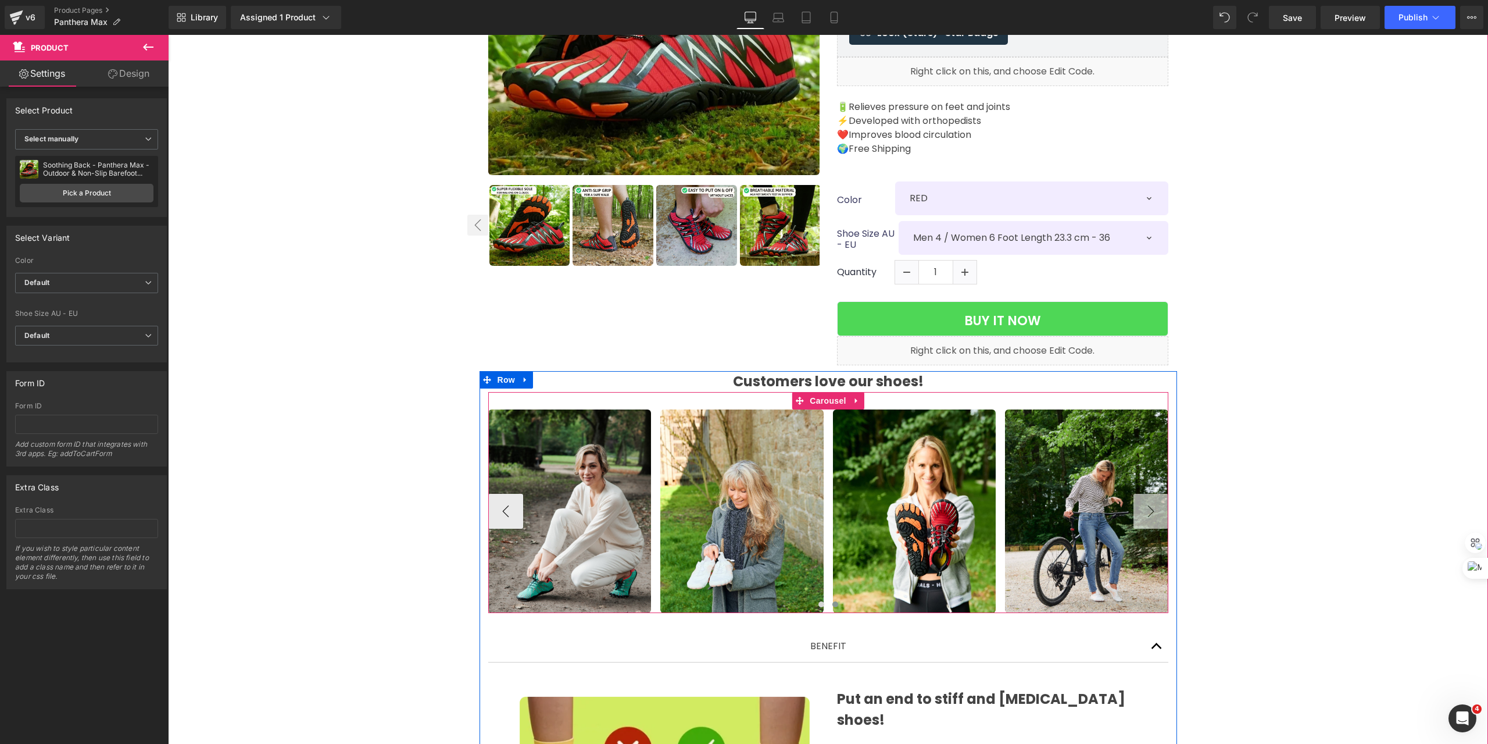
click at [1147, 501] on button "›" at bounding box center [1151, 511] width 35 height 35
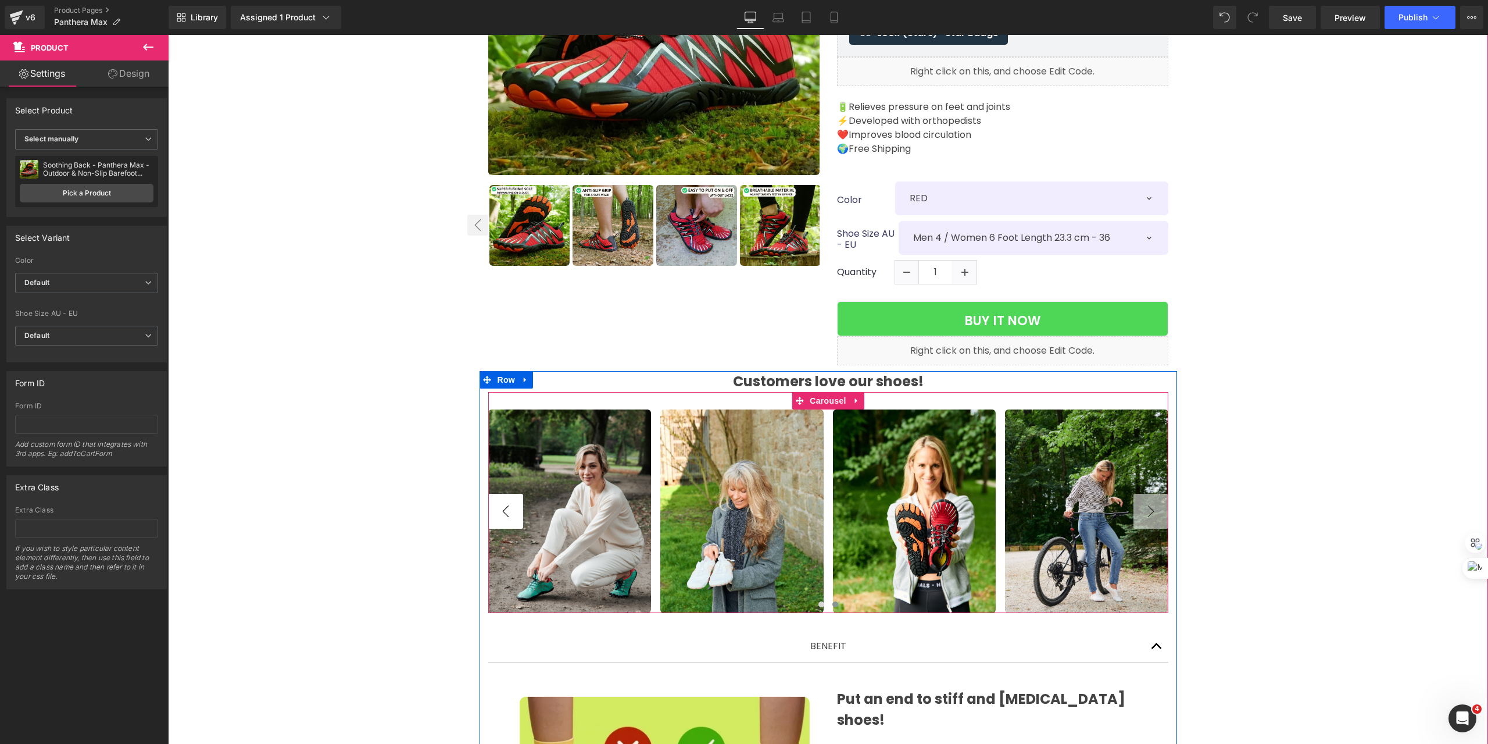
click at [498, 495] on button "‹" at bounding box center [505, 511] width 35 height 35
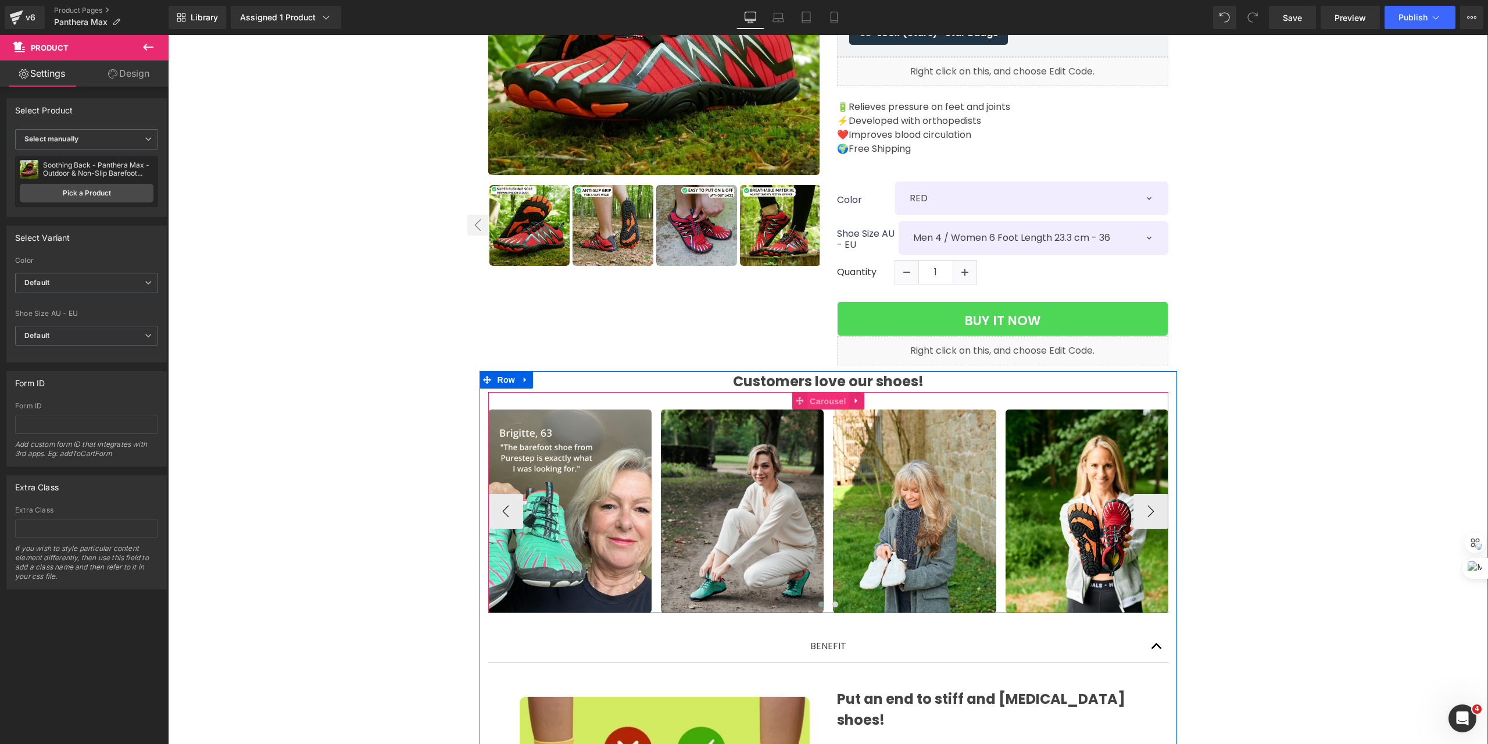
click at [813, 392] on span "Carousel" at bounding box center [828, 400] width 42 height 17
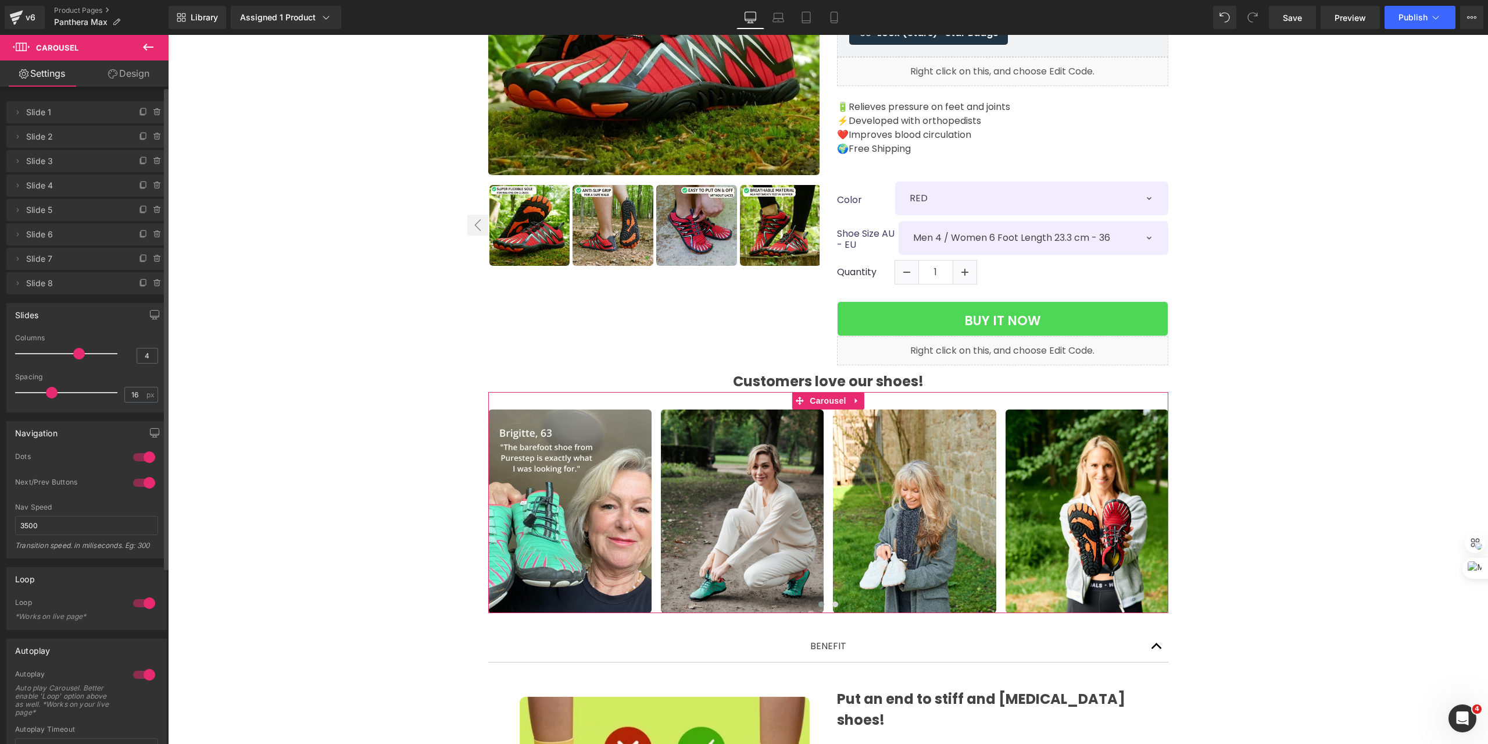
click at [38, 287] on span "Slide 8" at bounding box center [75, 283] width 98 height 22
click at [1136, 499] on button "›" at bounding box center [1151, 511] width 35 height 35
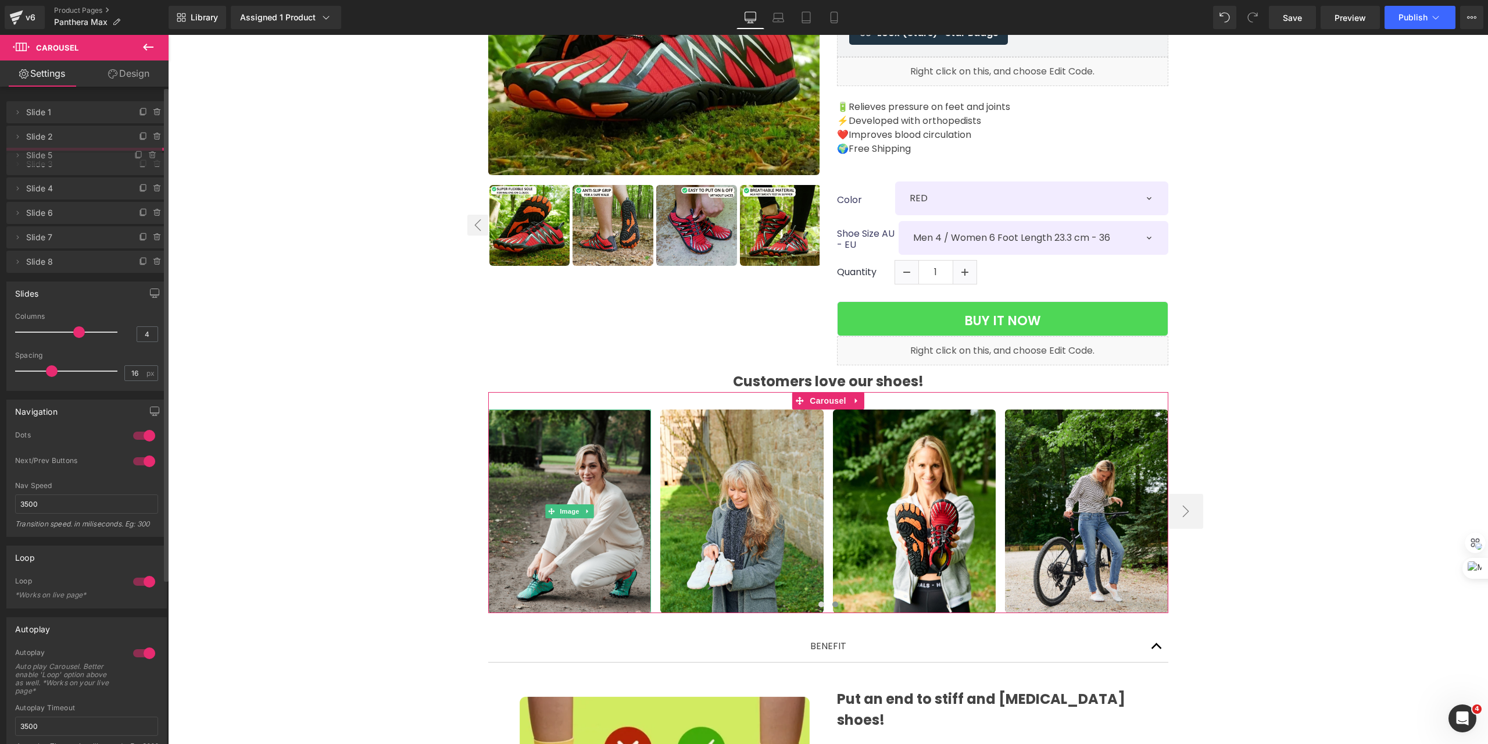
drag, startPoint x: 48, startPoint y: 210, endPoint x: 61, endPoint y: 156, distance: 56.3
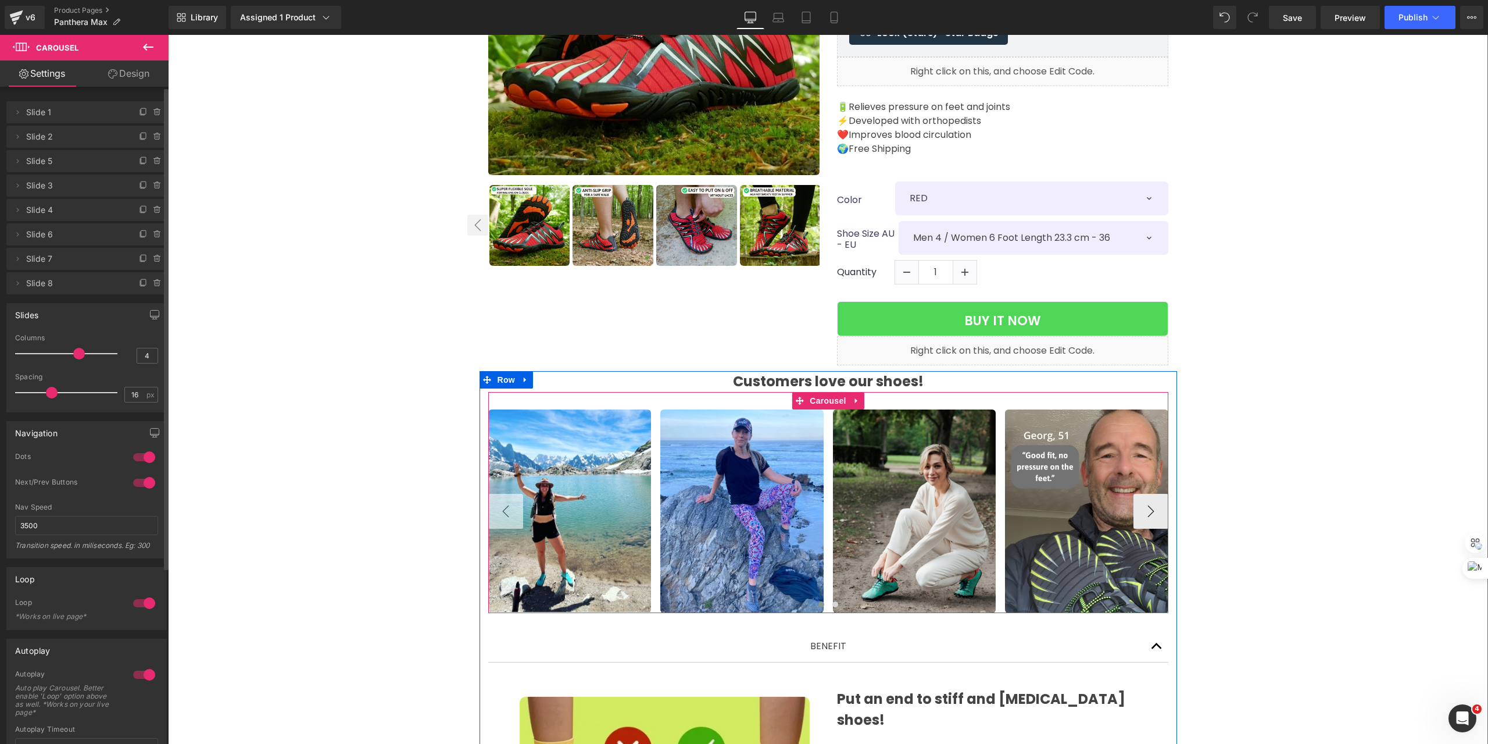
click at [496, 503] on button "‹" at bounding box center [505, 511] width 35 height 35
click at [1156, 503] on button "›" at bounding box center [1151, 511] width 35 height 35
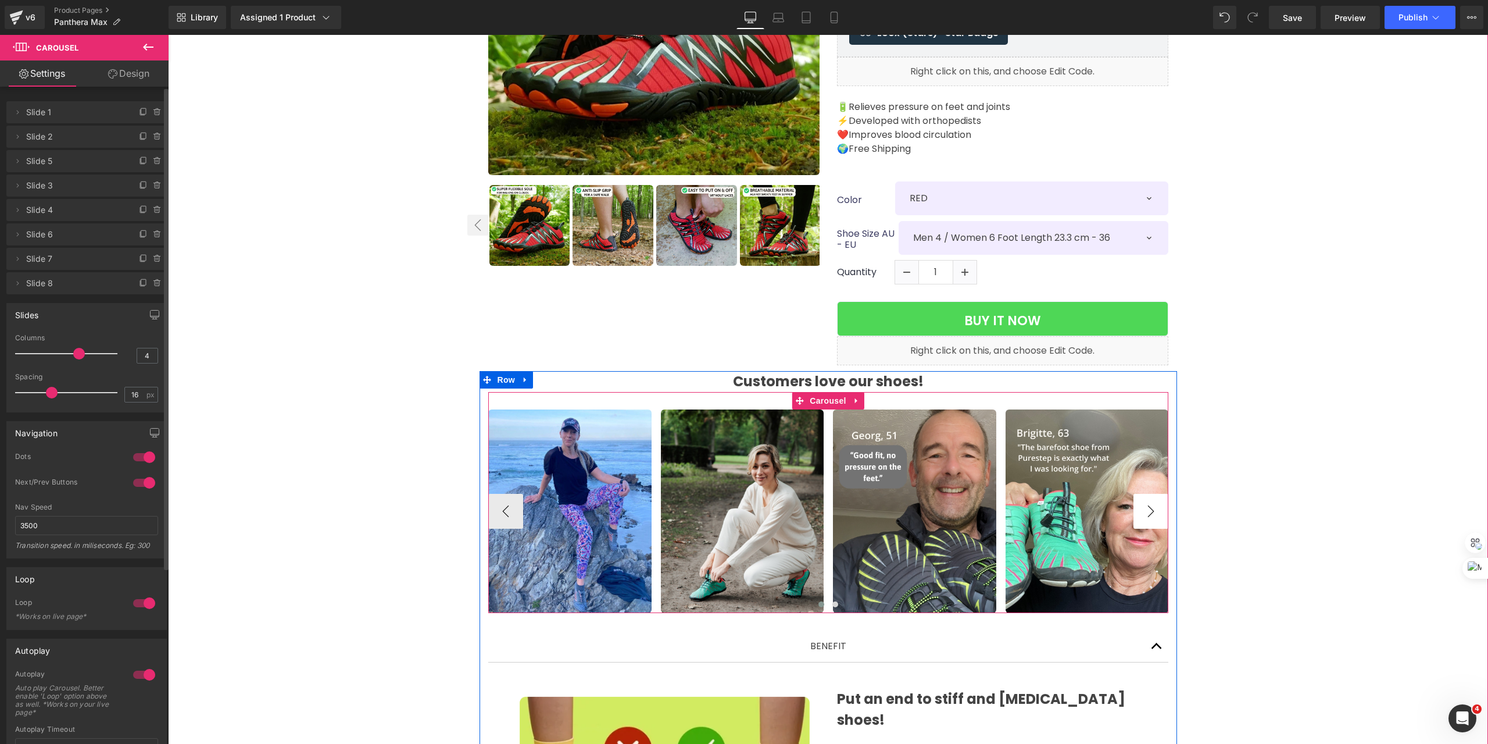
click at [1149, 500] on button "›" at bounding box center [1151, 511] width 35 height 35
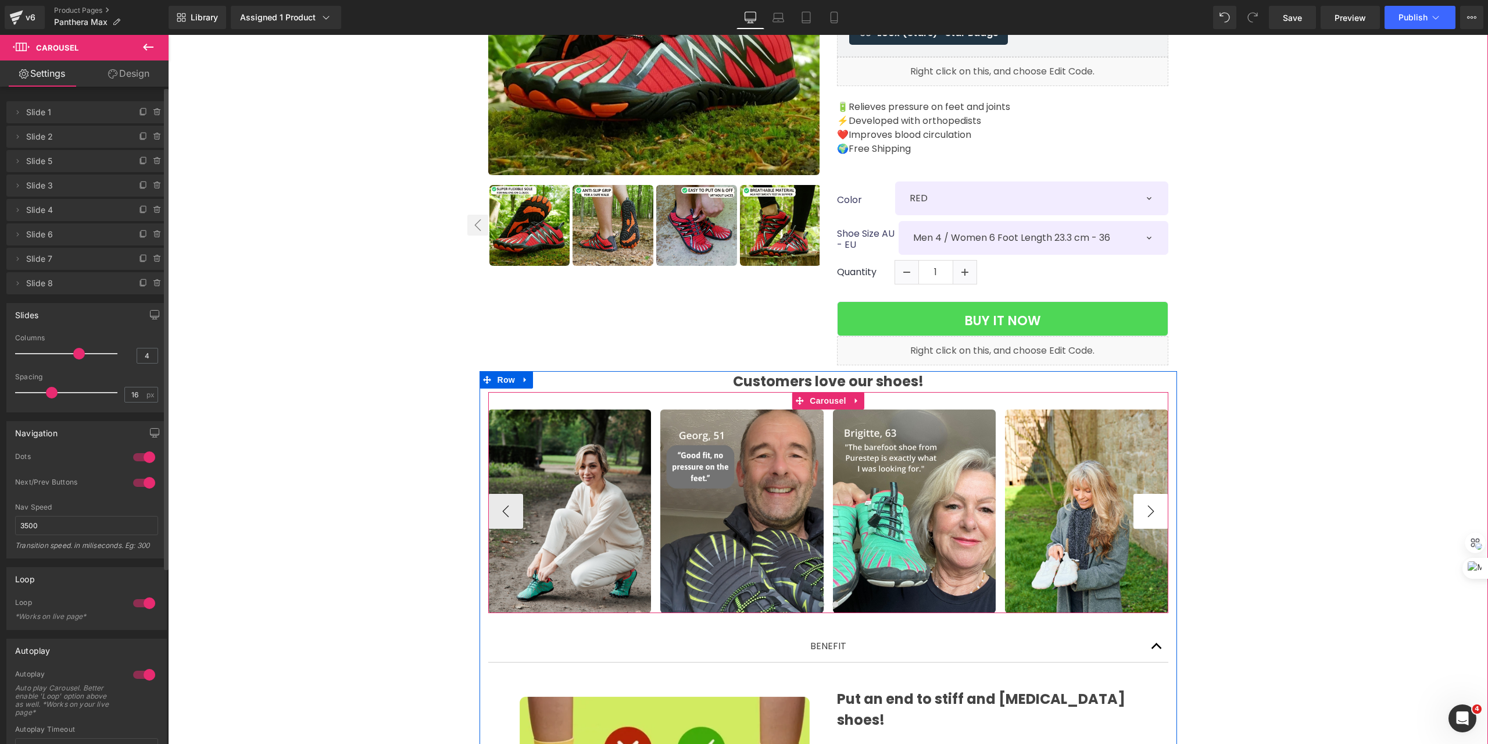
click at [1149, 500] on button "›" at bounding box center [1151, 511] width 35 height 35
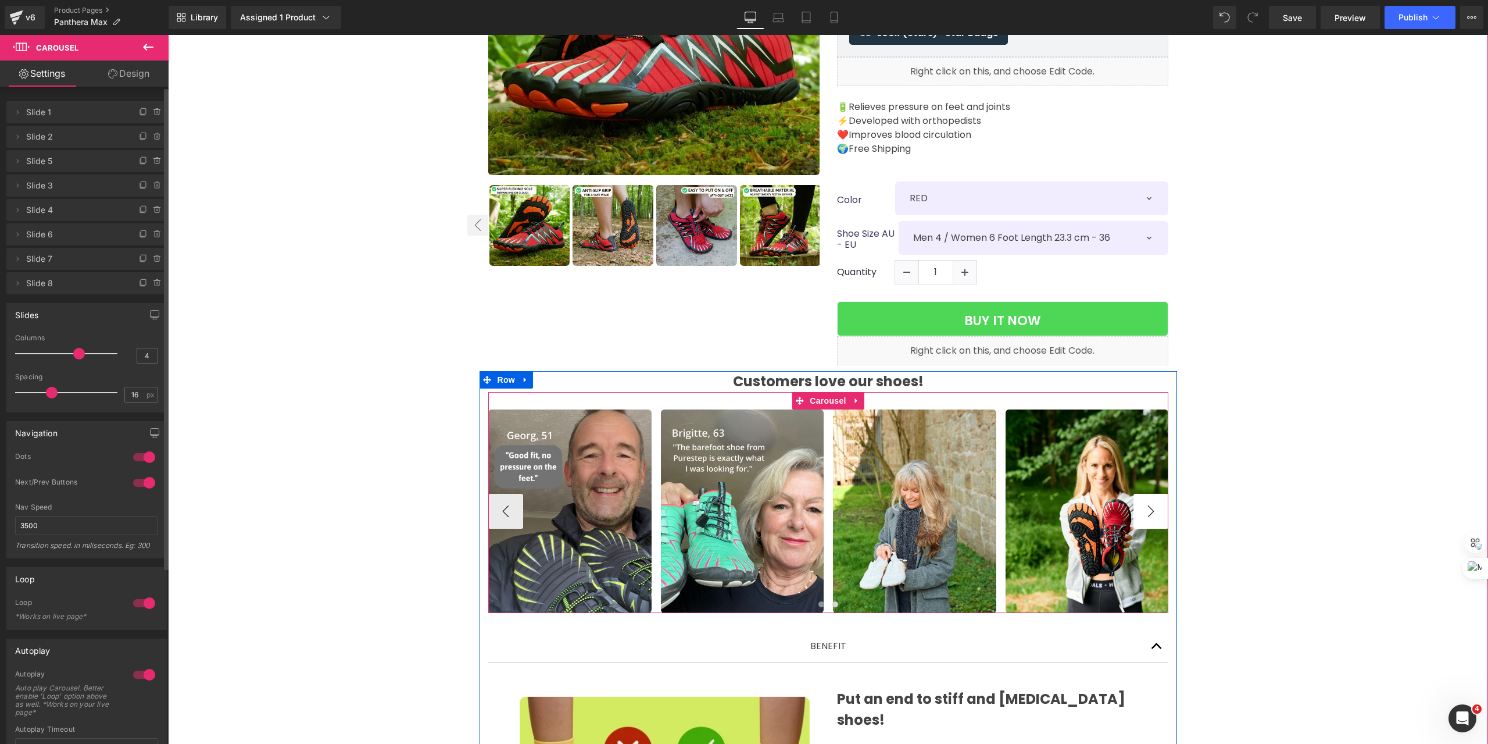
click at [1149, 500] on button "›" at bounding box center [1151, 511] width 35 height 35
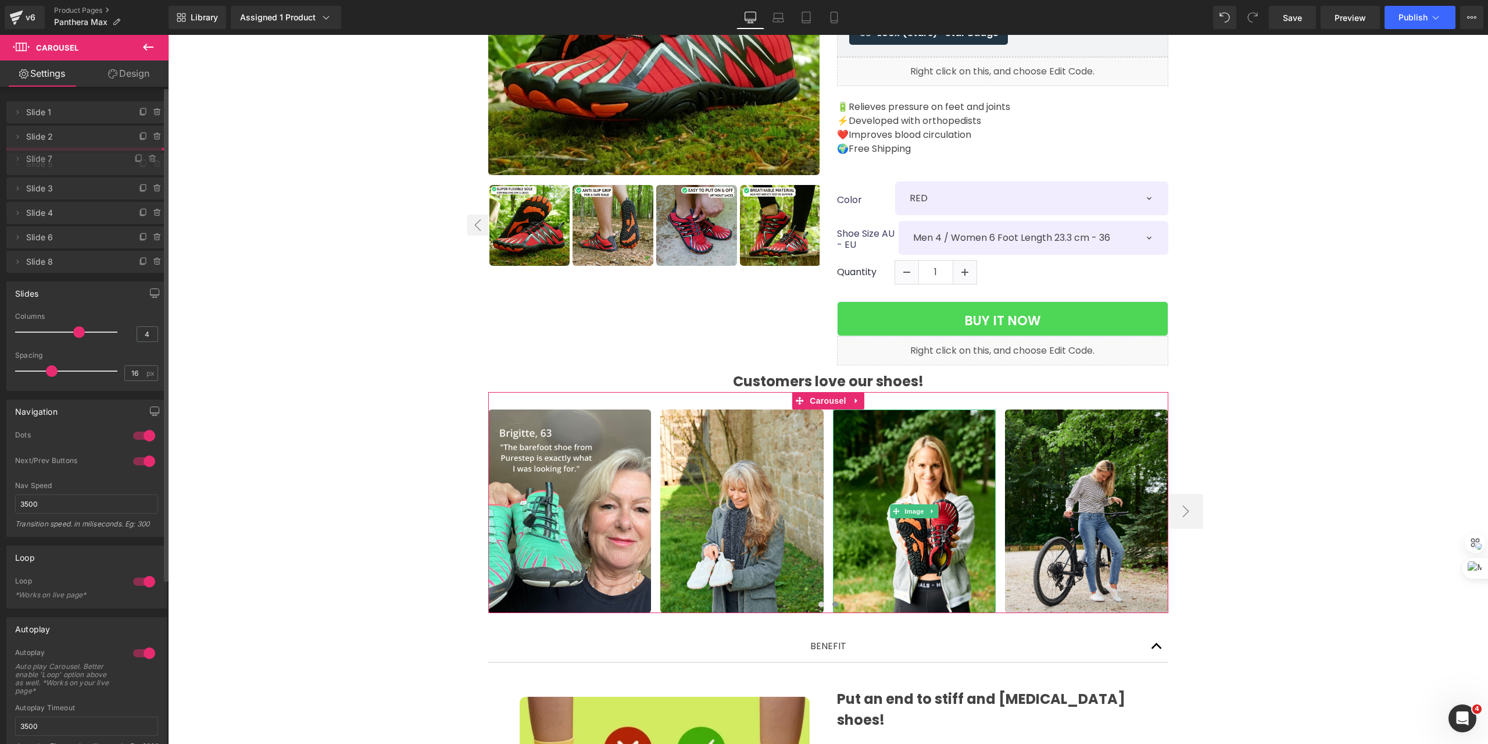
drag, startPoint x: 51, startPoint y: 260, endPoint x: 69, endPoint y: 160, distance: 101.5
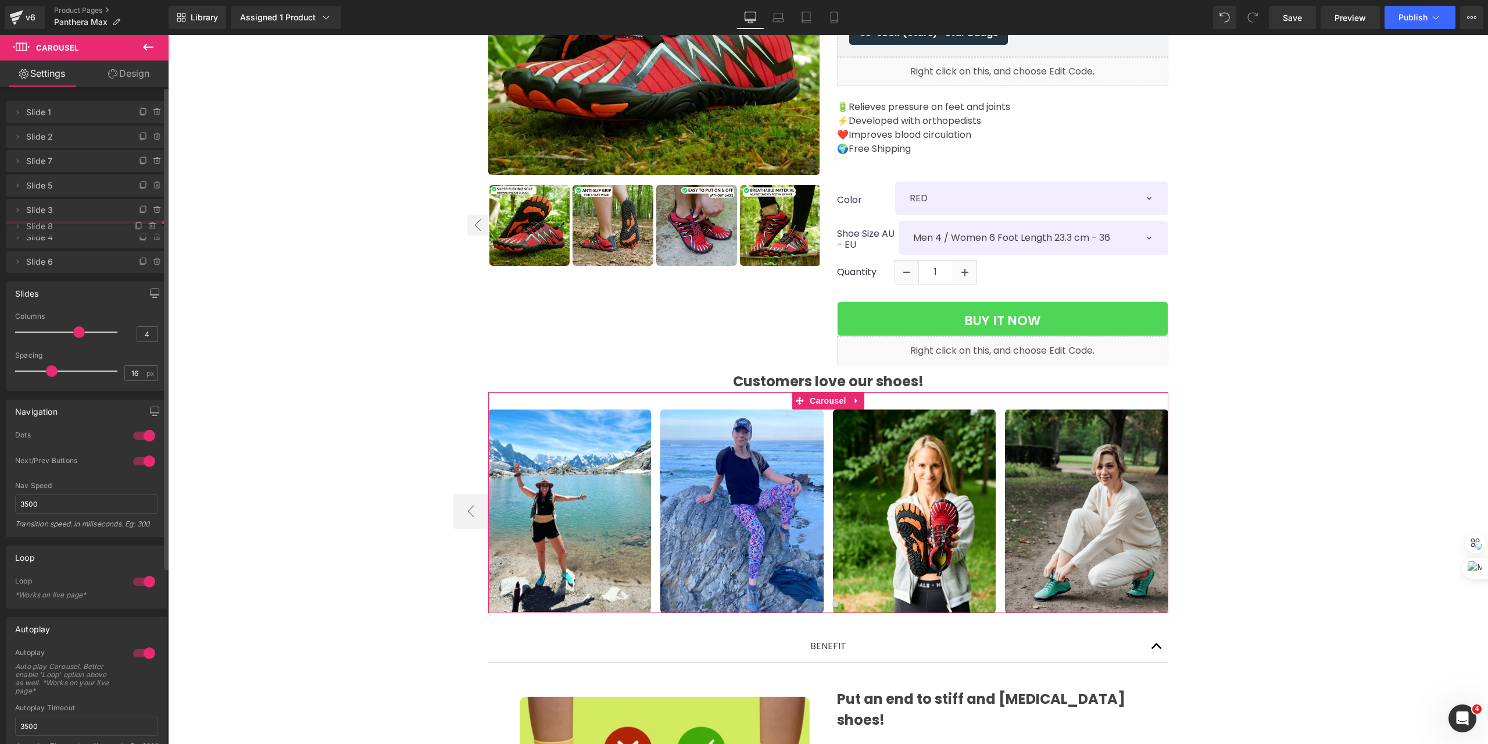
drag, startPoint x: 41, startPoint y: 287, endPoint x: 68, endPoint y: 230, distance: 63.2
drag, startPoint x: 45, startPoint y: 160, endPoint x: 59, endPoint y: 107, distance: 54.7
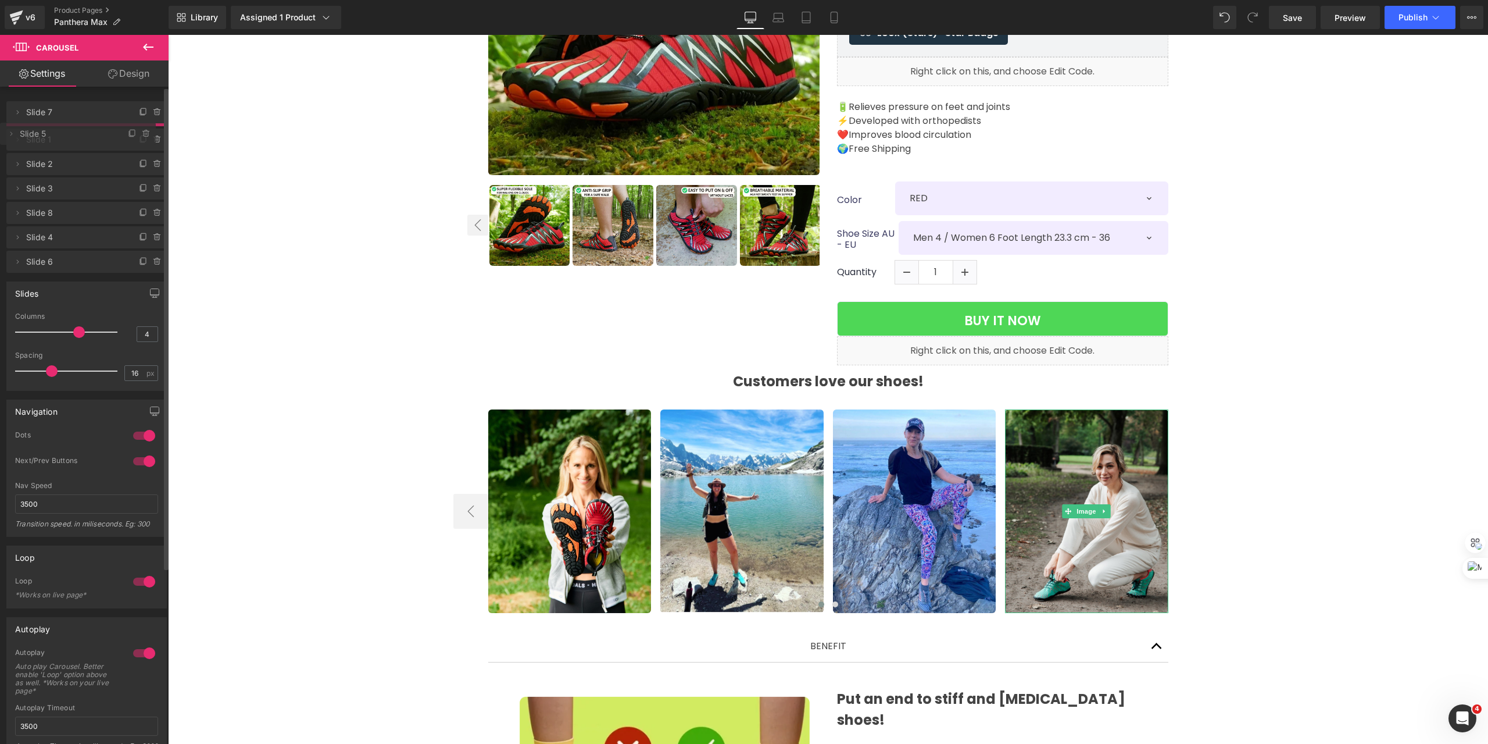
drag, startPoint x: 52, startPoint y: 177, endPoint x: 62, endPoint y: 135, distance: 42.9
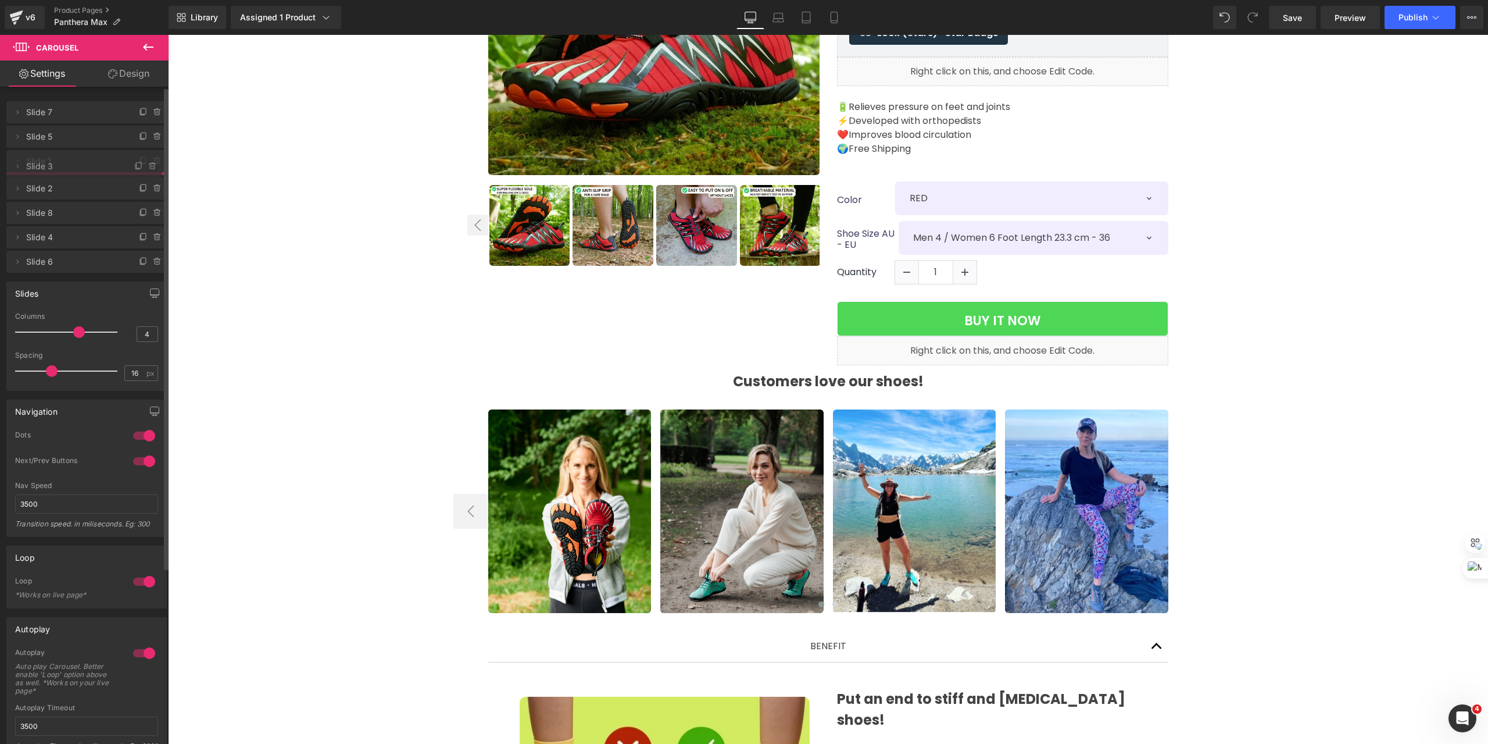
drag, startPoint x: 52, startPoint y: 209, endPoint x: 74, endPoint y: 160, distance: 53.1
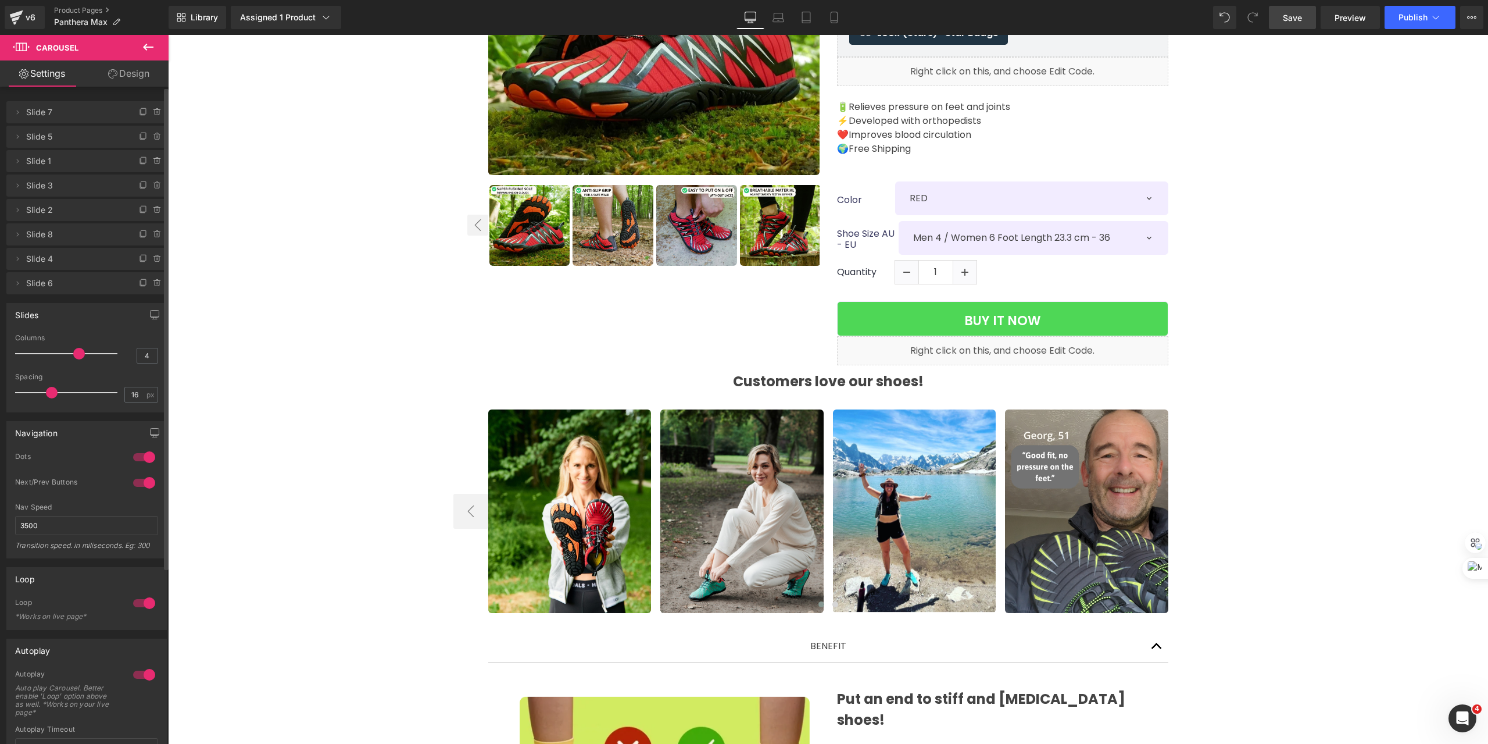
drag, startPoint x: 1291, startPoint y: 20, endPoint x: 1188, endPoint y: 341, distance: 337.0
click at [1291, 20] on span "Save" at bounding box center [1292, 18] width 19 height 12
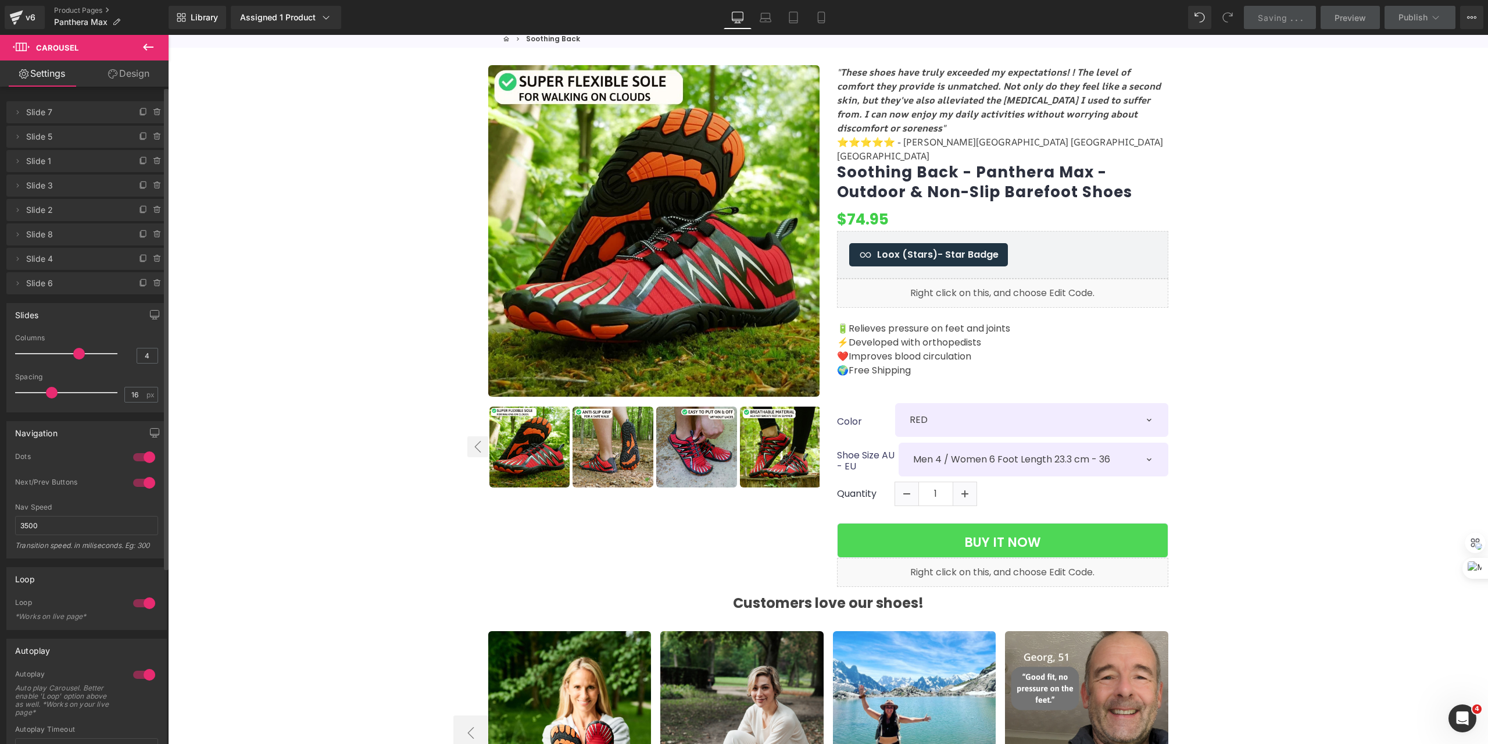
scroll to position [0, 0]
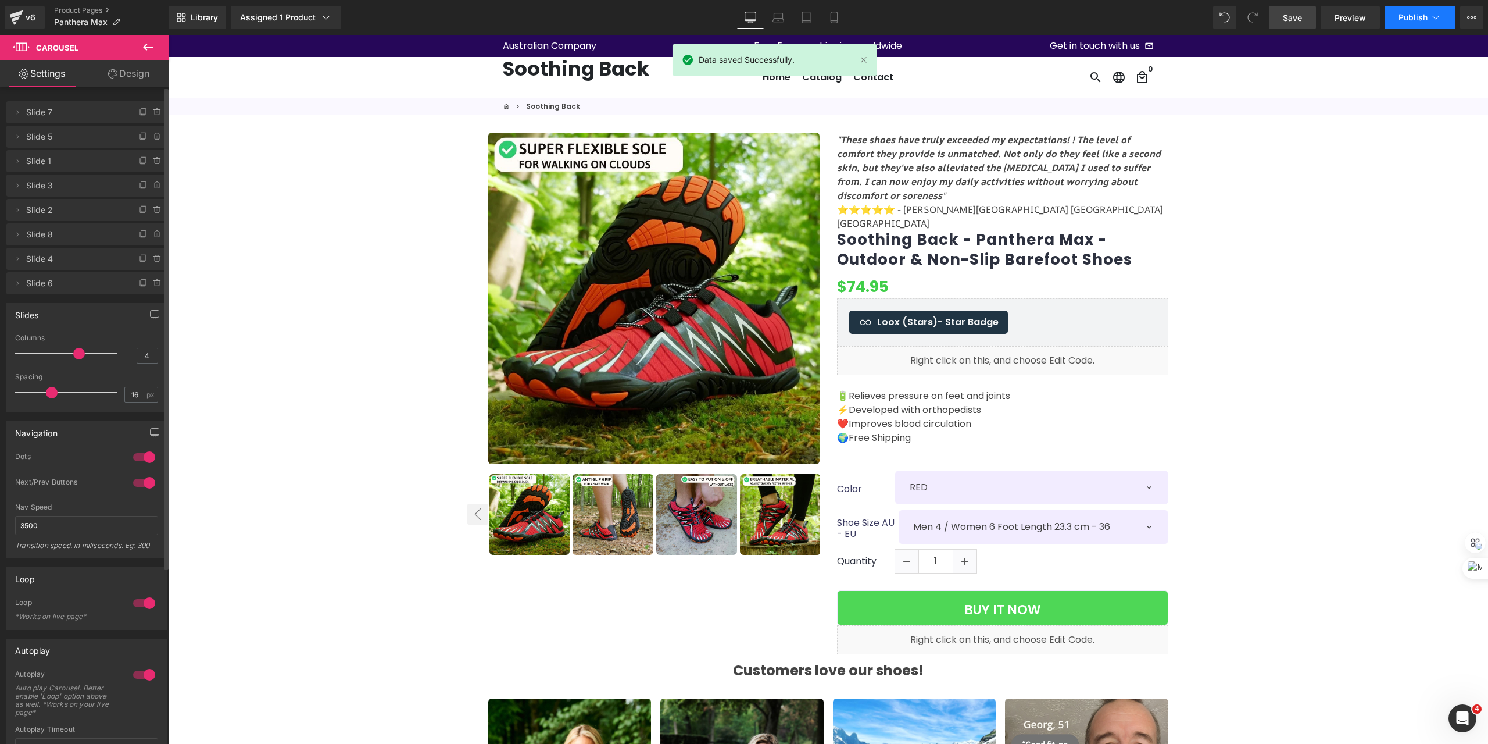
click at [1426, 7] on button "Publish" at bounding box center [1420, 17] width 71 height 23
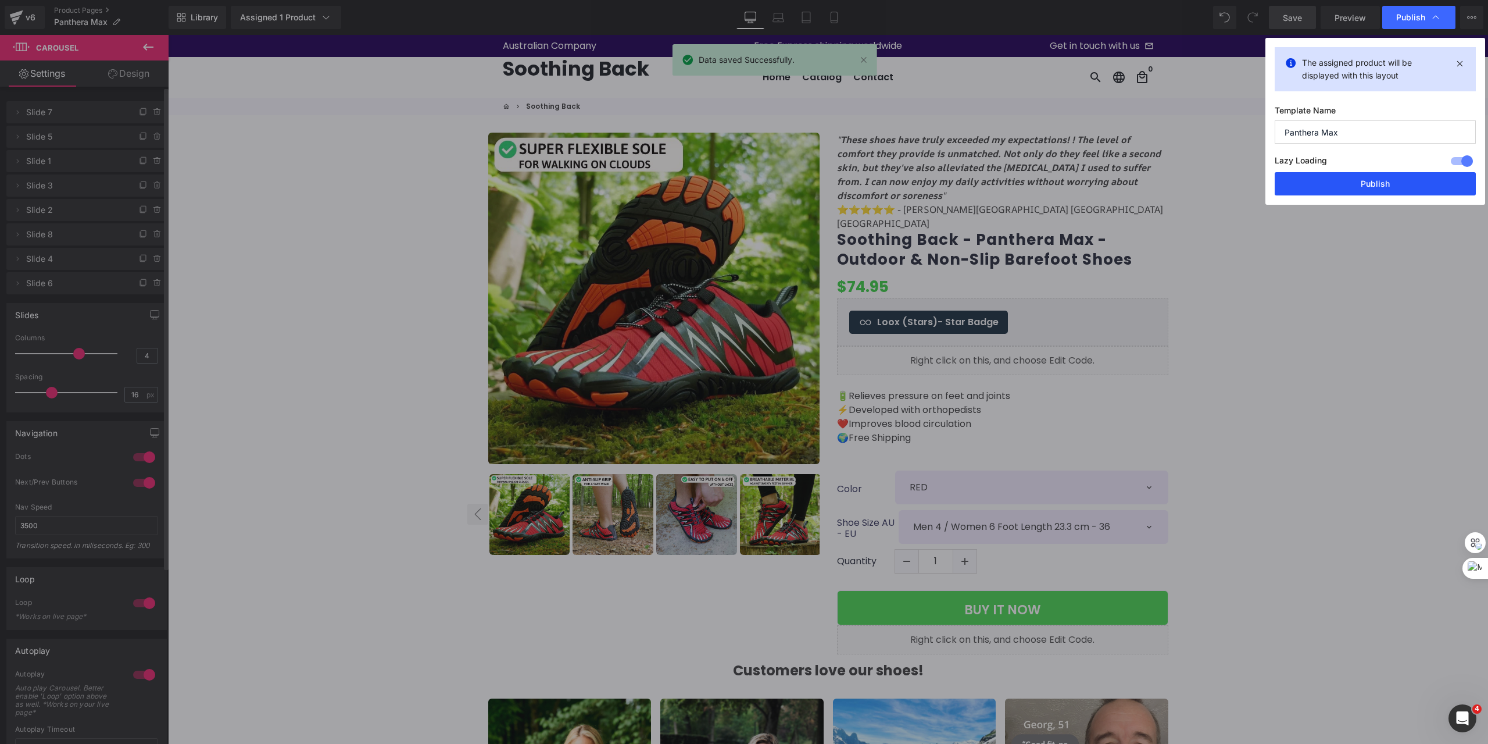
click at [1367, 185] on button "Publish" at bounding box center [1375, 183] width 201 height 23
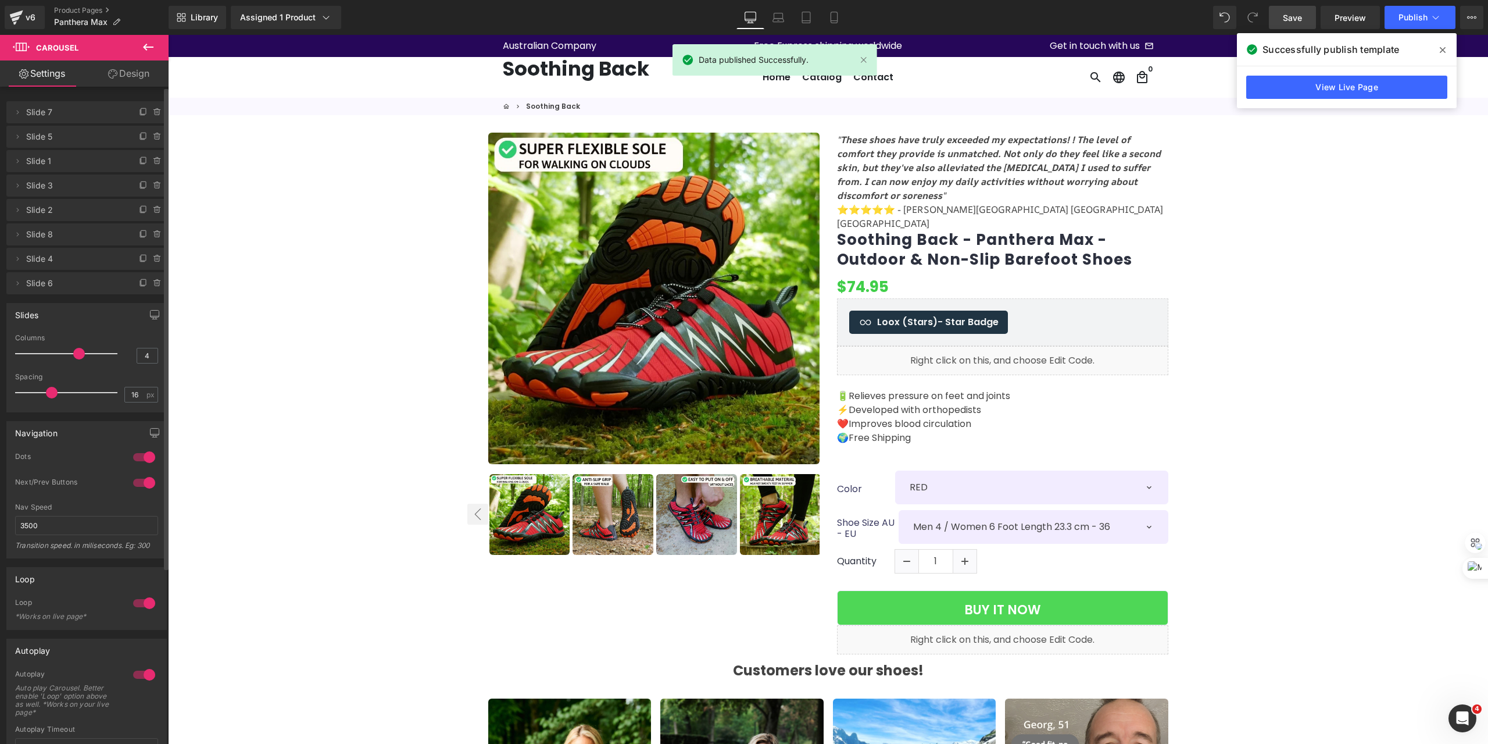
click at [1440, 45] on span at bounding box center [1443, 50] width 19 height 19
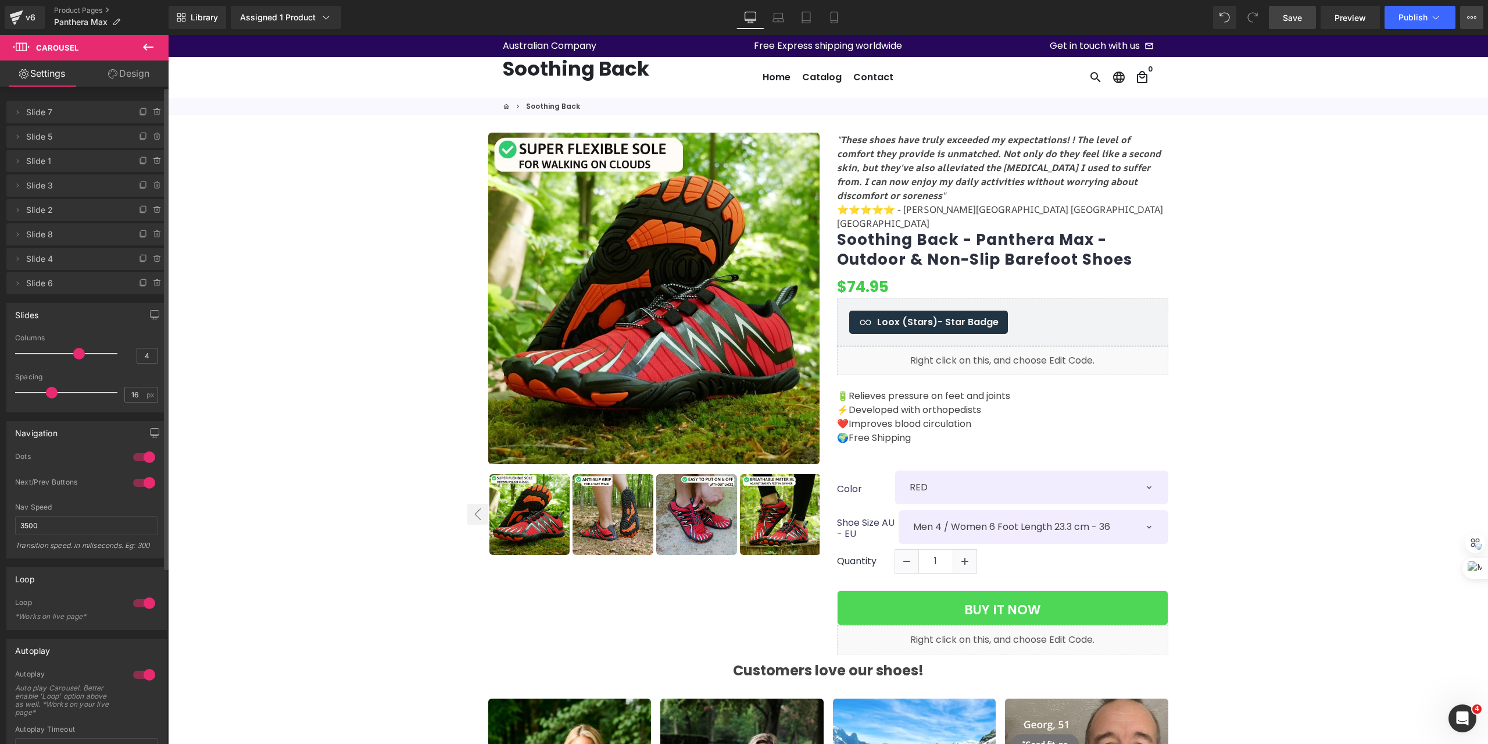
click at [1478, 20] on button "View Live Page View with current Template Save Template to Library Schedule Pub…" at bounding box center [1471, 17] width 23 height 23
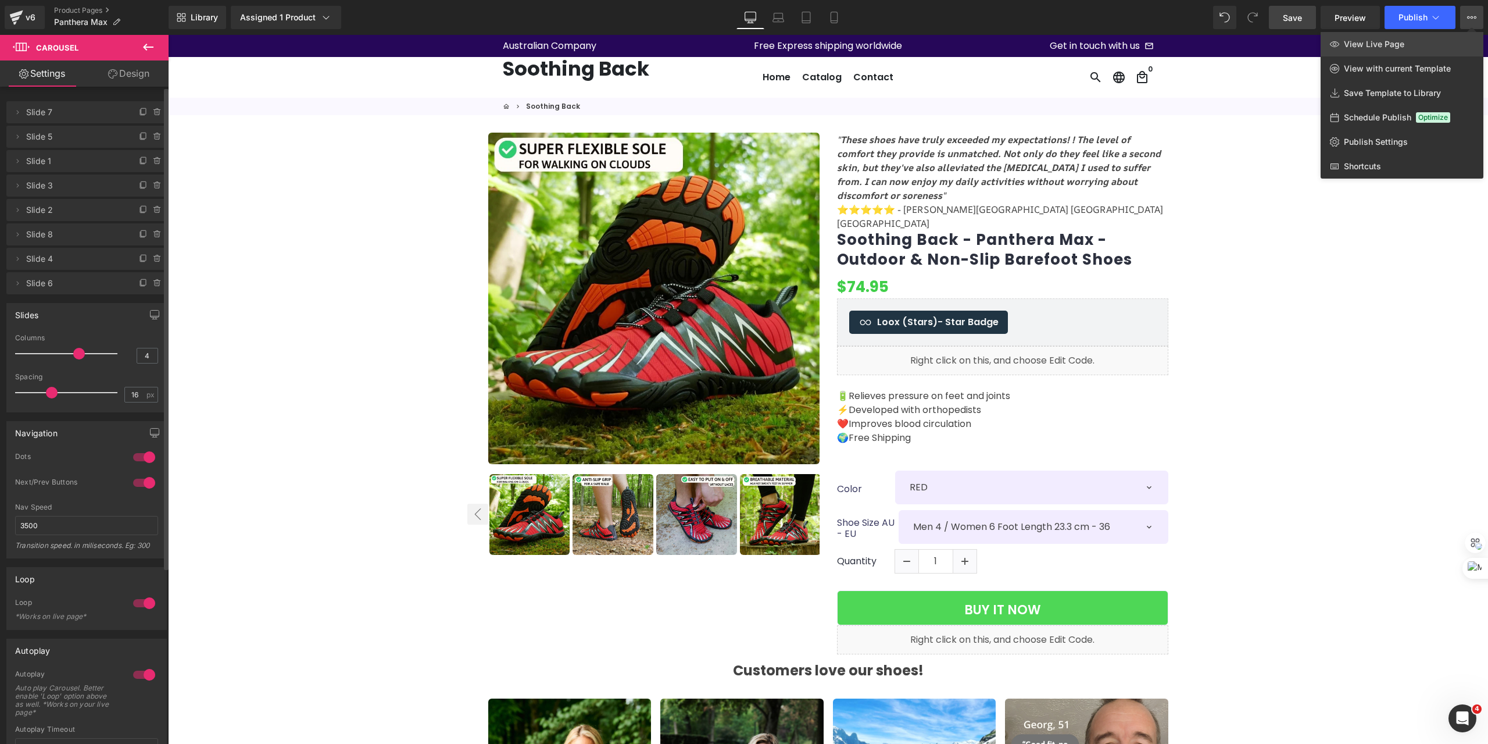
click at [1429, 44] on link "View Live Page" at bounding box center [1402, 44] width 163 height 24
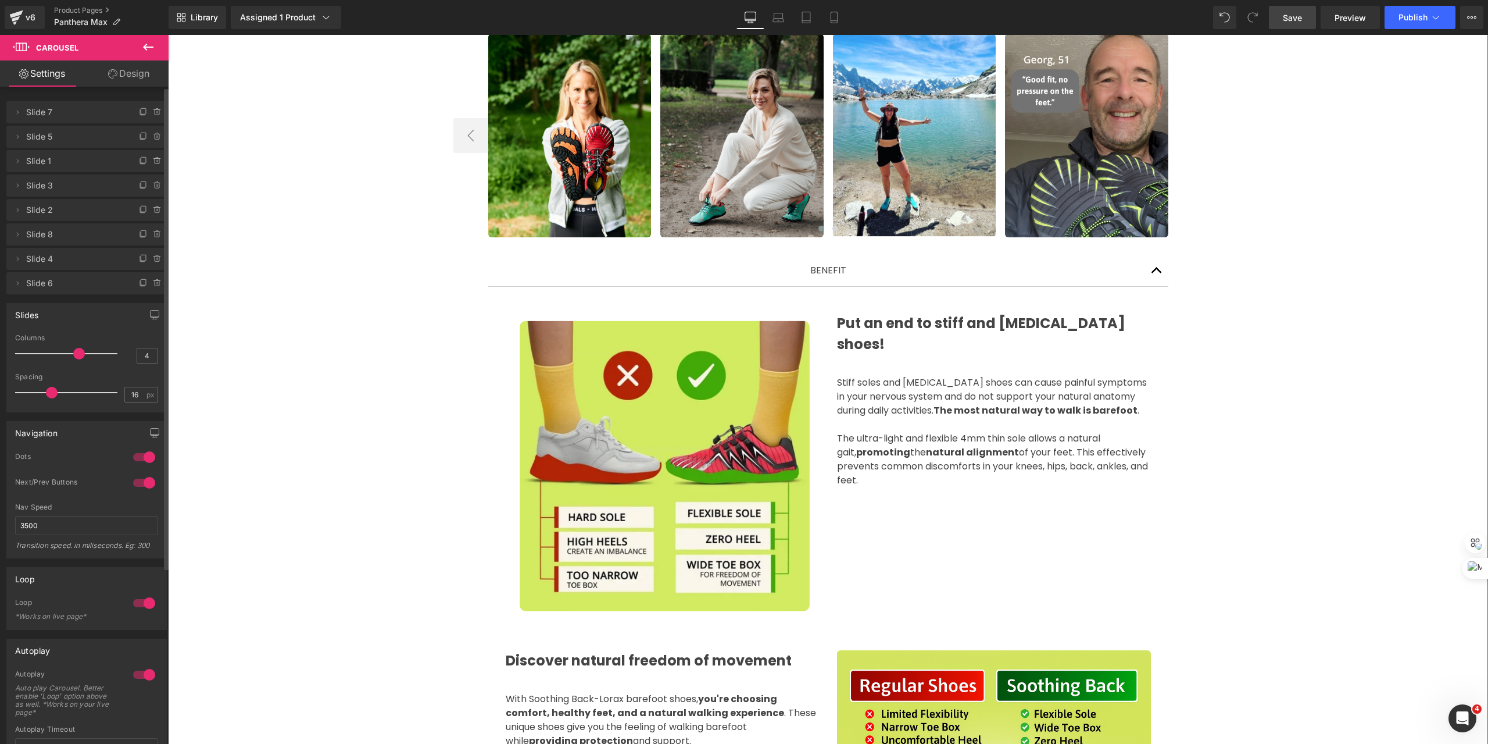
scroll to position [698, 0]
